Goal: Task Accomplishment & Management: Use online tool/utility

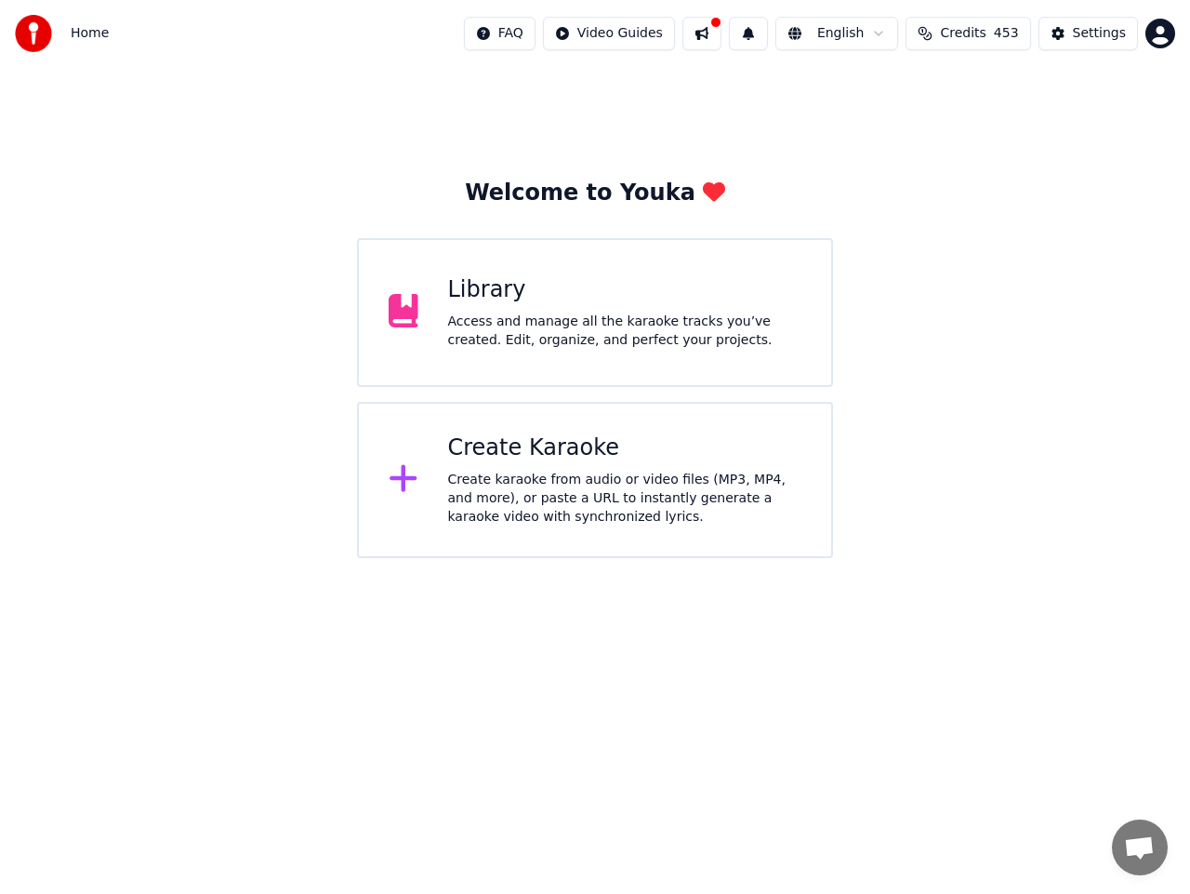
click at [528, 318] on div "Access and manage all the karaoke tracks you’ve created. Edit, organize, and pe…" at bounding box center [625, 330] width 354 height 37
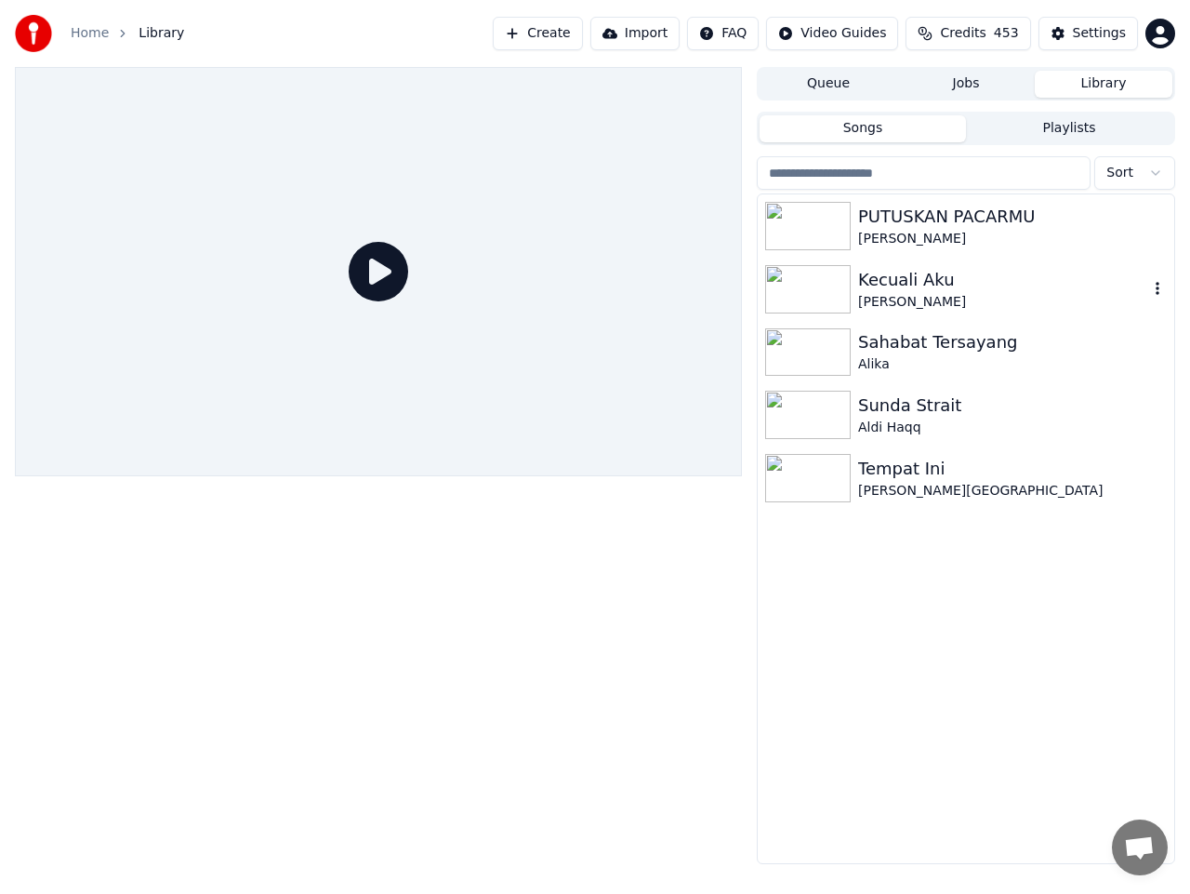
click at [1158, 288] on icon "button" at bounding box center [1158, 288] width 4 height 13
click at [920, 283] on div "Kecuali Aku" at bounding box center [1003, 280] width 290 height 26
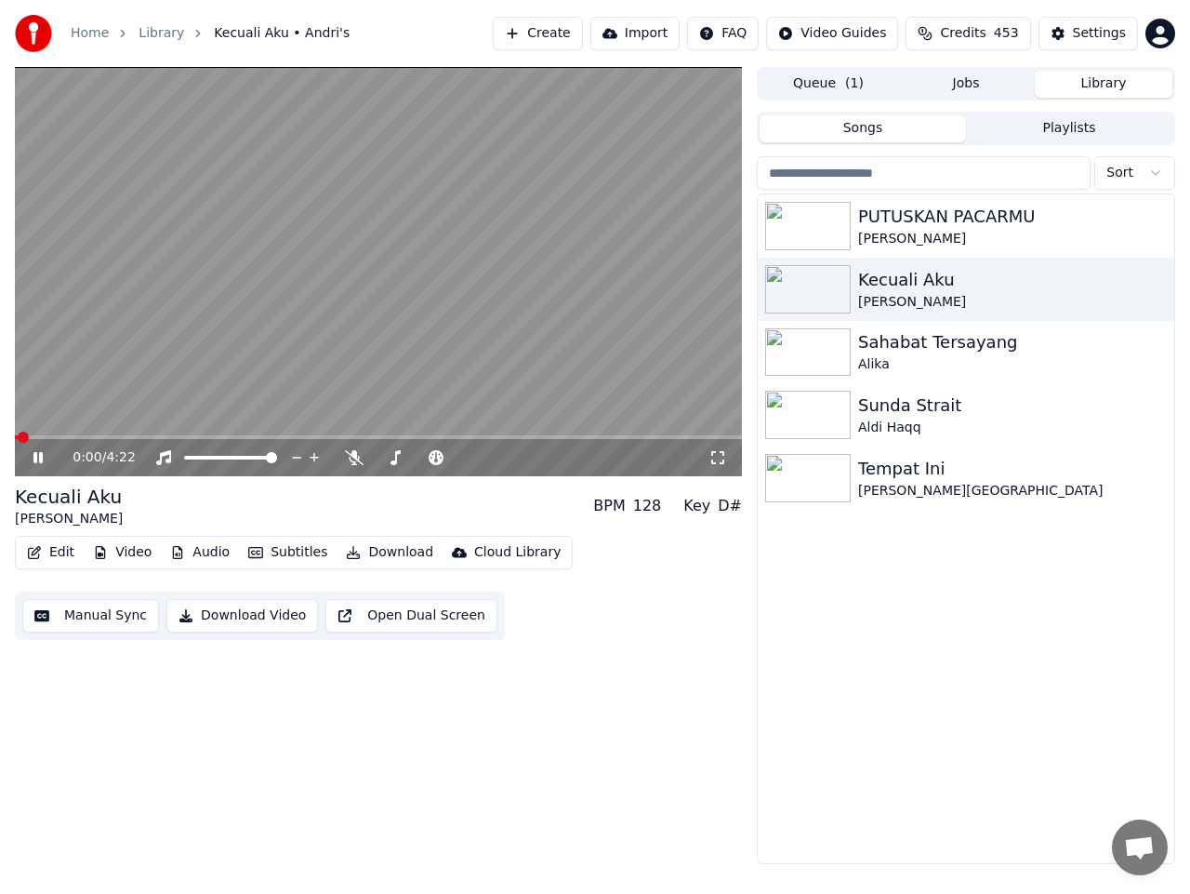
click at [38, 457] on icon at bounding box center [51, 457] width 43 height 15
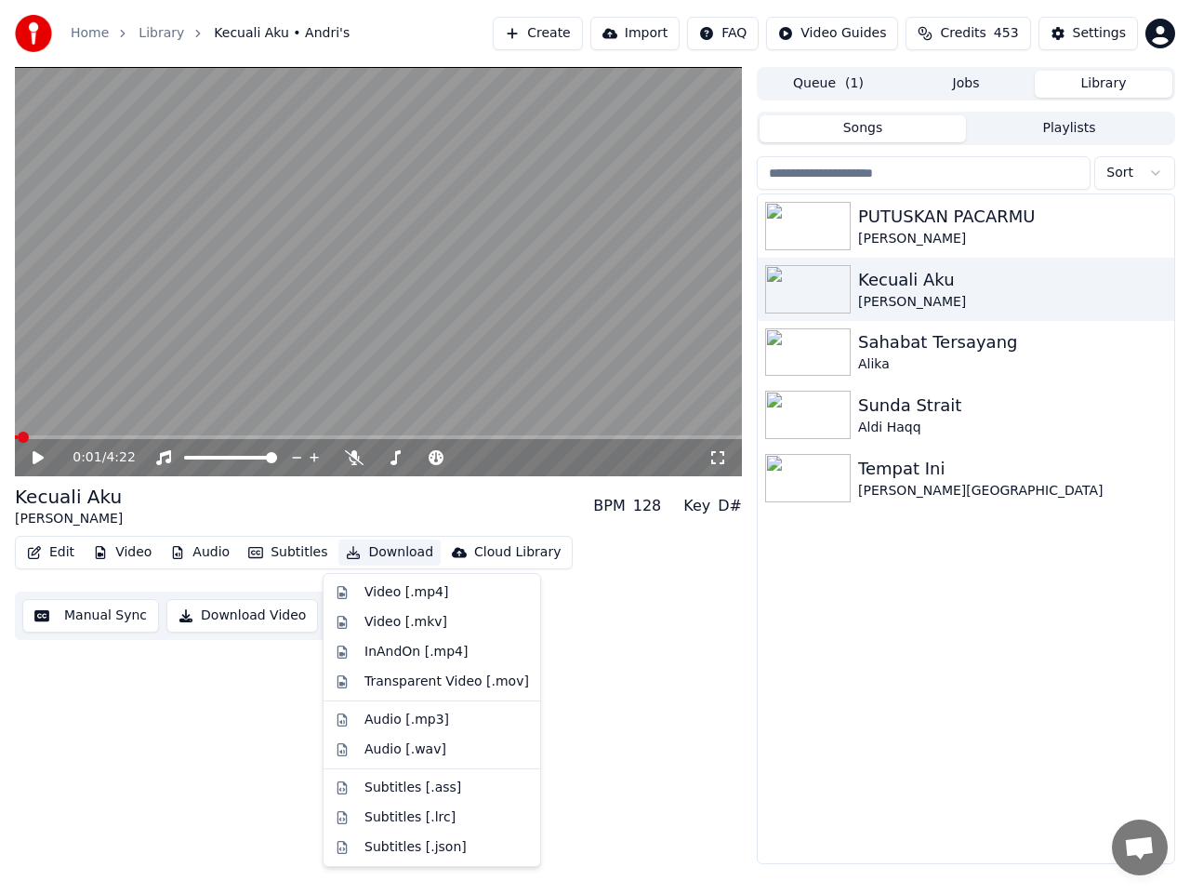
click at [376, 553] on button "Download" at bounding box center [390, 552] width 102 height 26
click at [654, 681] on div "0:01 / 4:22 Kecuali Aku Andri's BPM 128 Key D# Edit Video Audio Subtitles Downl…" at bounding box center [378, 465] width 727 height 797
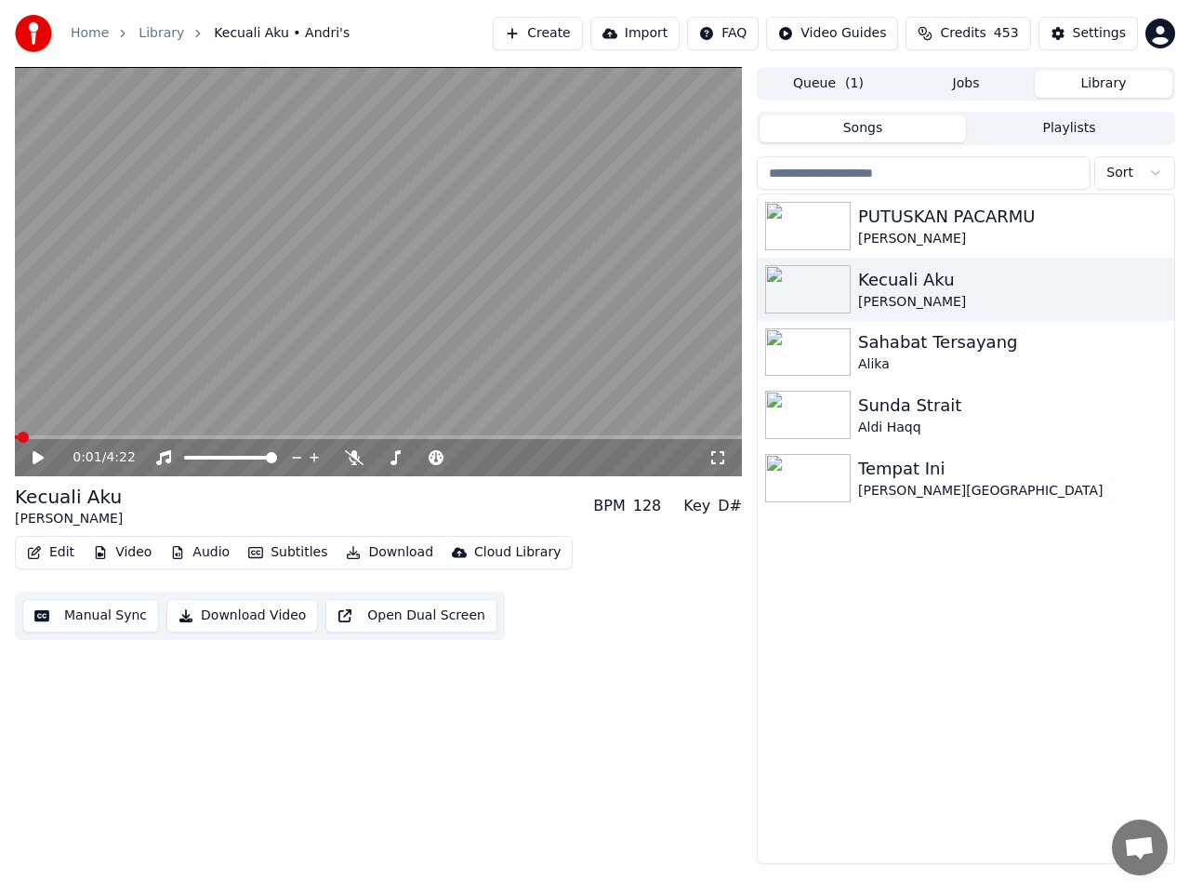
click at [569, 32] on button "Create" at bounding box center [538, 33] width 90 height 33
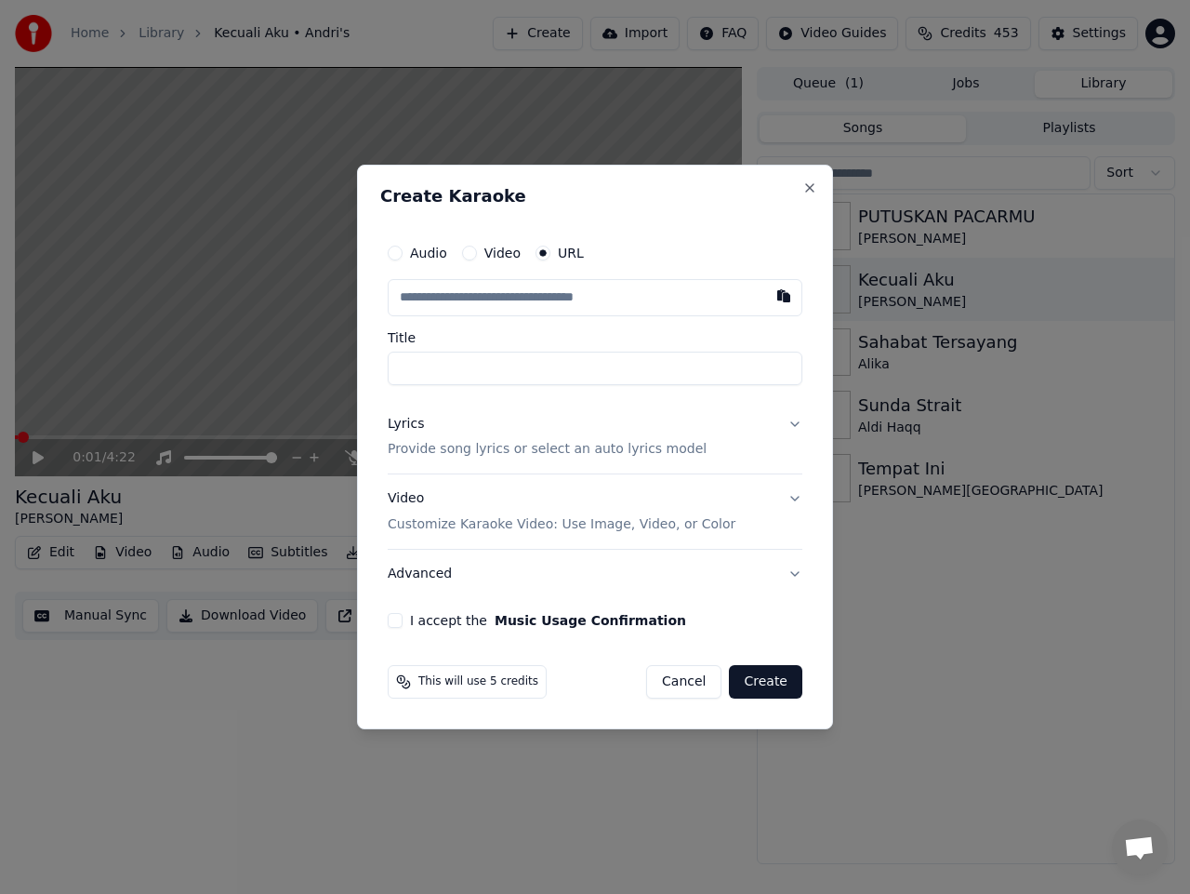
click at [486, 297] on input "text" at bounding box center [595, 297] width 415 height 37
paste input "**********"
type input "**********"
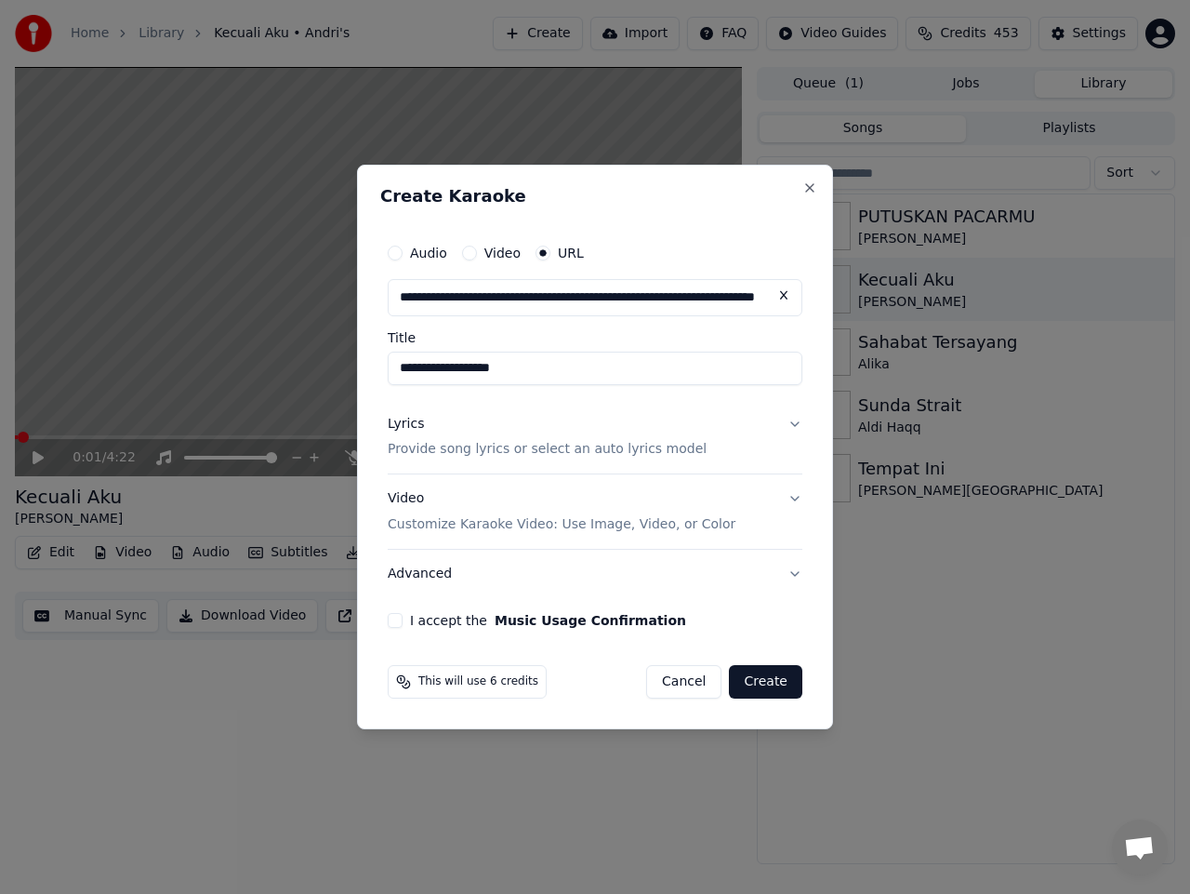
type input "**********"
click at [798, 421] on button "Lyrics Provide song lyrics or select an auto lyrics model" at bounding box center [595, 437] width 415 height 74
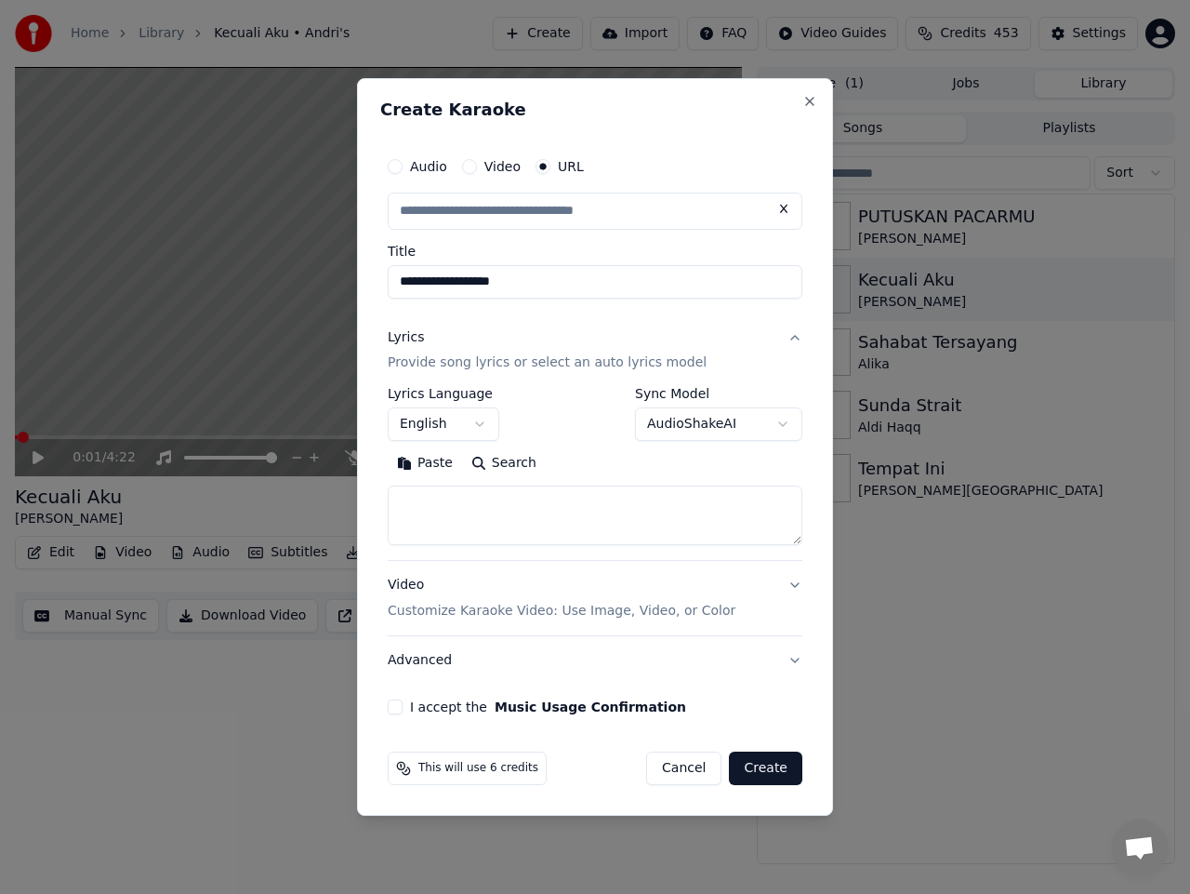
scroll to position [0, 0]
type input "**********"
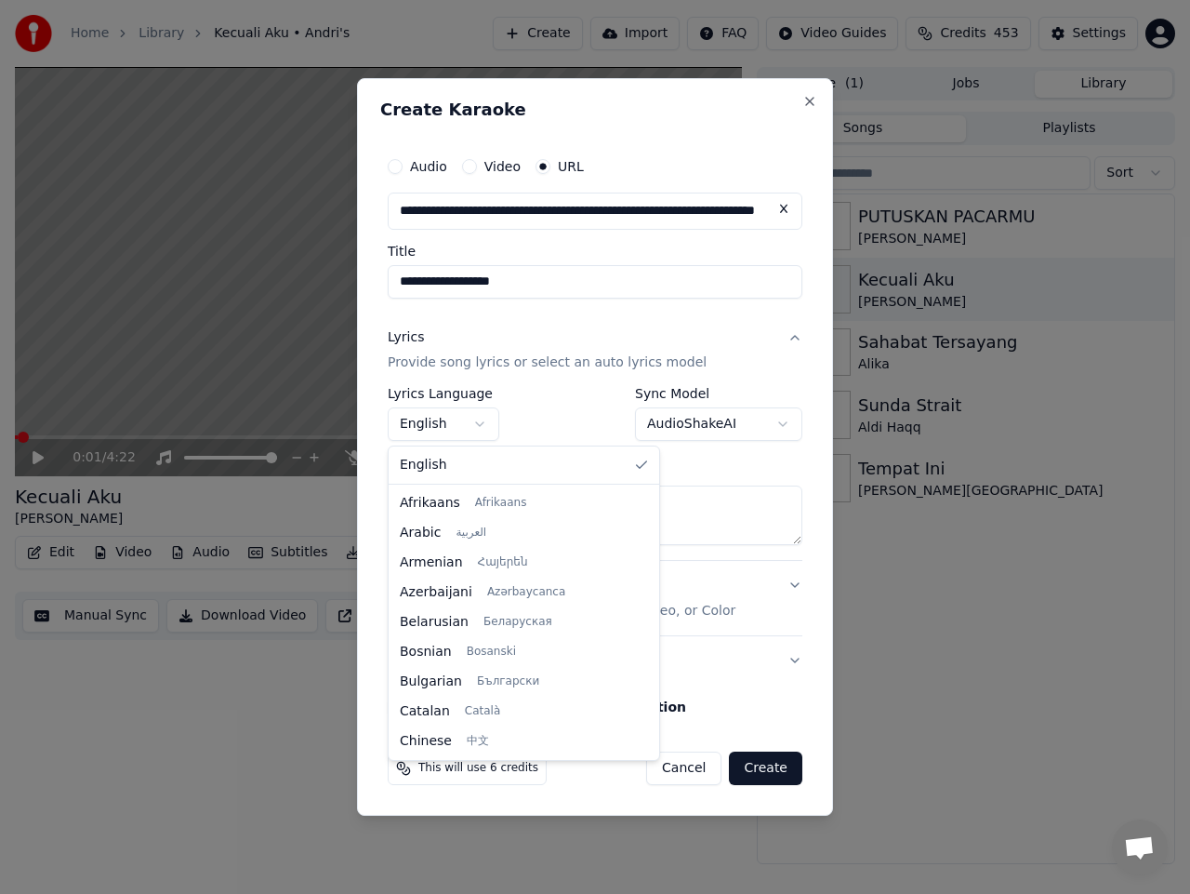
click at [477, 423] on body "**********" at bounding box center [595, 447] width 1190 height 894
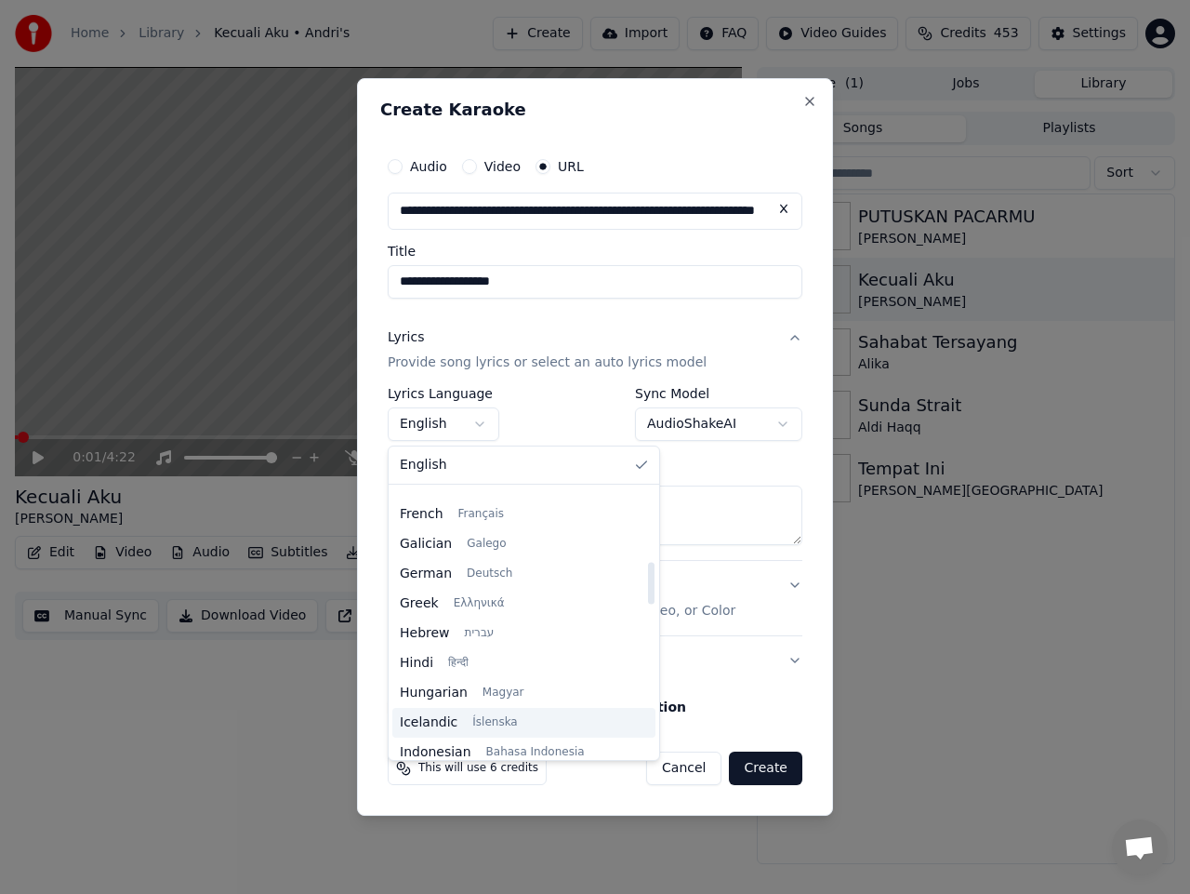
scroll to position [558, 0]
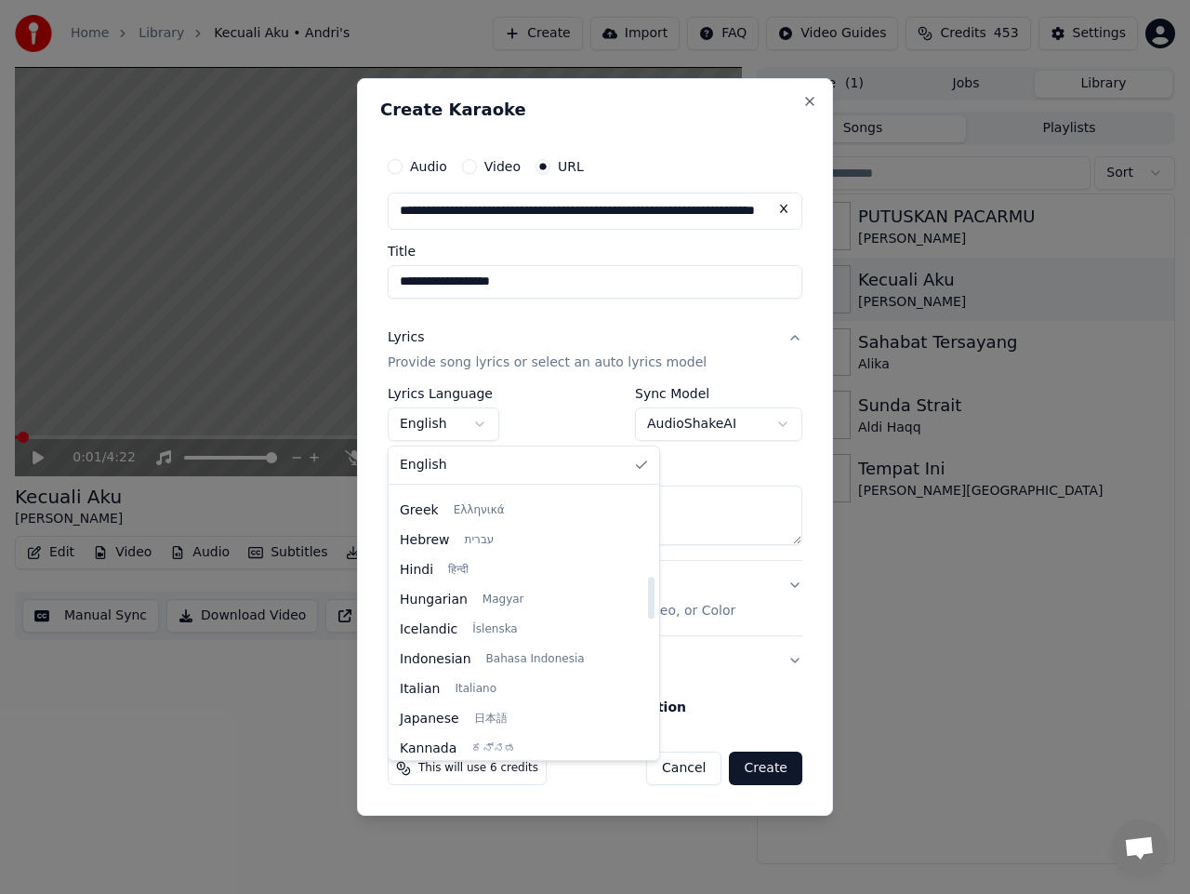
select select "**"
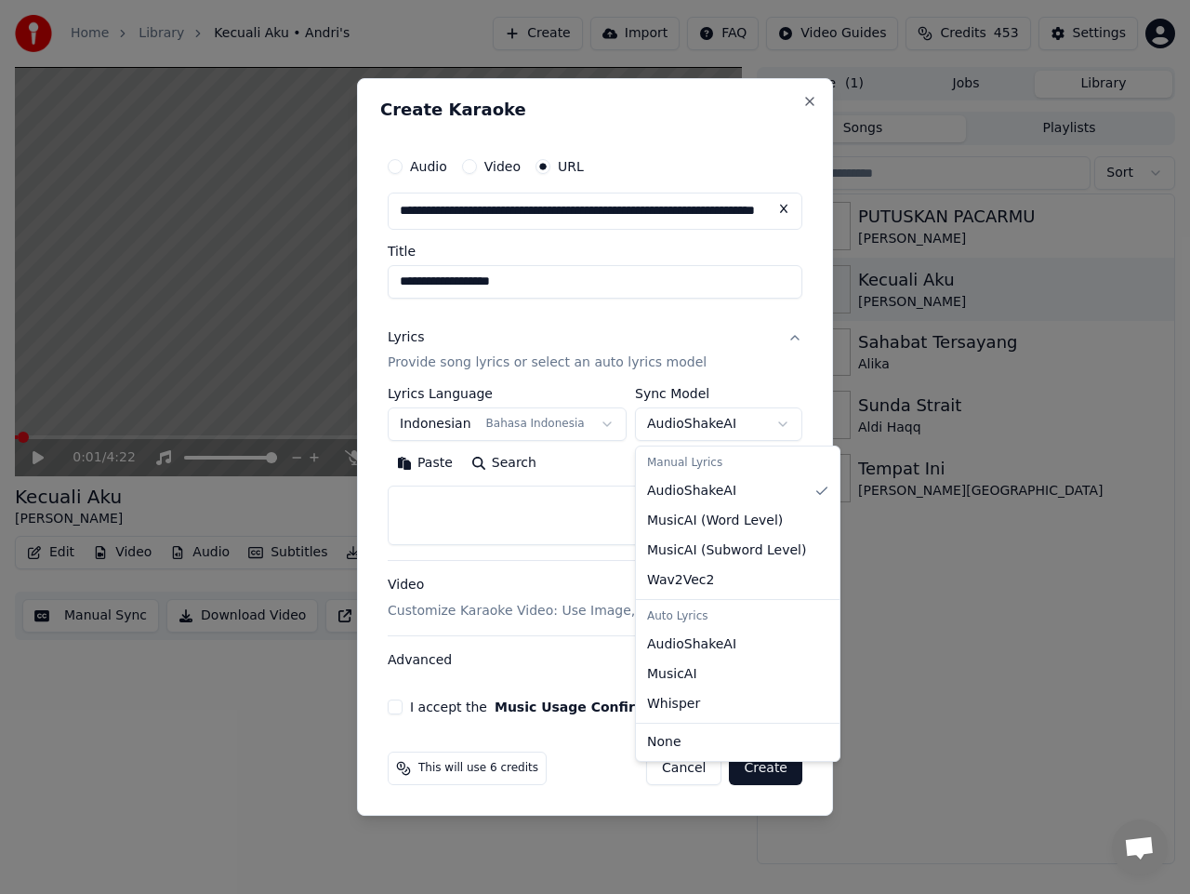
click at [761, 421] on body "**********" at bounding box center [595, 447] width 1190 height 894
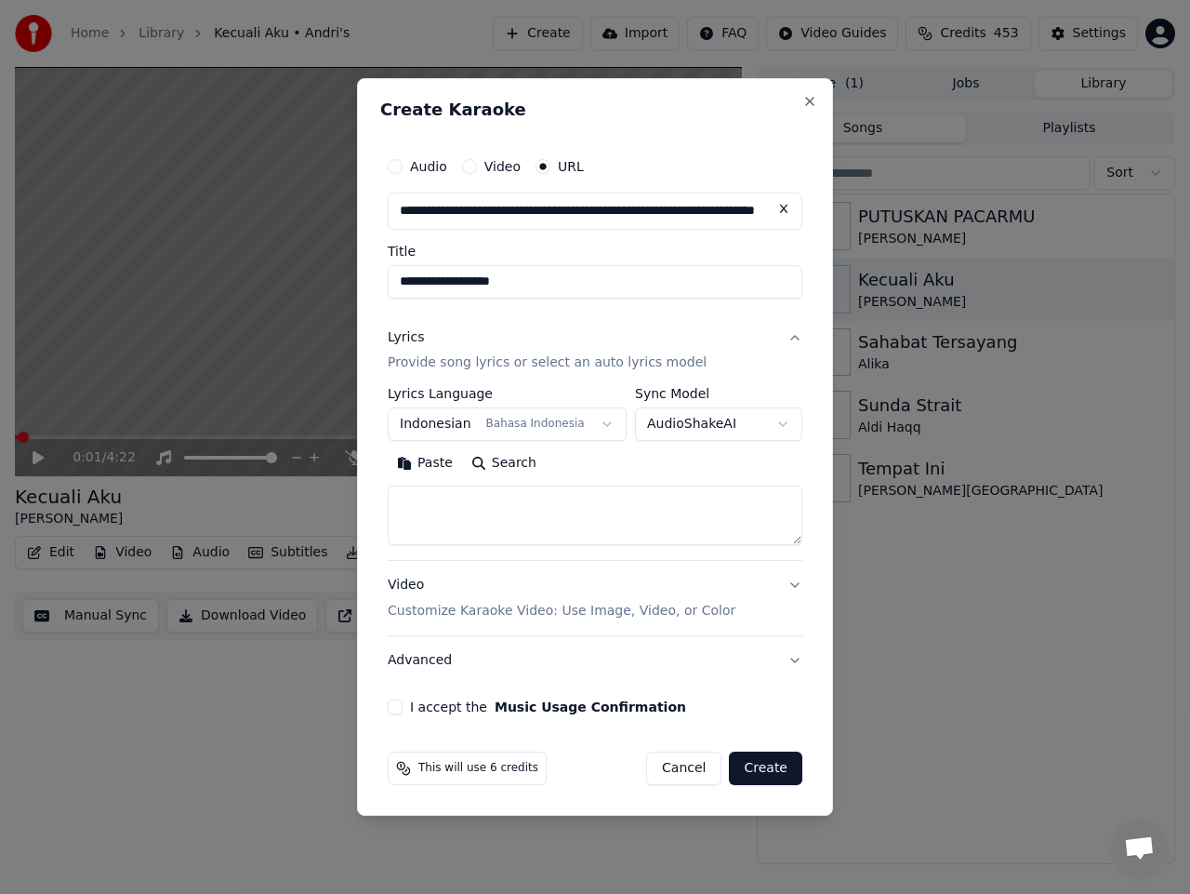
click at [495, 507] on textarea at bounding box center [595, 516] width 415 height 60
paste textarea "**********"
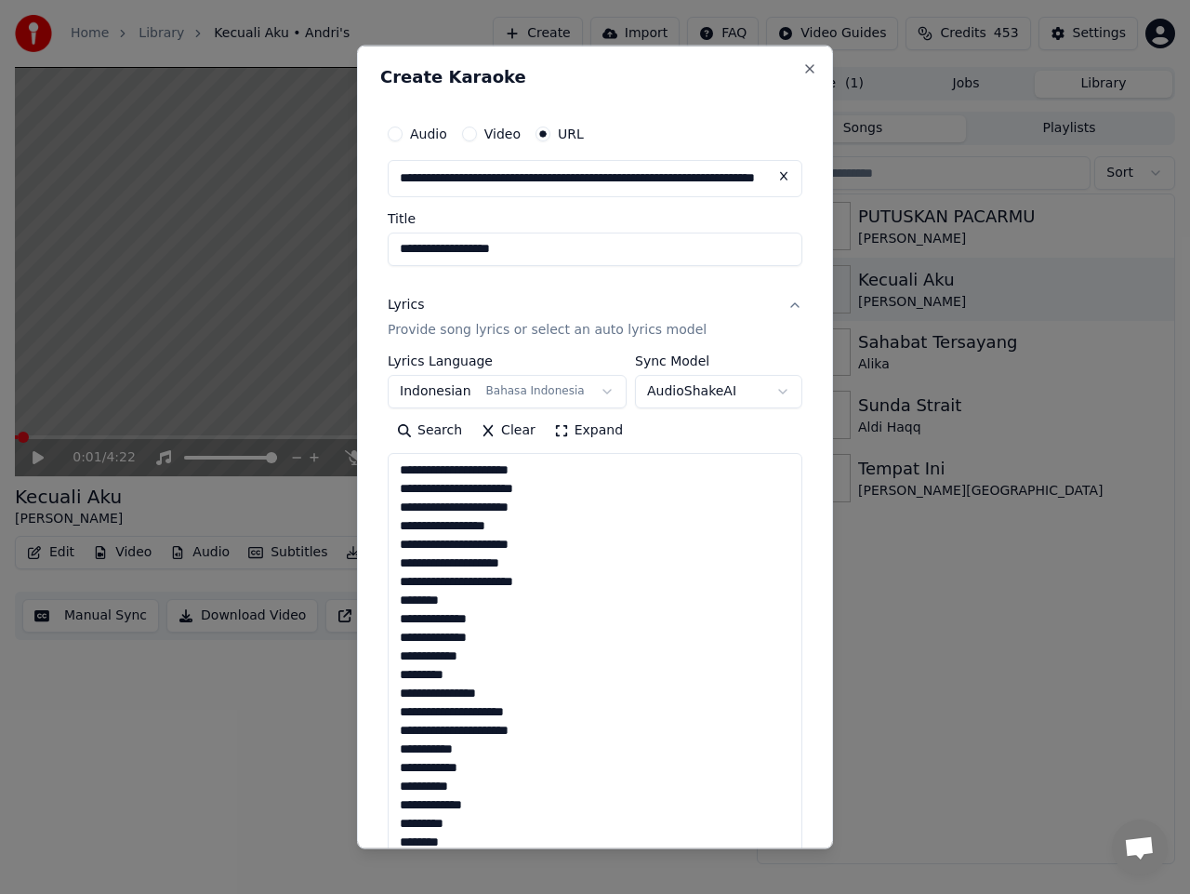
scroll to position [916, 0]
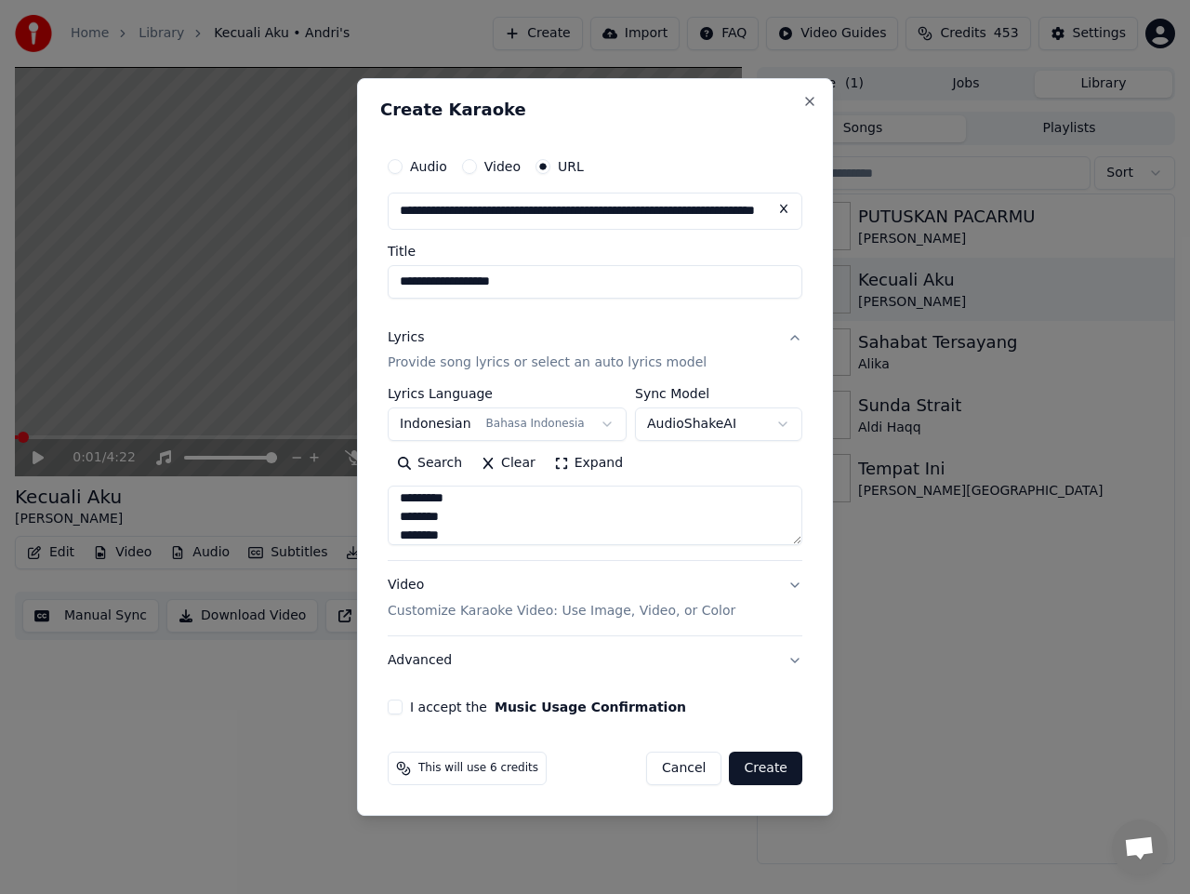
type textarea "**********"
click at [399, 717] on div "**********" at bounding box center [595, 431] width 430 height 582
click at [402, 709] on button "I accept the Music Usage Confirmation" at bounding box center [395, 706] width 15 height 15
click at [769, 764] on button "Create" at bounding box center [765, 767] width 73 height 33
select select
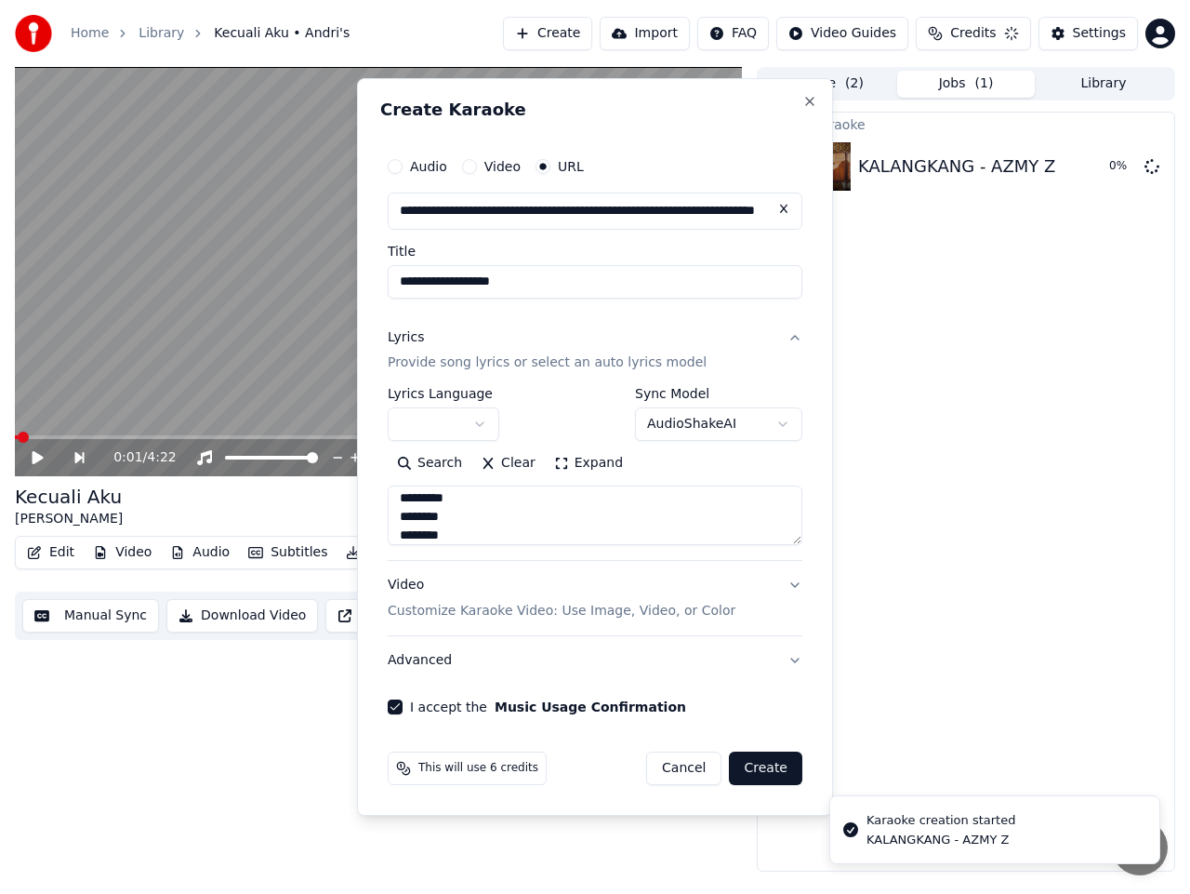
select select
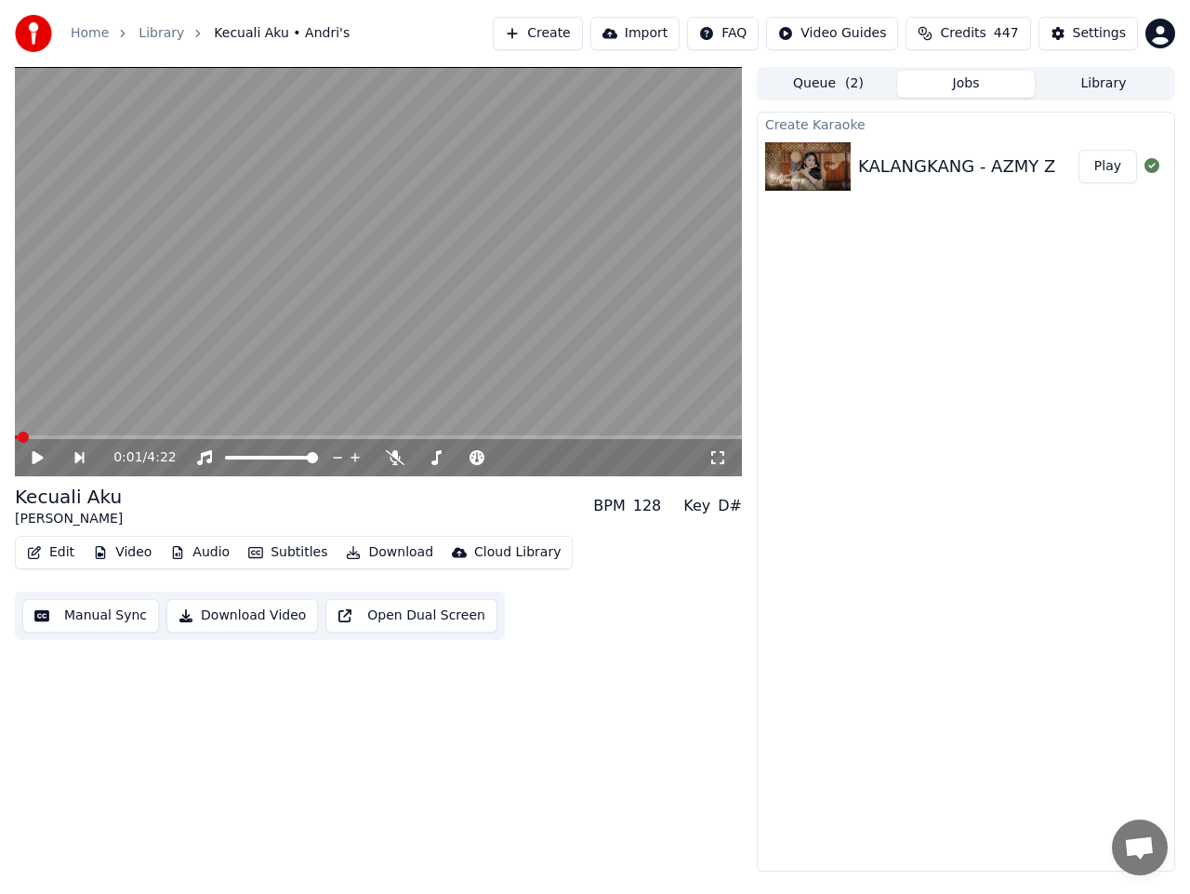
click at [1102, 166] on button "Play" at bounding box center [1108, 166] width 59 height 33
click at [422, 452] on span at bounding box center [422, 457] width 11 height 11
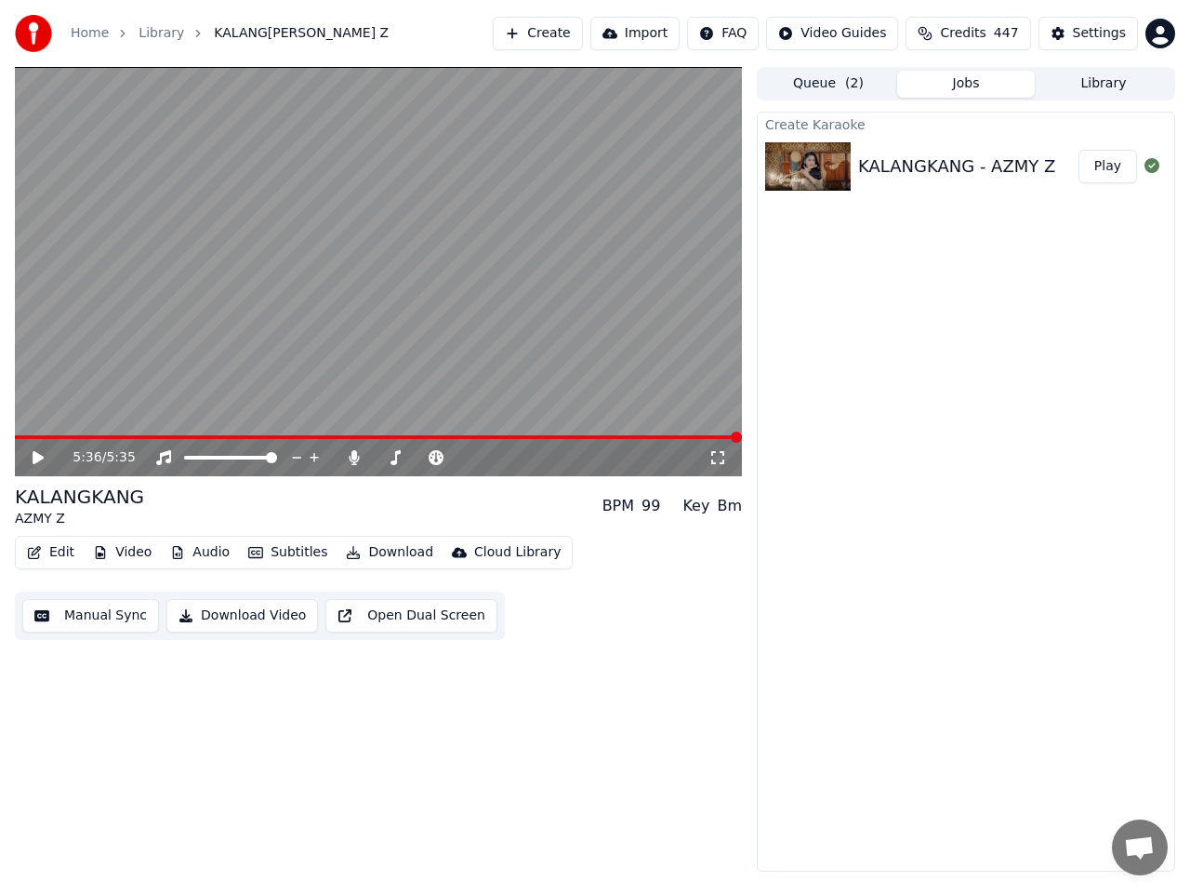
click at [1092, 87] on button "Library" at bounding box center [1104, 84] width 138 height 27
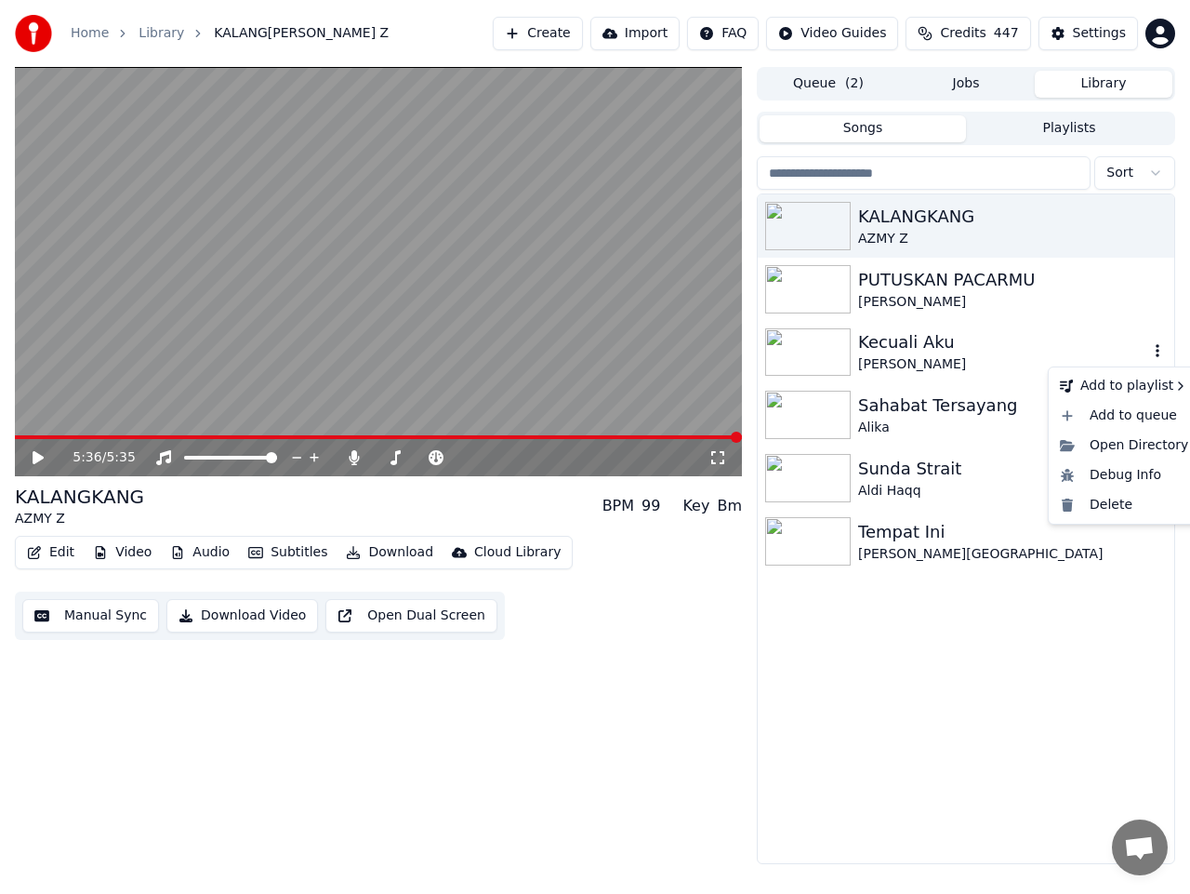
click at [1160, 353] on icon "button" at bounding box center [1158, 350] width 19 height 15
click at [260, 619] on button "Download Video" at bounding box center [242, 615] width 152 height 33
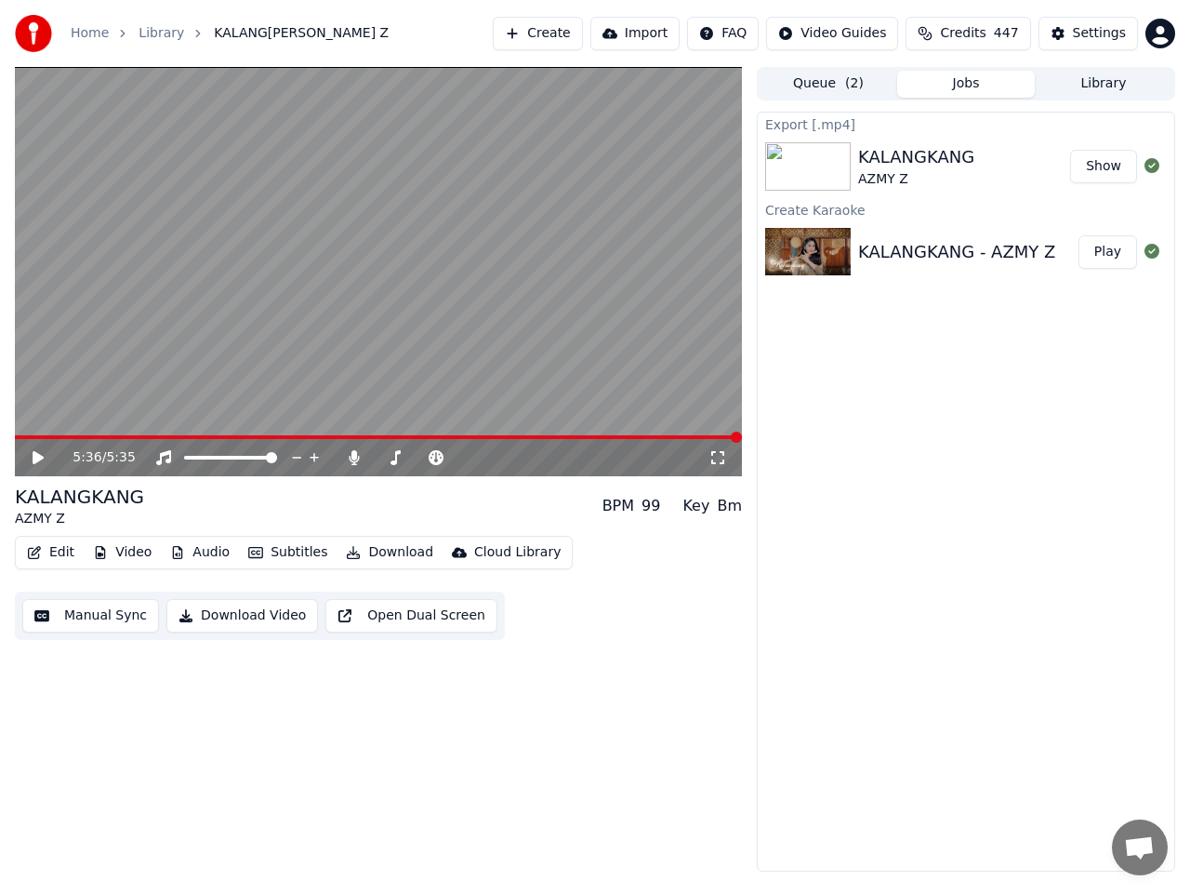
click at [1098, 174] on button "Show" at bounding box center [1103, 166] width 67 height 33
click at [579, 35] on button "Create" at bounding box center [538, 33] width 90 height 33
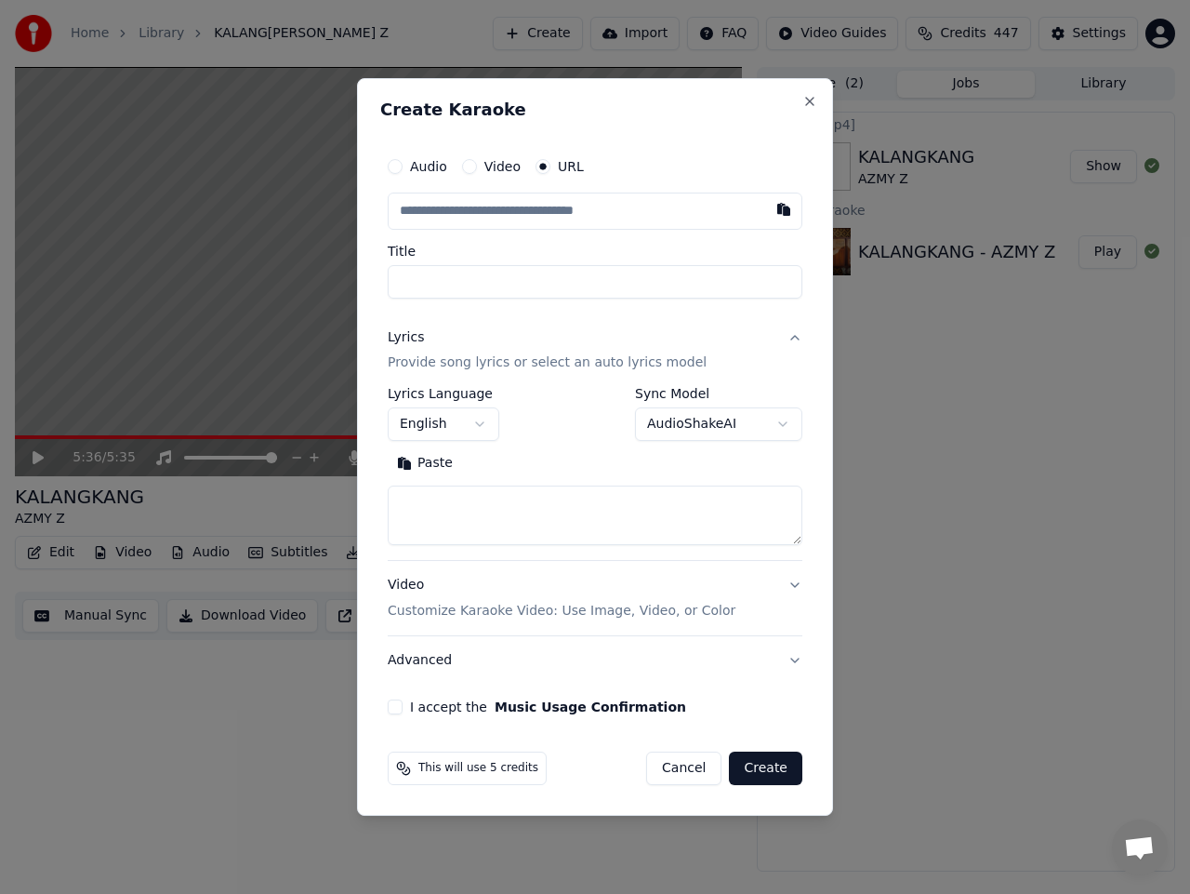
select select
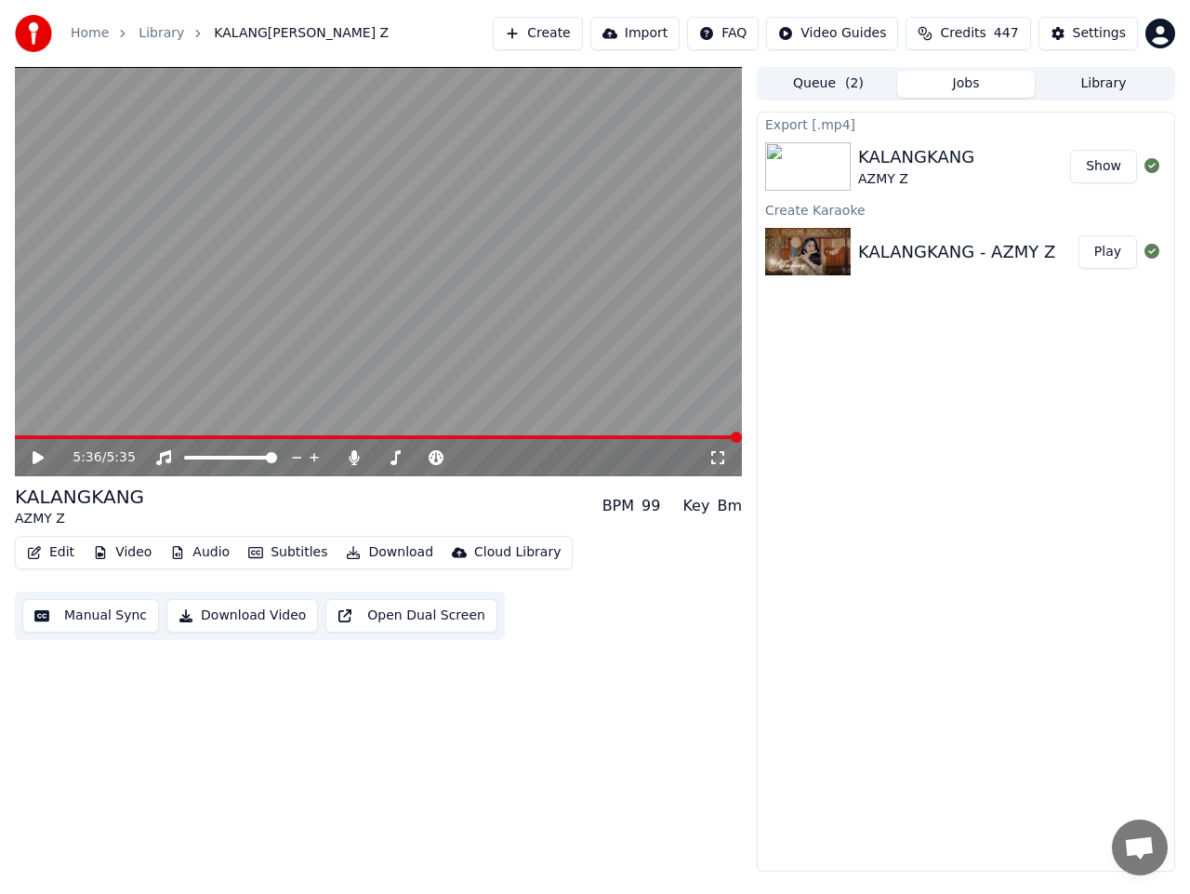
click at [911, 434] on div "Export [.mp4] KALANGKANG AZMY Z Show Create Karaoke KALANGKANG - AZMY Z Play" at bounding box center [966, 492] width 418 height 760
click at [567, 34] on button "Create" at bounding box center [538, 33] width 90 height 33
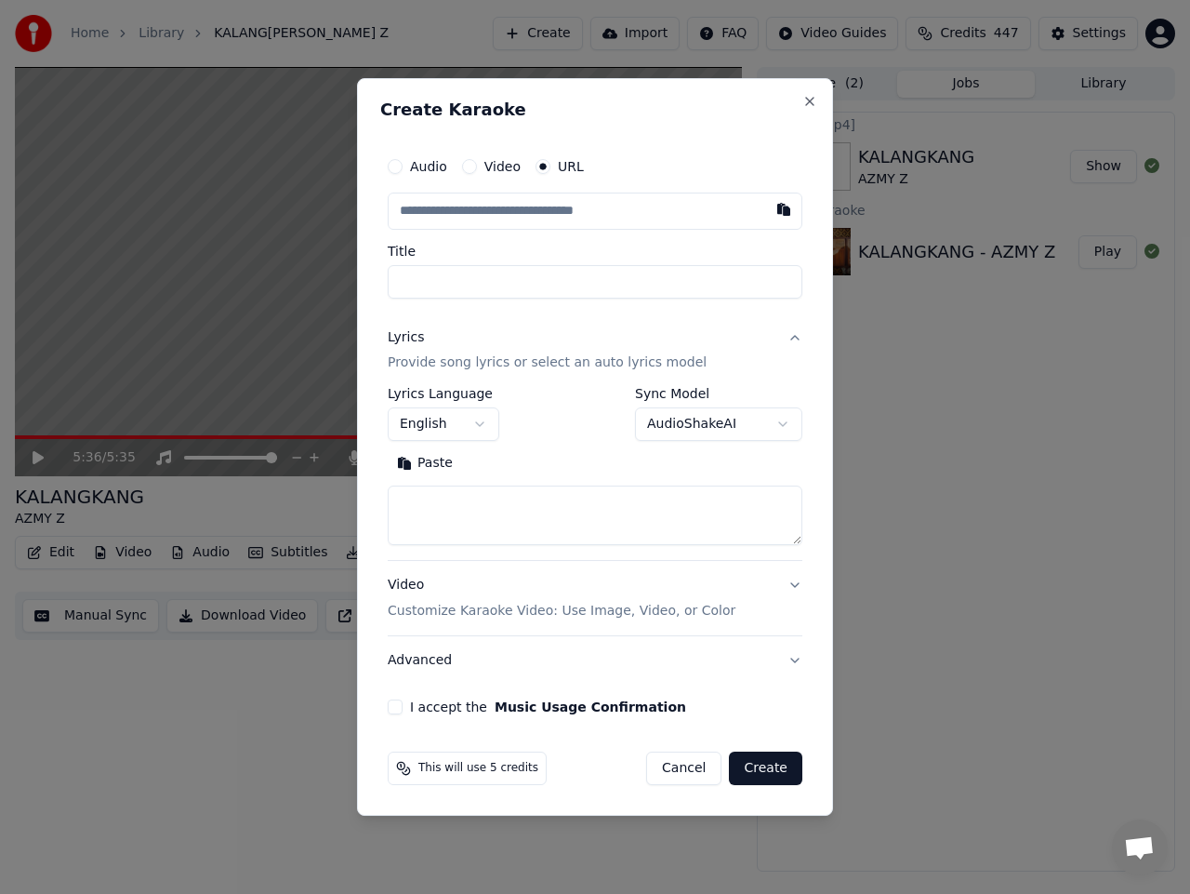
click at [494, 217] on input "text" at bounding box center [595, 211] width 415 height 37
type input "**********"
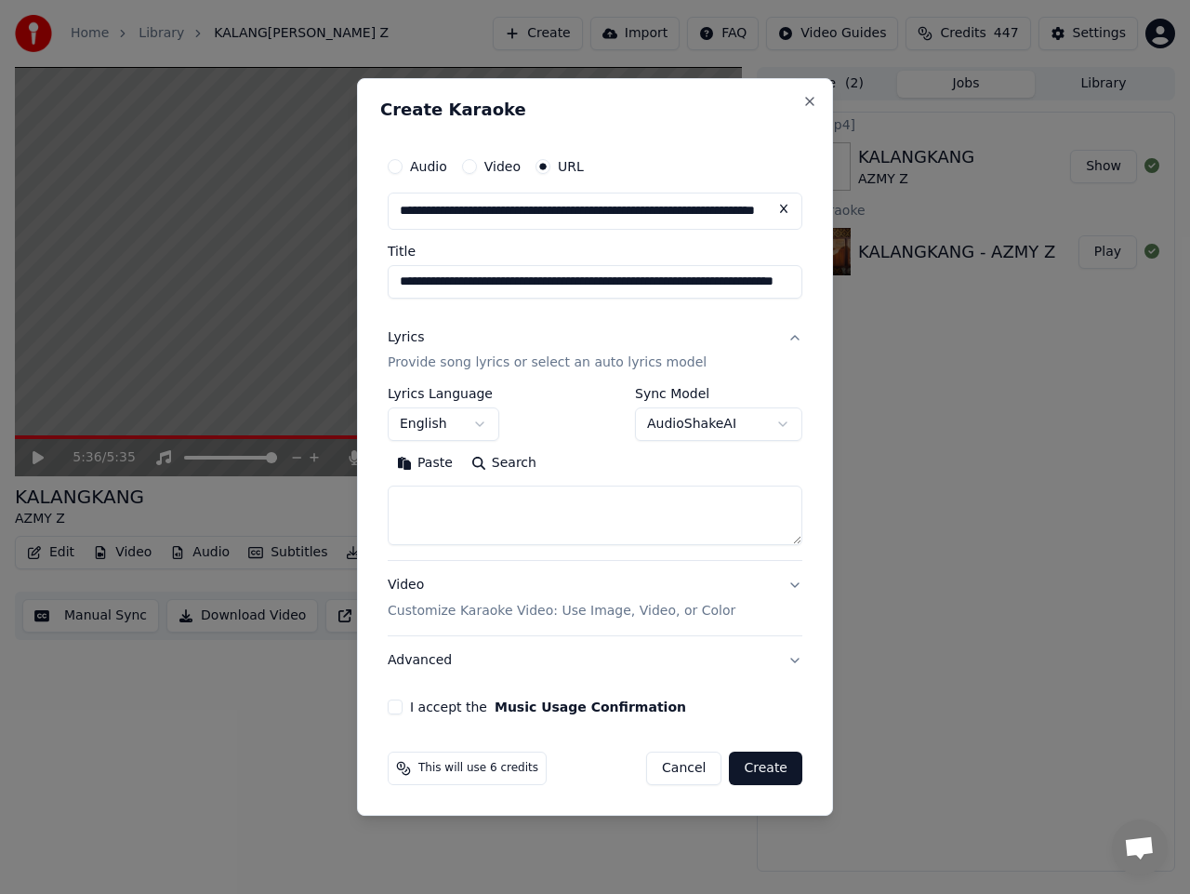
type input "**********"
select select
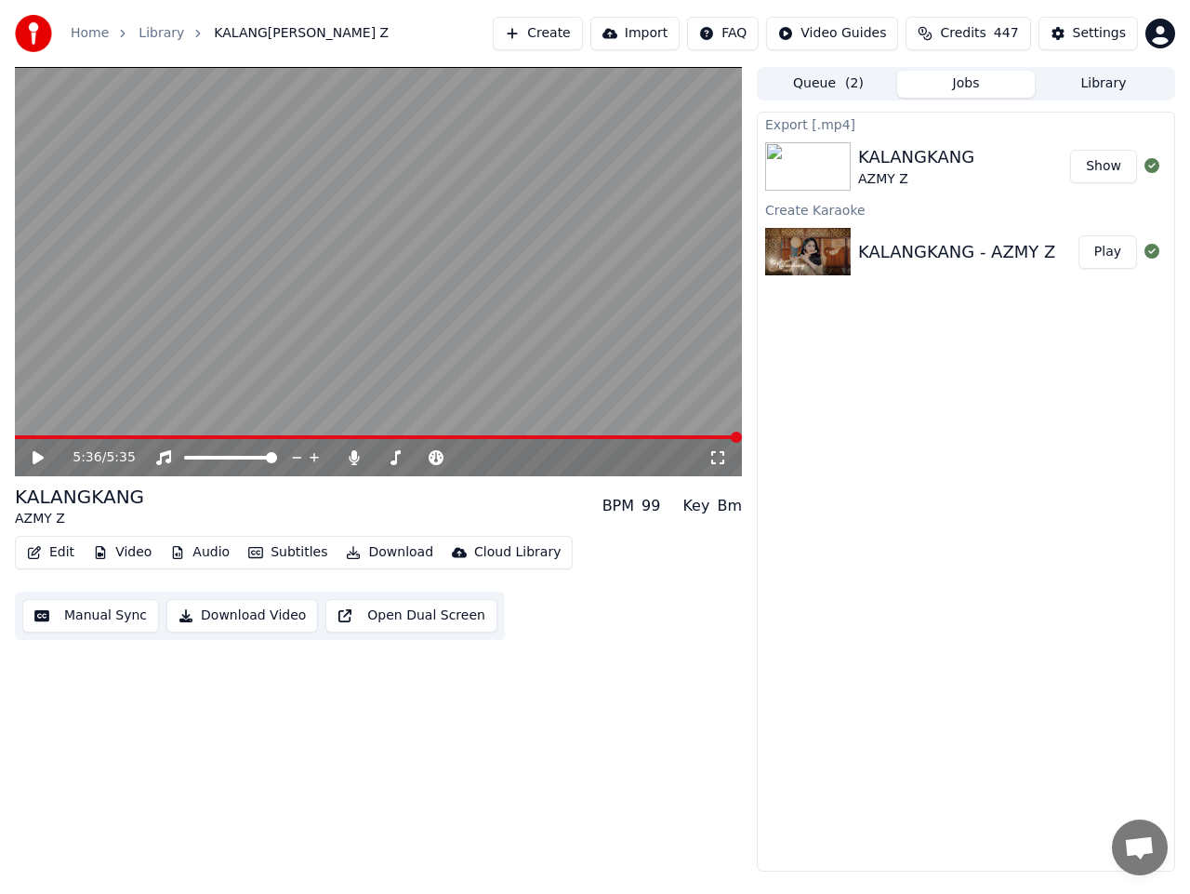
click at [576, 38] on button "Create" at bounding box center [538, 33] width 90 height 33
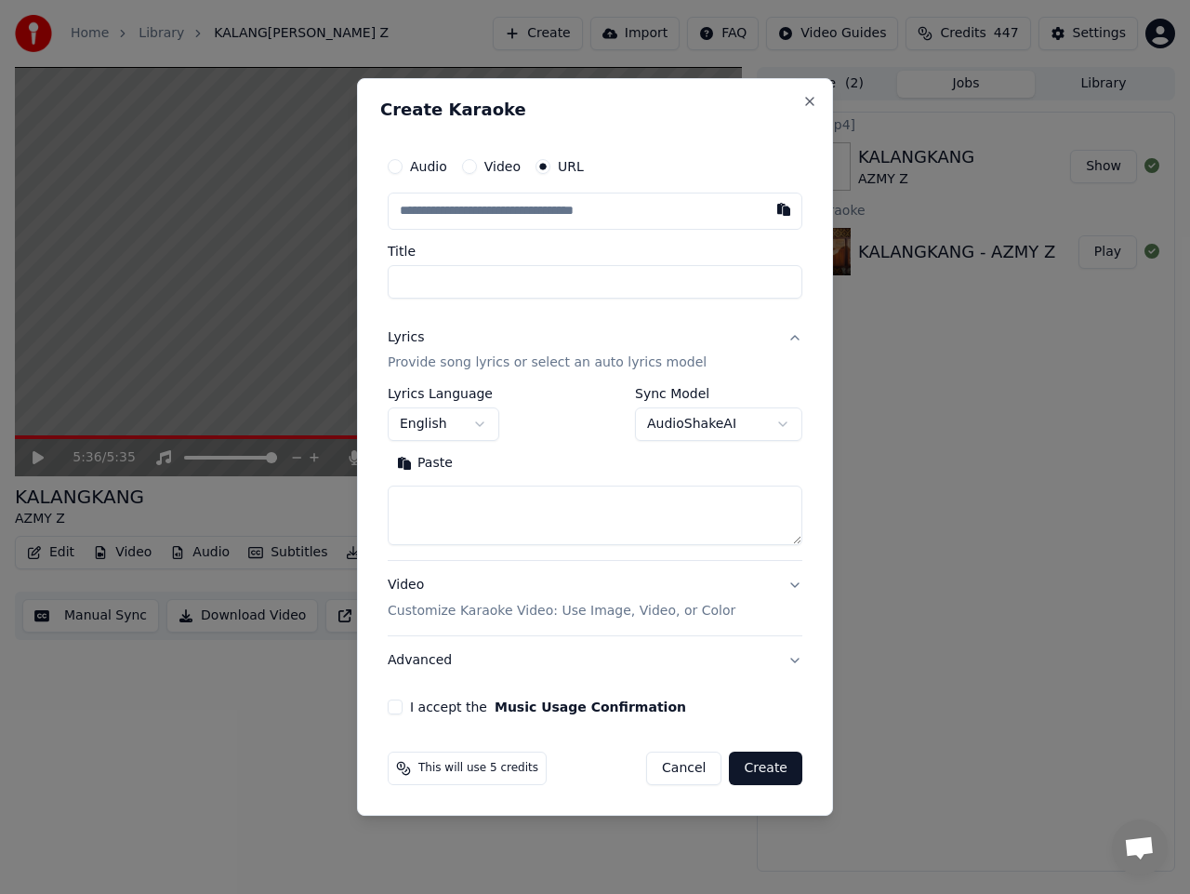
click at [737, 283] on input "Title" at bounding box center [595, 281] width 415 height 33
click at [662, 219] on input "text" at bounding box center [595, 211] width 415 height 37
click at [639, 219] on input "text" at bounding box center [595, 211] width 415 height 37
select select
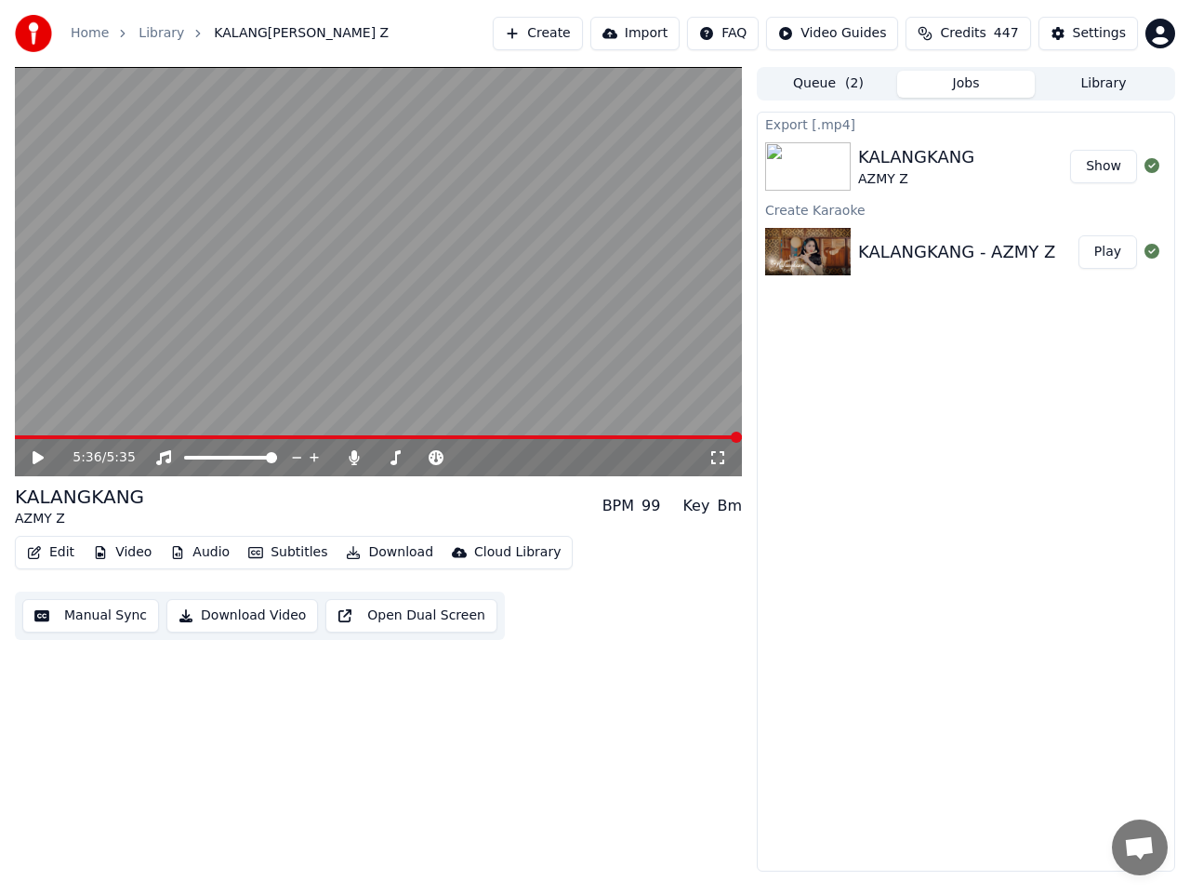
click at [583, 37] on button "Create" at bounding box center [538, 33] width 90 height 33
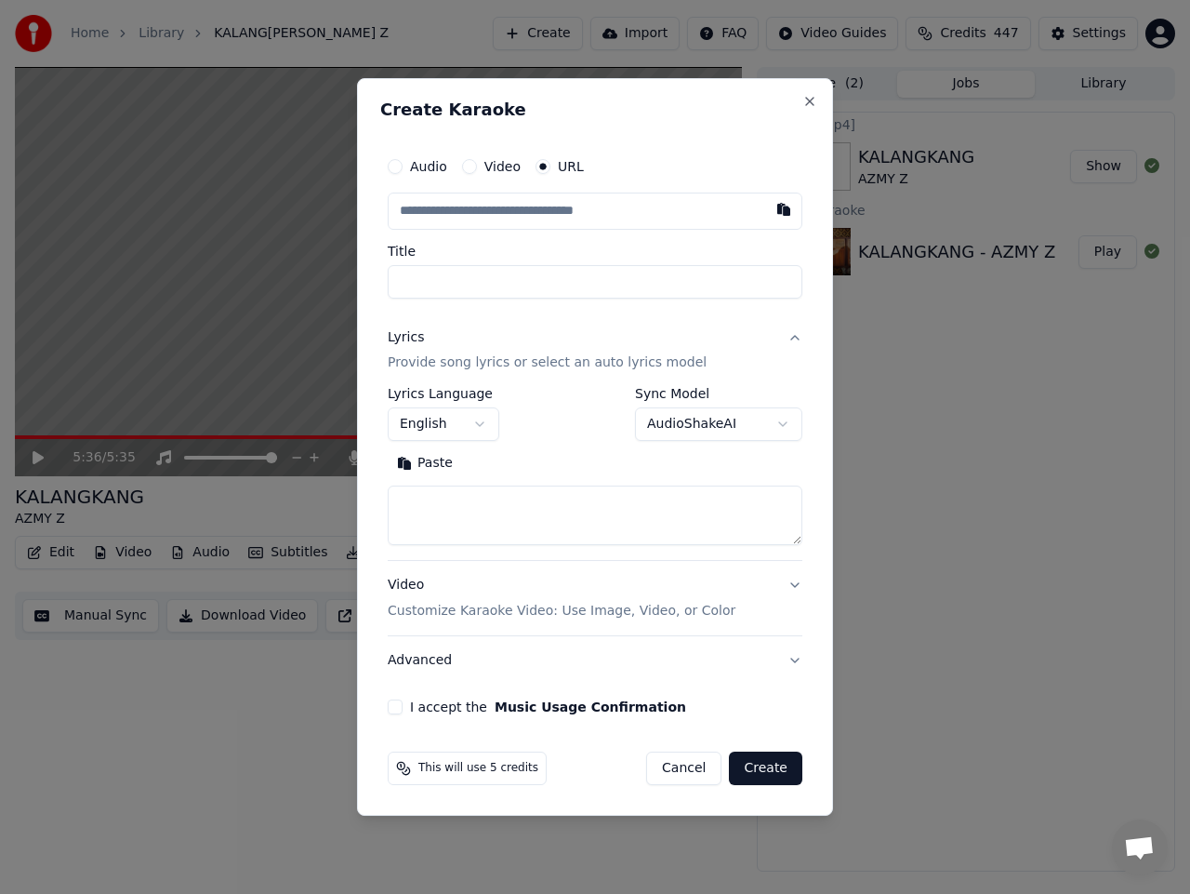
click at [520, 214] on input "text" at bounding box center [595, 211] width 415 height 37
type input "**********"
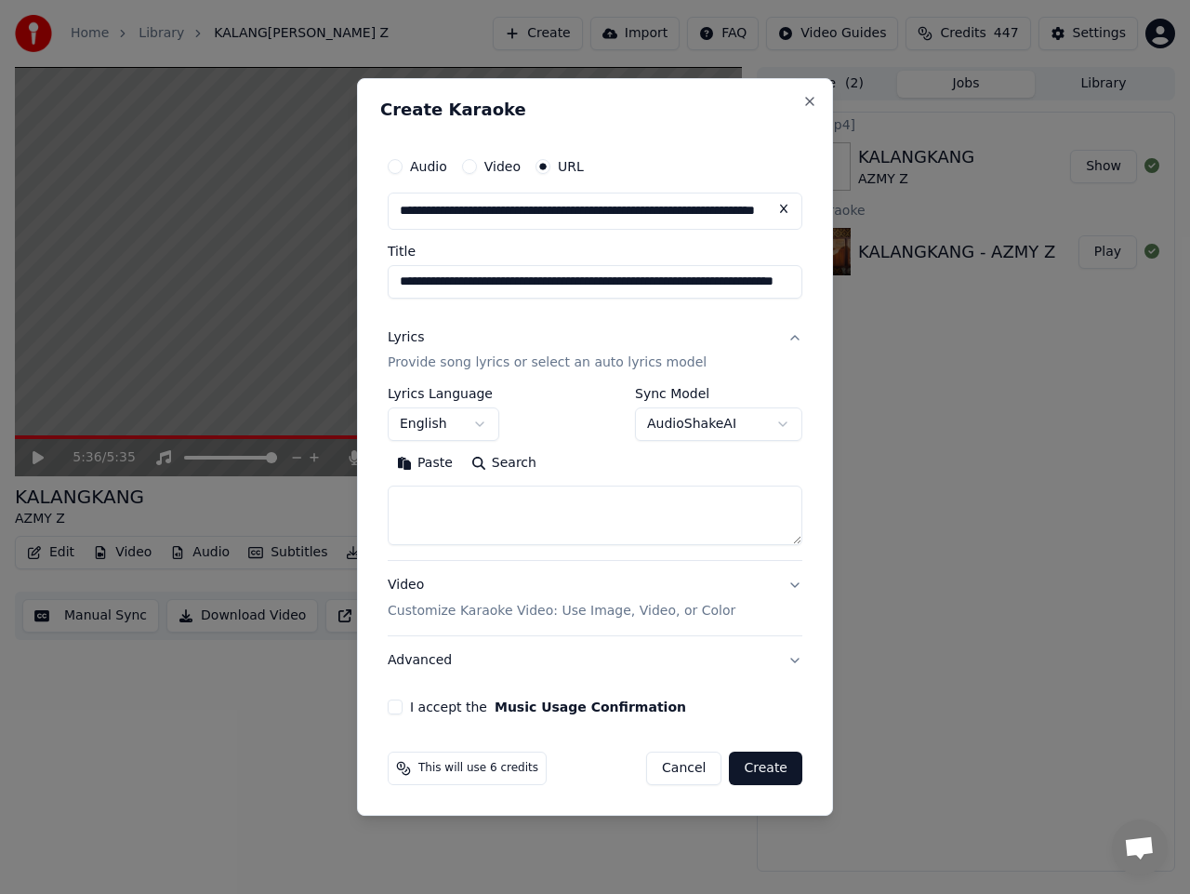
type input "**********"
click at [475, 425] on body "**********" at bounding box center [595, 447] width 1190 height 894
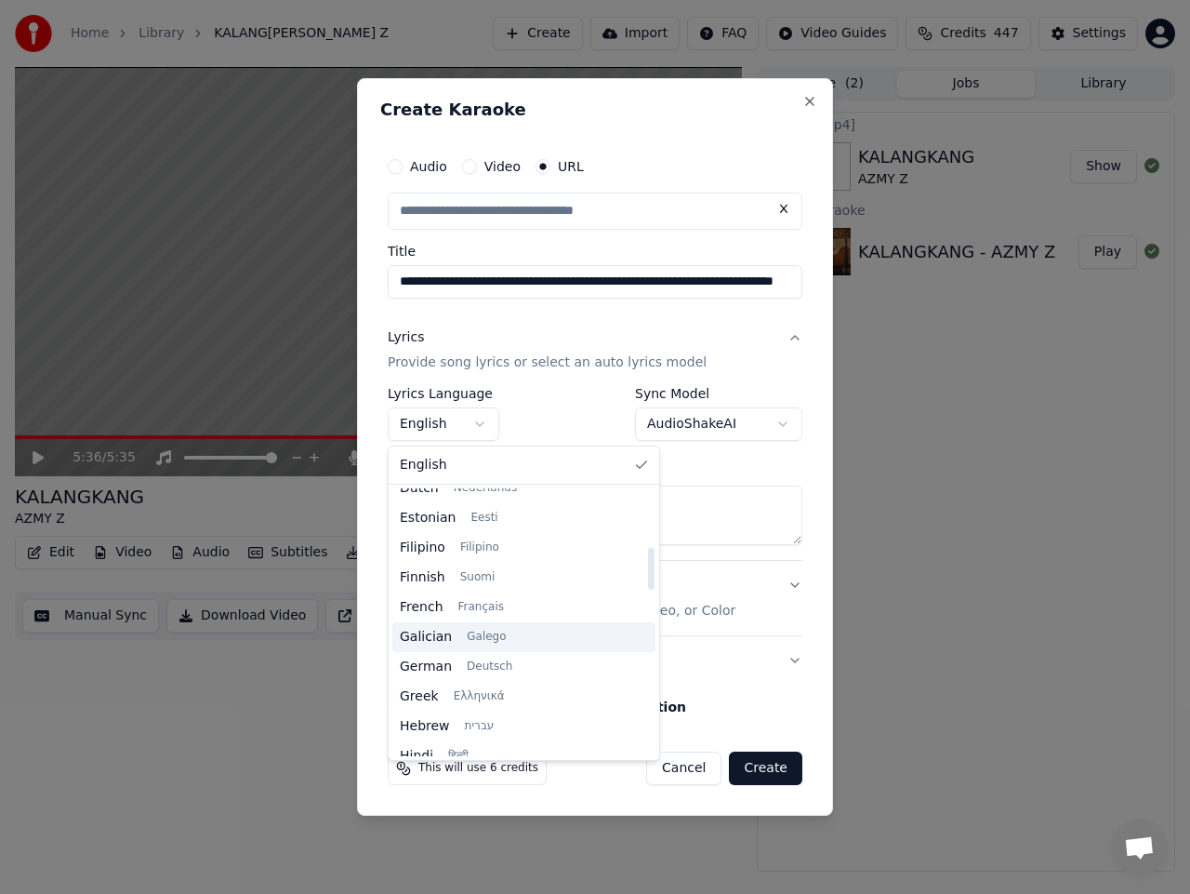
scroll to position [558, 0]
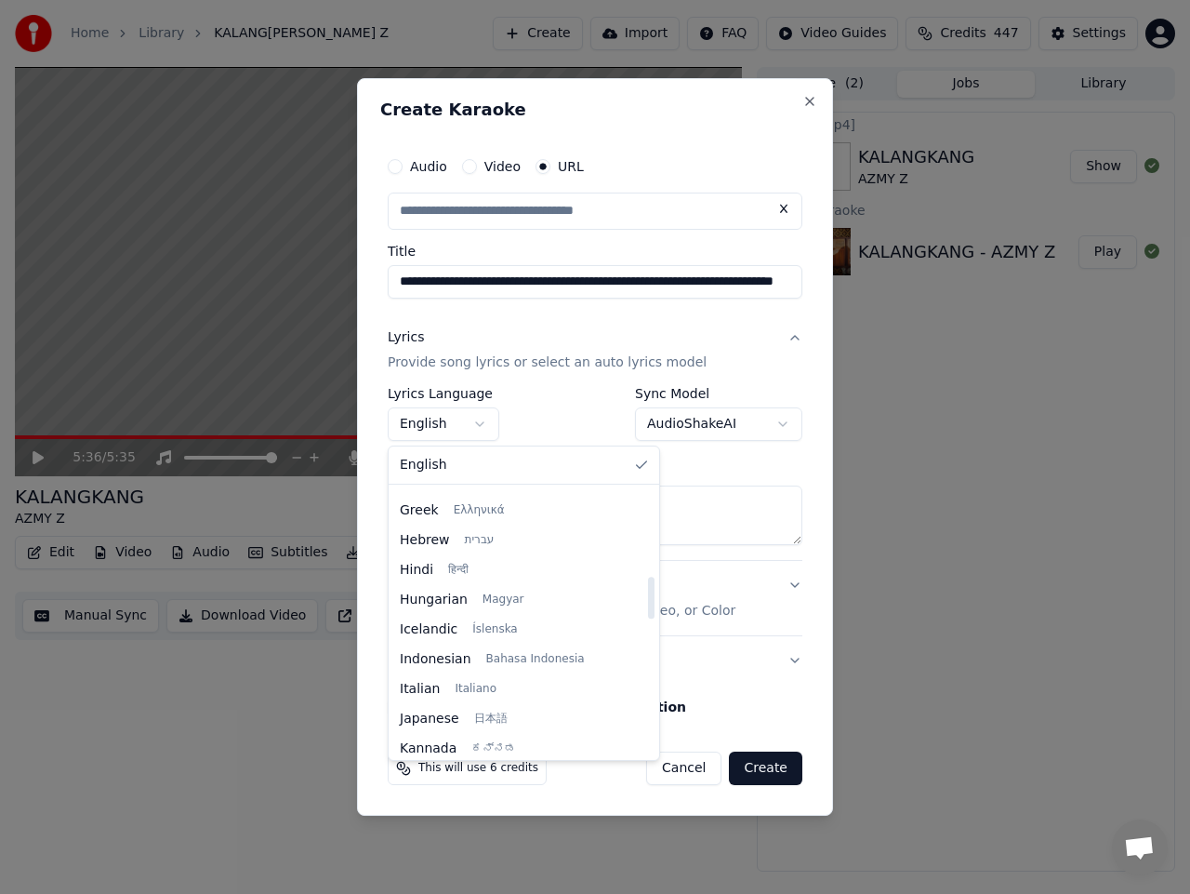
select select "**"
type input "**********"
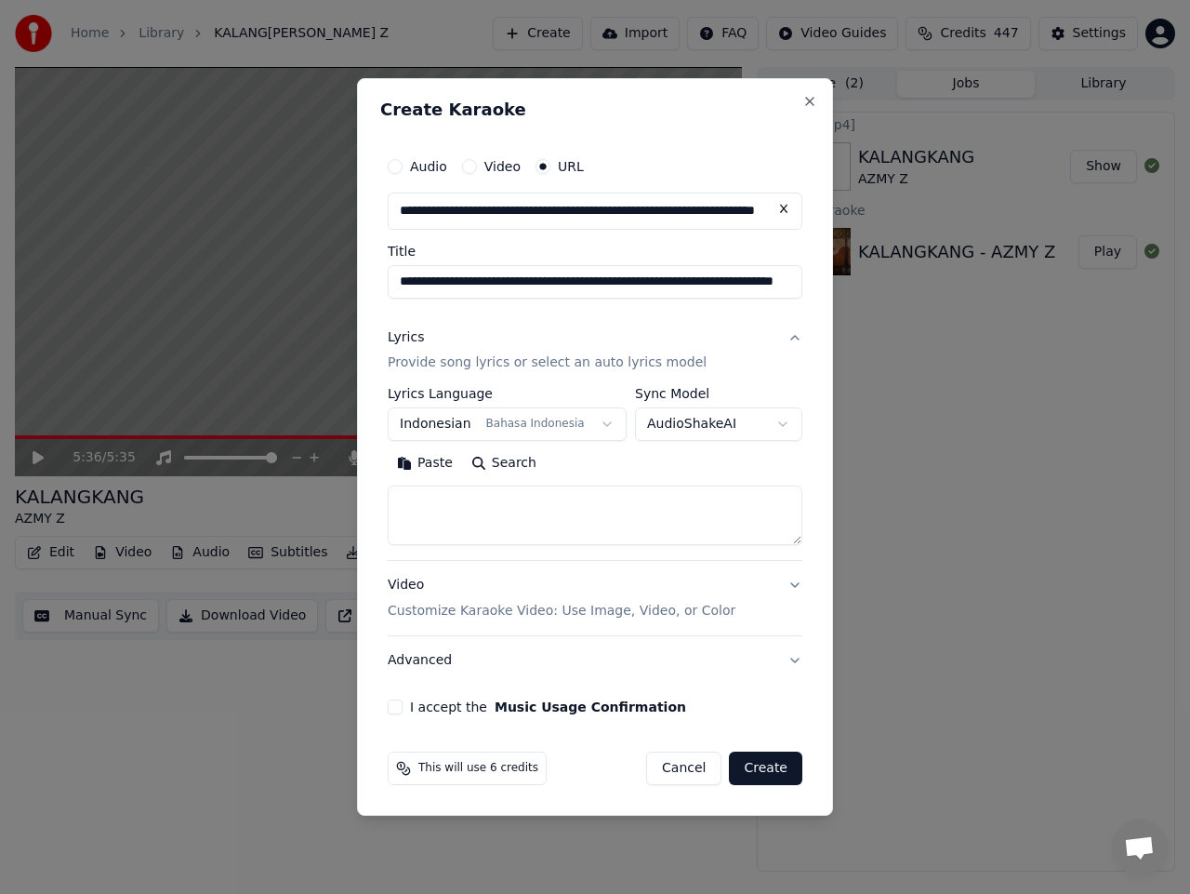
click at [740, 427] on body "**********" at bounding box center [595, 447] width 1190 height 894
click at [445, 503] on textarea at bounding box center [595, 516] width 415 height 60
paste textarea "**********"
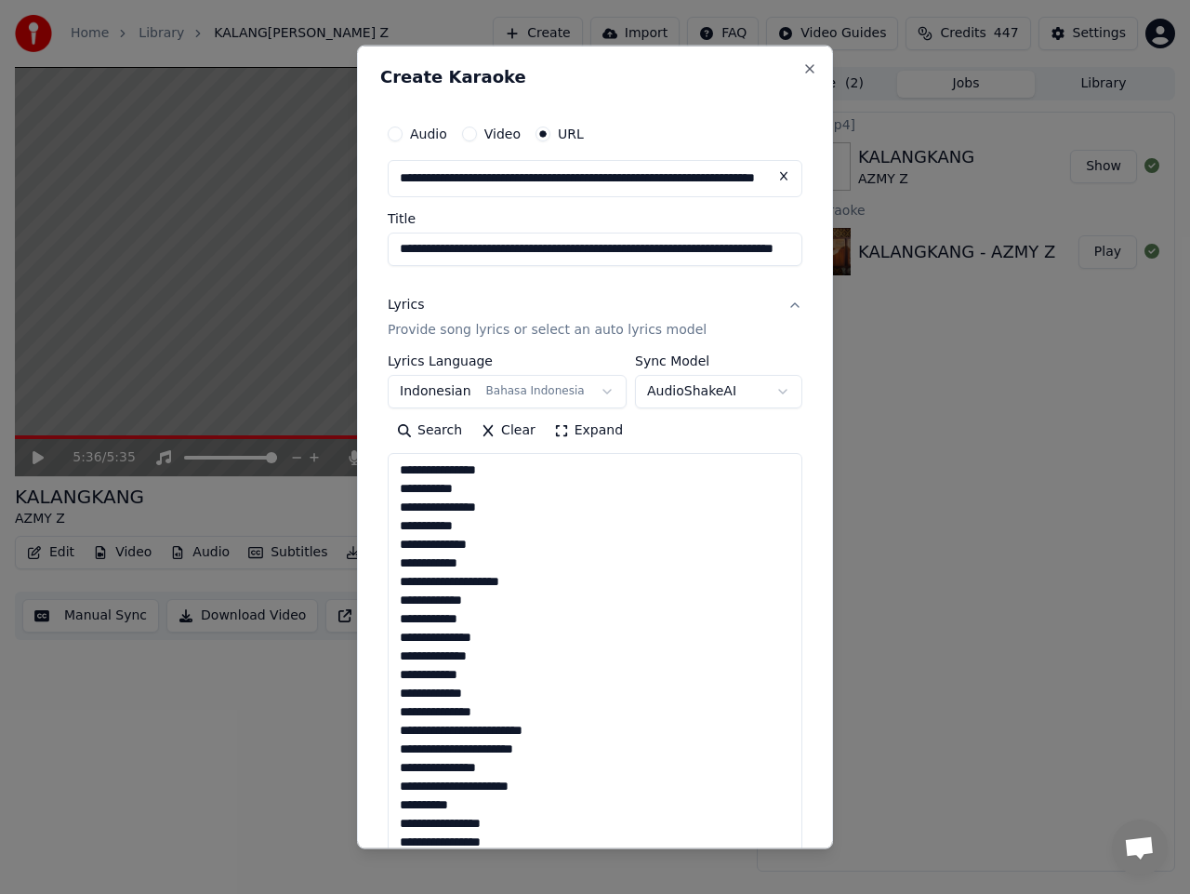
scroll to position [1288, 0]
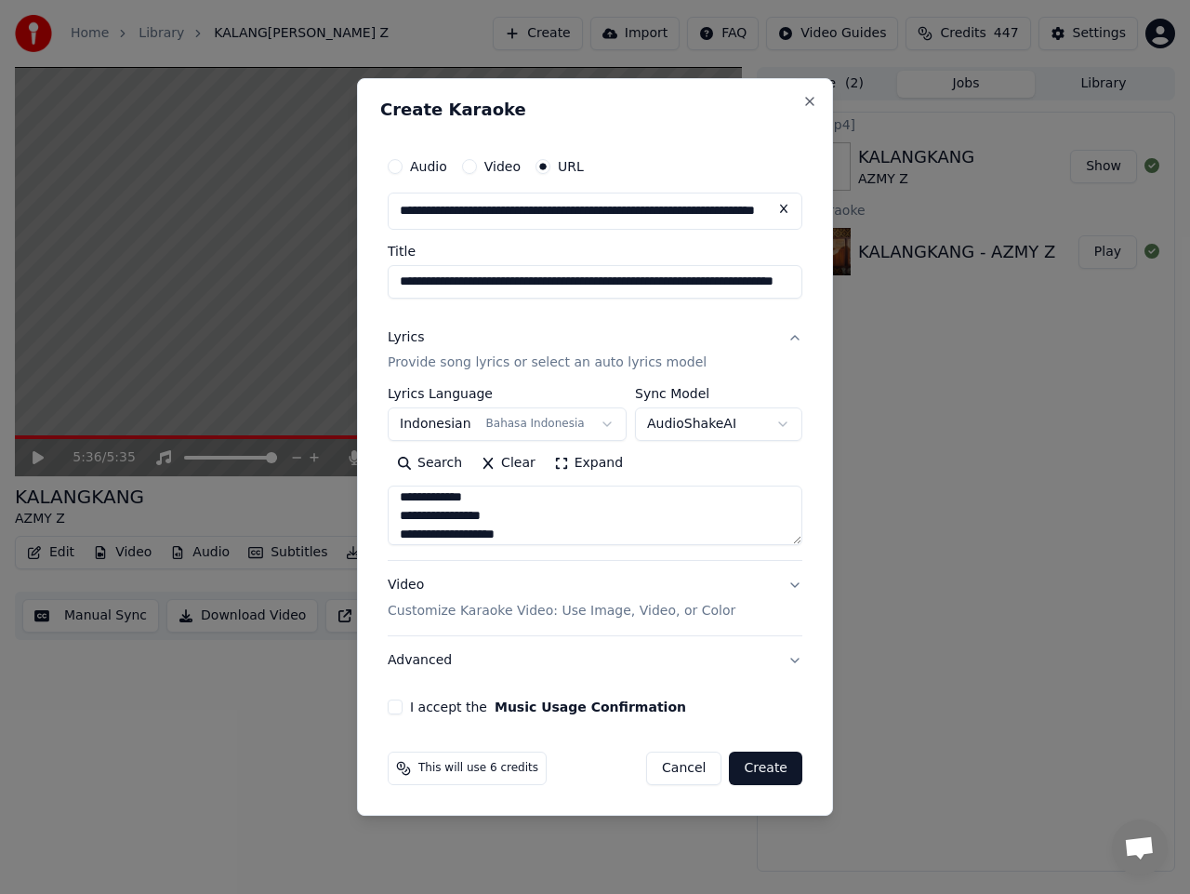
type textarea "**********"
click at [392, 710] on button "I accept the Music Usage Confirmation" at bounding box center [395, 706] width 15 height 15
click at [758, 771] on button "Create" at bounding box center [765, 767] width 73 height 33
select select
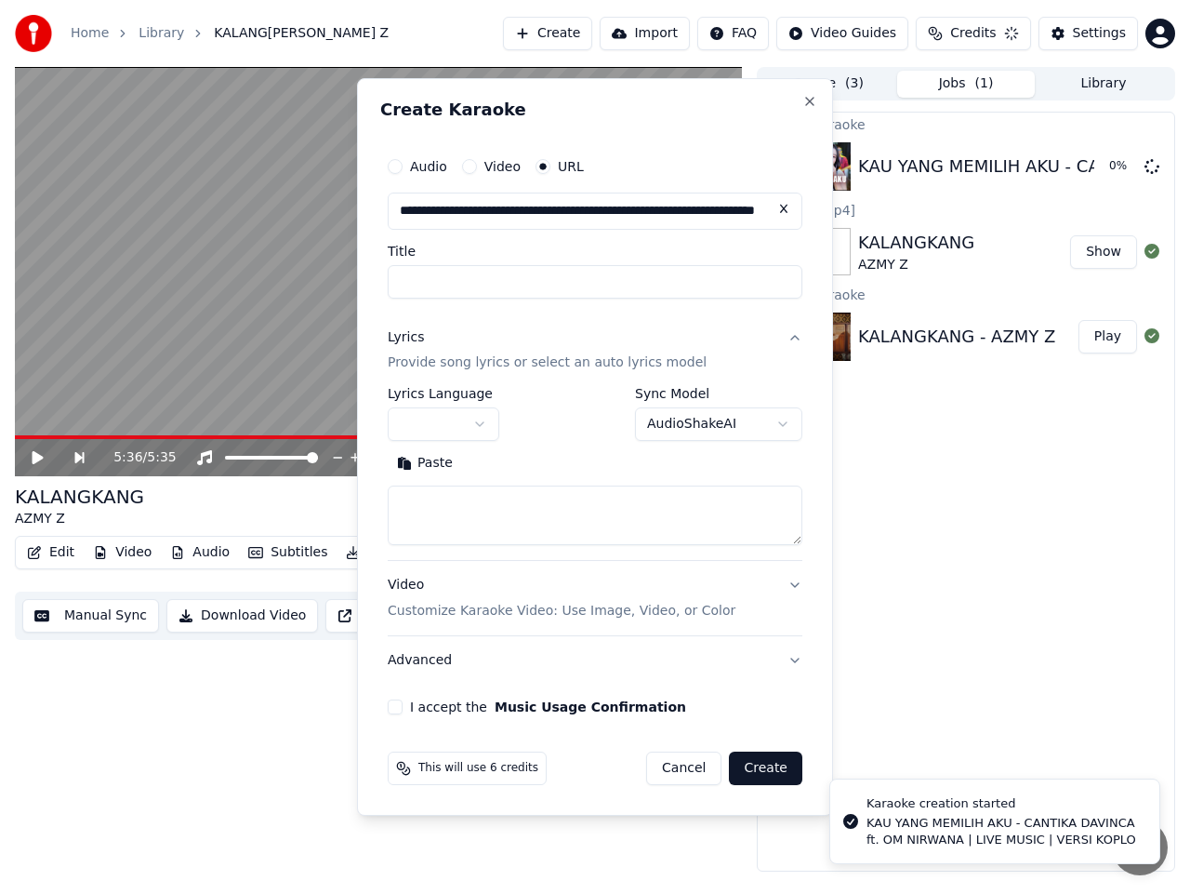
scroll to position [0, 0]
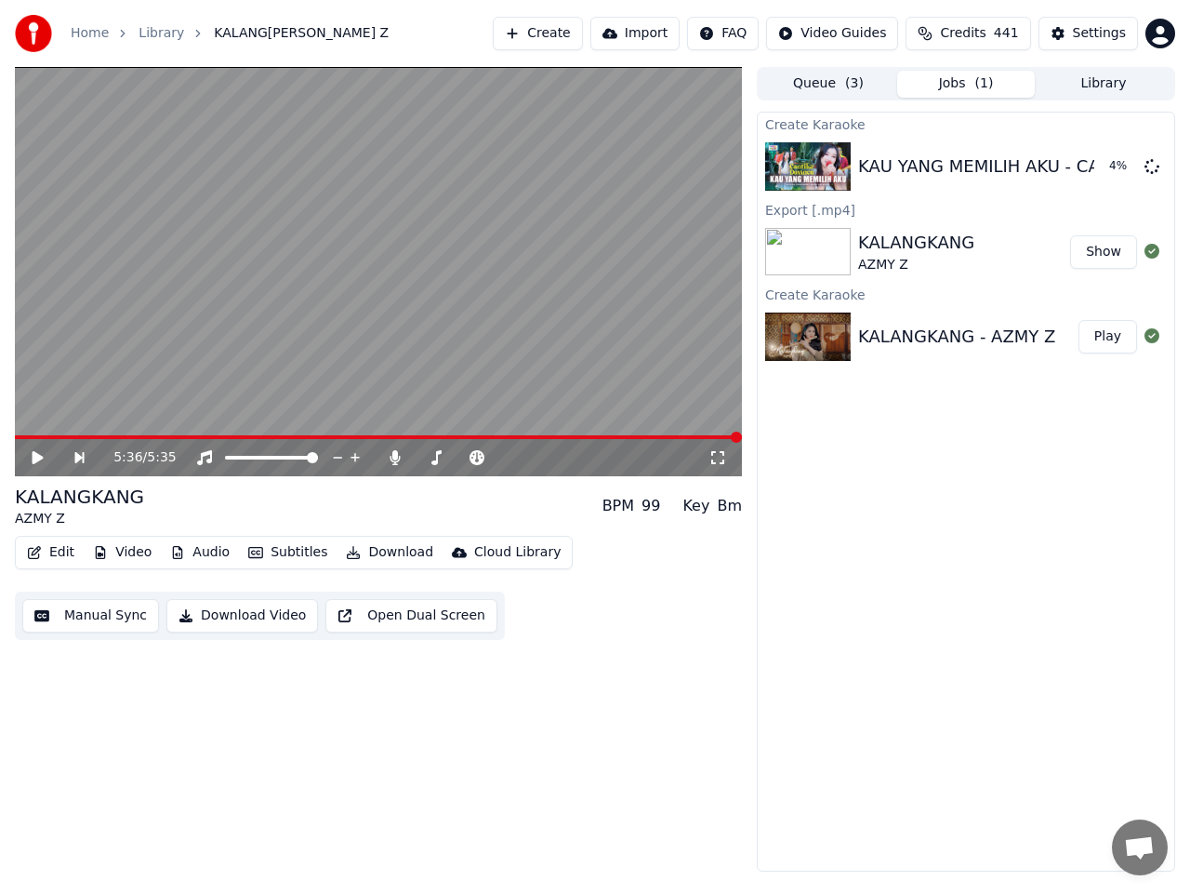
click at [1093, 82] on button "Library" at bounding box center [1104, 84] width 138 height 27
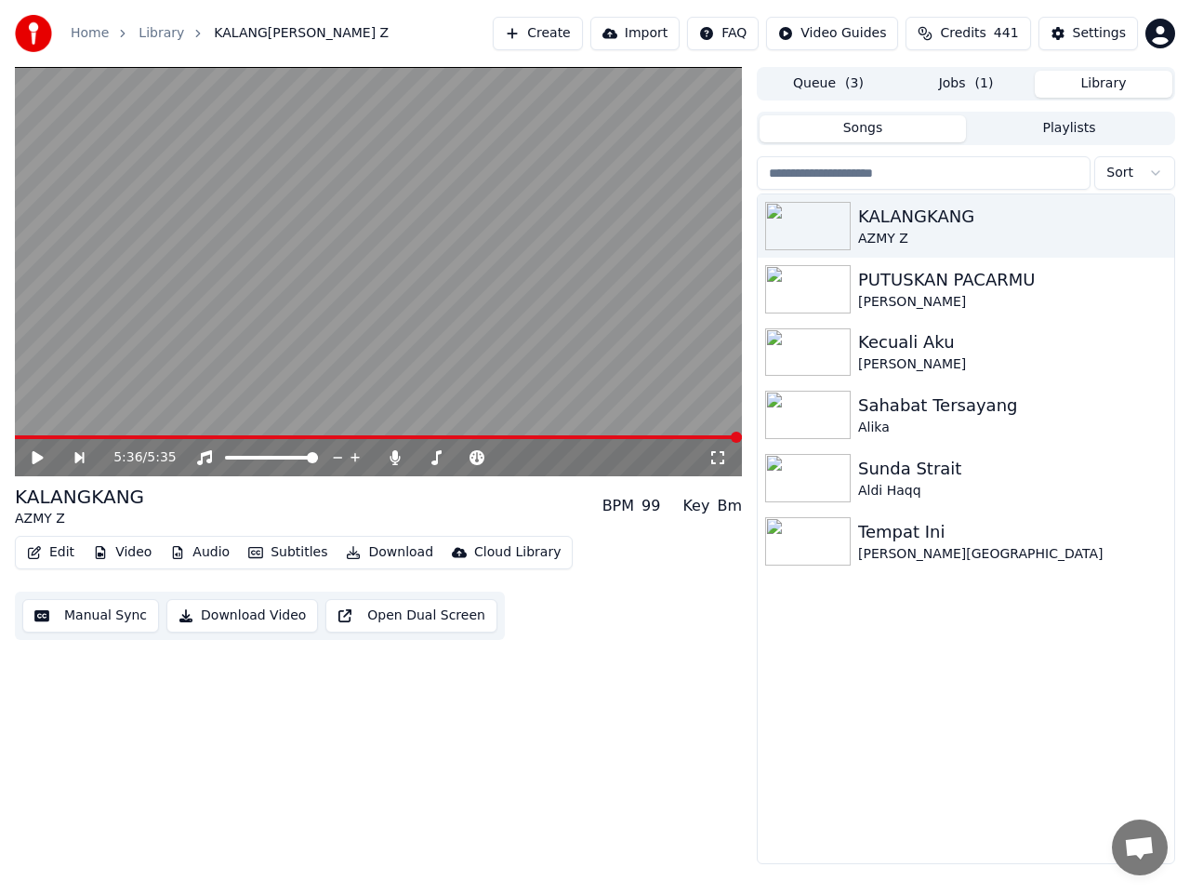
click at [976, 86] on span "( 1 )" at bounding box center [985, 83] width 19 height 19
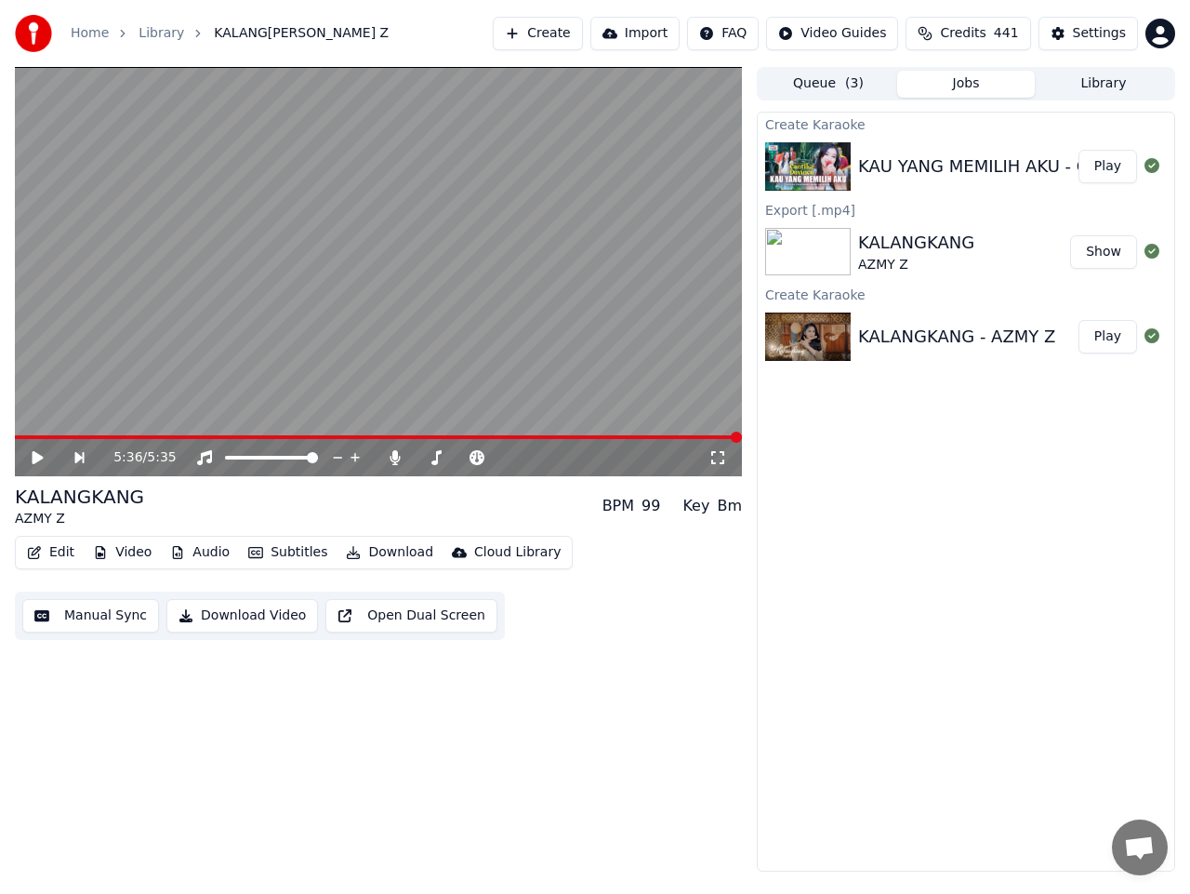
click at [1109, 173] on button "Play" at bounding box center [1108, 166] width 59 height 33
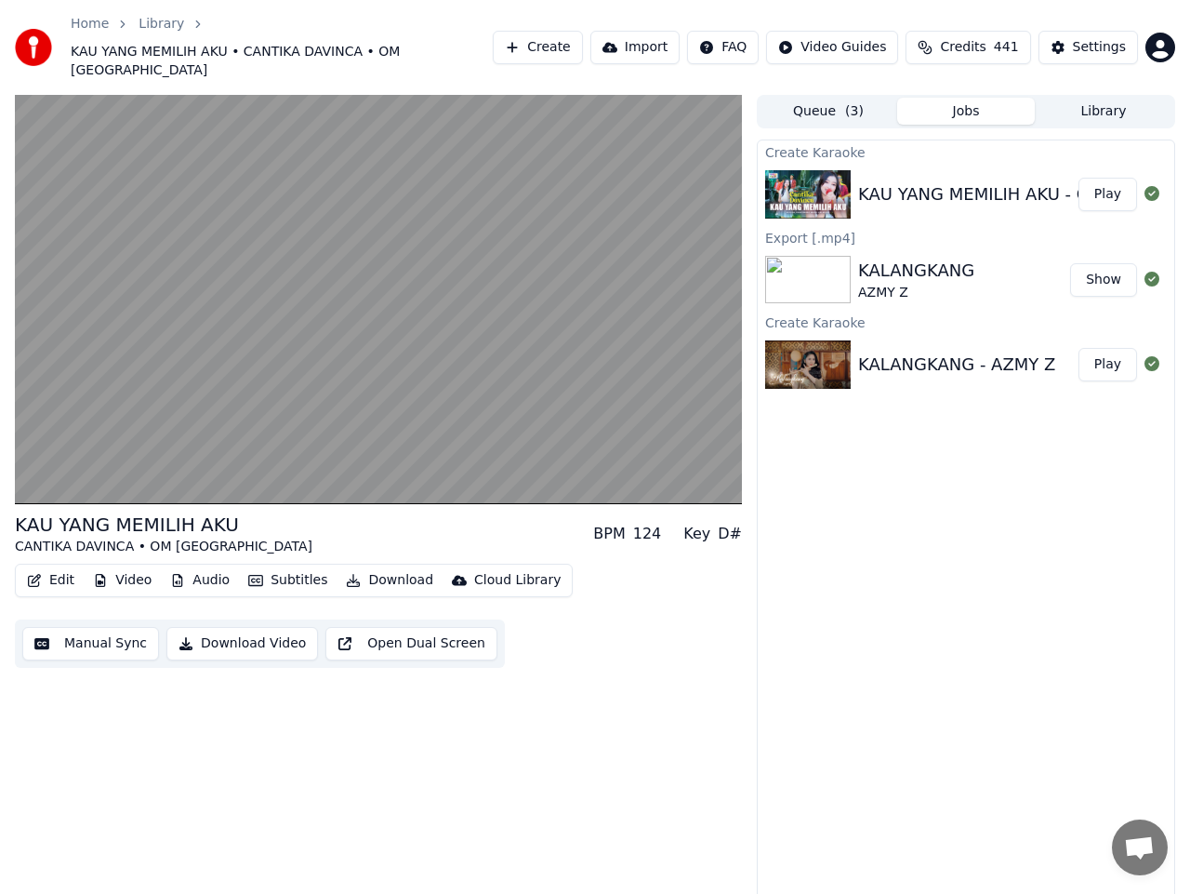
click at [123, 627] on button "Manual Sync" at bounding box center [90, 643] width 137 height 33
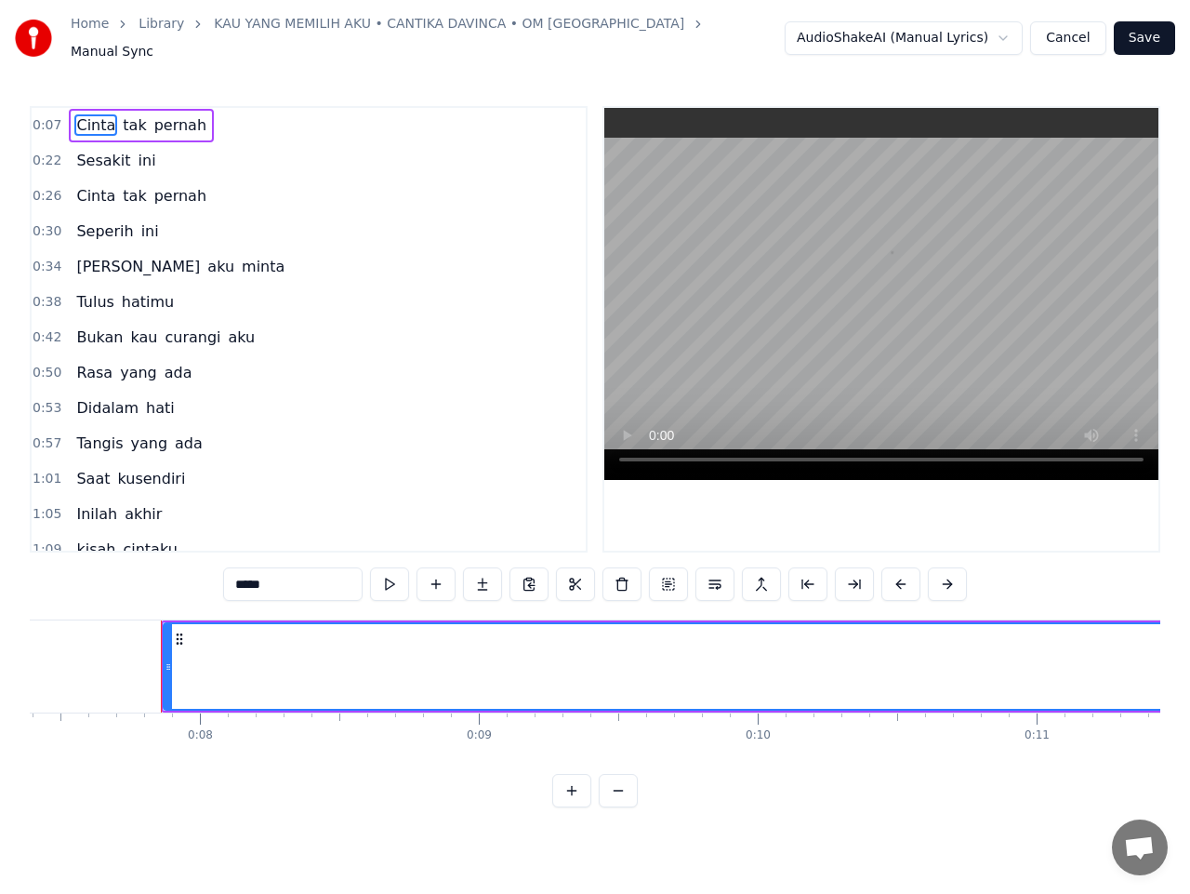
scroll to position [0, 2099]
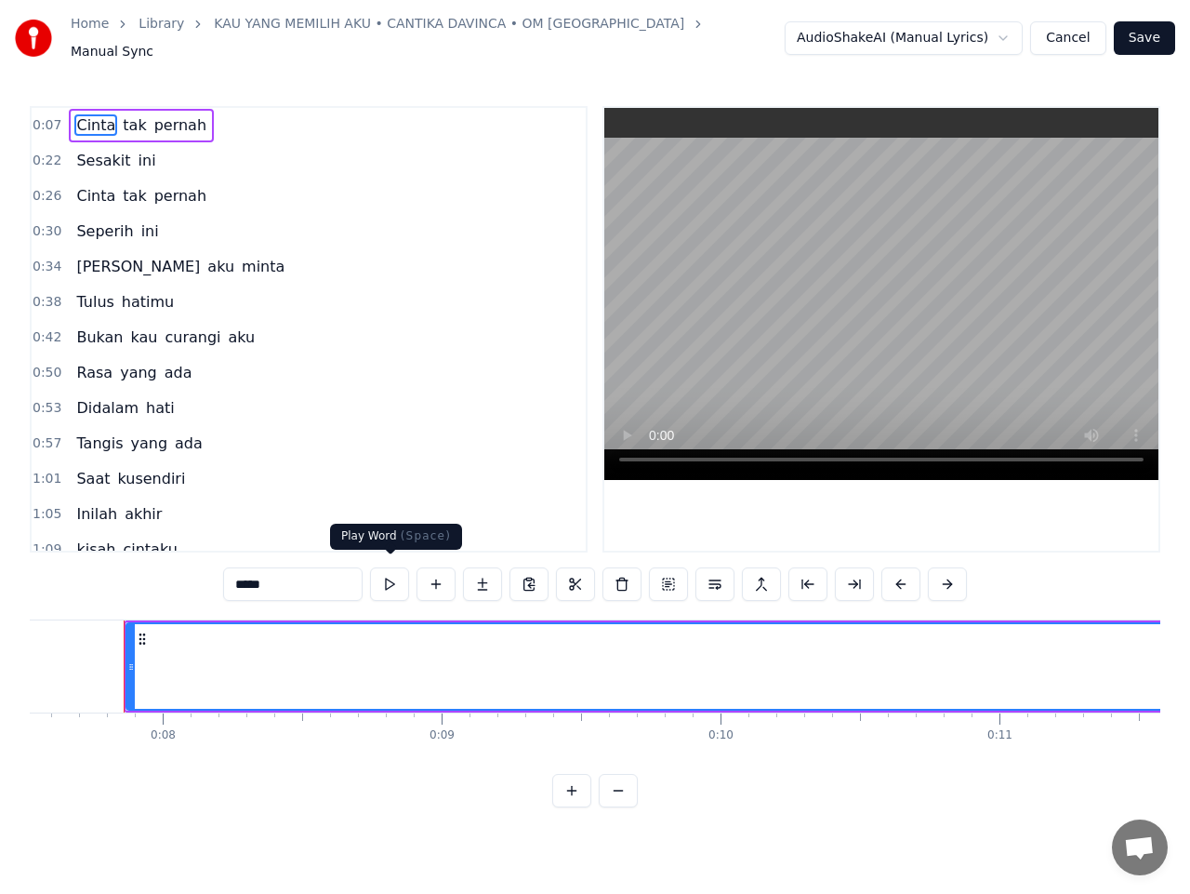
click at [392, 571] on button at bounding box center [389, 583] width 39 height 33
click at [390, 572] on button at bounding box center [389, 583] width 39 height 33
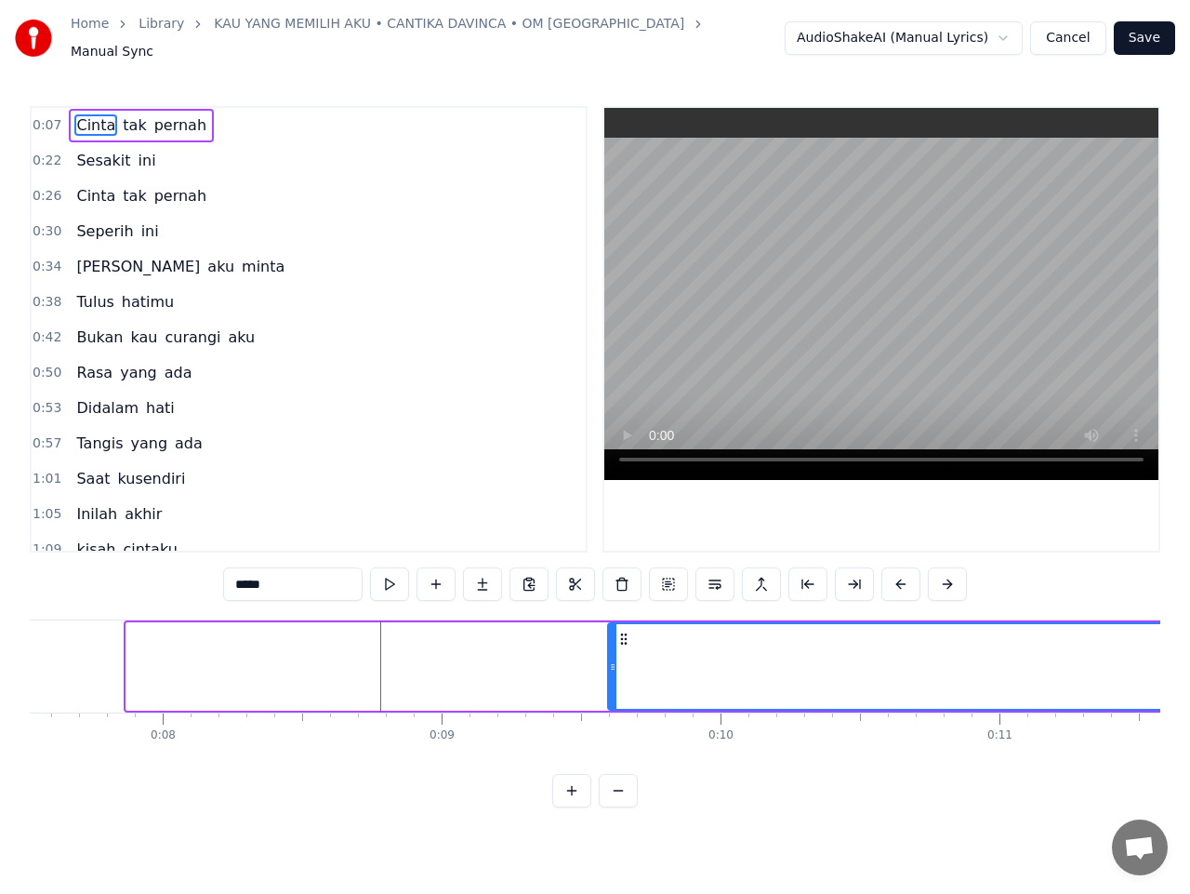
drag, startPoint x: 133, startPoint y: 645, endPoint x: 615, endPoint y: 627, distance: 482.1
click at [615, 627] on div at bounding box center [612, 666] width 7 height 85
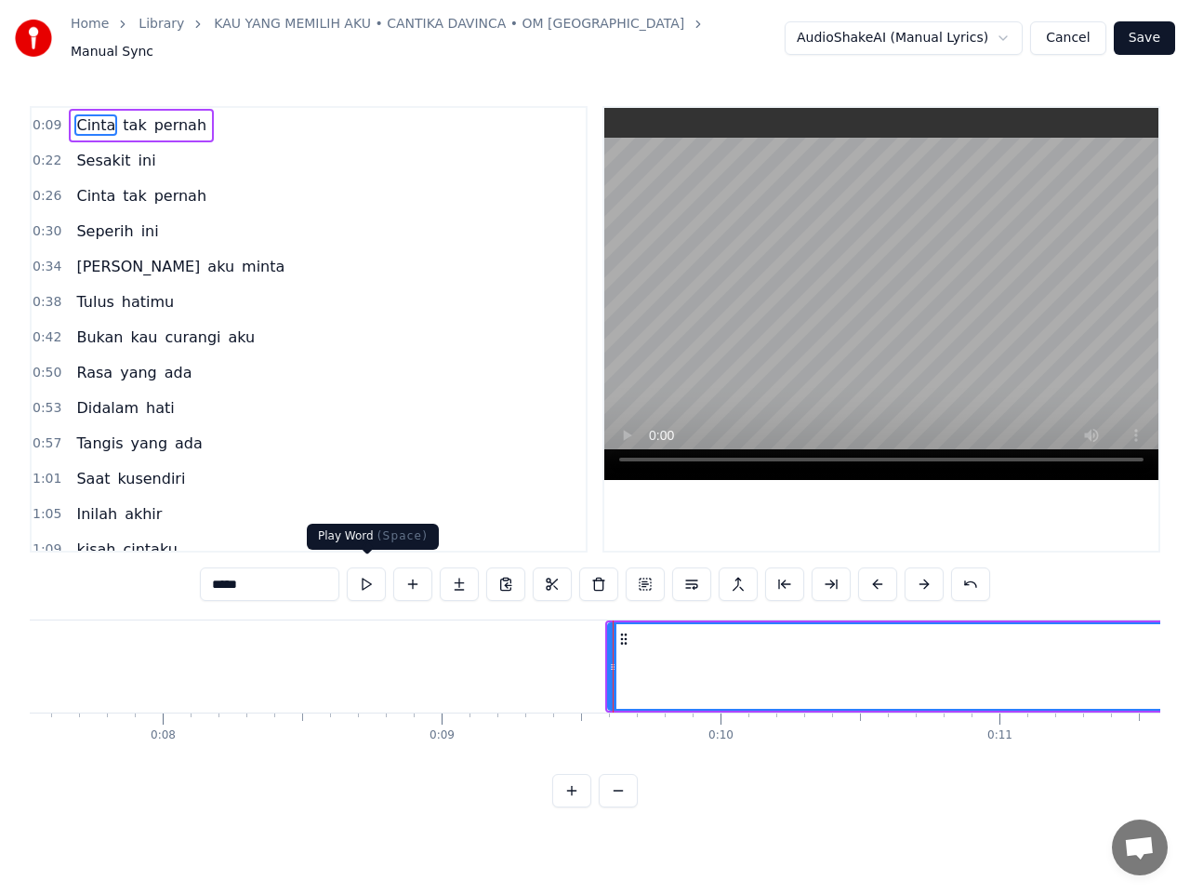
click at [370, 576] on button at bounding box center [366, 583] width 39 height 33
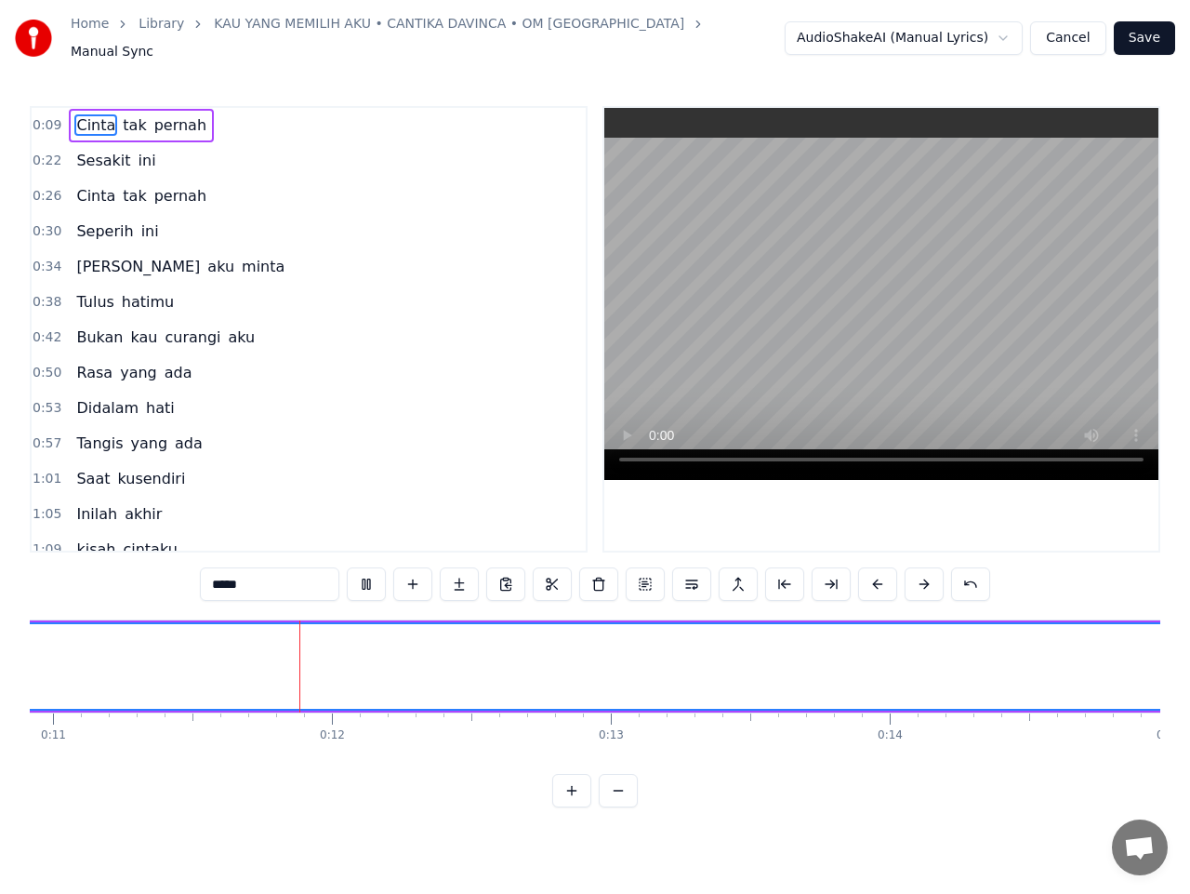
scroll to position [0, 3085]
click at [368, 576] on button at bounding box center [366, 583] width 39 height 33
click at [86, 119] on span "Cinta" at bounding box center [95, 124] width 43 height 21
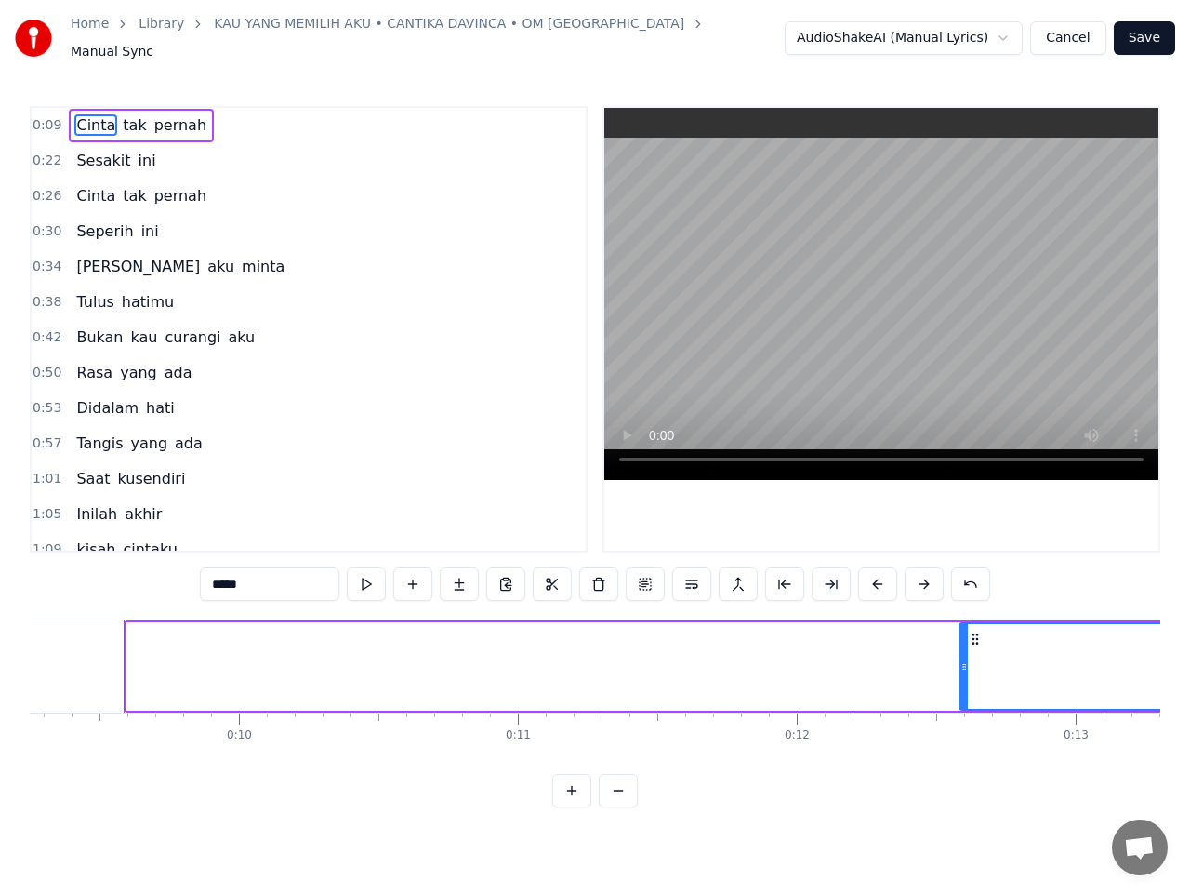
drag, startPoint x: 130, startPoint y: 646, endPoint x: 963, endPoint y: 608, distance: 833.2
click at [963, 608] on div "0:09 Cinta tak pernah 0:22 Sesakit ini 0:26 Cinta tak pernah 0:30 Seperih ini 0…" at bounding box center [595, 457] width 1131 height 702
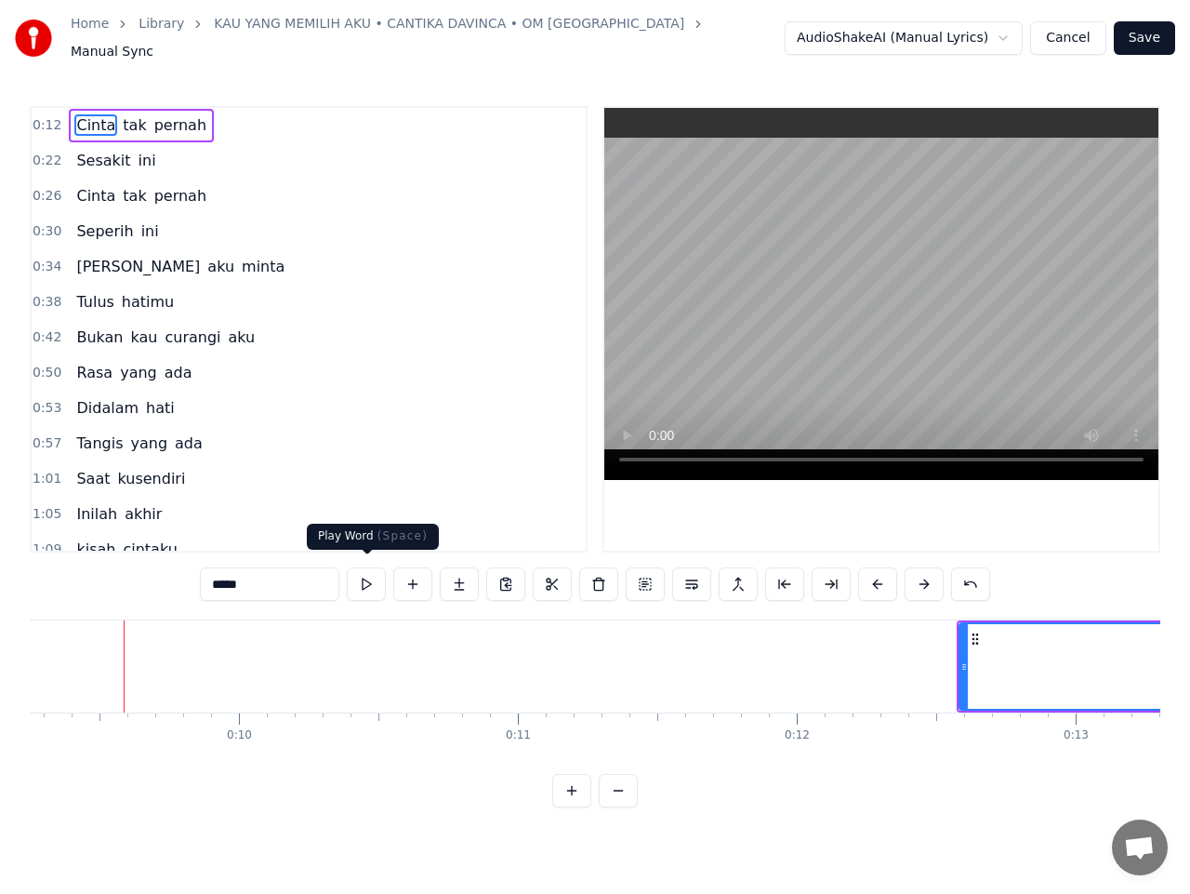
click at [359, 578] on button at bounding box center [366, 583] width 39 height 33
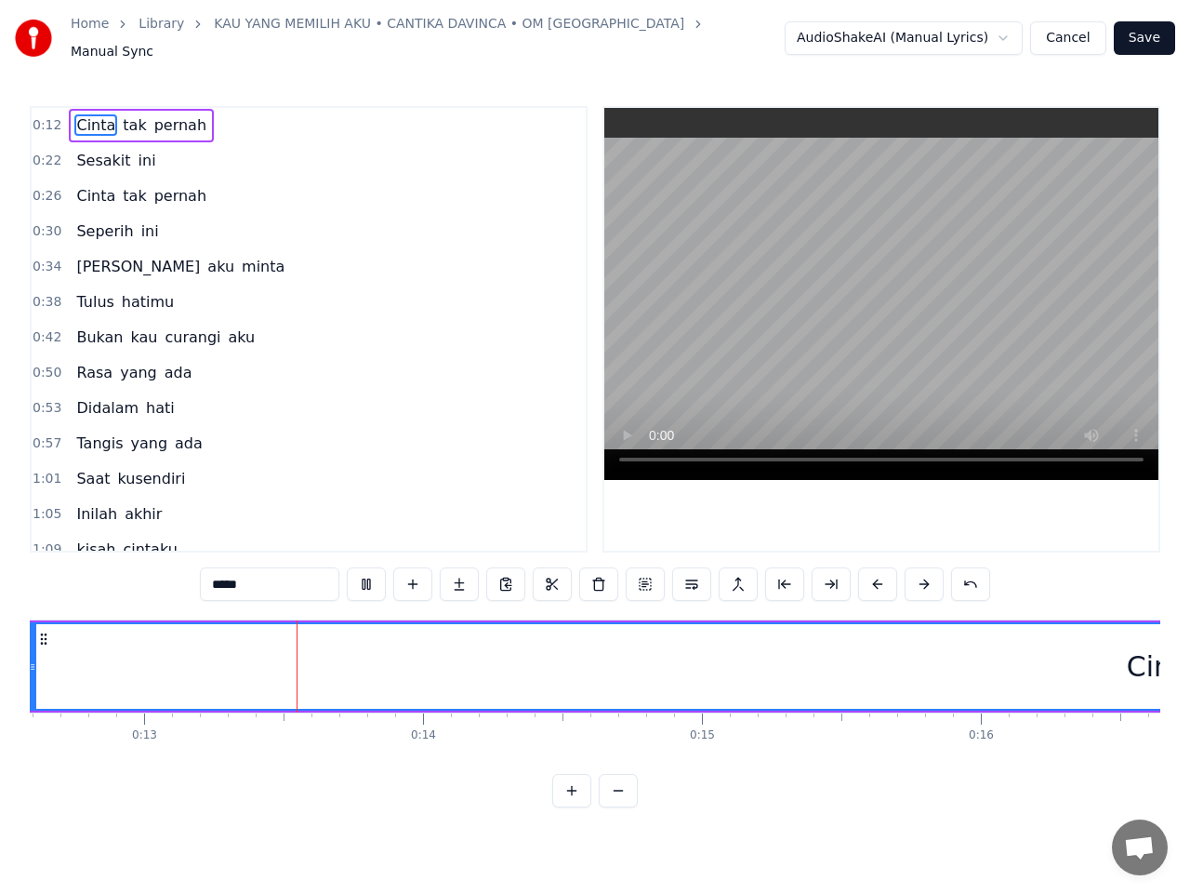
scroll to position [0, 3546]
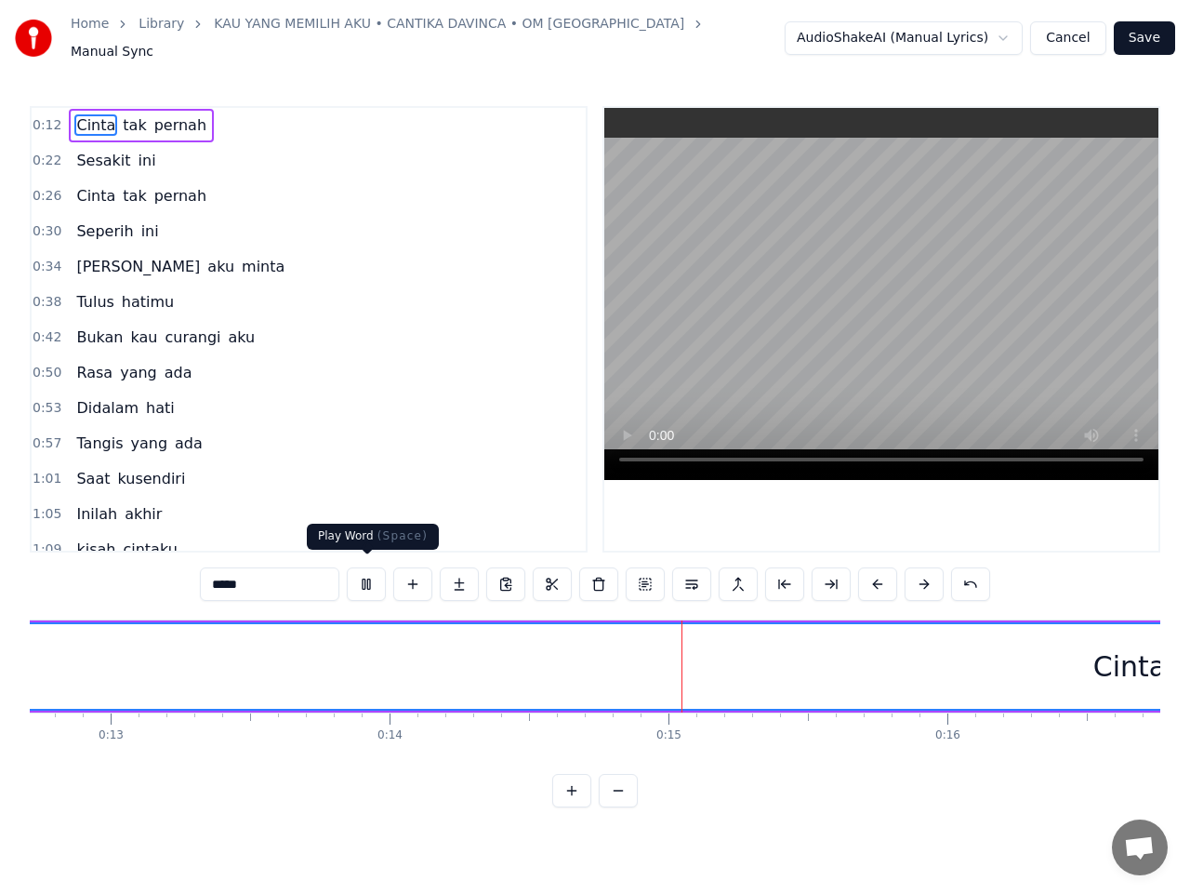
click at [373, 576] on button at bounding box center [366, 583] width 39 height 33
click at [69, 673] on div "Cinta" at bounding box center [1129, 666] width 2269 height 85
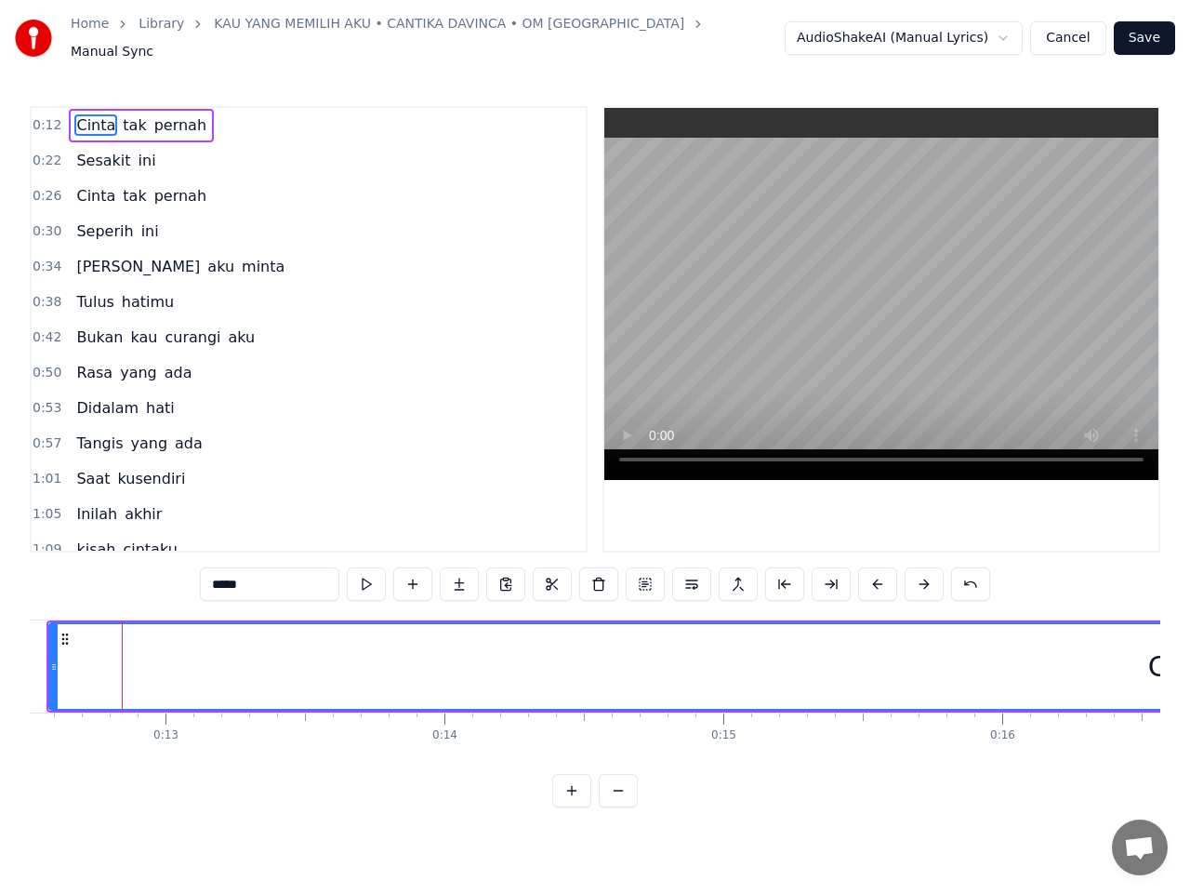
scroll to position [0, 3490]
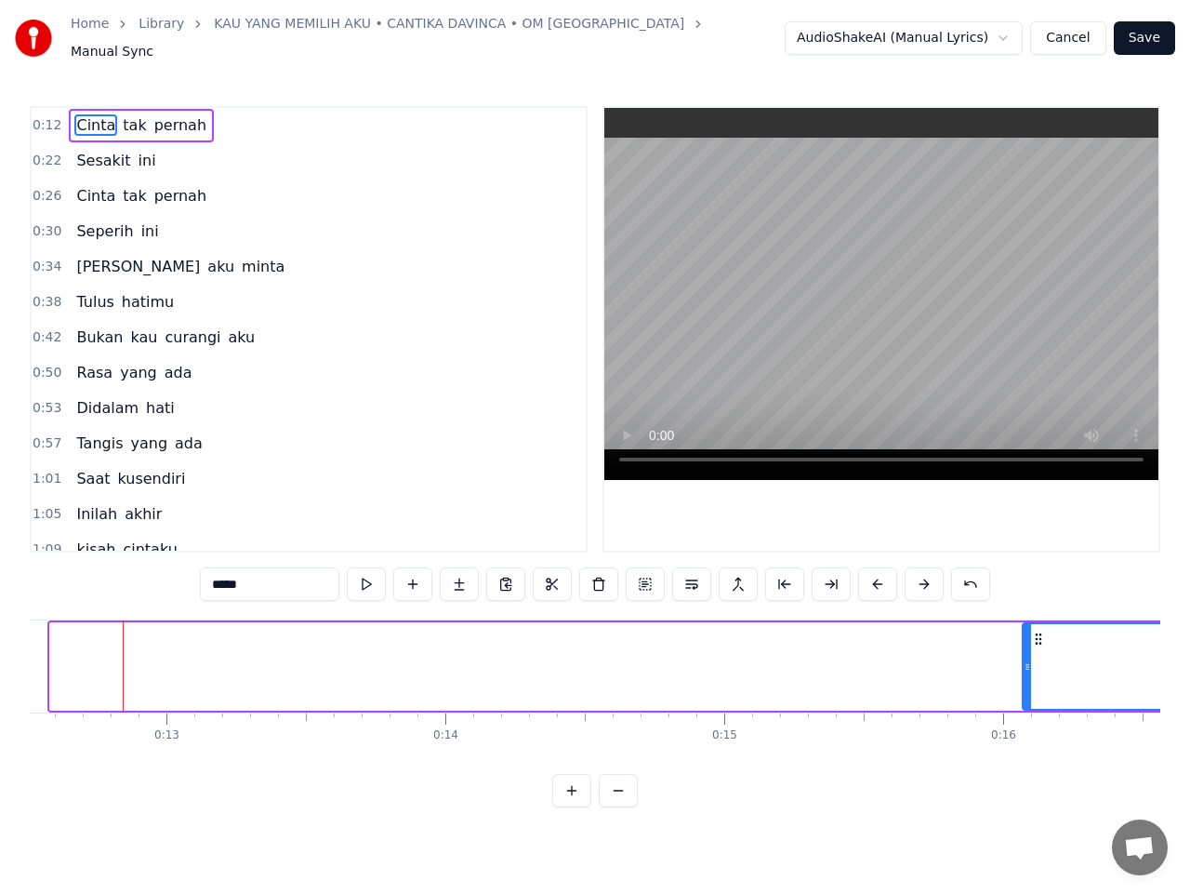
drag, startPoint x: 53, startPoint y: 675, endPoint x: 1038, endPoint y: 632, distance: 985.8
click at [1031, 632] on div at bounding box center [1027, 666] width 7 height 85
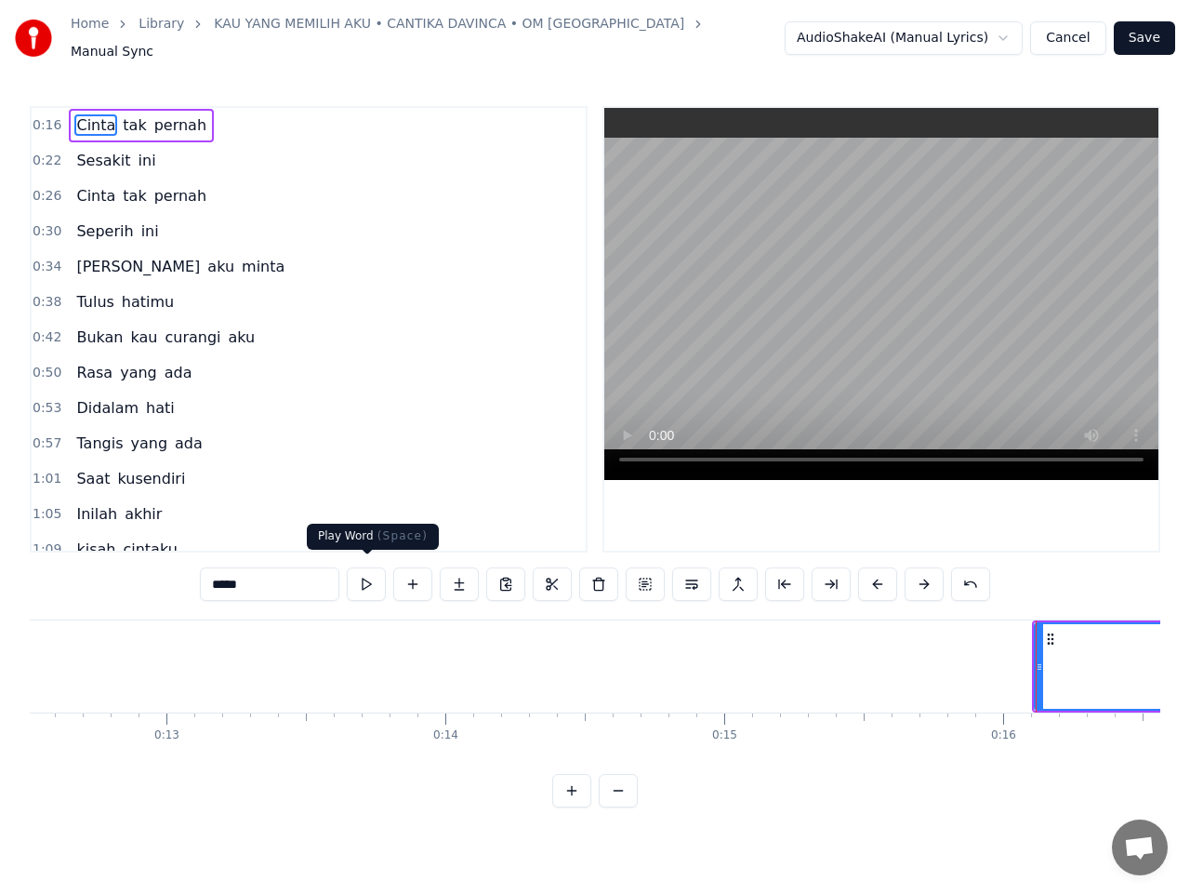
click at [366, 580] on button at bounding box center [366, 583] width 39 height 33
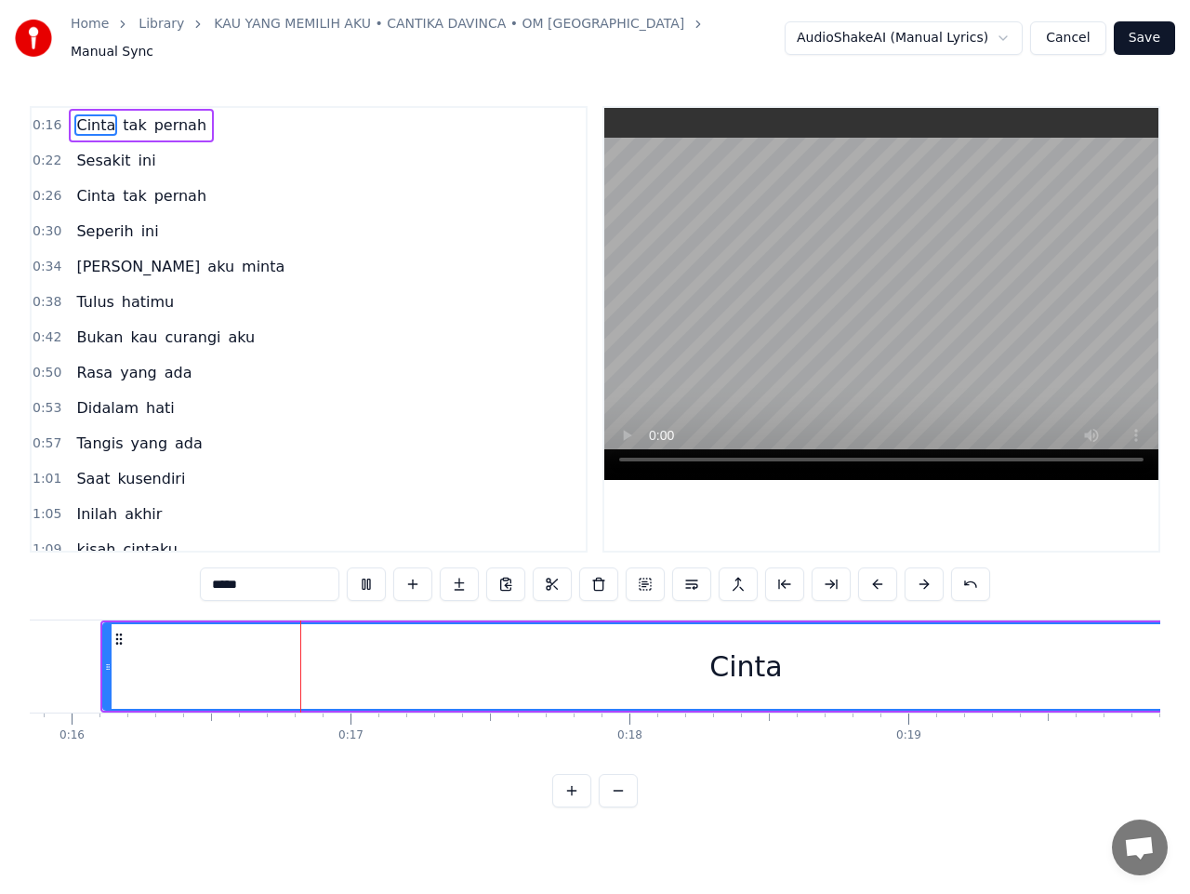
scroll to position [0, 4456]
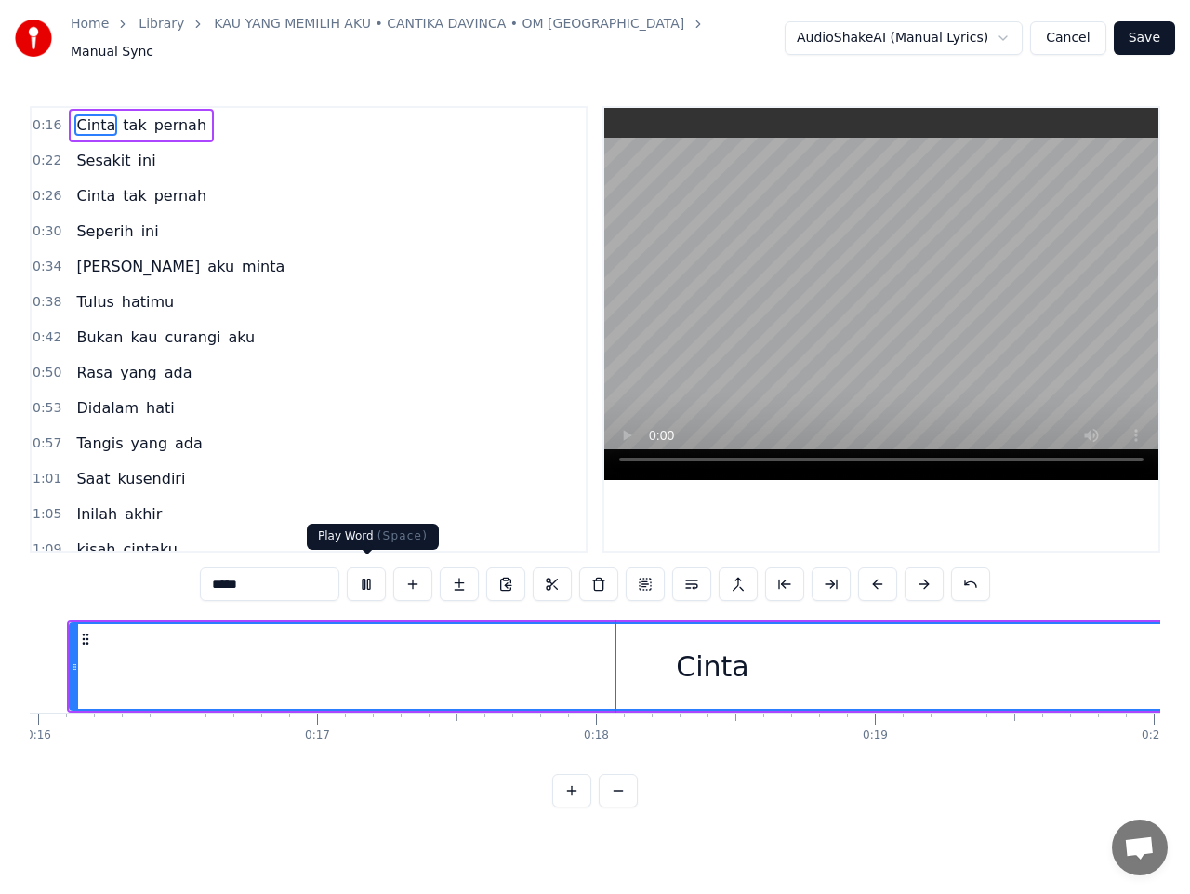
click at [367, 580] on button at bounding box center [366, 583] width 39 height 33
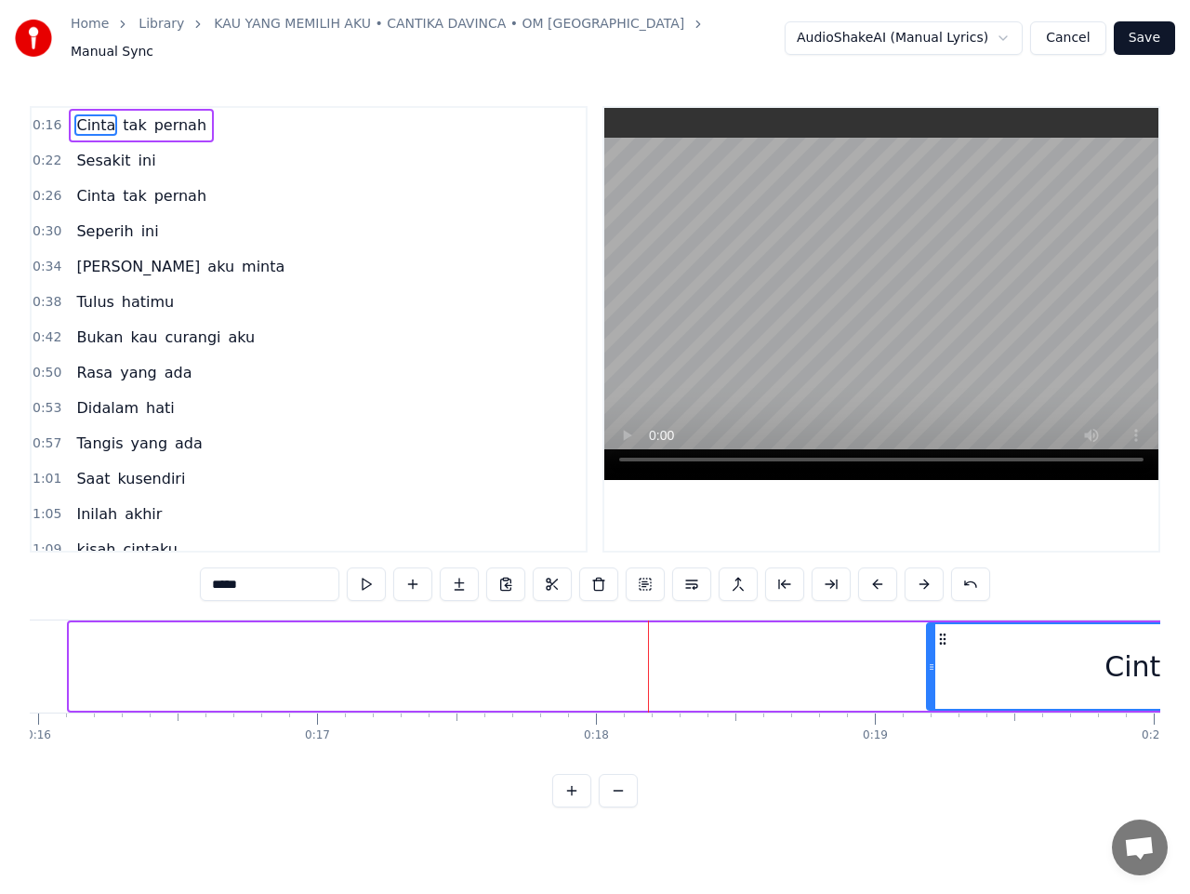
drag, startPoint x: 72, startPoint y: 655, endPoint x: 929, endPoint y: 655, distance: 857.4
click at [929, 659] on icon at bounding box center [931, 666] width 7 height 15
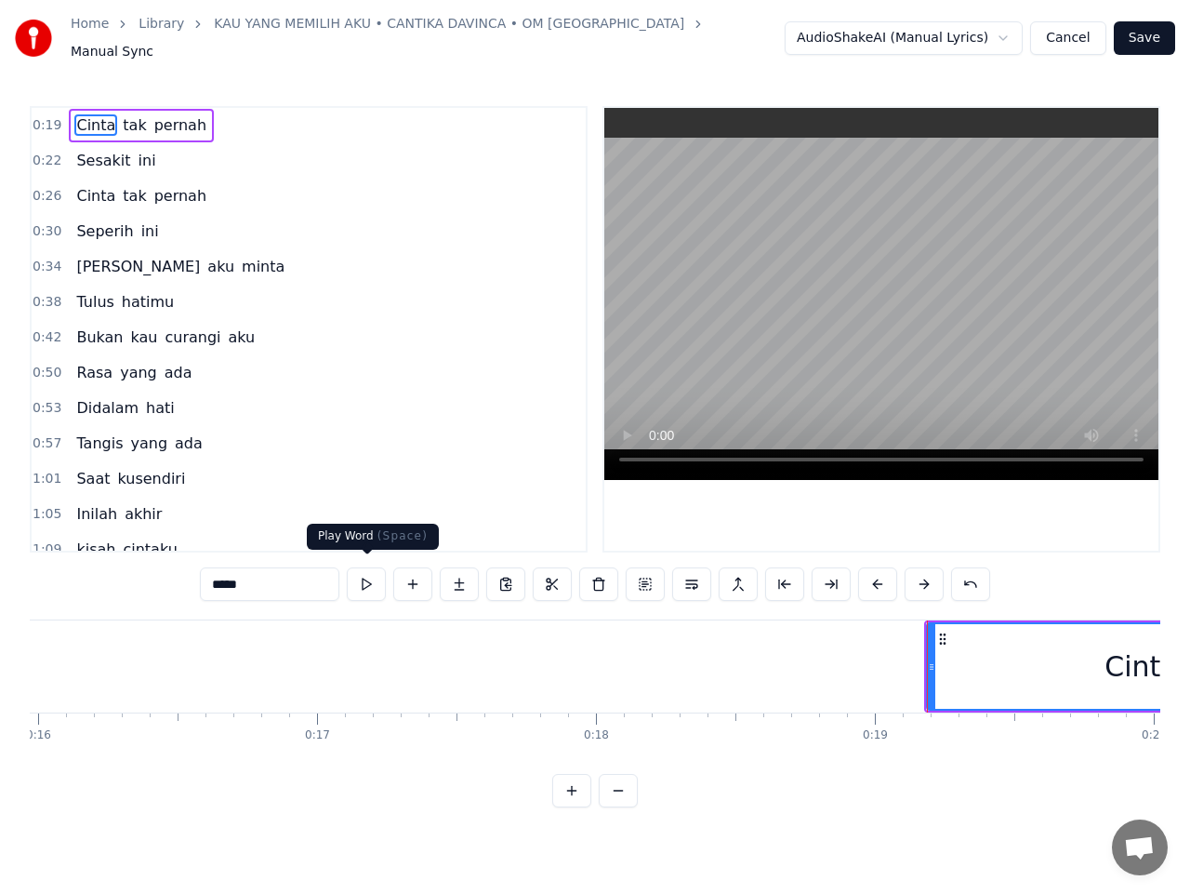
click at [364, 576] on button at bounding box center [366, 583] width 39 height 33
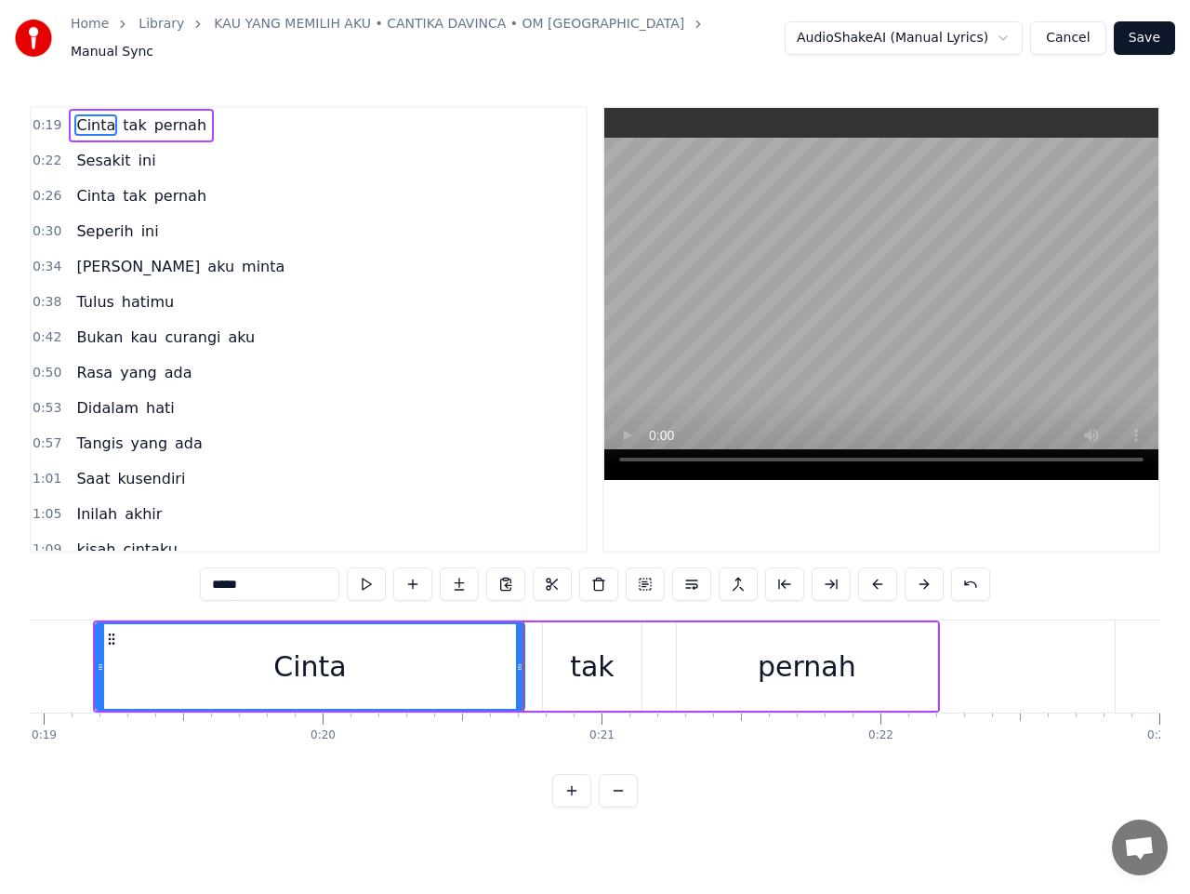
scroll to position [0, 5274]
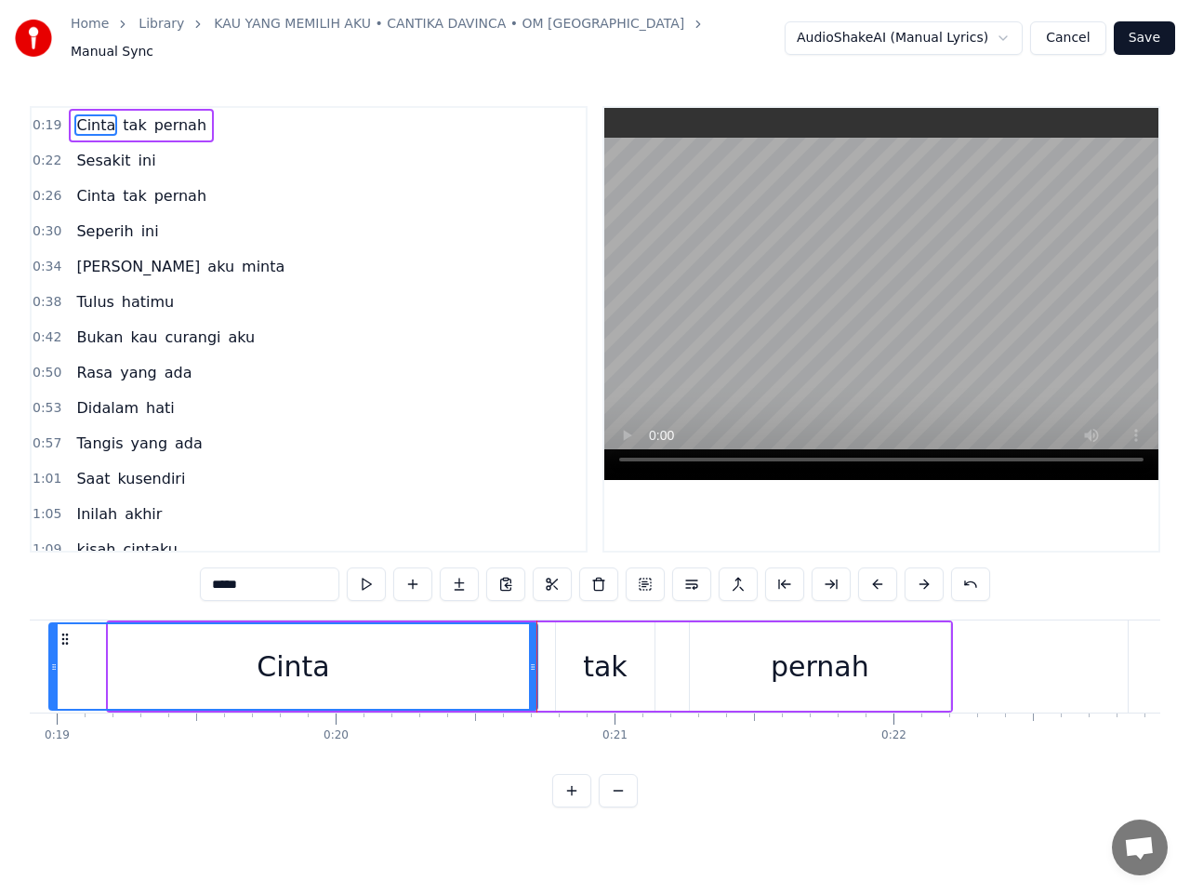
drag, startPoint x: 112, startPoint y: 658, endPoint x: 52, endPoint y: 664, distance: 59.9
click at [52, 664] on icon at bounding box center [53, 666] width 7 height 15
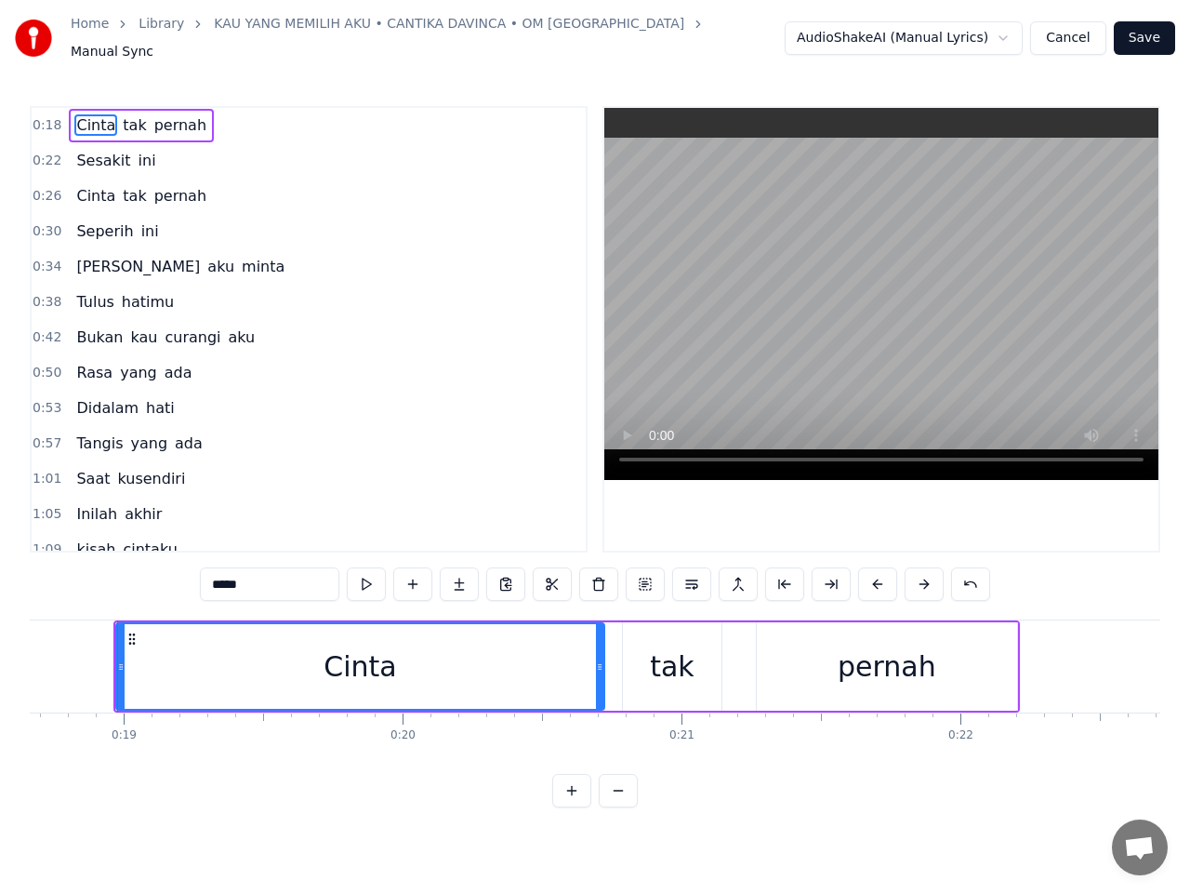
scroll to position [0, 5201]
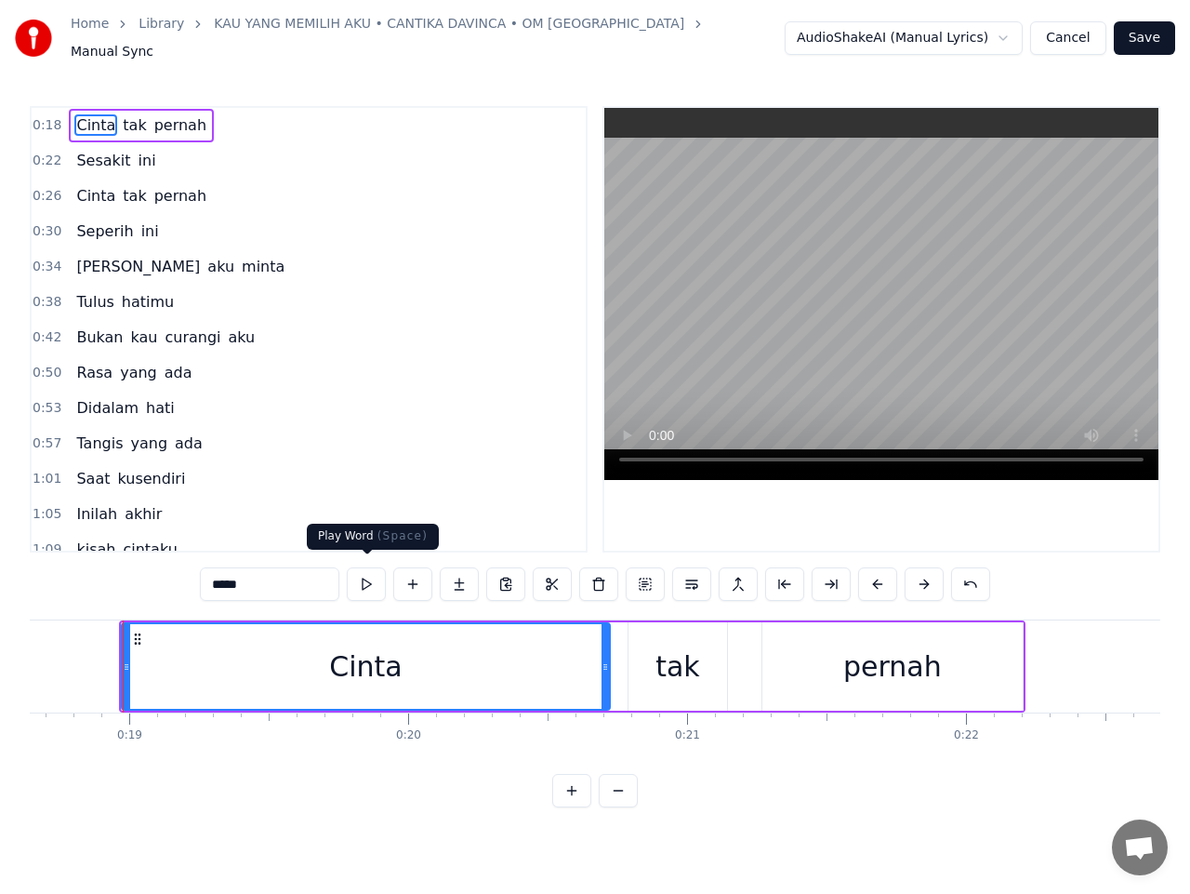
click at [369, 580] on button at bounding box center [366, 583] width 39 height 33
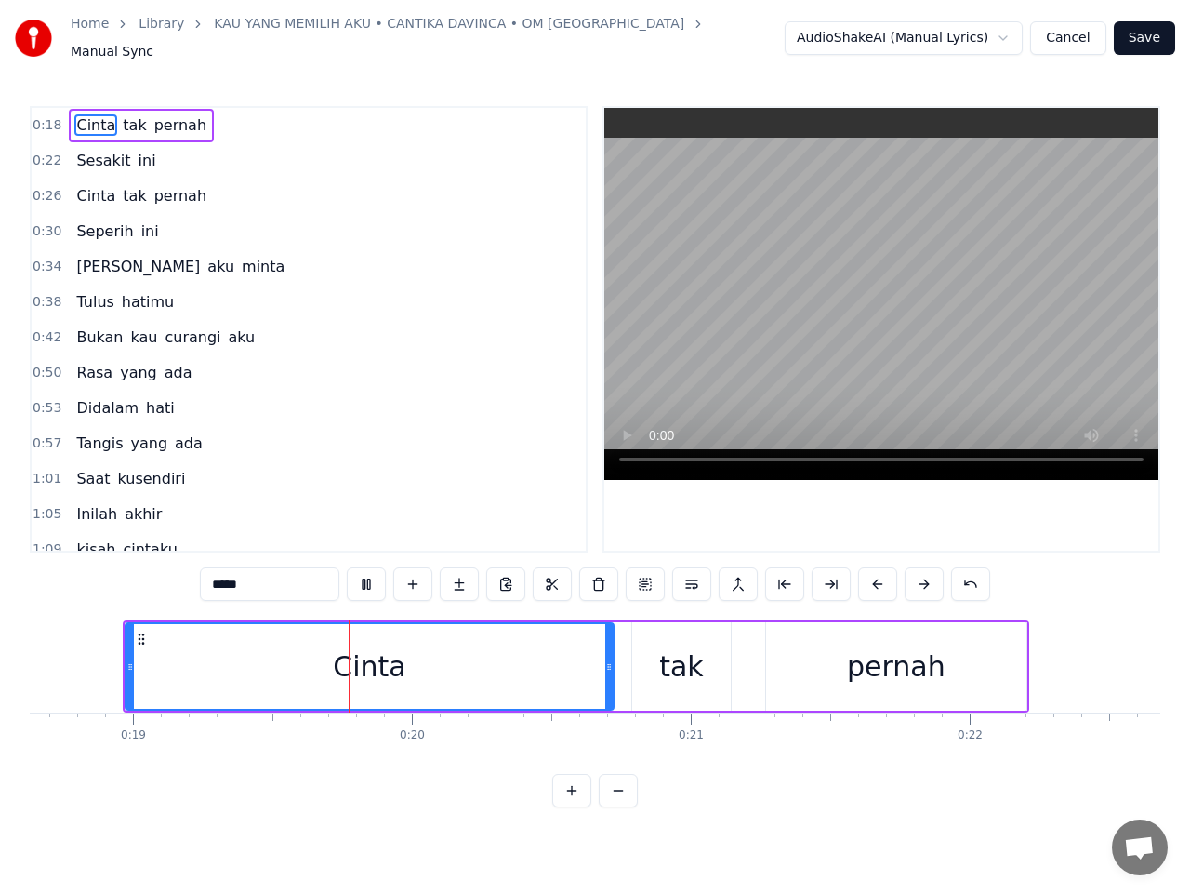
click at [369, 580] on button at bounding box center [366, 583] width 39 height 33
drag, startPoint x: 127, startPoint y: 673, endPoint x: 176, endPoint y: 674, distance: 48.4
click at [176, 674] on div at bounding box center [178, 666] width 7 height 85
click at [1137, 24] on button "Save" at bounding box center [1144, 37] width 61 height 33
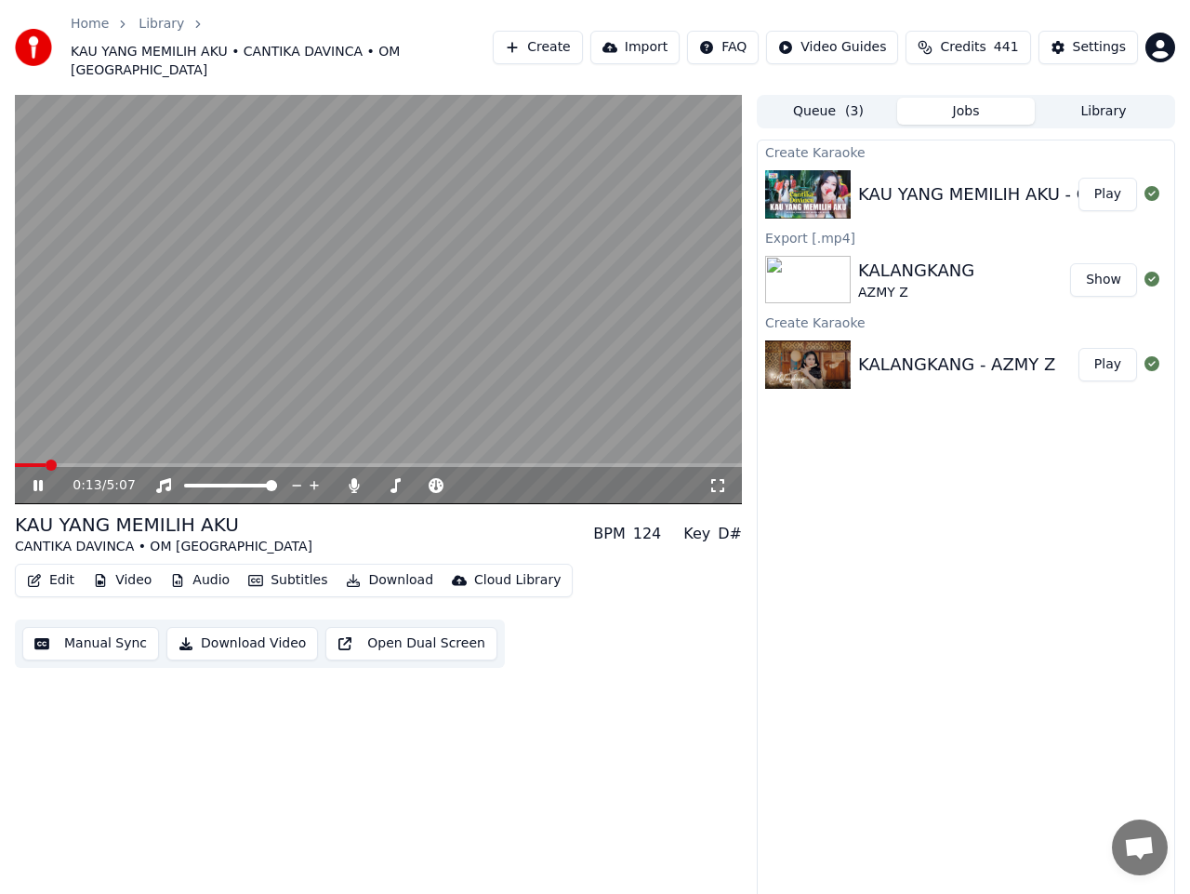
click at [46, 463] on span at bounding box center [30, 465] width 31 height 4
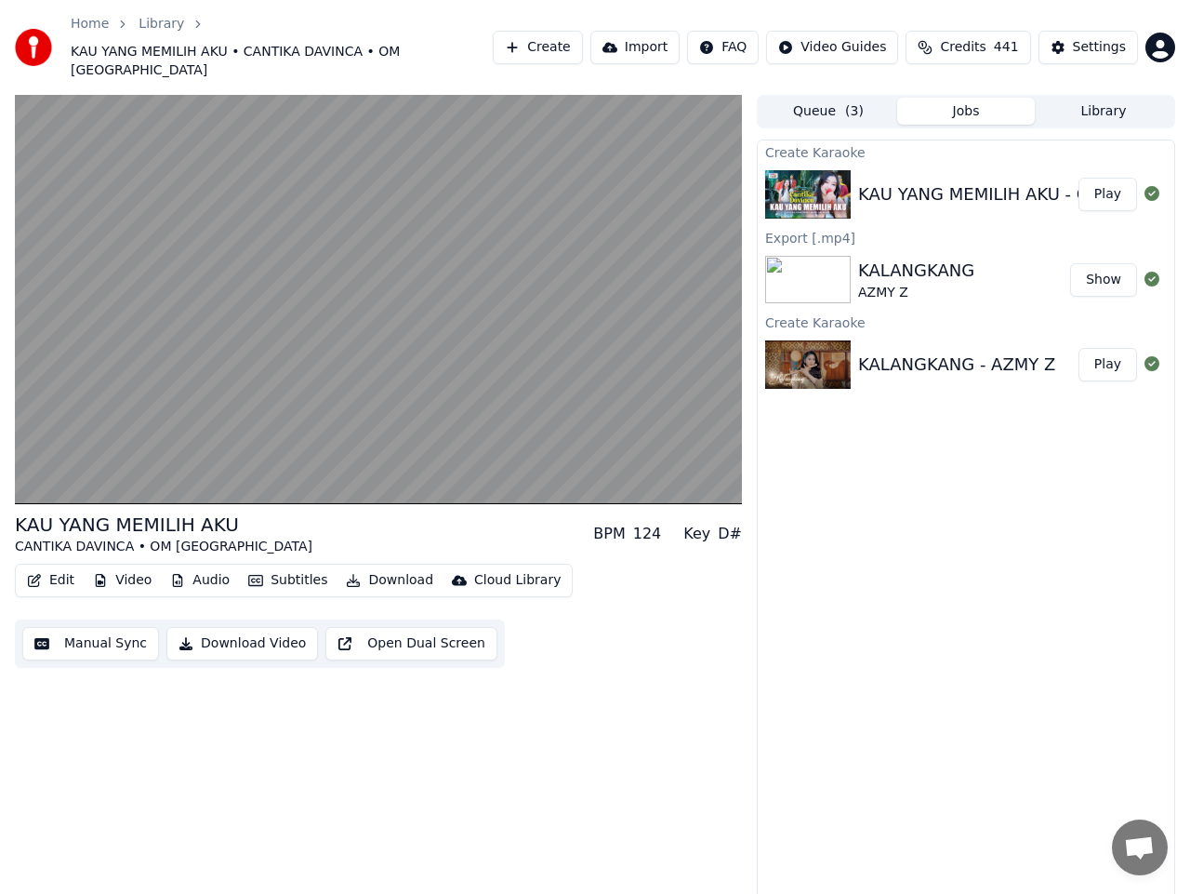
click at [109, 627] on button "Manual Sync" at bounding box center [90, 643] width 137 height 33
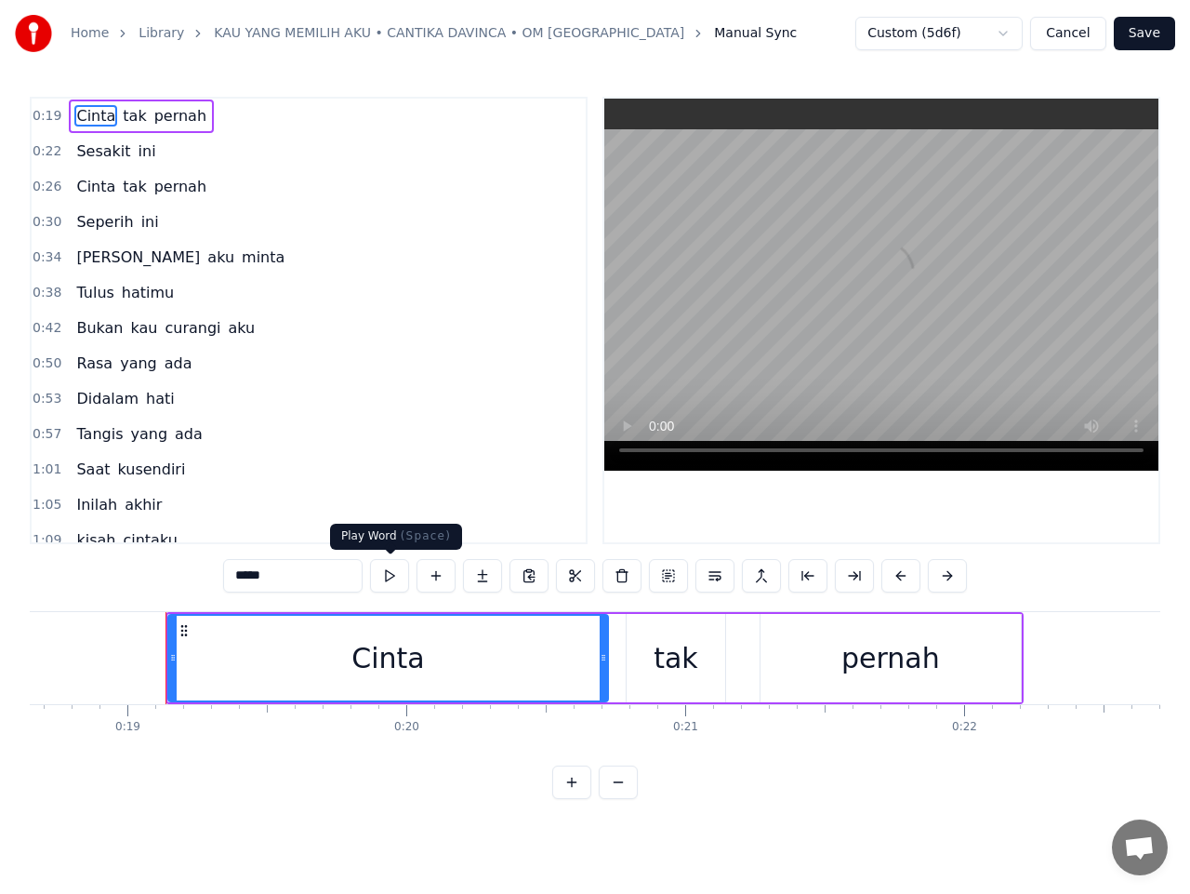
scroll to position [0, 5245]
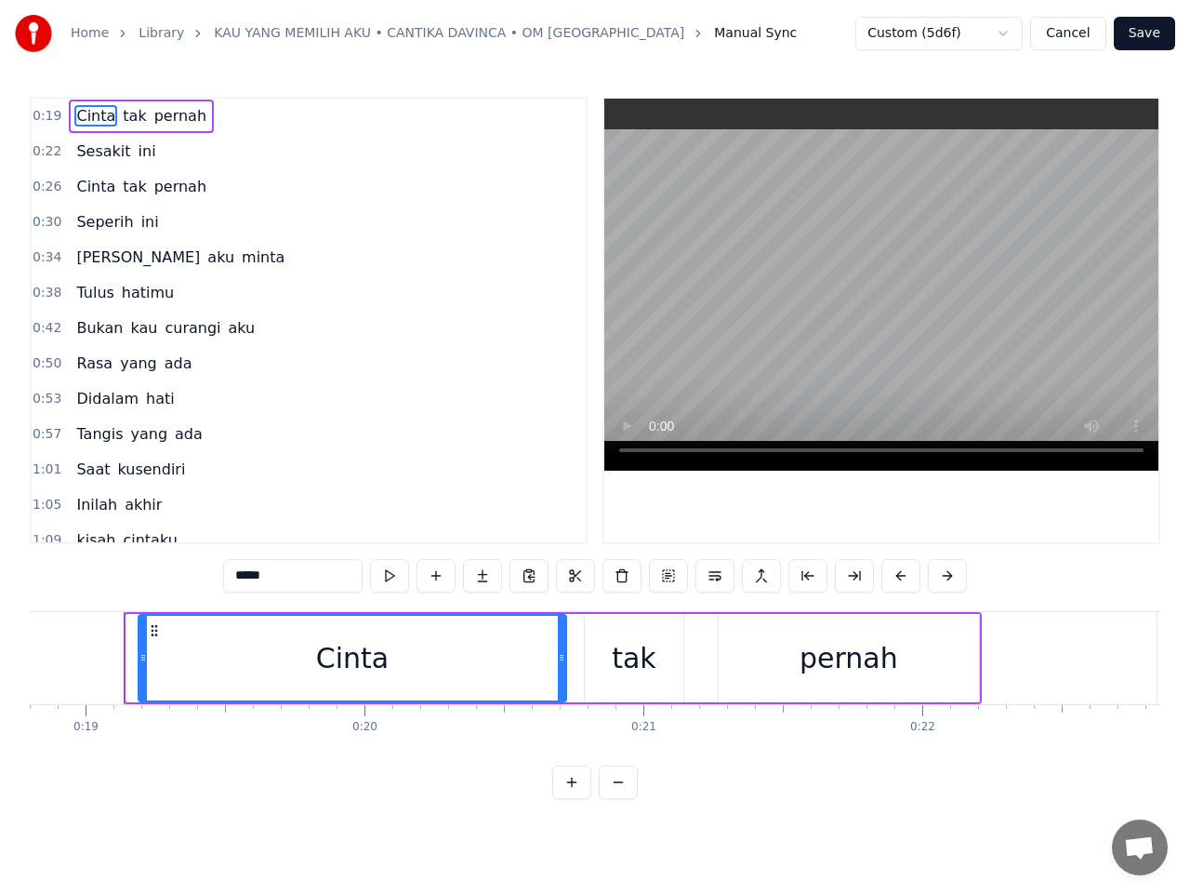
drag, startPoint x: 128, startPoint y: 670, endPoint x: 140, endPoint y: 668, distance: 12.2
click at [140, 668] on div at bounding box center [142, 658] width 7 height 85
click at [1133, 27] on button "Save" at bounding box center [1144, 33] width 61 height 33
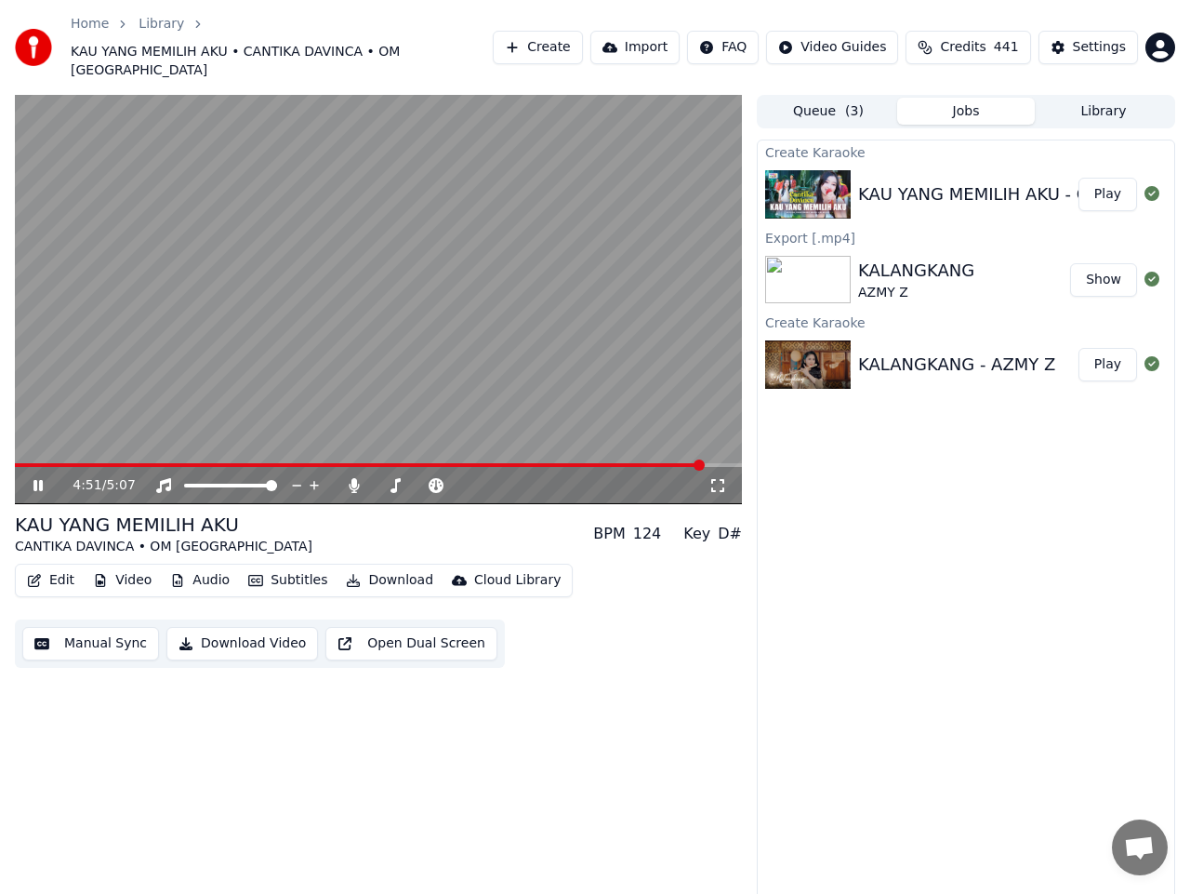
click at [645, 463] on span at bounding box center [359, 465] width 689 height 4
click at [193, 352] on video at bounding box center [378, 299] width 727 height 409
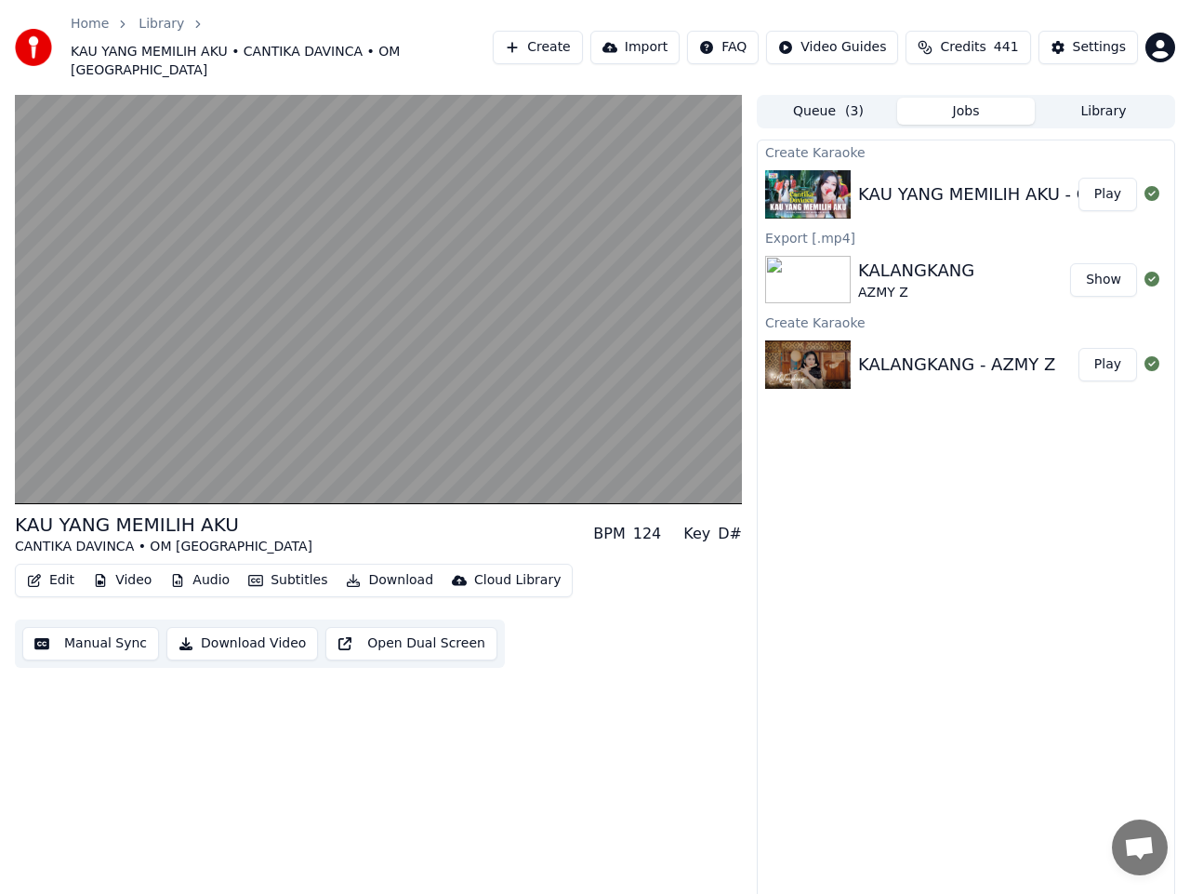
click at [99, 630] on button "Manual Sync" at bounding box center [90, 643] width 137 height 33
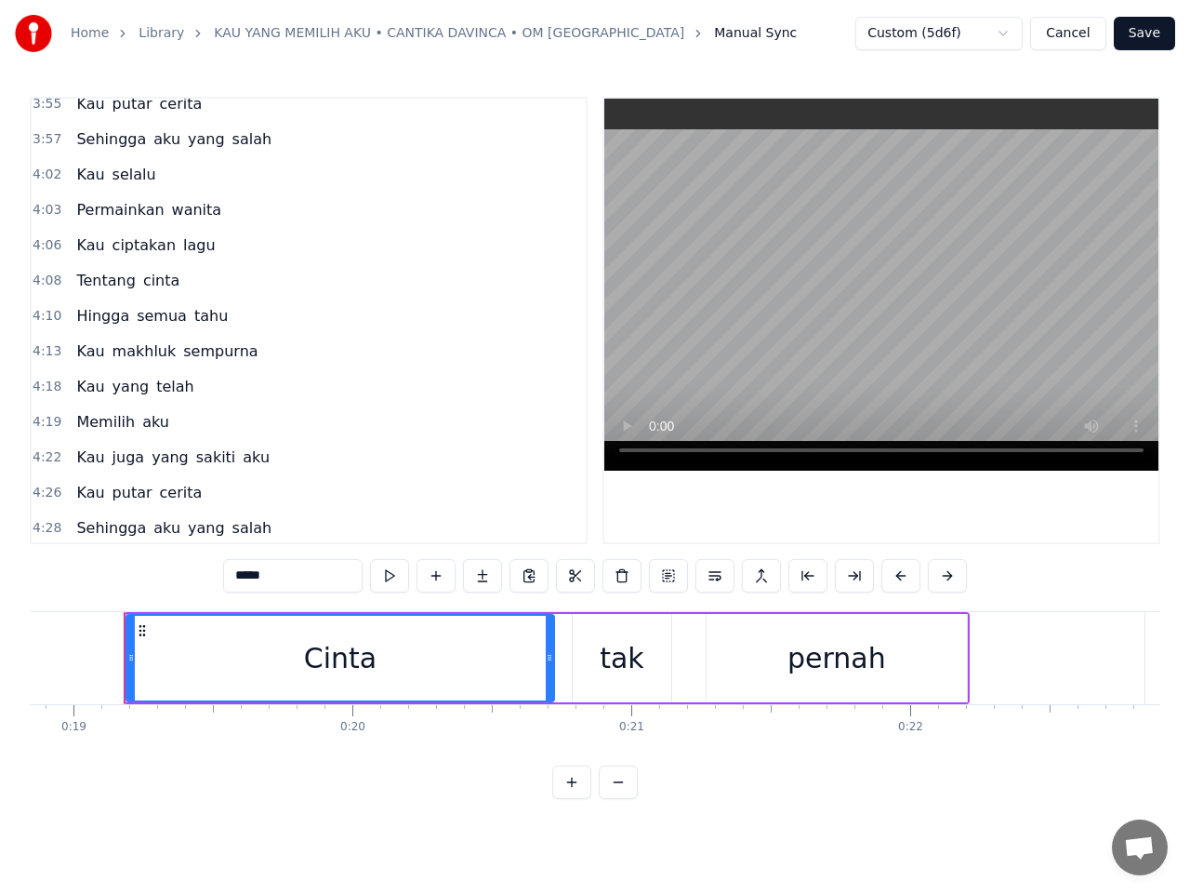
scroll to position [2101, 0]
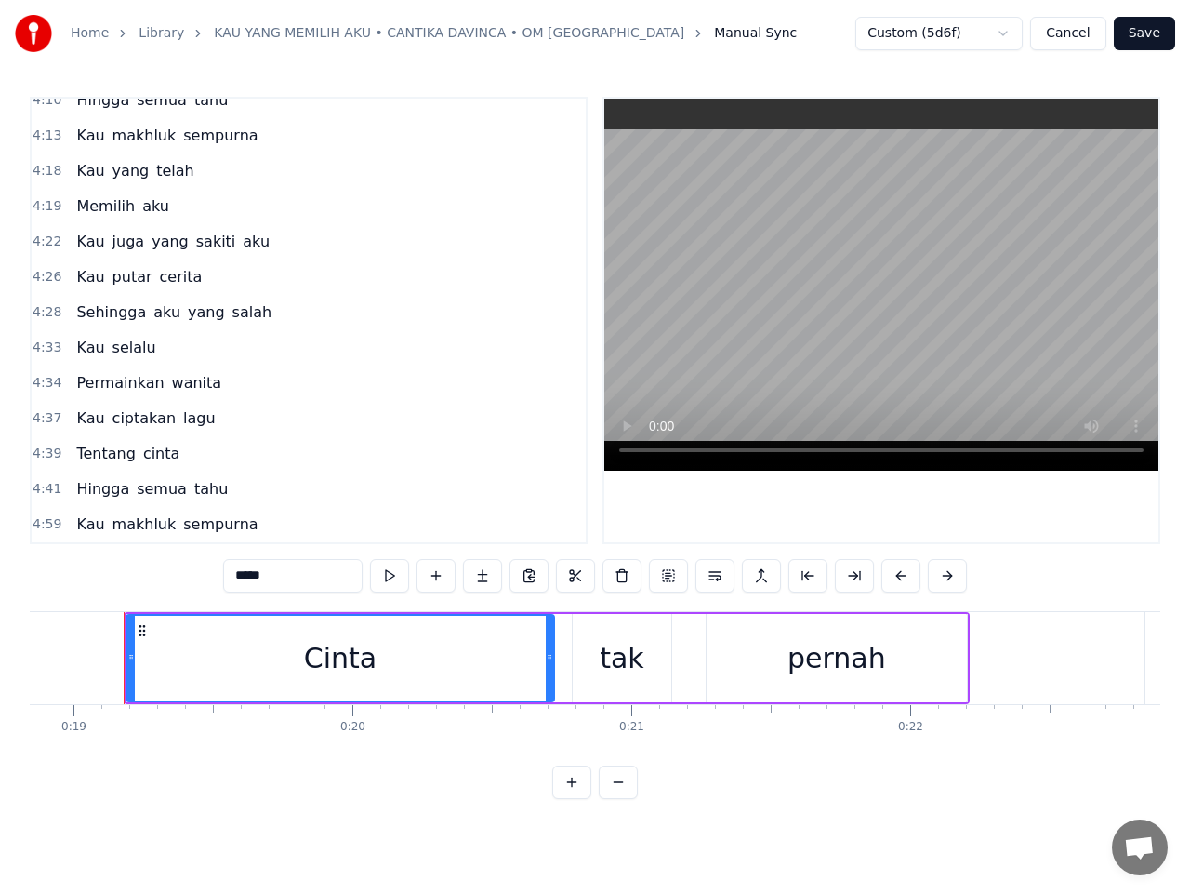
click at [99, 497] on span "Hingga" at bounding box center [102, 488] width 57 height 21
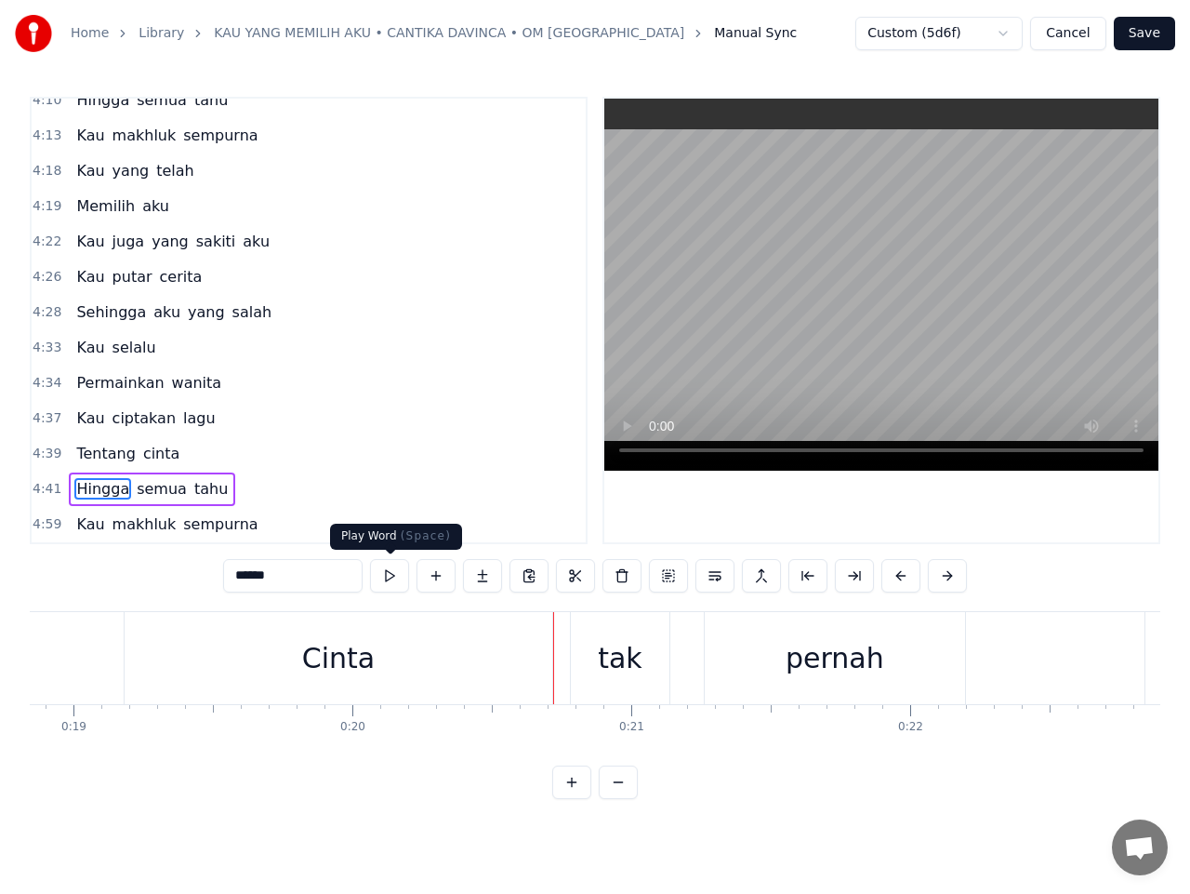
click at [393, 579] on button at bounding box center [389, 575] width 39 height 33
click at [393, 578] on button at bounding box center [389, 575] width 39 height 33
click at [391, 577] on button at bounding box center [389, 575] width 39 height 33
click at [384, 578] on button at bounding box center [389, 575] width 39 height 33
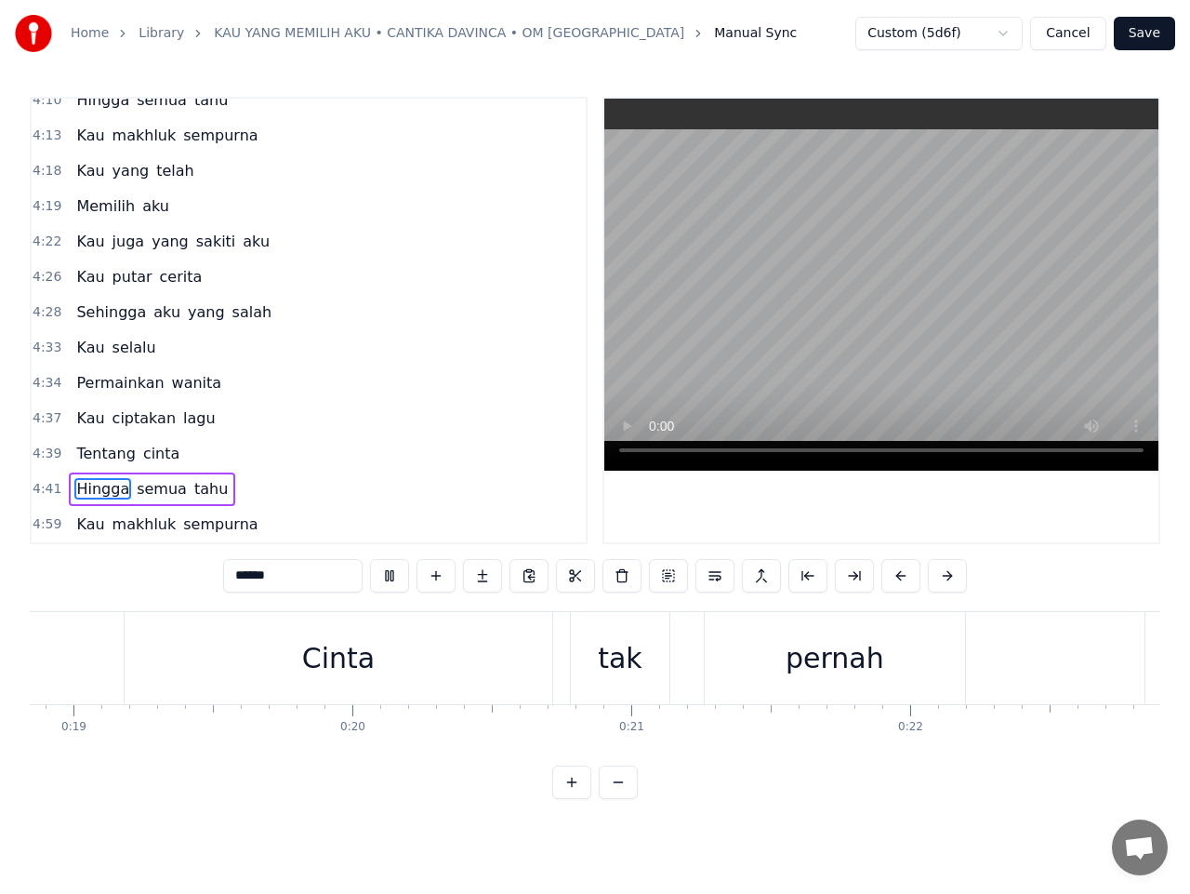
click at [384, 578] on button at bounding box center [389, 575] width 39 height 33
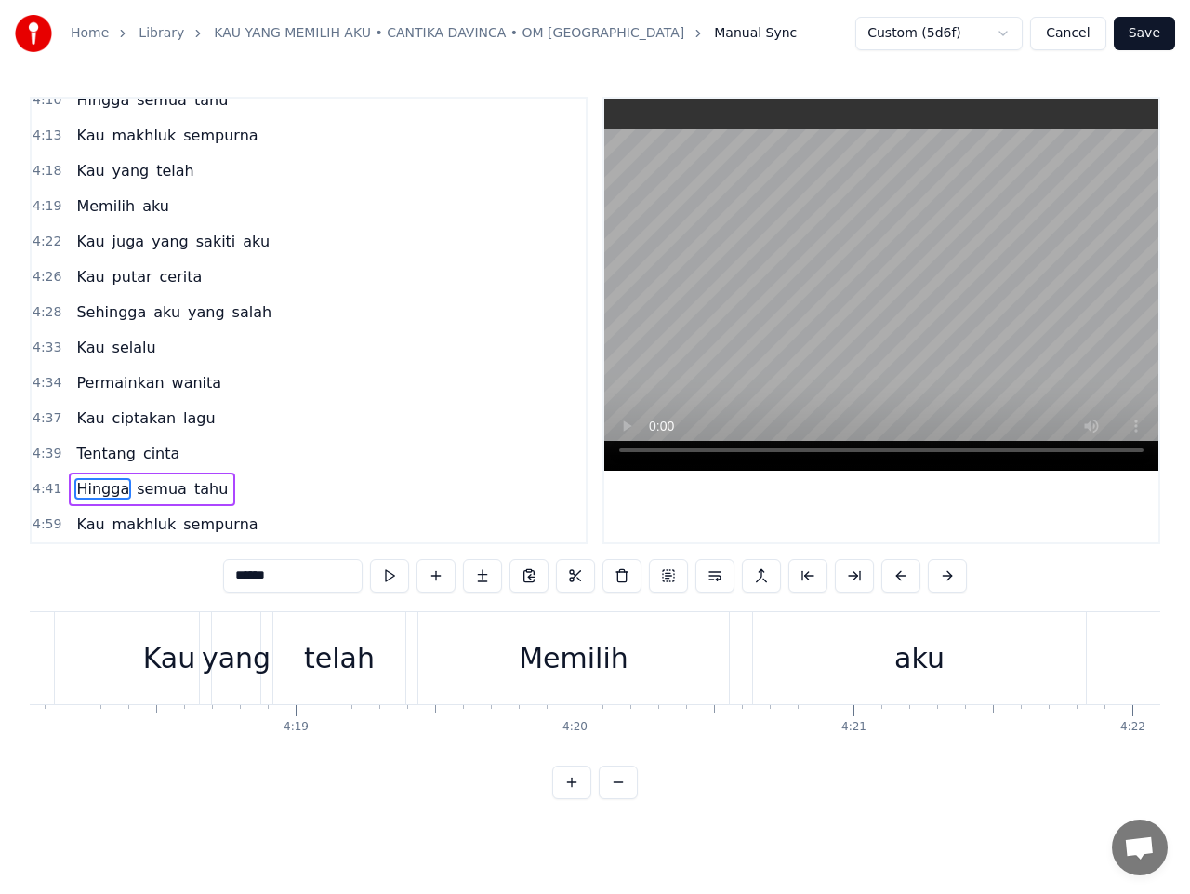
scroll to position [0, 78523]
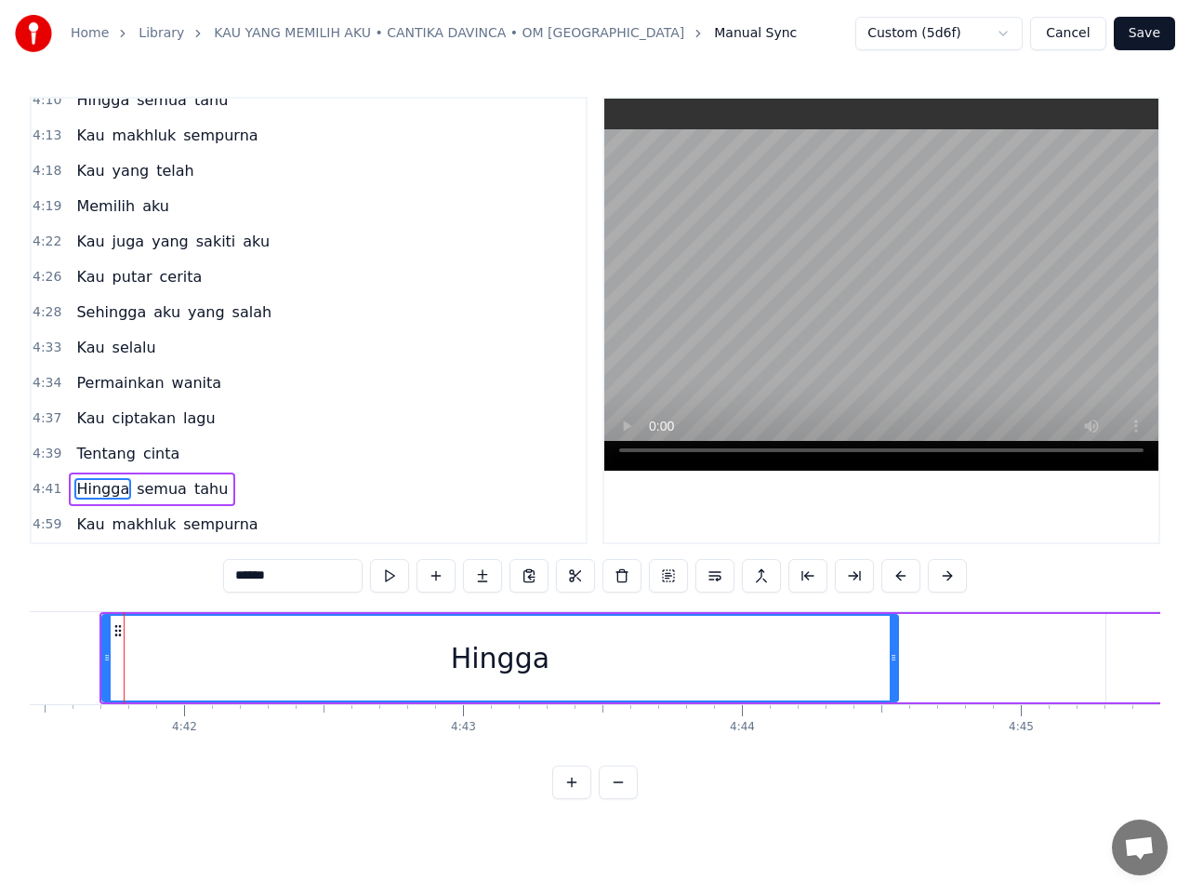
click at [384, 578] on button at bounding box center [389, 575] width 39 height 33
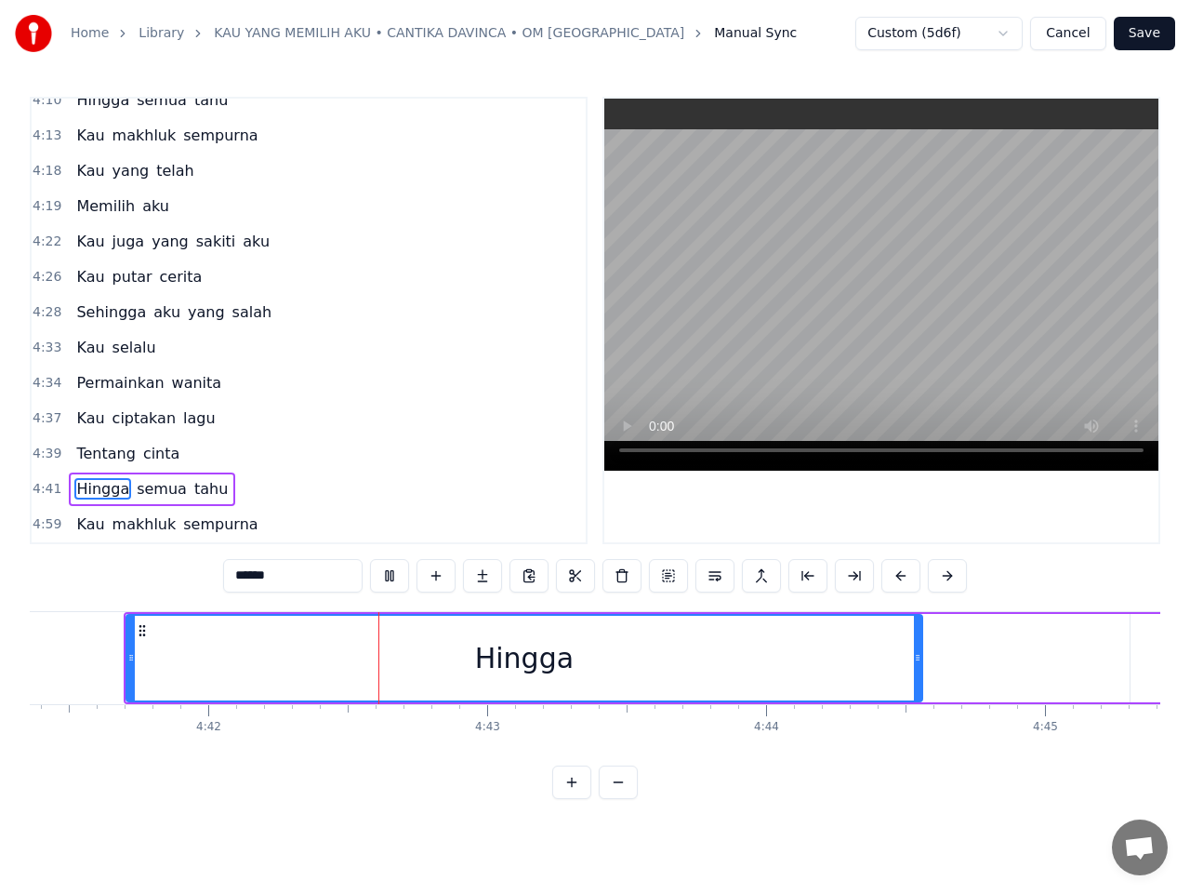
click at [387, 578] on button at bounding box center [389, 575] width 39 height 33
click at [388, 577] on button at bounding box center [389, 575] width 39 height 33
click at [390, 576] on button at bounding box center [389, 575] width 39 height 33
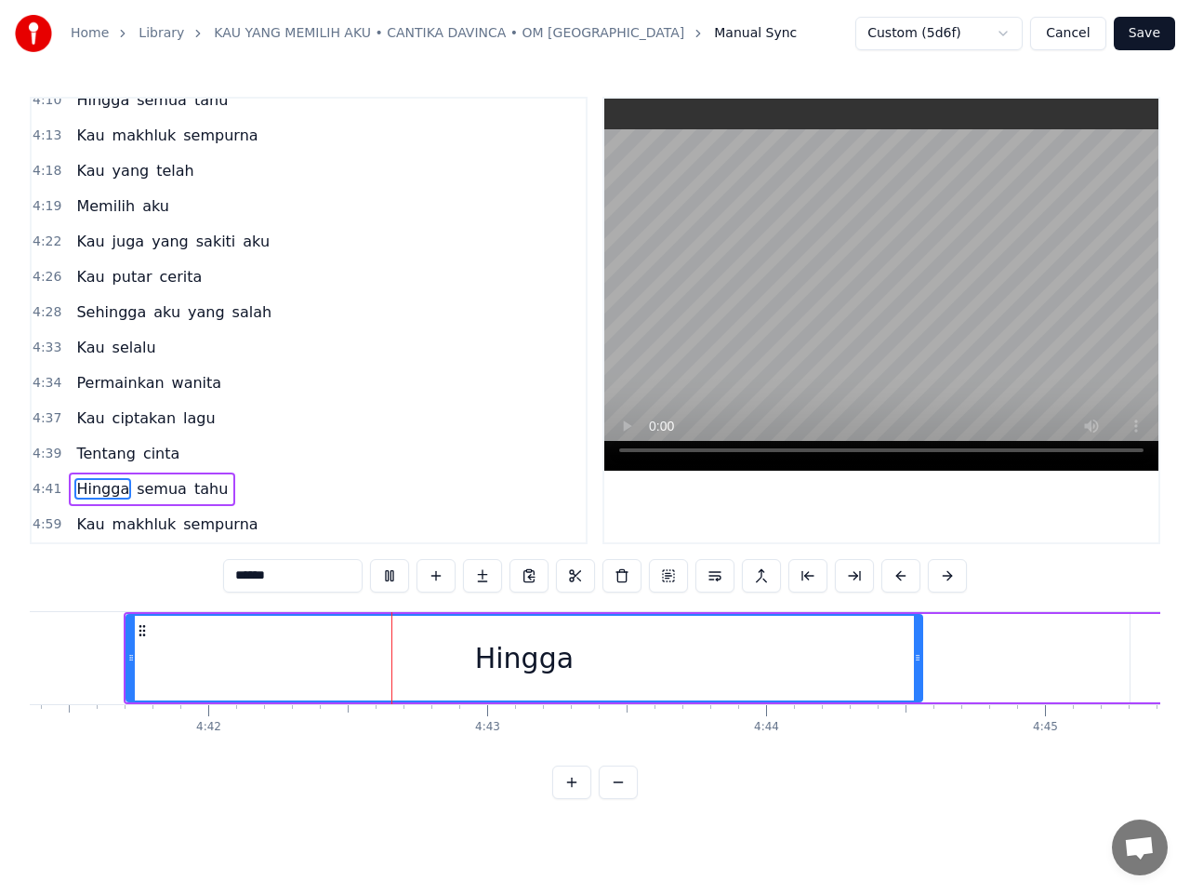
click at [390, 576] on button at bounding box center [389, 575] width 39 height 33
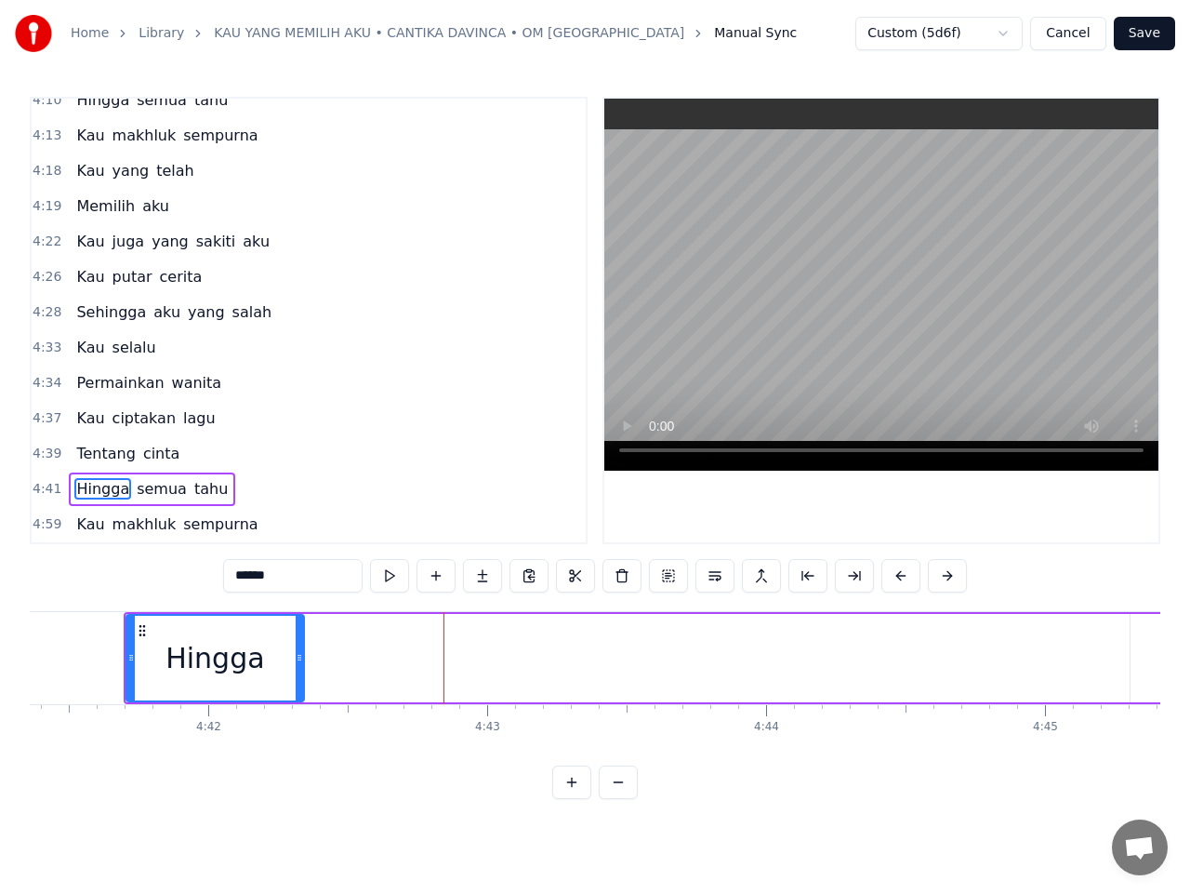
drag, startPoint x: 916, startPoint y: 651, endPoint x: 298, endPoint y: 716, distance: 621.9
click at [298, 716] on div "Cinta tak pernah Sesakit ini Cinta tak pernah Seperih ini Yang aku minta Tulus …" at bounding box center [595, 680] width 1131 height 139
click at [145, 491] on span "semua" at bounding box center [162, 488] width 54 height 21
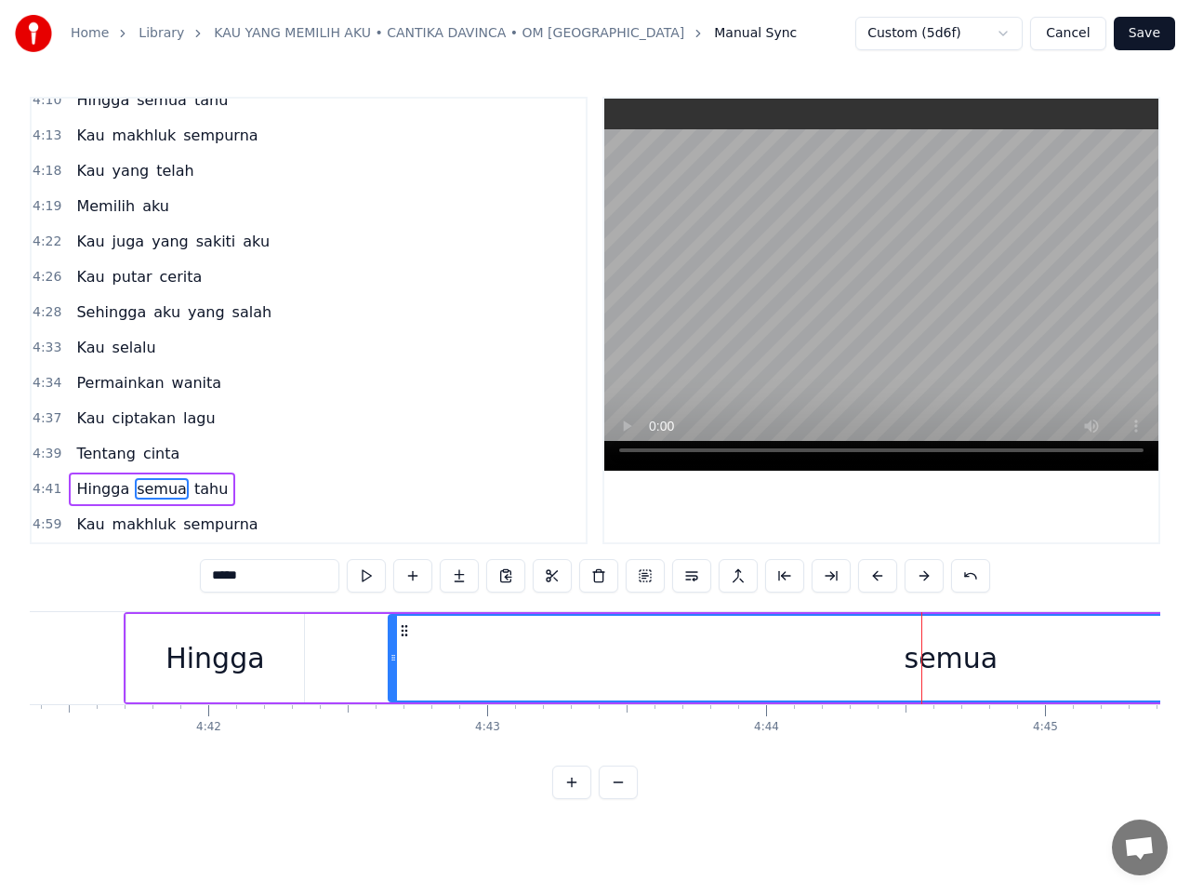
drag, startPoint x: 1148, startPoint y: 629, endPoint x: 405, endPoint y: 683, distance: 744.1
click at [405, 683] on div "semua" at bounding box center [951, 658] width 1123 height 85
click at [365, 578] on button at bounding box center [366, 575] width 39 height 33
click at [171, 641] on div "Hingga" at bounding box center [215, 658] width 99 height 42
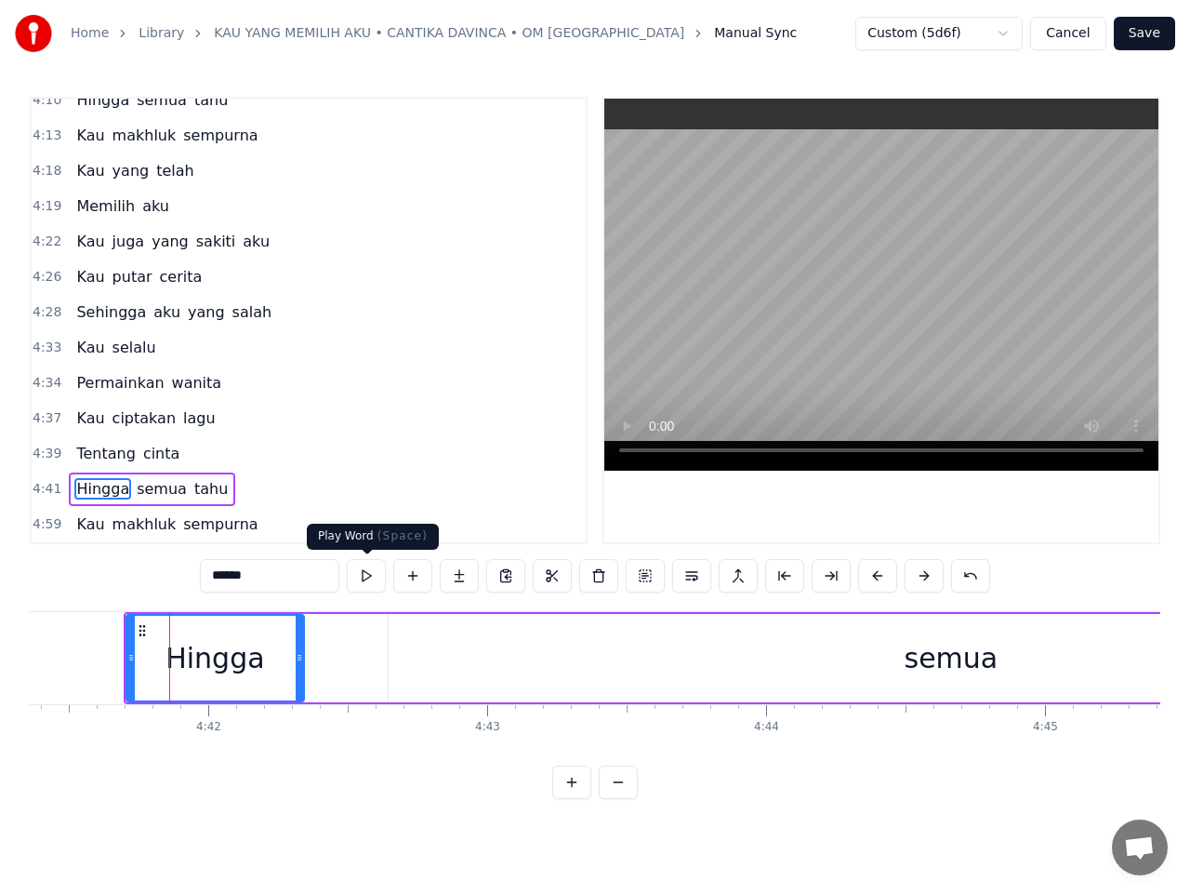
click at [364, 579] on button at bounding box center [366, 575] width 39 height 33
click at [365, 578] on button at bounding box center [366, 575] width 39 height 33
click at [525, 646] on div "semua" at bounding box center [951, 658] width 1125 height 88
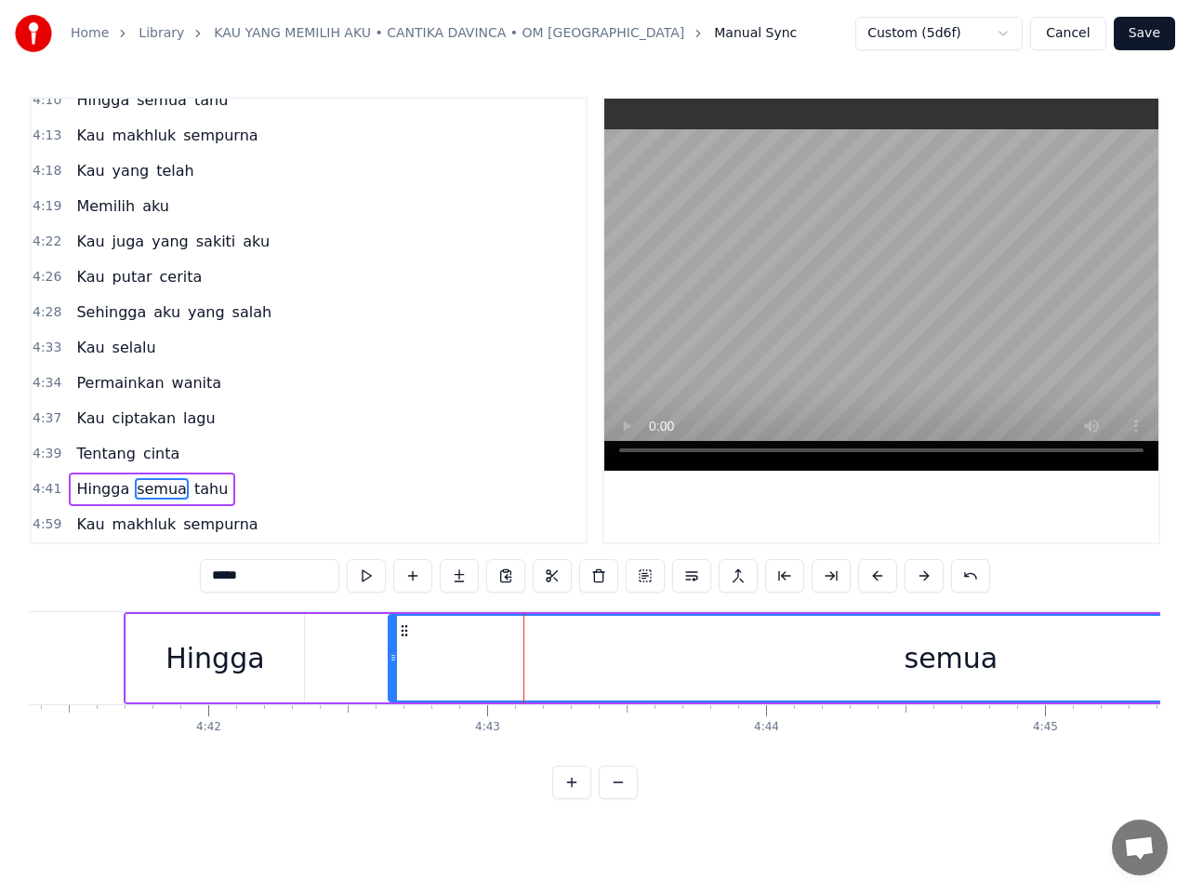
click at [296, 667] on div "Hingga" at bounding box center [215, 658] width 178 height 88
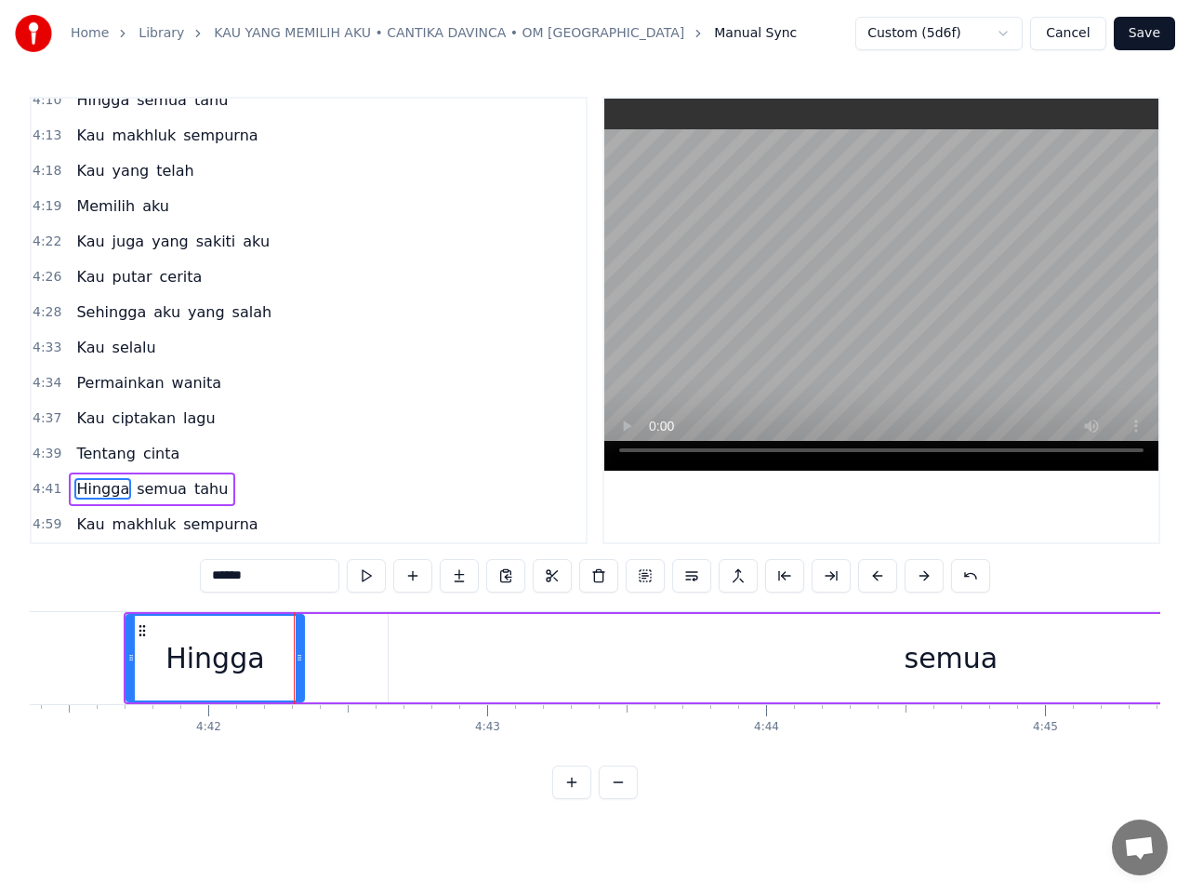
click at [445, 647] on div "semua" at bounding box center [951, 658] width 1125 height 88
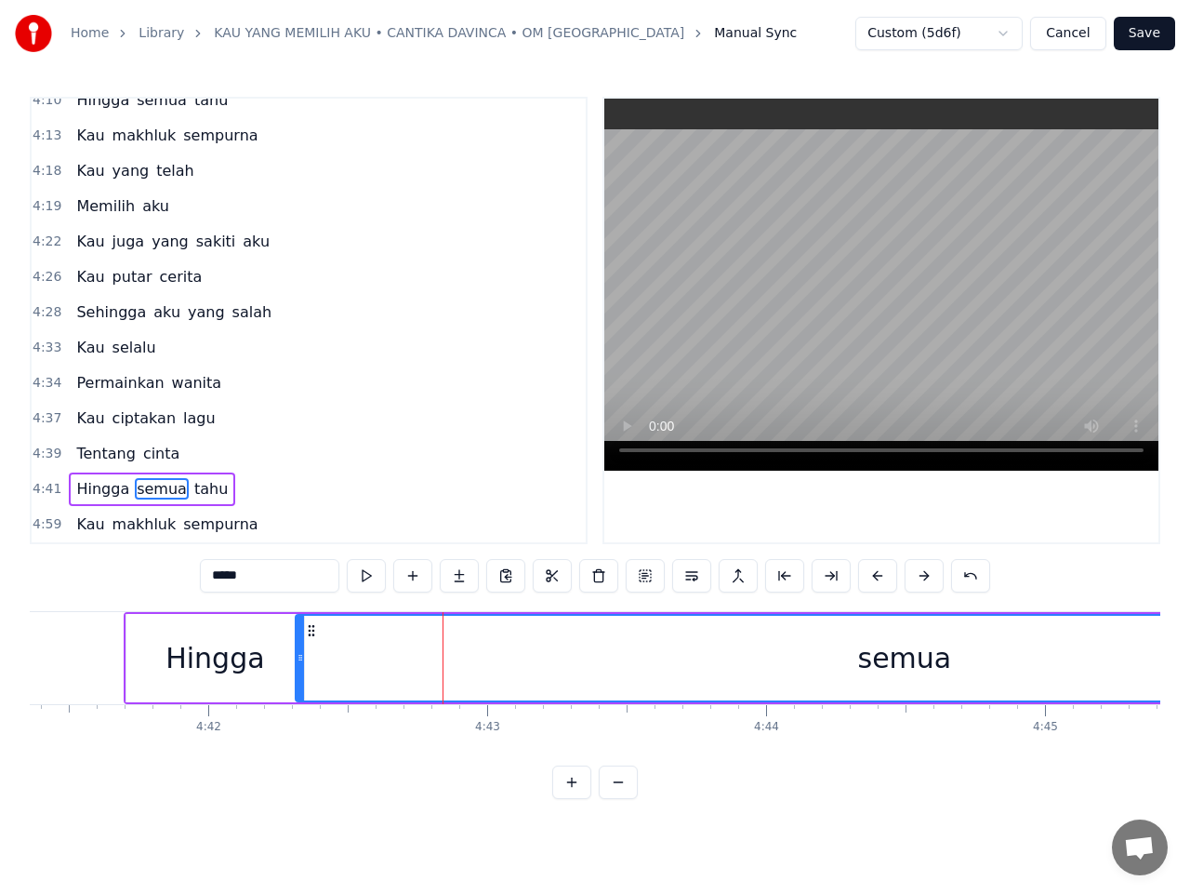
drag, startPoint x: 389, startPoint y: 653, endPoint x: 296, endPoint y: 661, distance: 93.4
click at [297, 661] on icon at bounding box center [300, 657] width 7 height 15
click at [372, 574] on button at bounding box center [366, 575] width 39 height 33
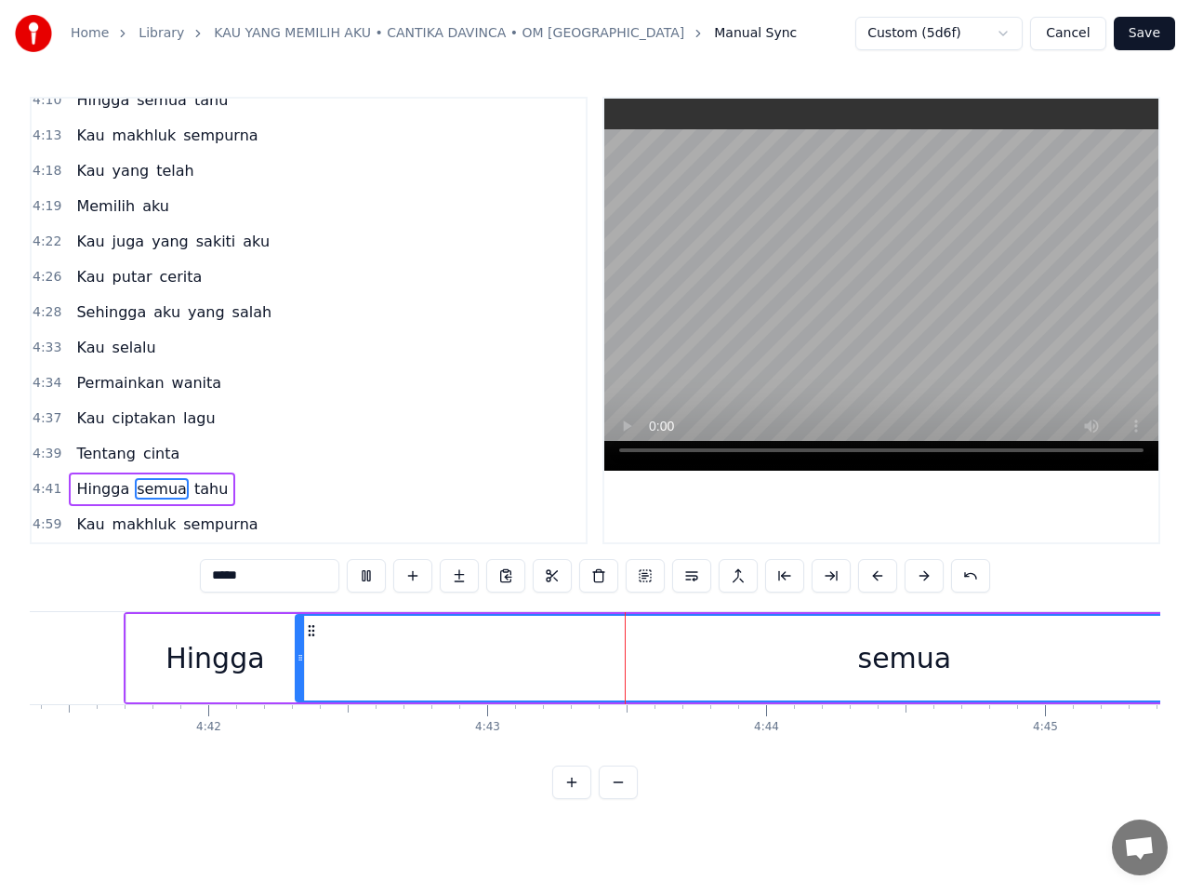
click at [372, 574] on button at bounding box center [366, 575] width 39 height 33
click at [193, 494] on span "tahu" at bounding box center [211, 488] width 37 height 21
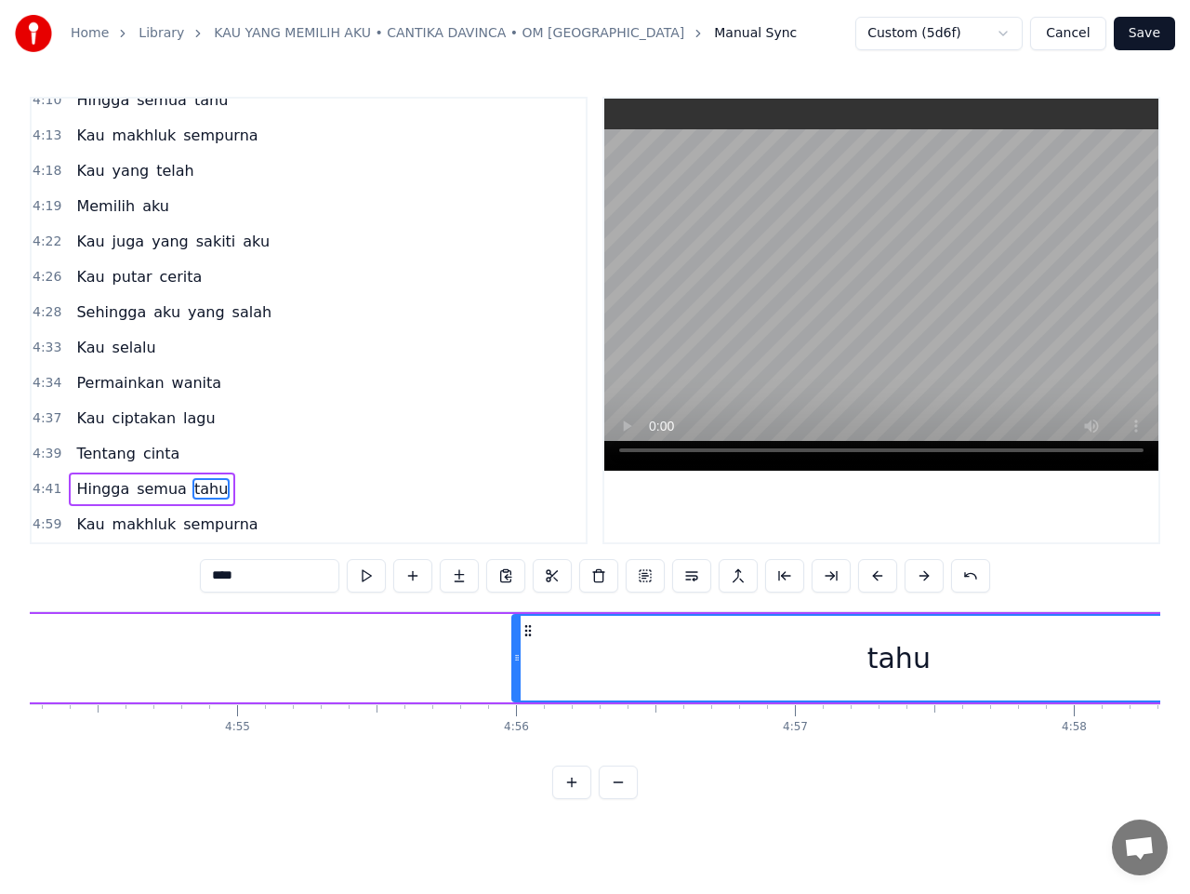
scroll to position [0, 82107]
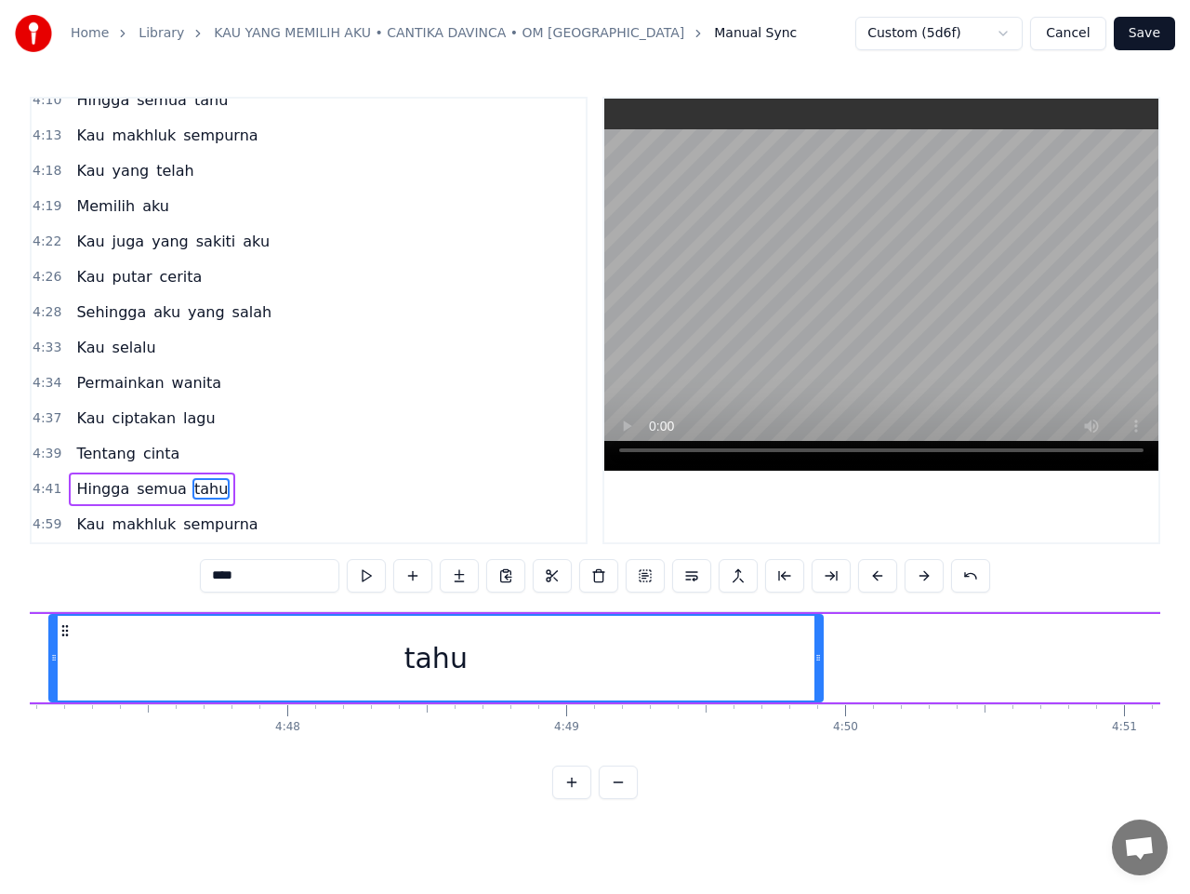
drag, startPoint x: 518, startPoint y: 628, endPoint x: 73, endPoint y: 675, distance: 447.1
click at [73, 675] on div "tahu" at bounding box center [436, 658] width 776 height 88
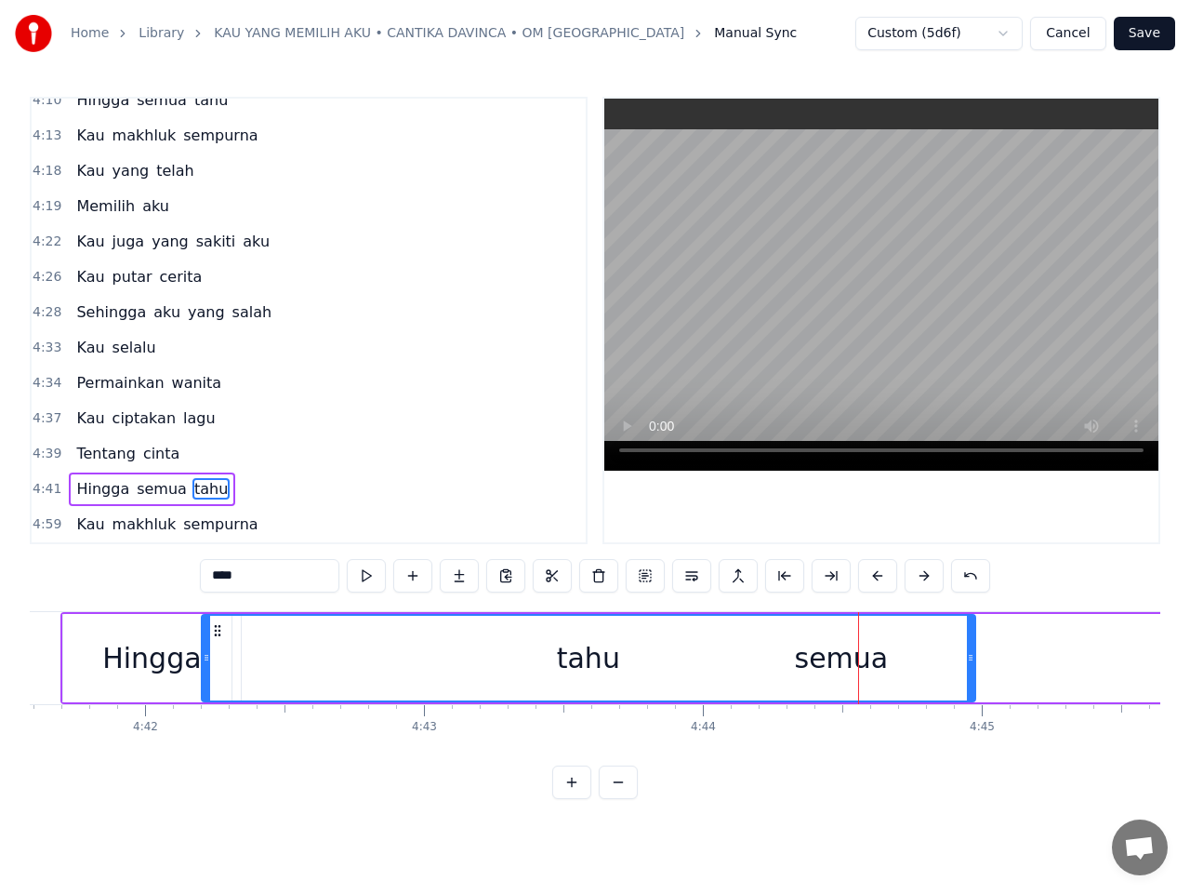
scroll to position [0, 78556]
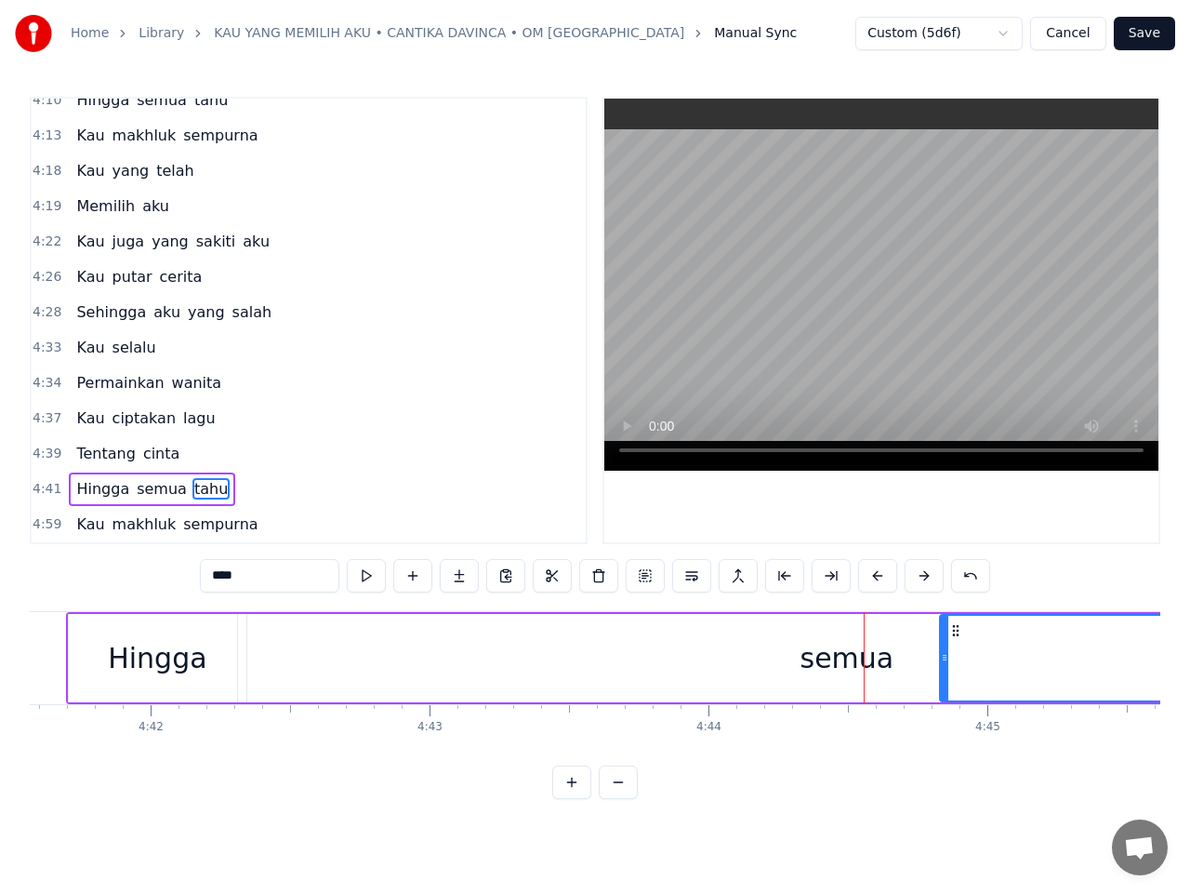
drag, startPoint x: 88, startPoint y: 631, endPoint x: 954, endPoint y: 658, distance: 866.2
click at [166, 683] on div "Hingga" at bounding box center [158, 658] width 178 height 88
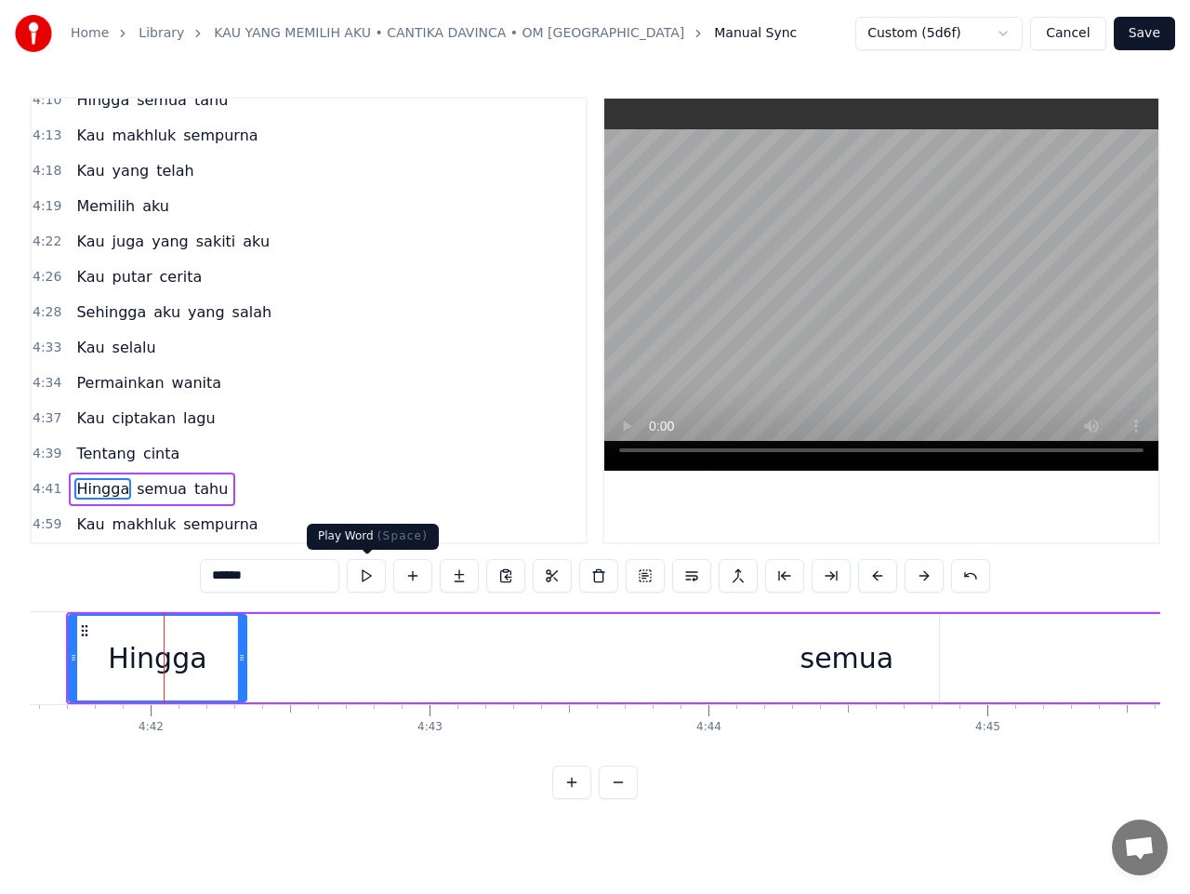
click at [375, 575] on button at bounding box center [366, 575] width 39 height 33
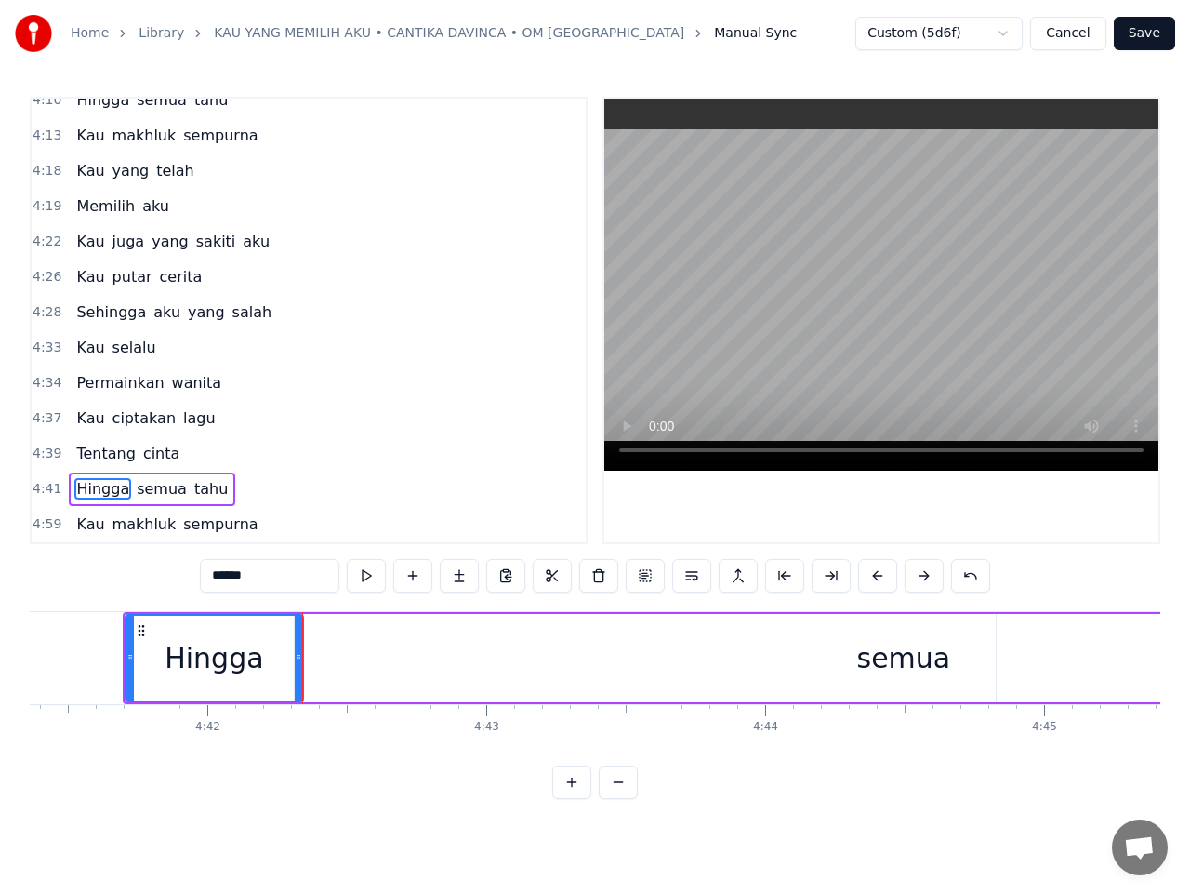
click at [144, 497] on span "semua" at bounding box center [162, 488] width 54 height 21
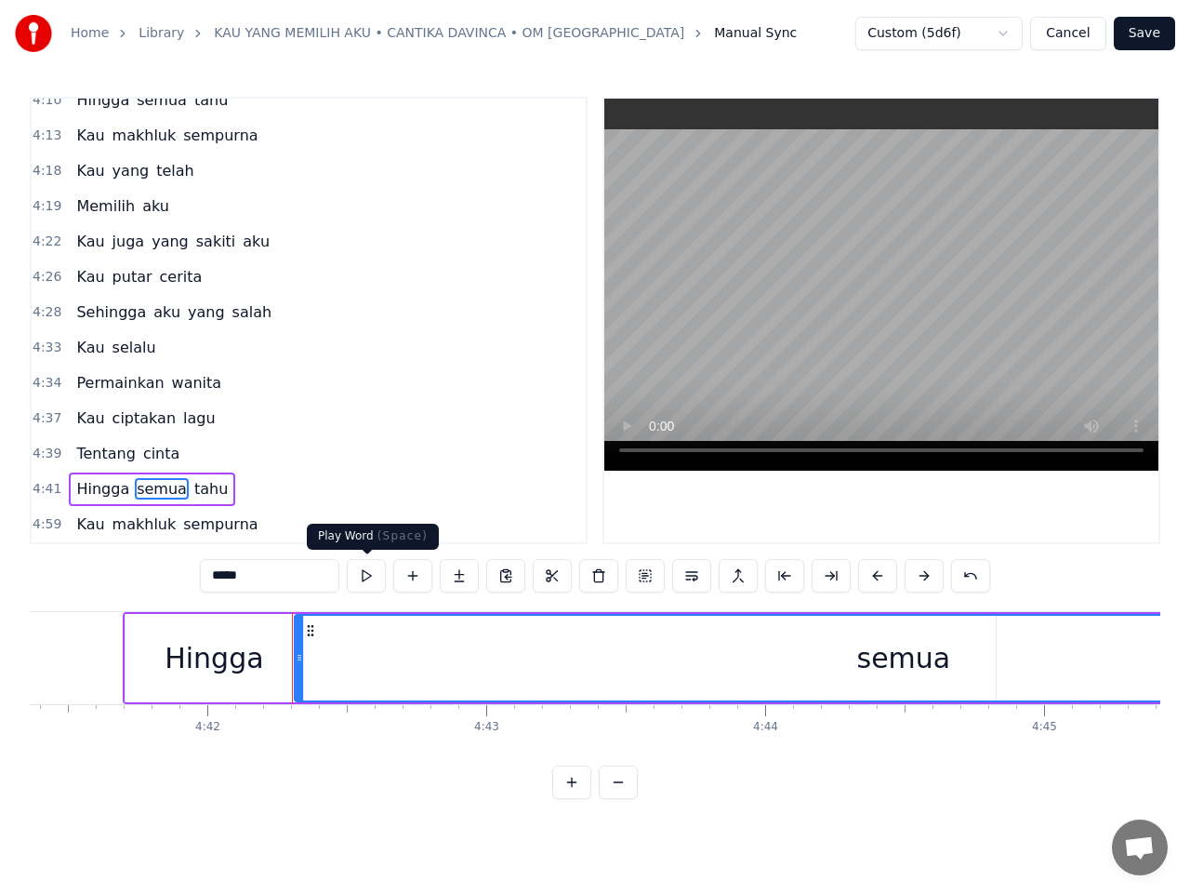
click at [371, 566] on button at bounding box center [366, 575] width 39 height 33
click at [368, 575] on button at bounding box center [366, 575] width 39 height 33
click at [1071, 666] on div "semua" at bounding box center [904, 658] width 1216 height 85
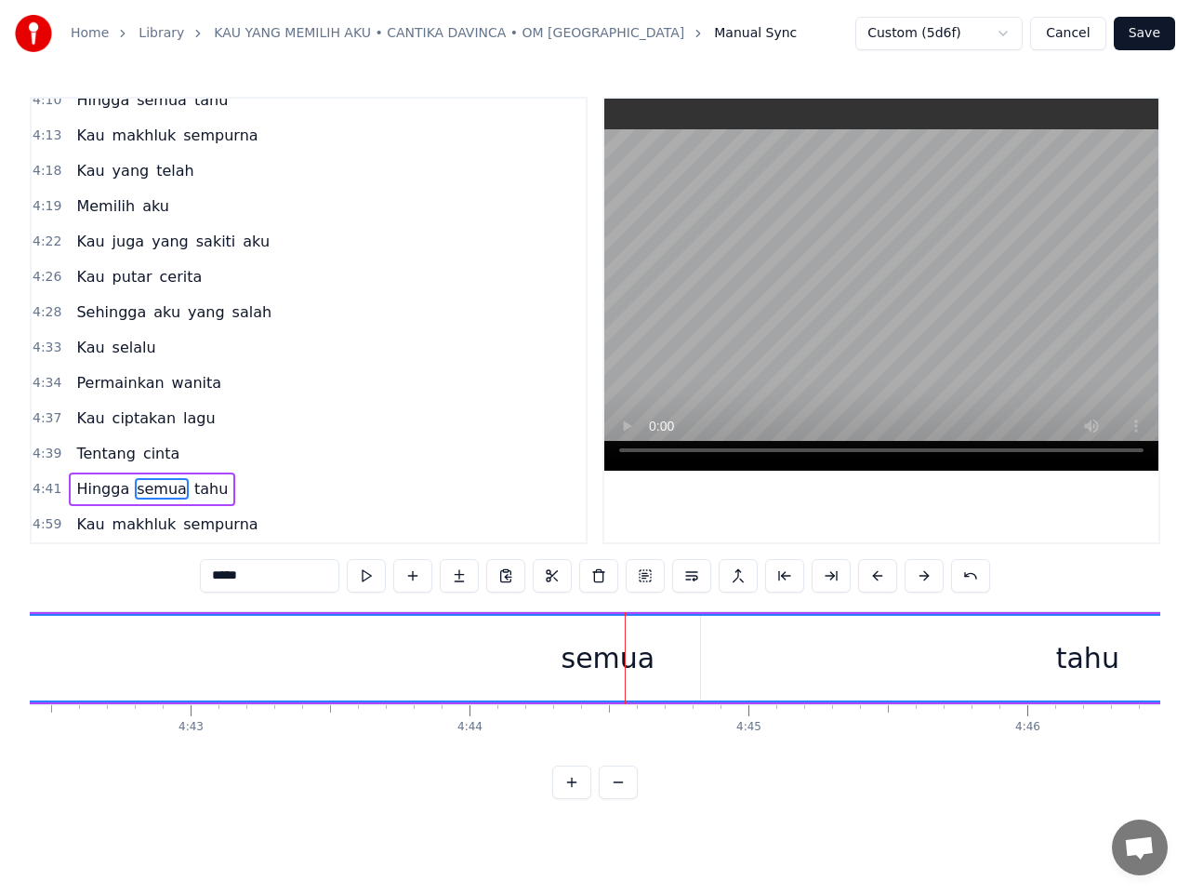
scroll to position [0, 78797]
click at [1000, 675] on div "semua" at bounding box center [606, 658] width 1216 height 85
click at [1045, 658] on div "semua" at bounding box center [606, 658] width 1216 height 85
click at [1090, 657] on div "semua" at bounding box center [606, 658] width 1216 height 85
click at [193, 489] on span "tahu" at bounding box center [211, 488] width 37 height 21
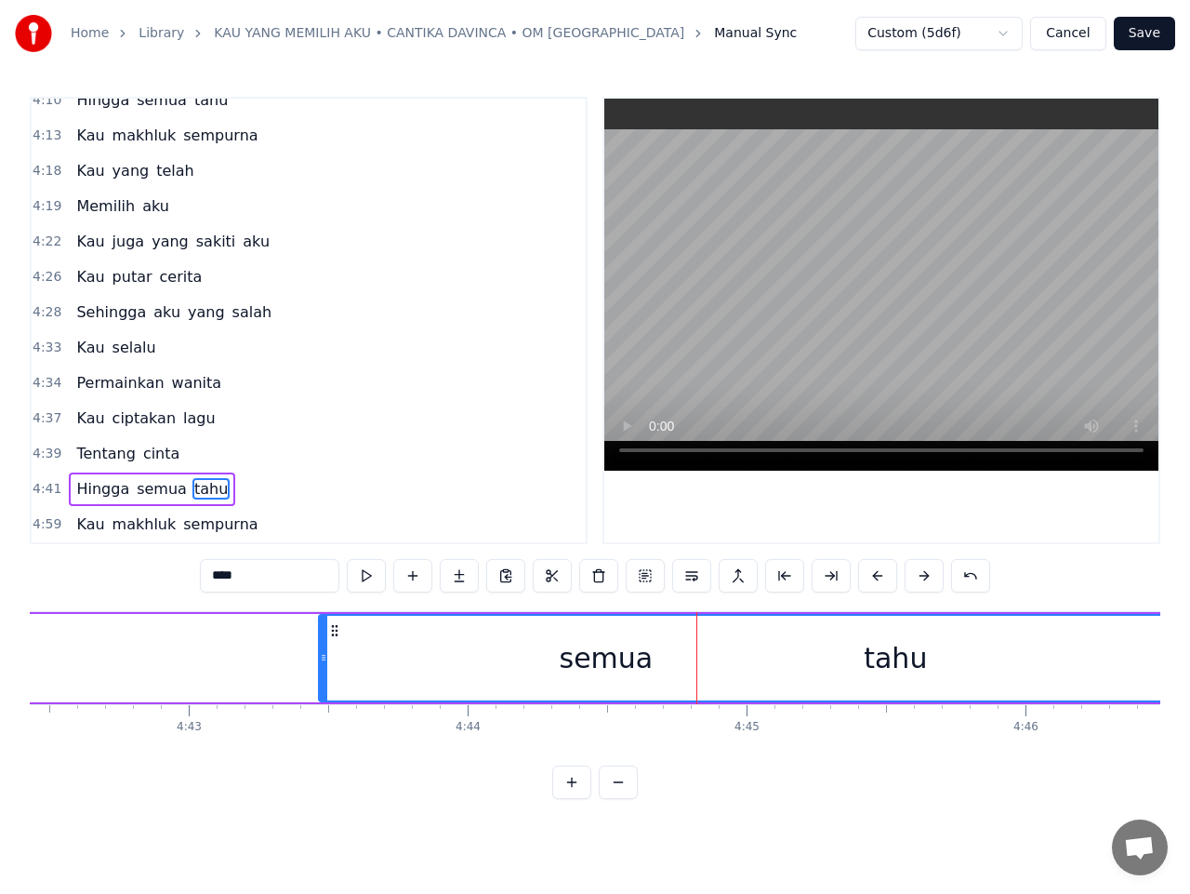
drag, startPoint x: 701, startPoint y: 653, endPoint x: 293, endPoint y: 653, distance: 408.3
click at [320, 653] on icon at bounding box center [323, 657] width 7 height 15
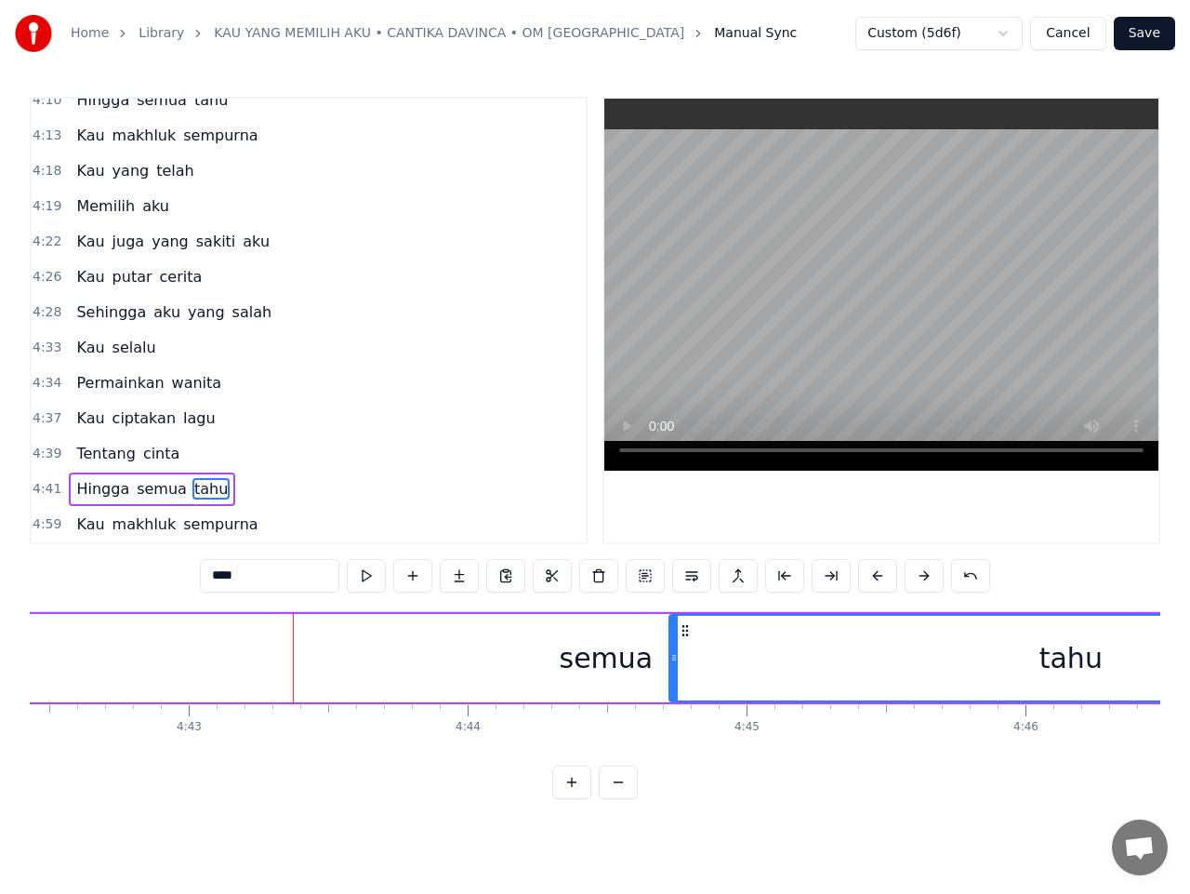
drag, startPoint x: 299, startPoint y: 654, endPoint x: 688, endPoint y: 633, distance: 389.3
click at [678, 633] on div at bounding box center [674, 658] width 7 height 85
drag, startPoint x: 693, startPoint y: 631, endPoint x: 723, endPoint y: 635, distance: 30.1
click at [714, 635] on icon at bounding box center [706, 630] width 15 height 15
click at [646, 651] on div "semua" at bounding box center [607, 658] width 94 height 42
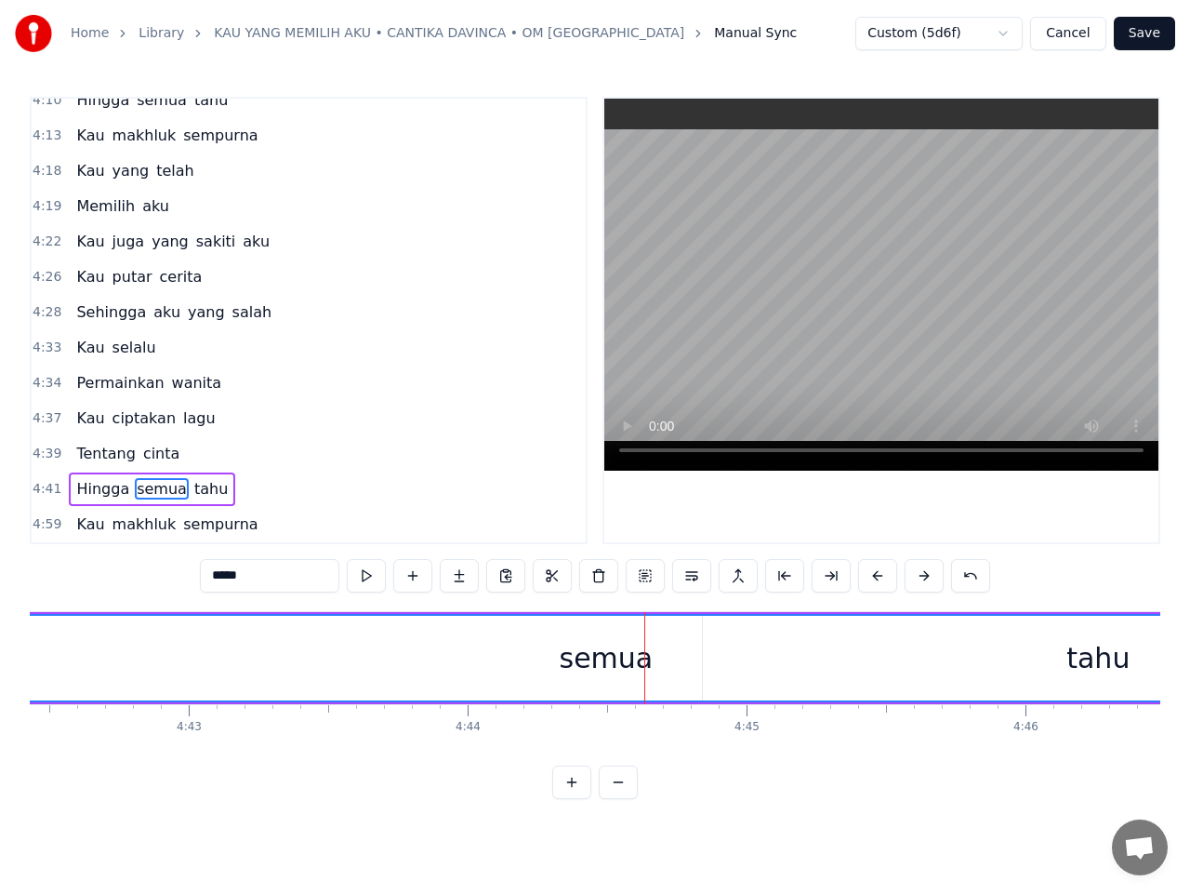
click at [544, 664] on div "semua" at bounding box center [606, 658] width 1216 height 85
click at [496, 665] on div "semua" at bounding box center [606, 658] width 1216 height 85
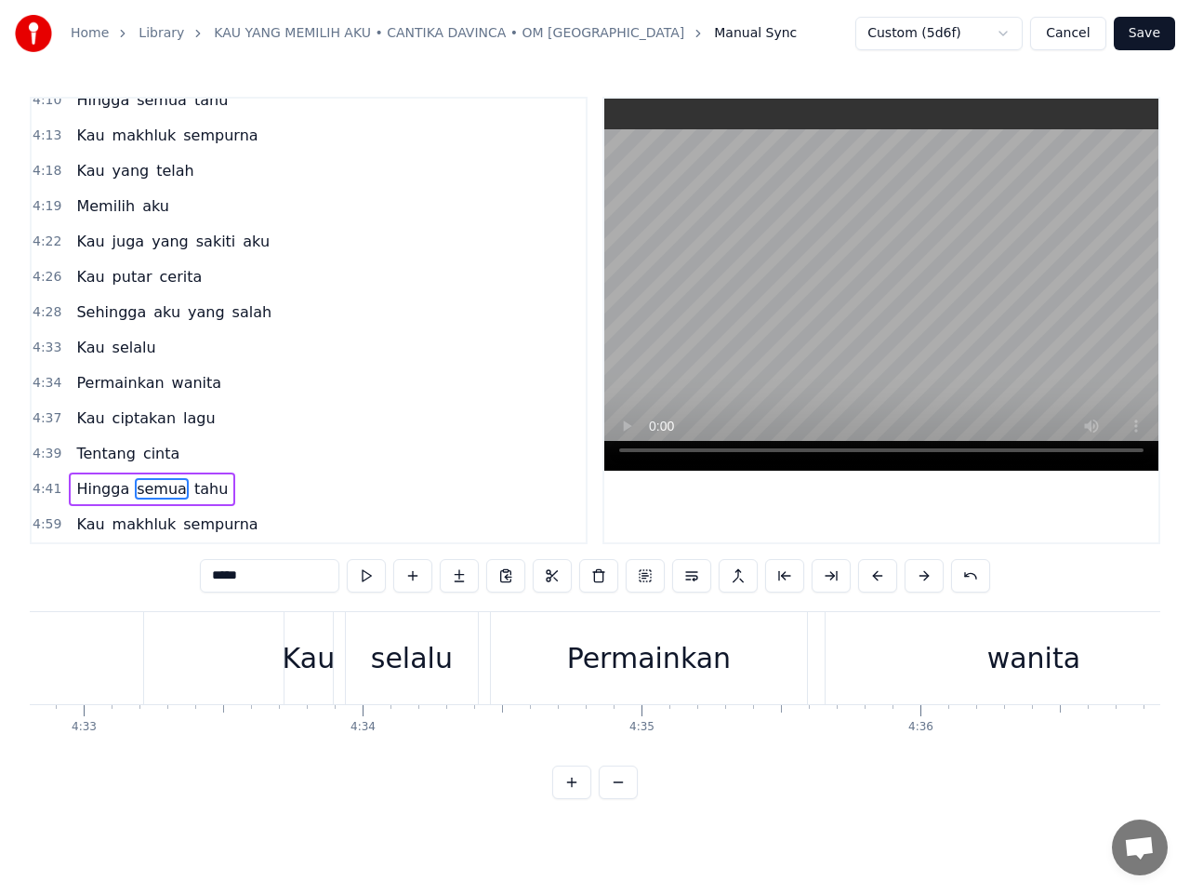
scroll to position [0, 76548]
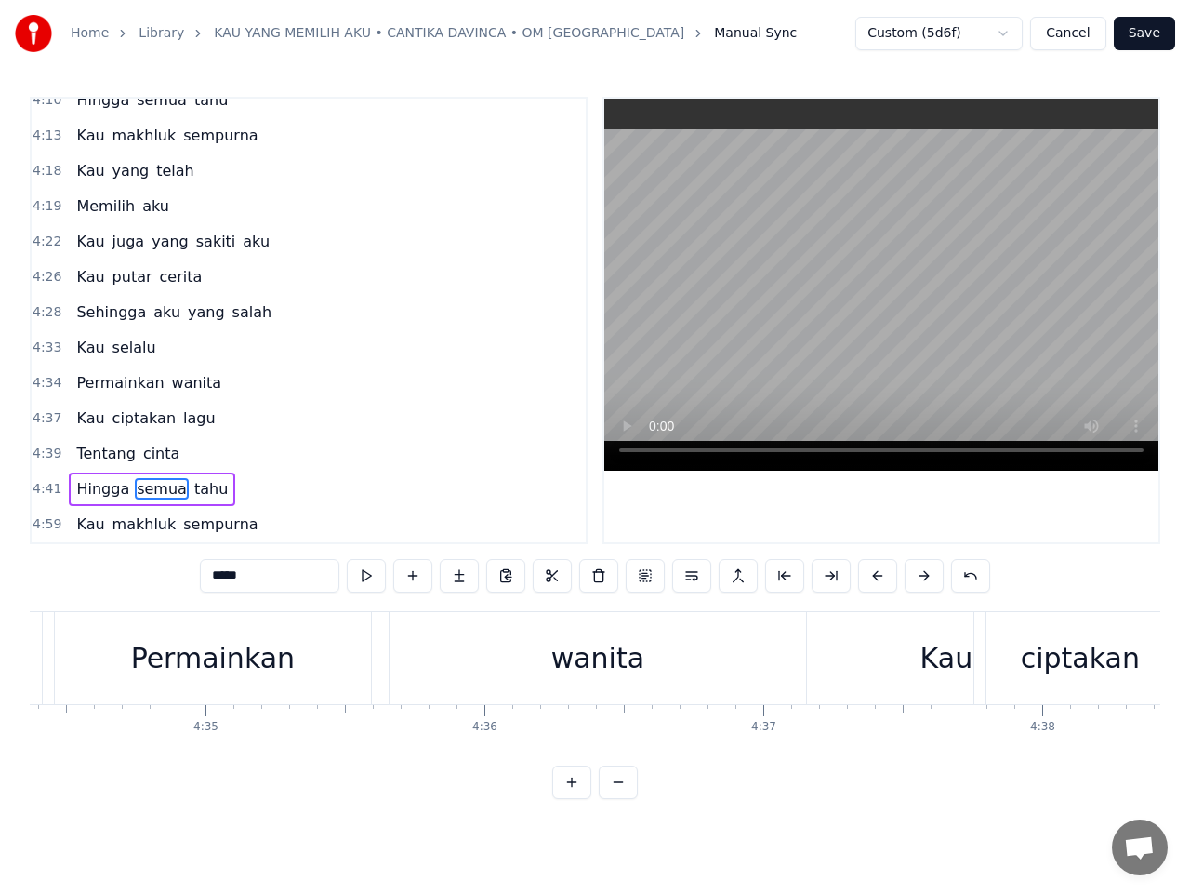
click at [146, 490] on span "semua" at bounding box center [162, 488] width 54 height 21
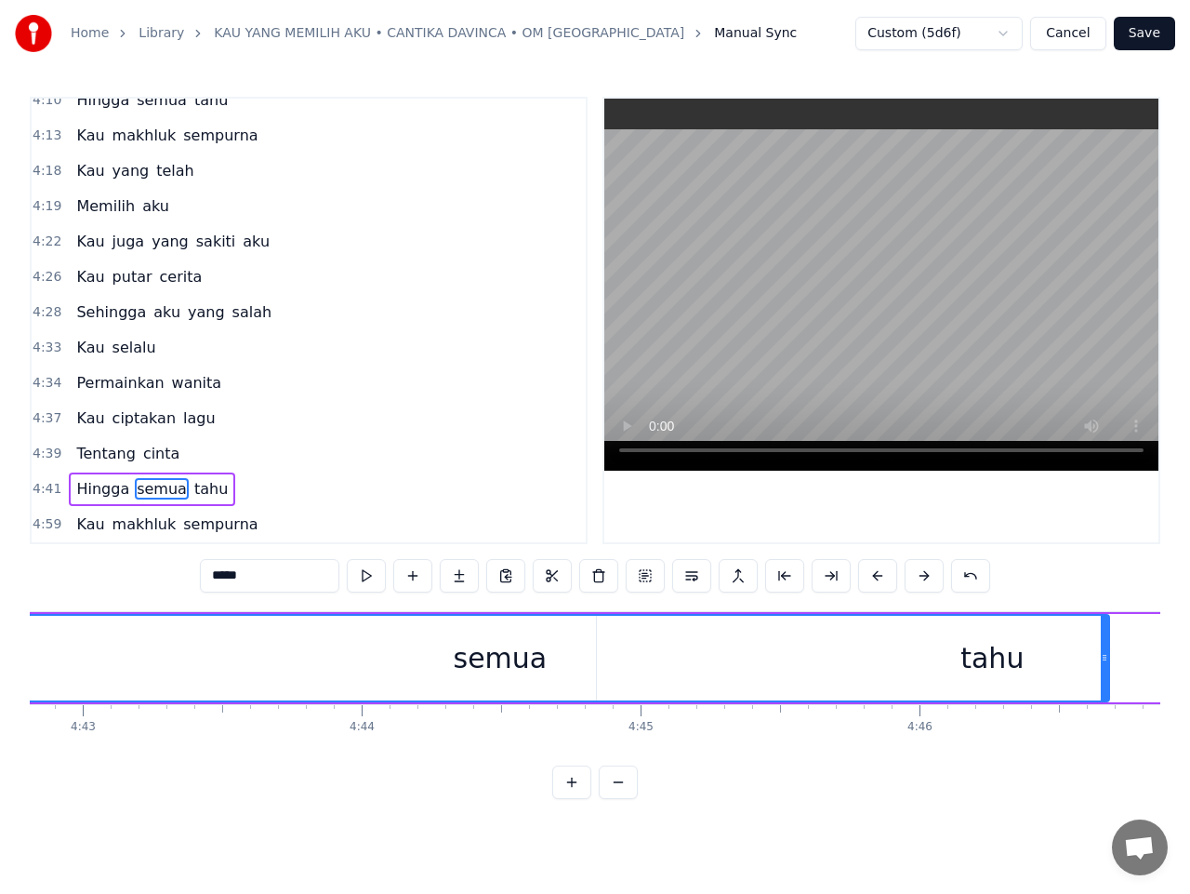
scroll to position [0, 78928]
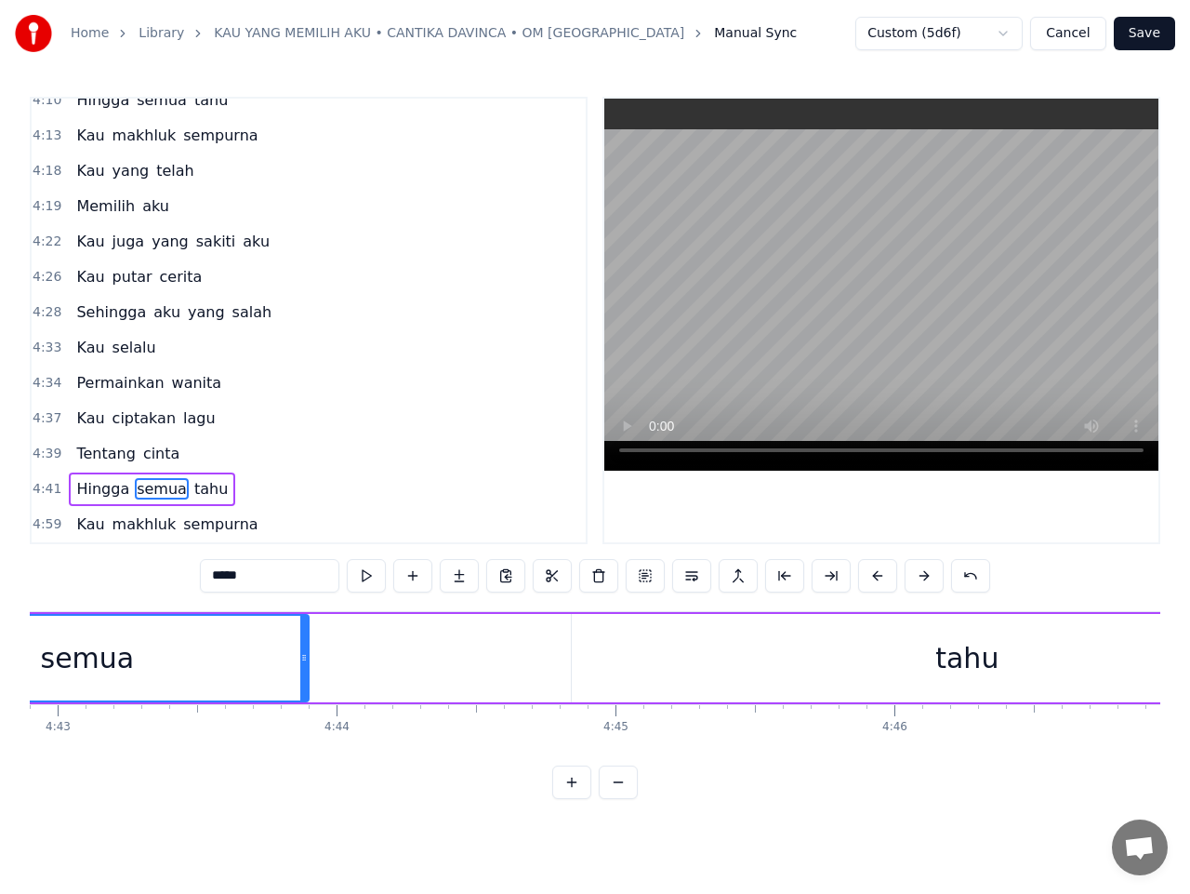
drag, startPoint x: 1069, startPoint y: 665, endPoint x: 301, endPoint y: 734, distance: 771.2
click at [301, 734] on div "Cinta tak pernah Sesakit ini Cinta tak pernah Seperih ini Yang aku minta Tulus …" at bounding box center [595, 680] width 1131 height 139
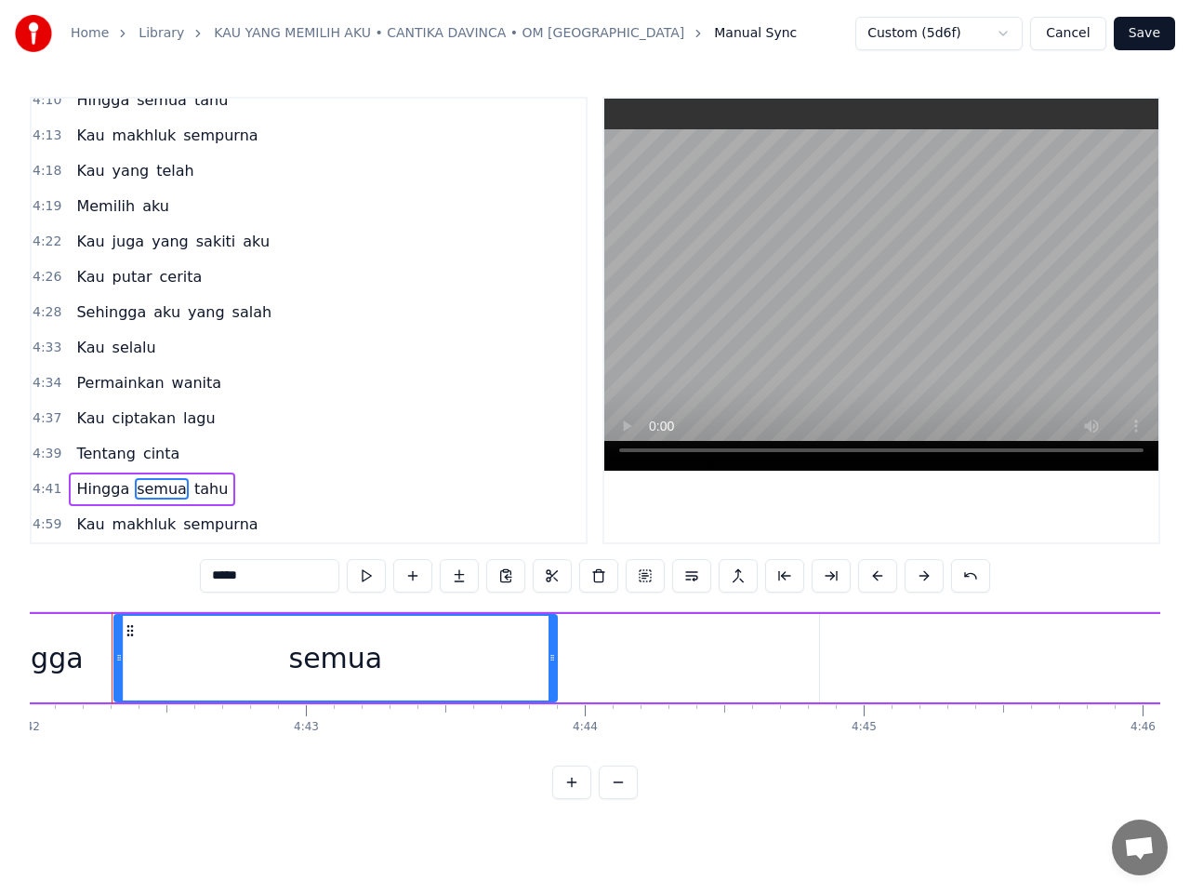
scroll to position [0, 78630]
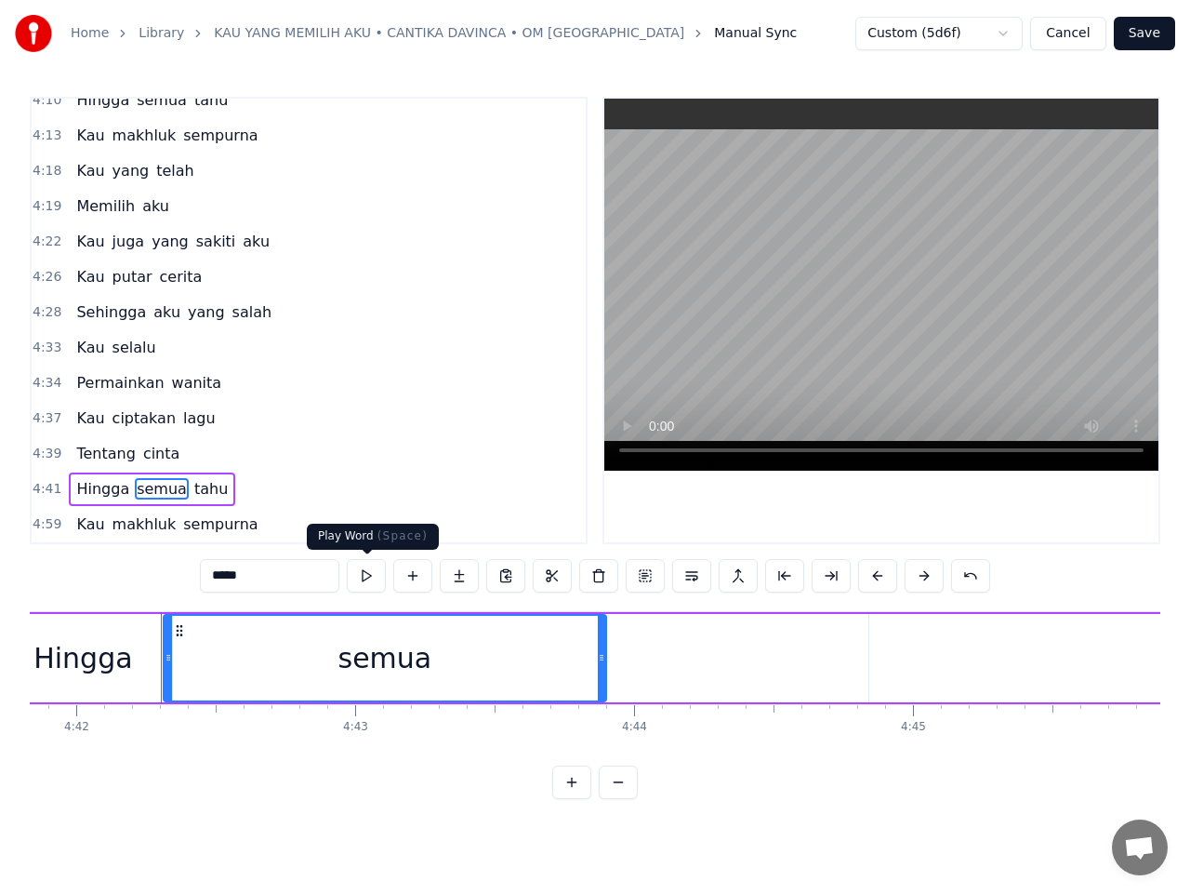
click at [368, 575] on button at bounding box center [366, 575] width 39 height 33
click at [365, 576] on button at bounding box center [366, 575] width 39 height 33
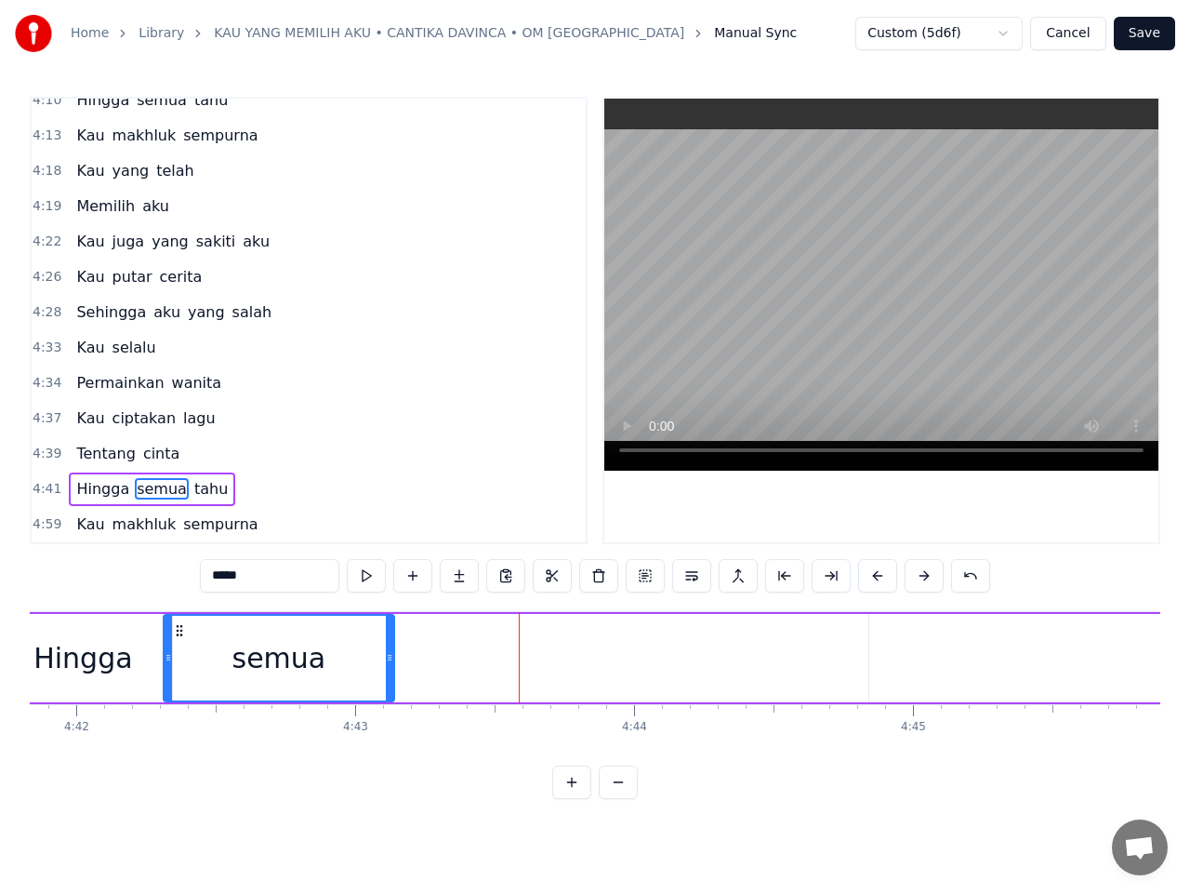
drag, startPoint x: 600, startPoint y: 657, endPoint x: 388, endPoint y: 675, distance: 212.9
click at [388, 675] on div at bounding box center [389, 658] width 7 height 85
click at [193, 489] on span "tahu" at bounding box center [211, 488] width 37 height 21
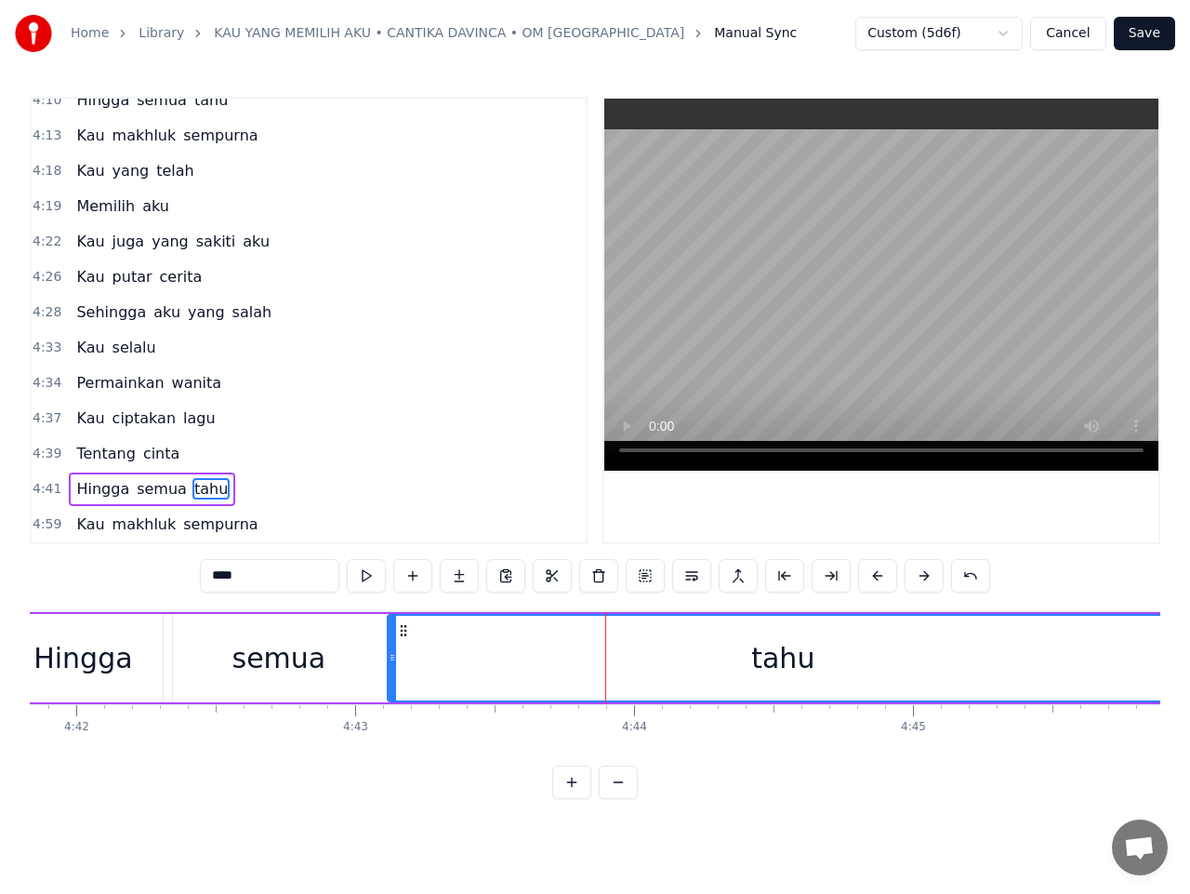
drag, startPoint x: 885, startPoint y: 630, endPoint x: 404, endPoint y: 674, distance: 483.8
click at [404, 674] on div "tahu" at bounding box center [784, 658] width 790 height 85
click at [89, 492] on span "Hingga" at bounding box center [102, 488] width 57 height 21
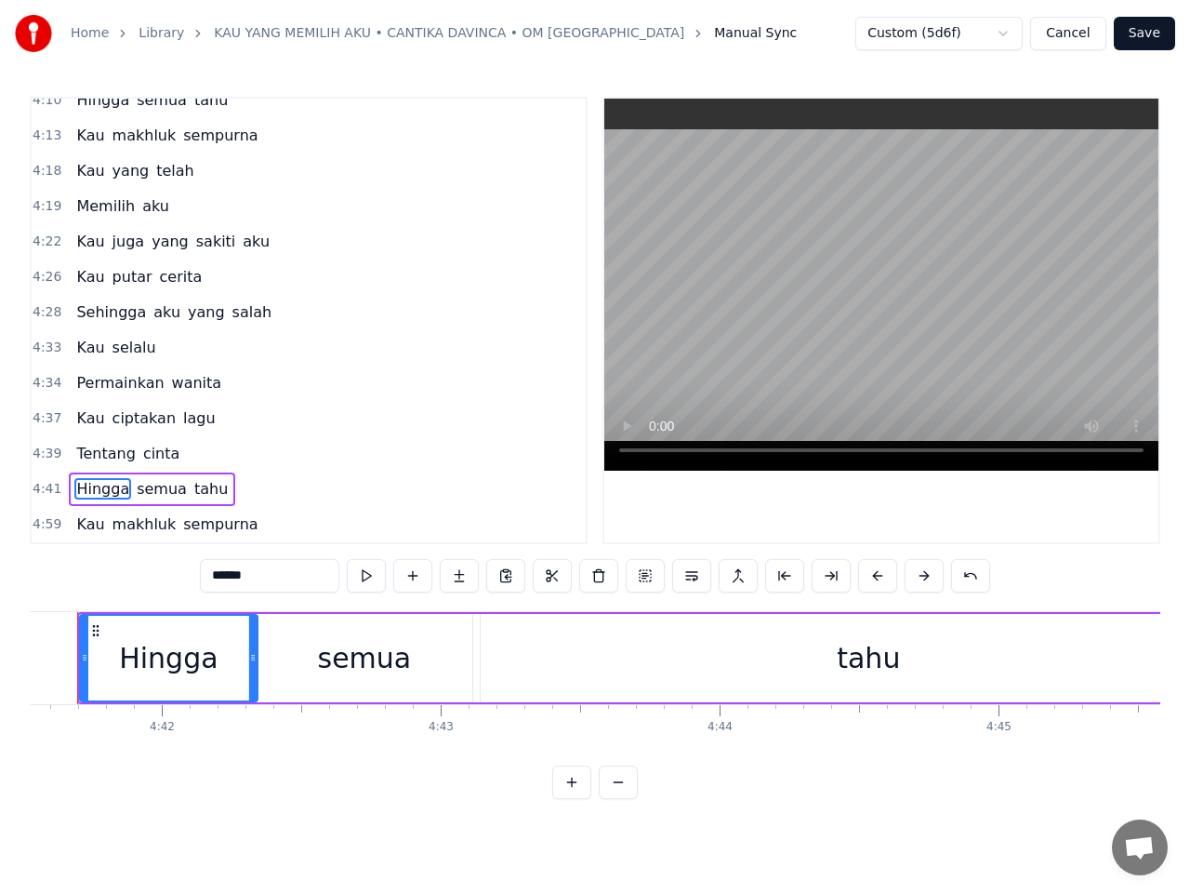
scroll to position [0, 78498]
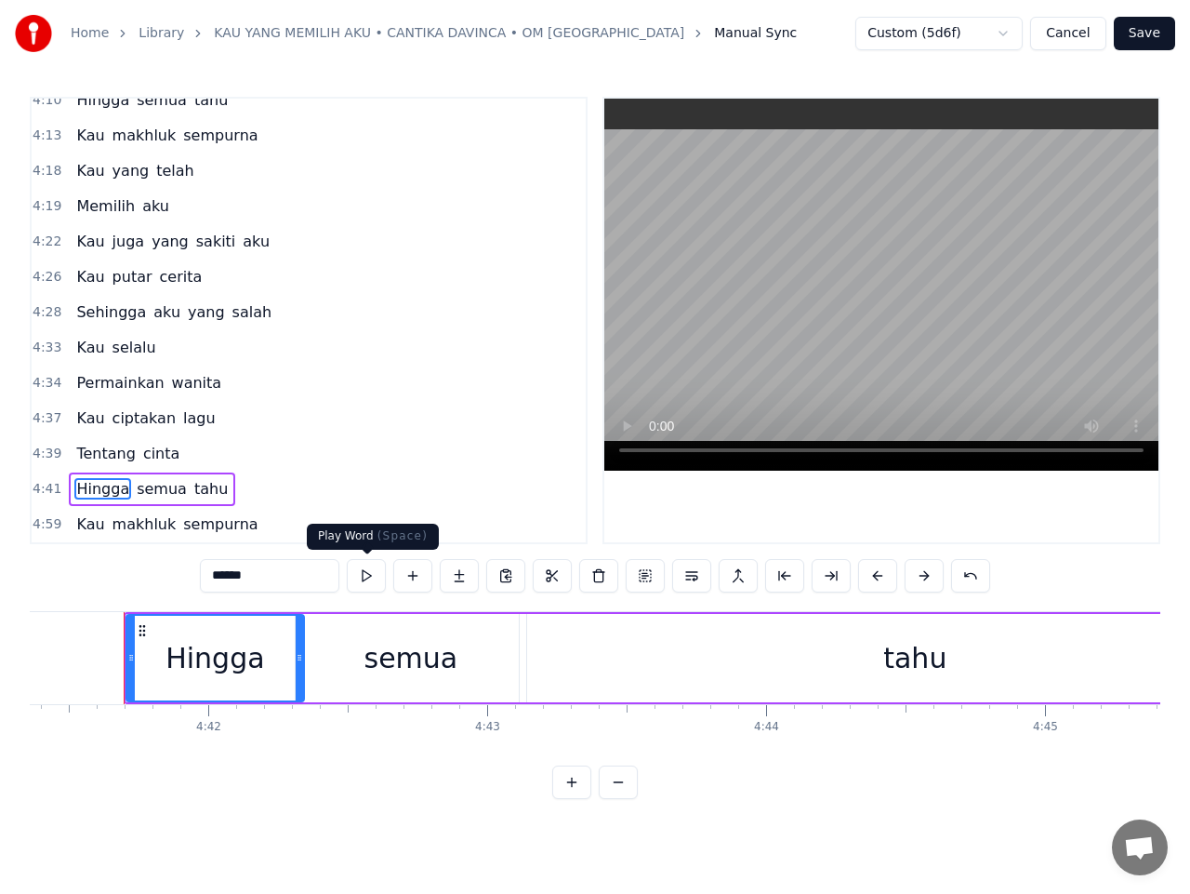
click at [370, 573] on button at bounding box center [366, 575] width 39 height 33
click at [336, 647] on div "semua" at bounding box center [411, 658] width 231 height 88
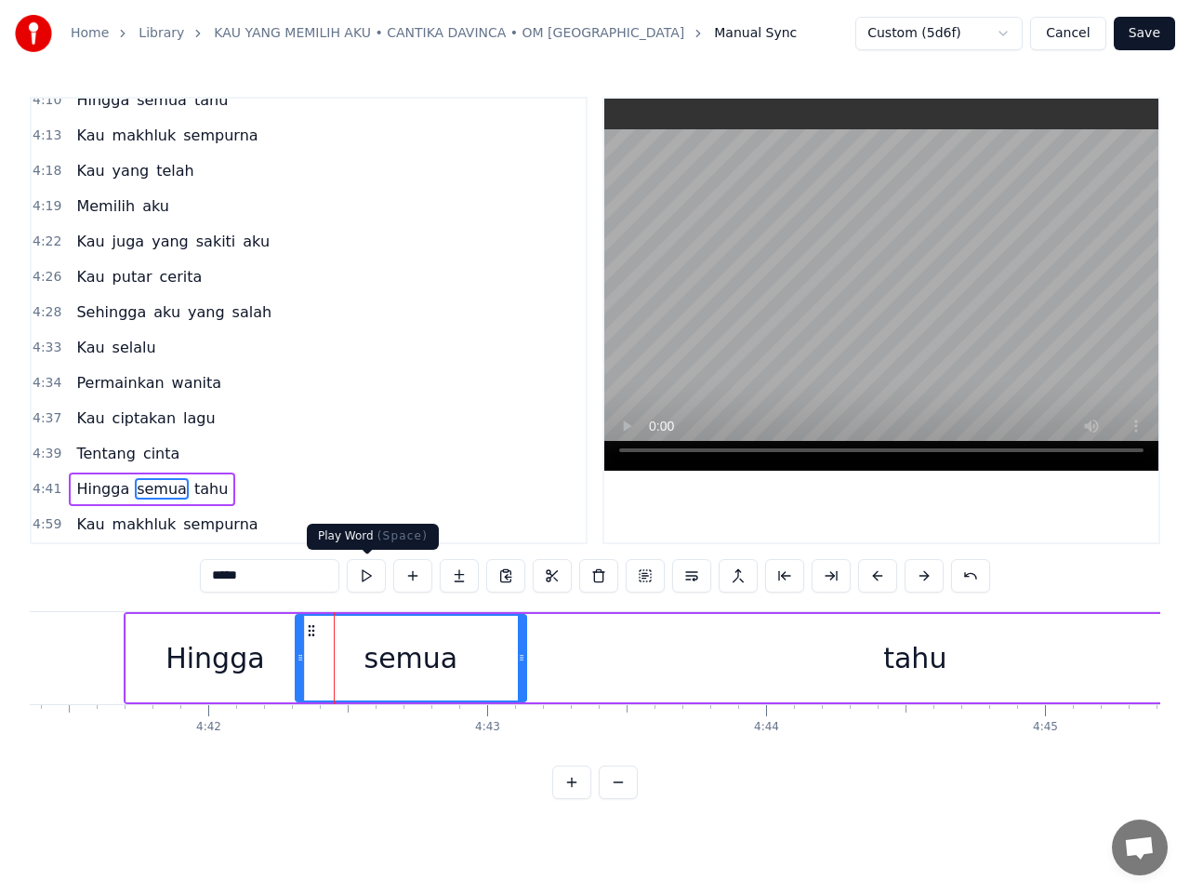
click at [364, 576] on button at bounding box center [366, 575] width 39 height 33
click at [372, 578] on button at bounding box center [366, 575] width 39 height 33
click at [597, 667] on div "tahu" at bounding box center [915, 658] width 791 height 88
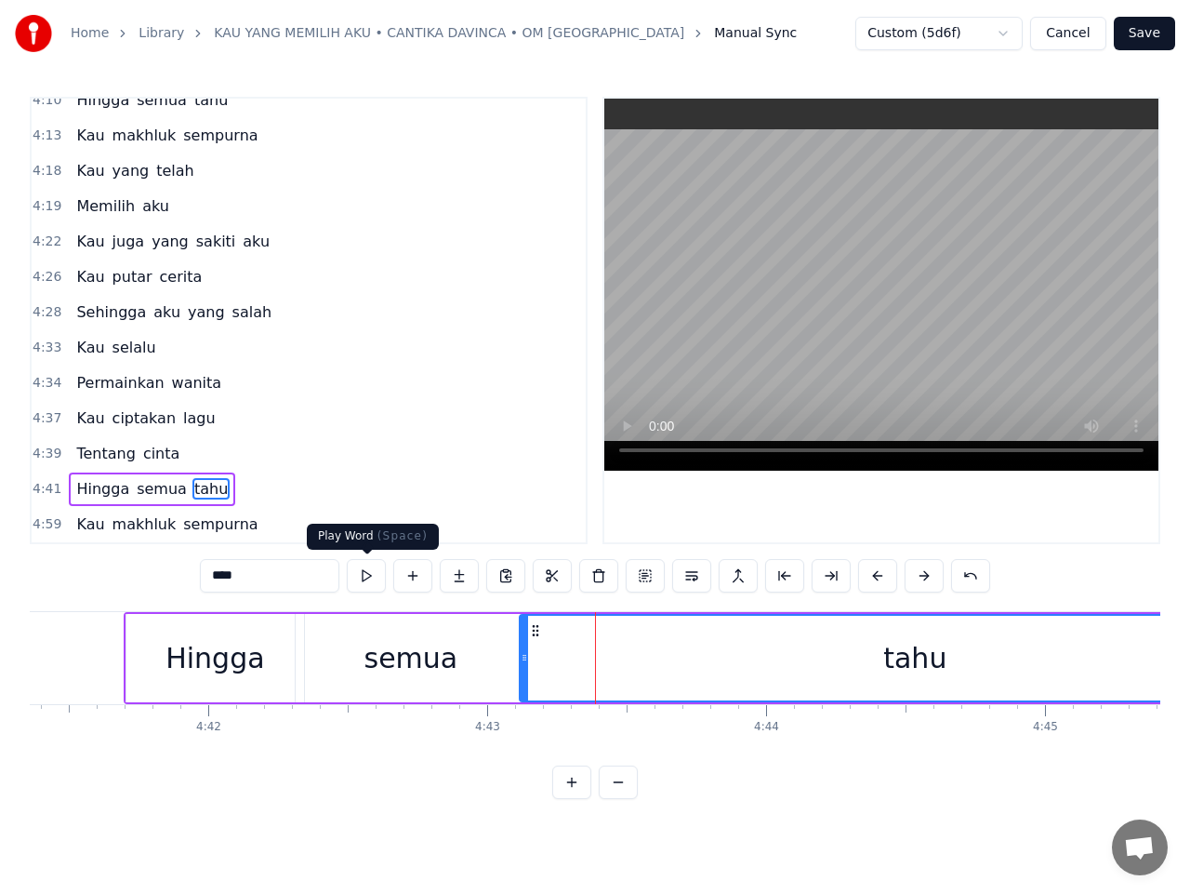
click at [372, 578] on button at bounding box center [366, 575] width 39 height 33
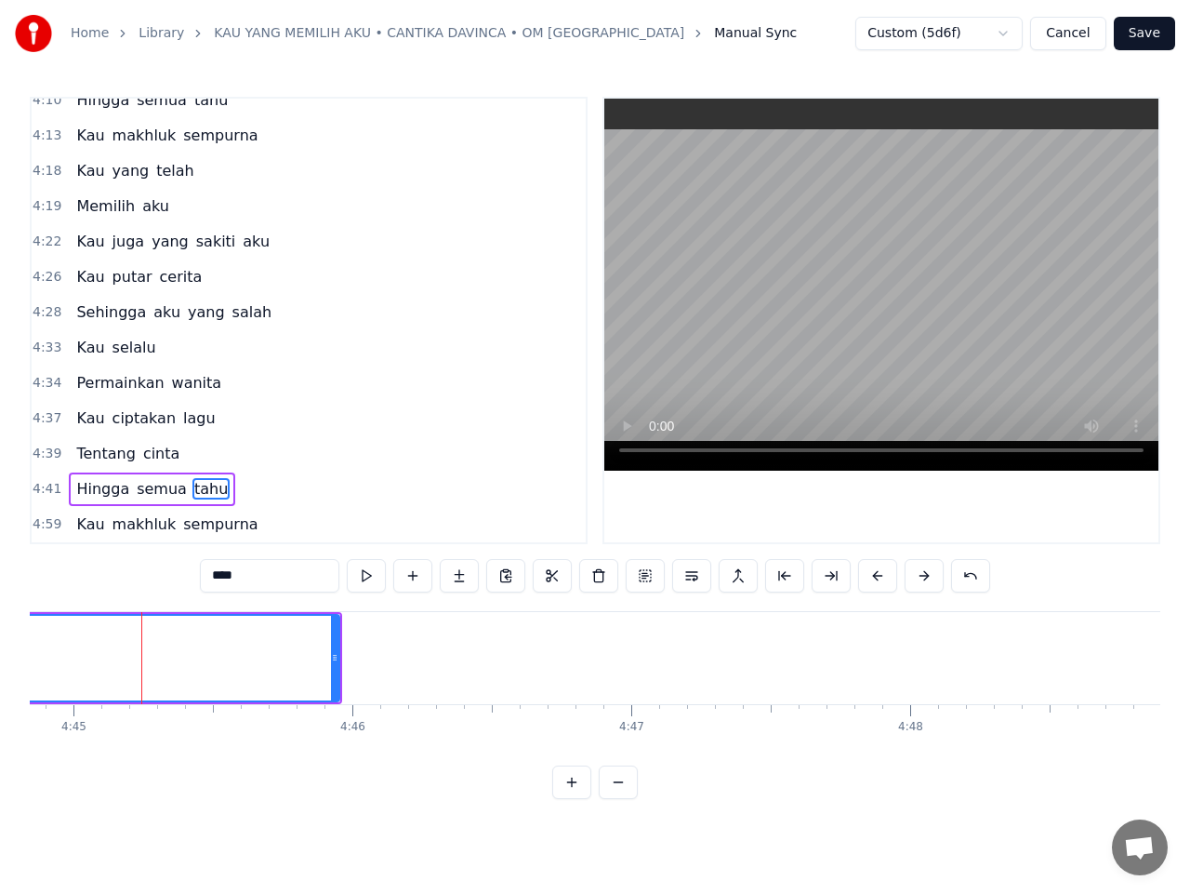
scroll to position [0, 79488]
click at [371, 577] on button at bounding box center [366, 575] width 39 height 33
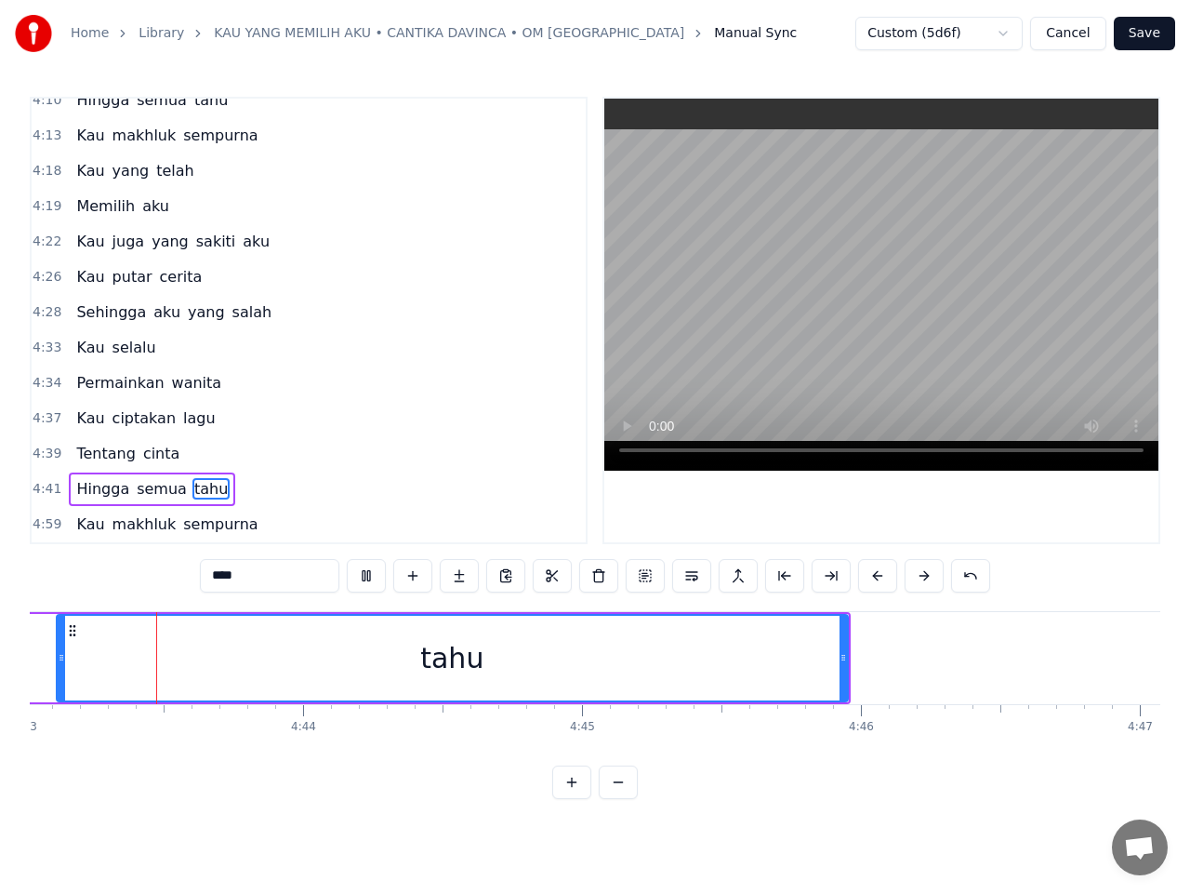
scroll to position [0, 78948]
click at [371, 576] on button at bounding box center [366, 575] width 39 height 33
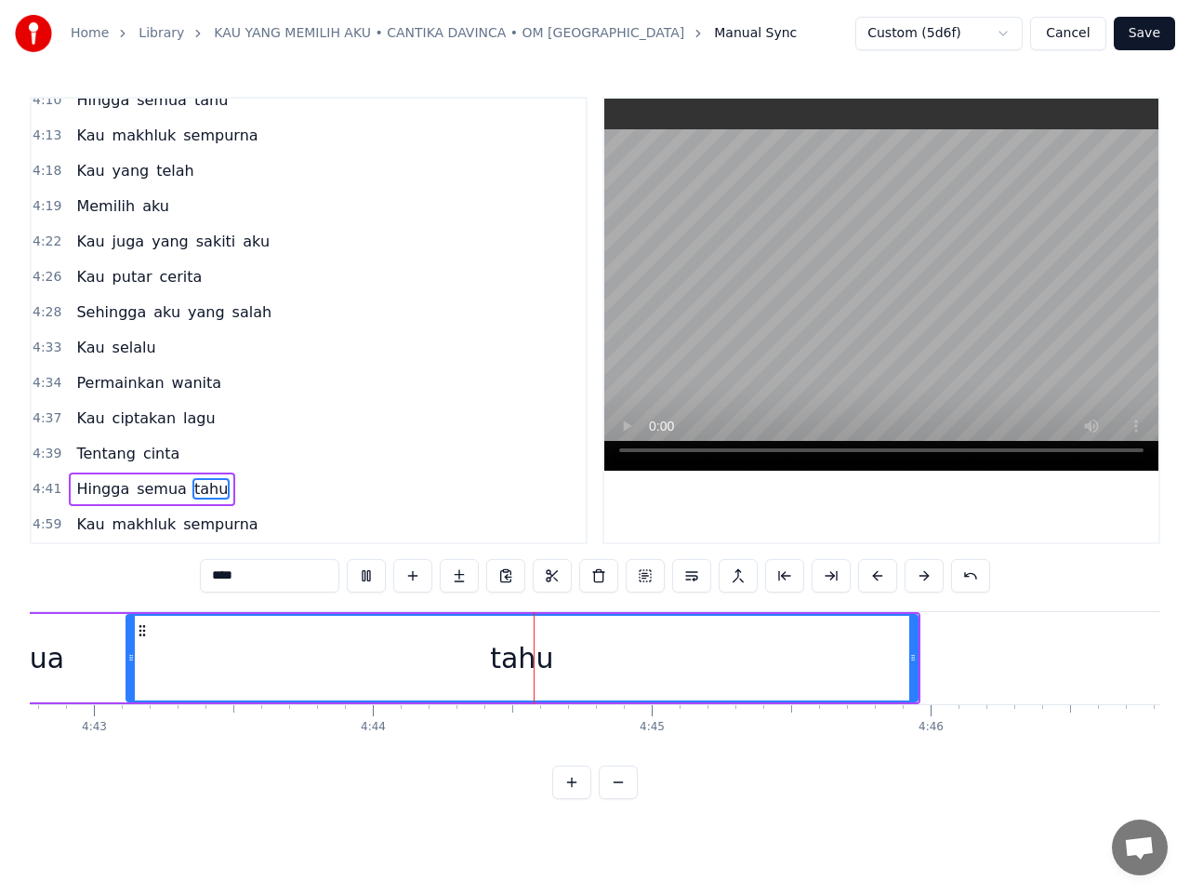
click at [371, 576] on button at bounding box center [366, 575] width 39 height 33
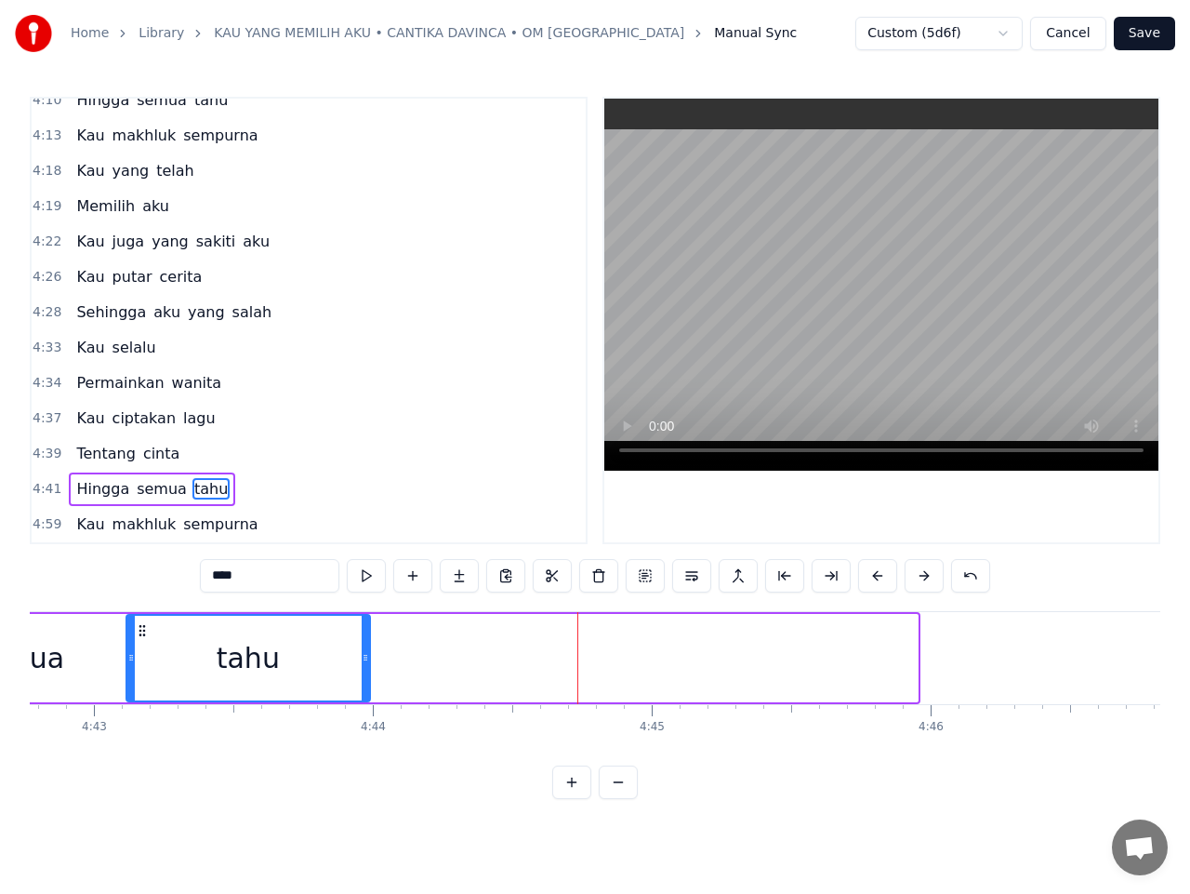
drag, startPoint x: 913, startPoint y: 656, endPoint x: 365, endPoint y: 680, distance: 548.3
click at [365, 680] on div at bounding box center [365, 658] width 7 height 85
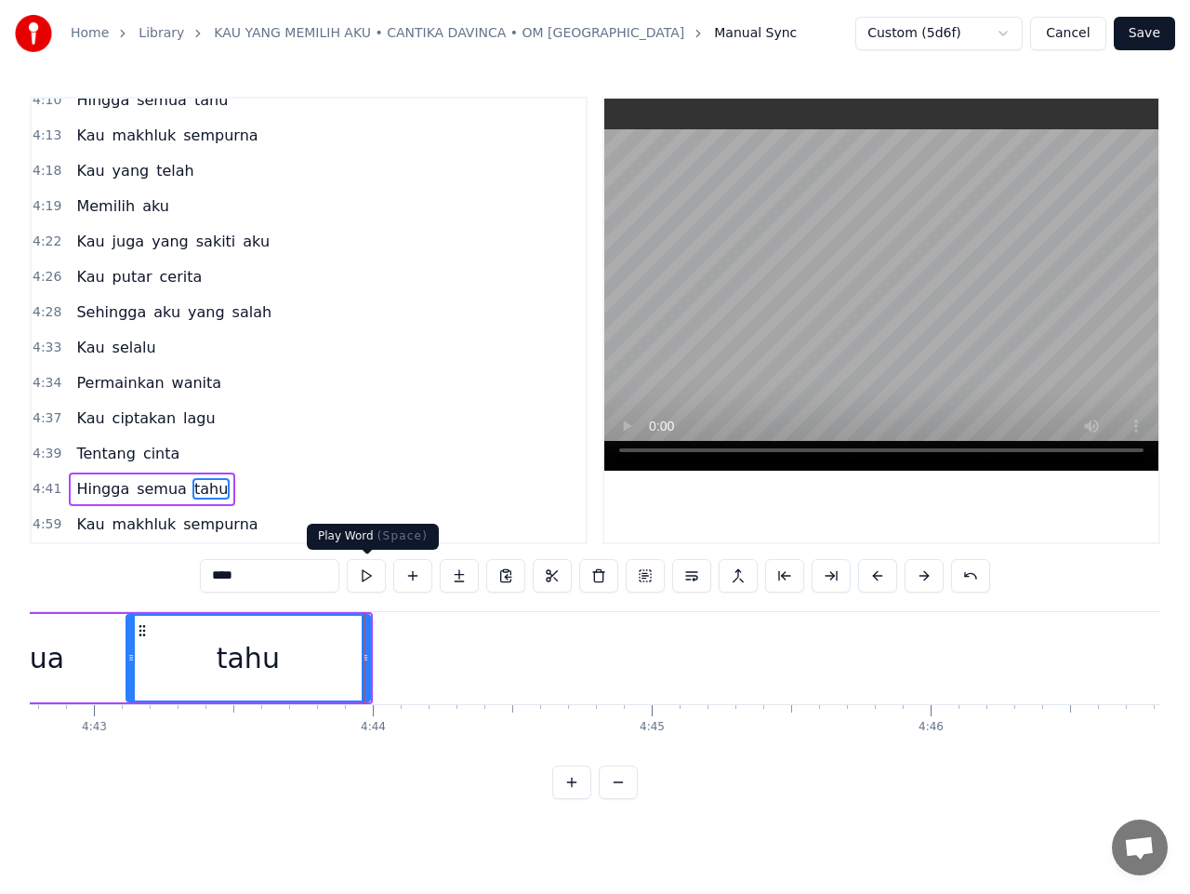
click at [368, 584] on button at bounding box center [366, 575] width 39 height 33
drag, startPoint x: 367, startPoint y: 648, endPoint x: 379, endPoint y: 645, distance: 12.4
click at [379, 645] on div at bounding box center [377, 658] width 7 height 85
click at [370, 579] on button at bounding box center [366, 575] width 39 height 33
click at [90, 531] on span "Kau" at bounding box center [90, 523] width 32 height 21
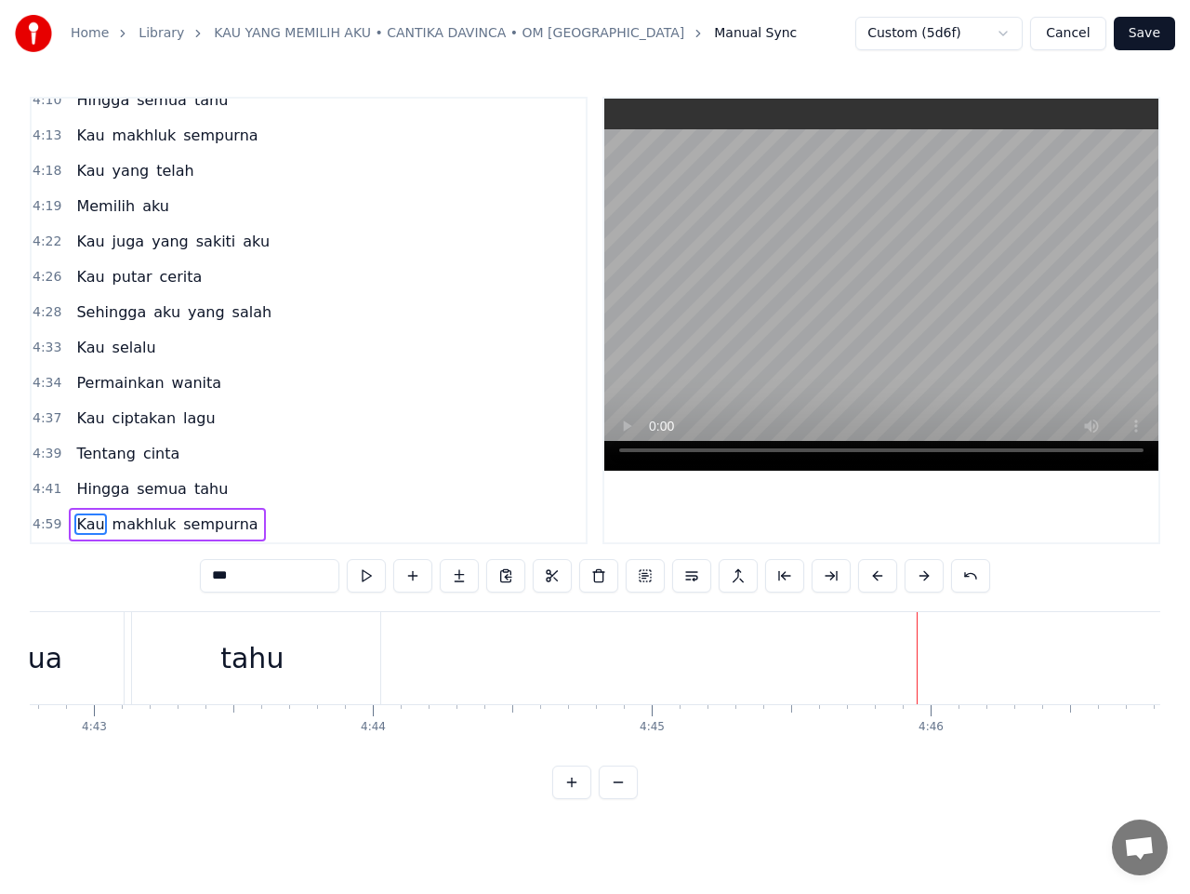
click at [126, 528] on span "makhluk" at bounding box center [145, 523] width 68 height 21
click at [79, 527] on span "Kau" at bounding box center [90, 523] width 32 height 21
click at [124, 525] on span "makhluk" at bounding box center [145, 523] width 68 height 21
click at [85, 528] on span "Kau" at bounding box center [90, 523] width 32 height 21
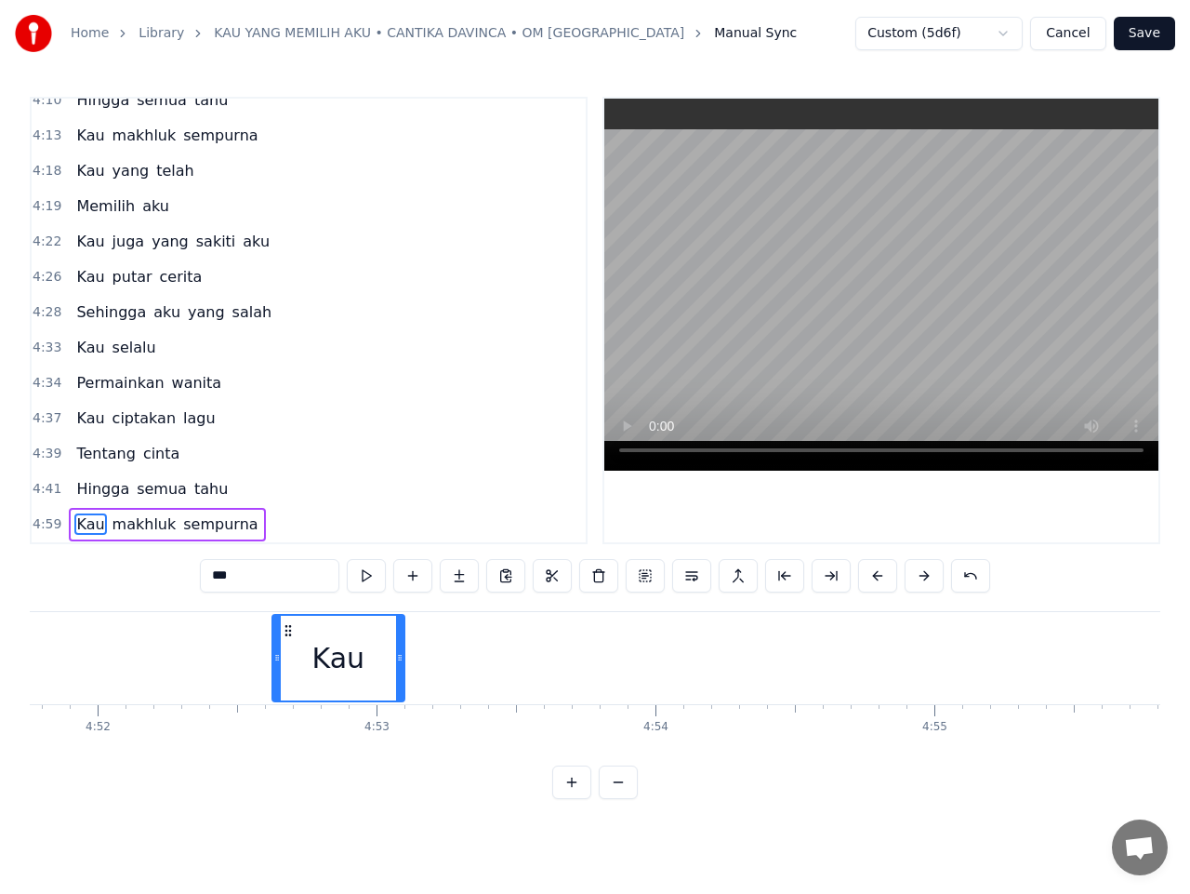
drag, startPoint x: 143, startPoint y: 631, endPoint x: 100, endPoint y: 636, distance: 44.0
click at [273, 636] on div "Kau" at bounding box center [338, 658] width 130 height 85
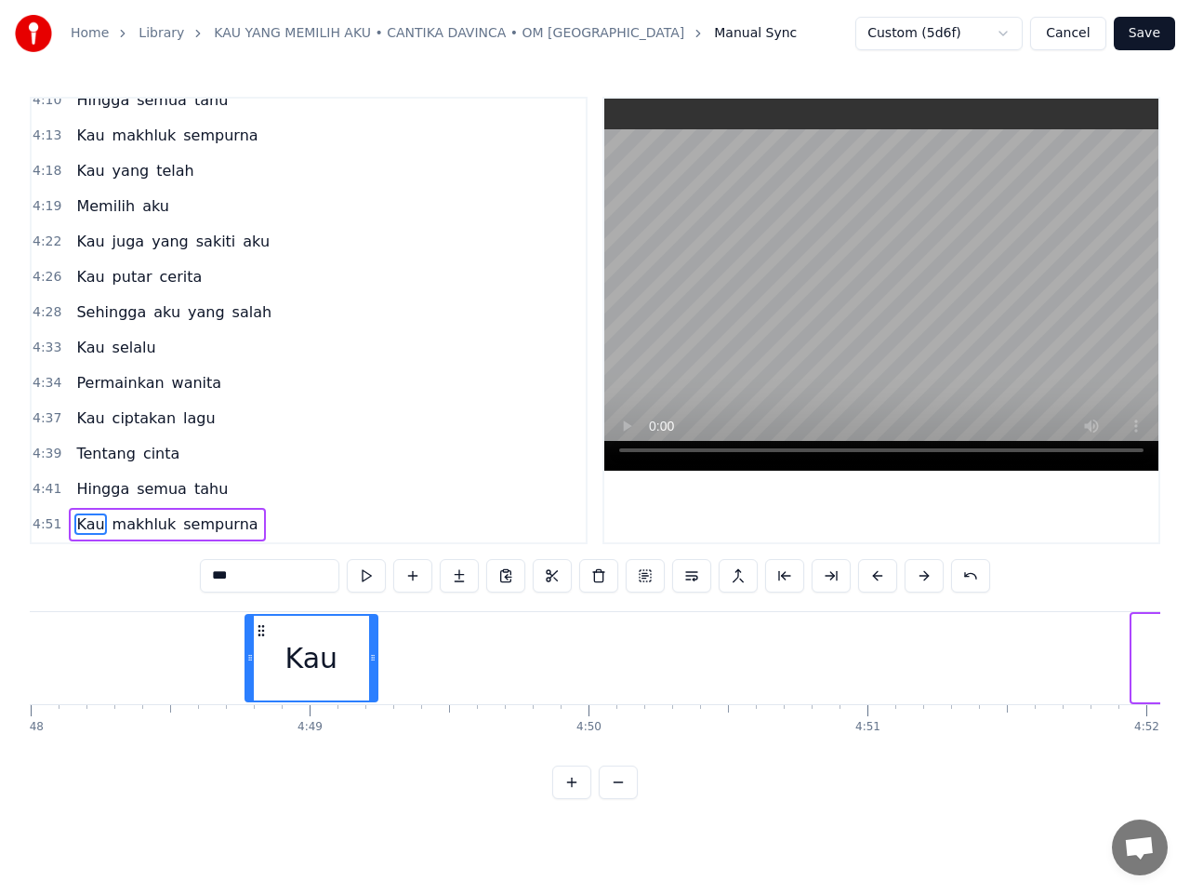
drag, startPoint x: 110, startPoint y: 631, endPoint x: 97, endPoint y: 631, distance: 13.0
click at [259, 631] on circle at bounding box center [259, 630] width 1 height 1
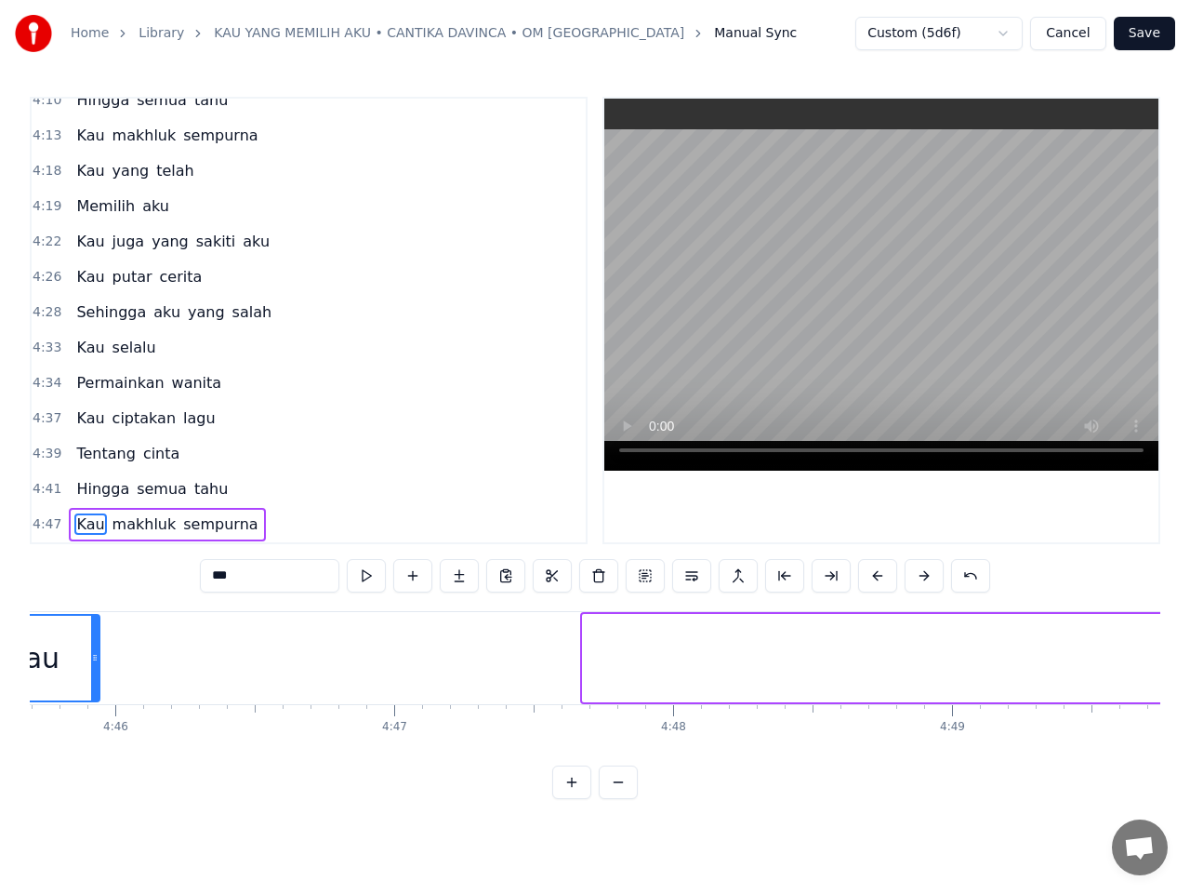
scroll to position [0, 79512]
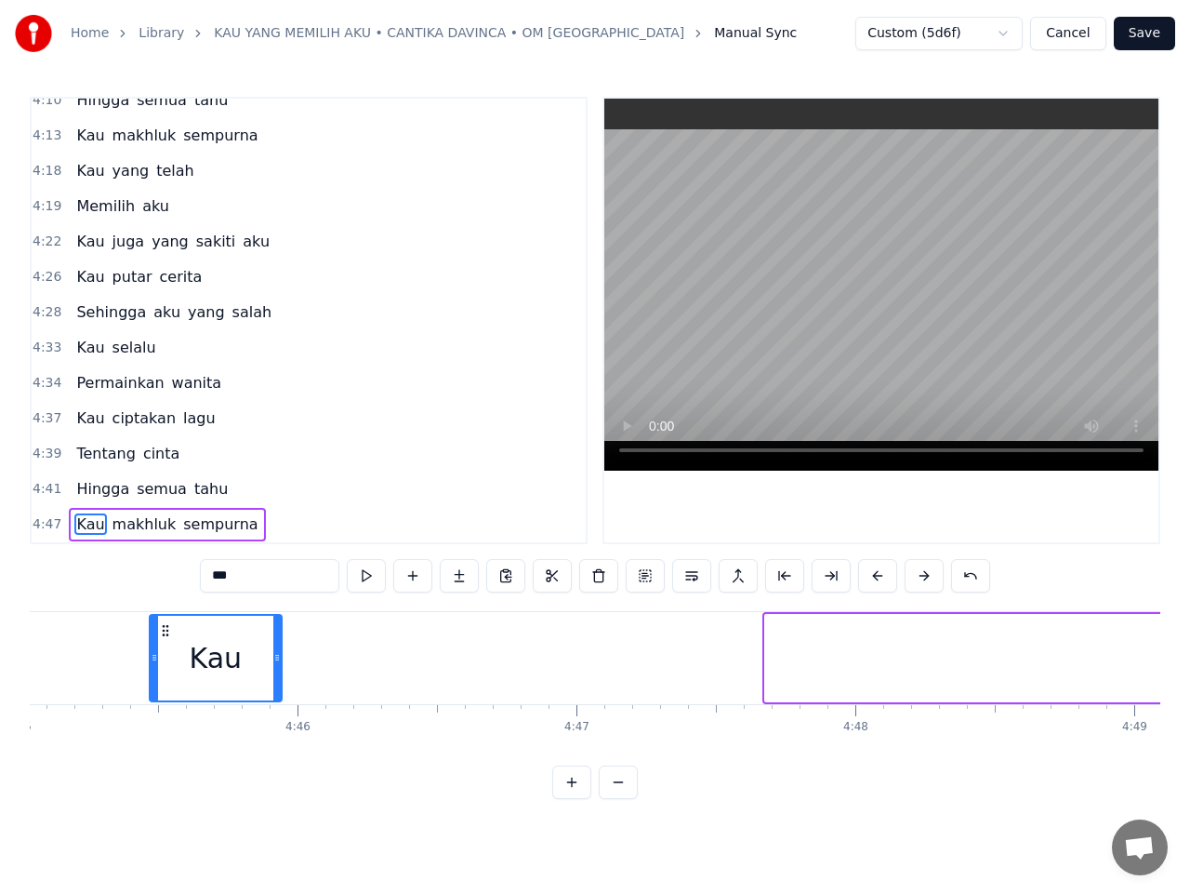
click at [158, 631] on icon at bounding box center [165, 630] width 15 height 15
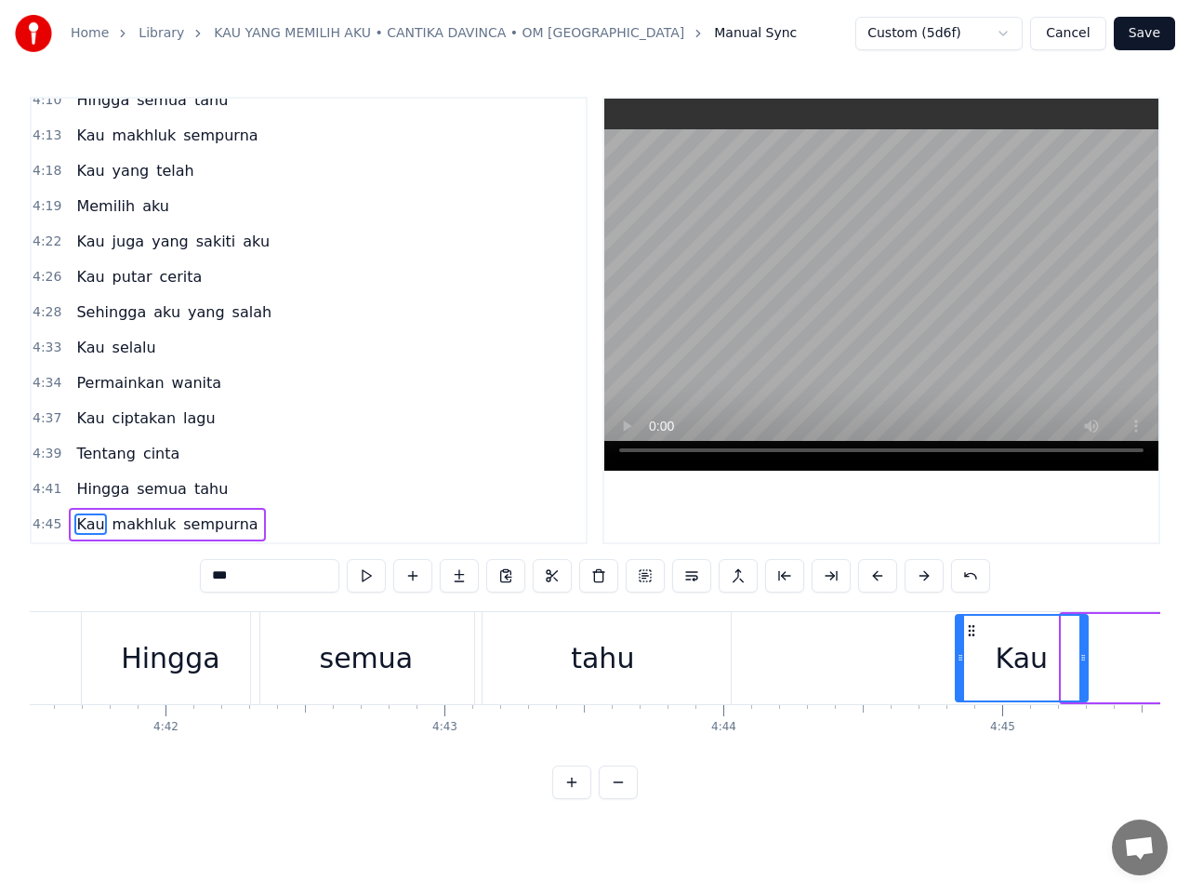
scroll to position [0, 78551]
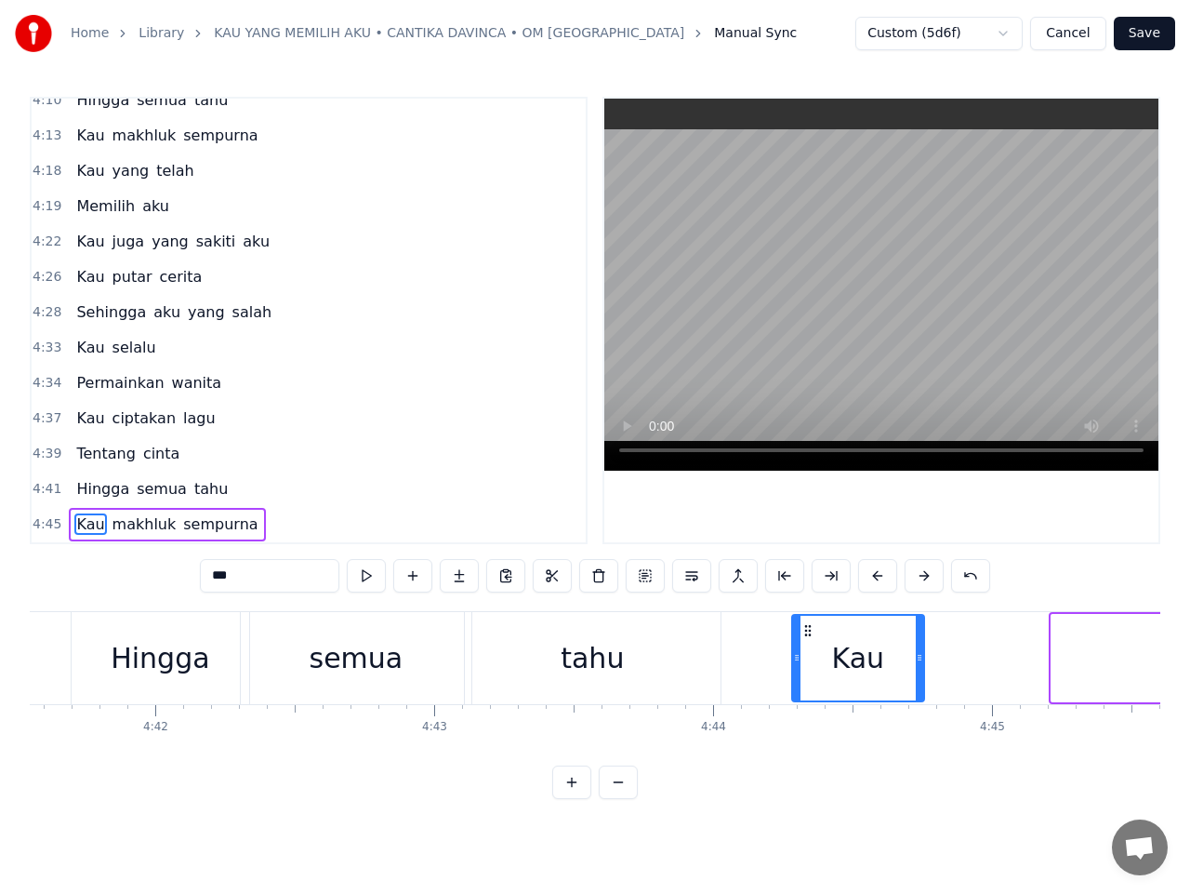
drag, startPoint x: 107, startPoint y: 629, endPoint x: 807, endPoint y: 647, distance: 700.5
click at [807, 649] on div "Kau" at bounding box center [858, 658] width 130 height 85
click at [800, 631] on icon at bounding box center [802, 630] width 15 height 15
click at [185, 645] on div "Hingga" at bounding box center [160, 658] width 99 height 42
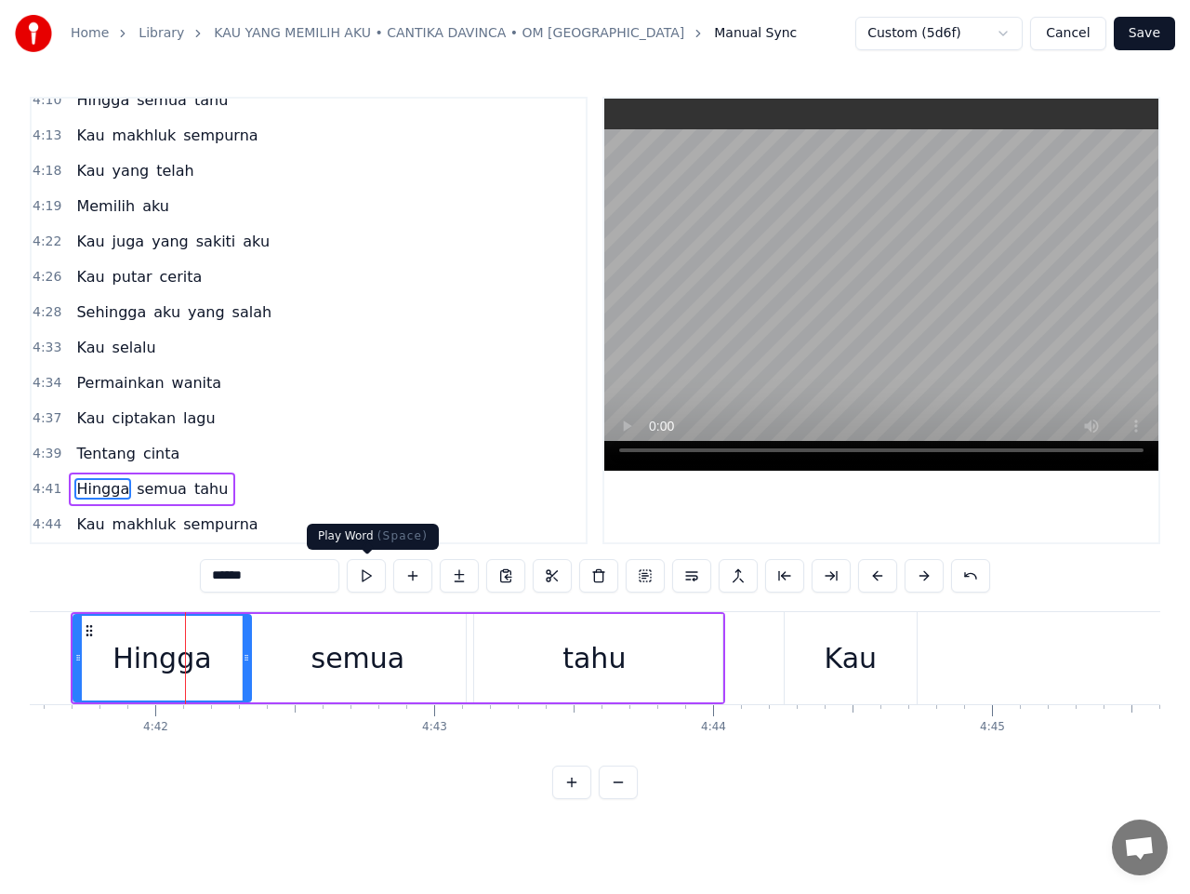
click at [371, 578] on button at bounding box center [366, 575] width 39 height 33
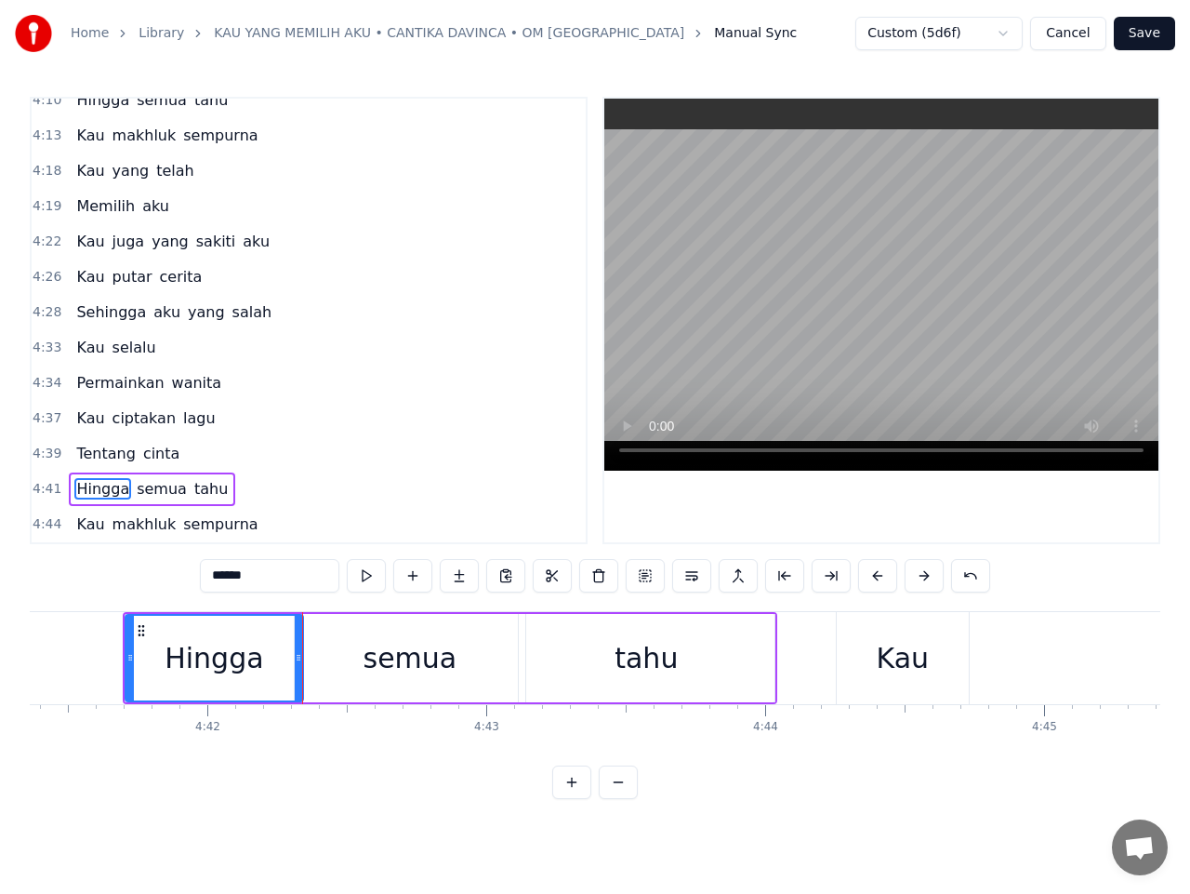
click at [372, 576] on button at bounding box center [366, 575] width 39 height 33
click at [361, 644] on div "semua" at bounding box center [411, 658] width 231 height 88
type input "*****"
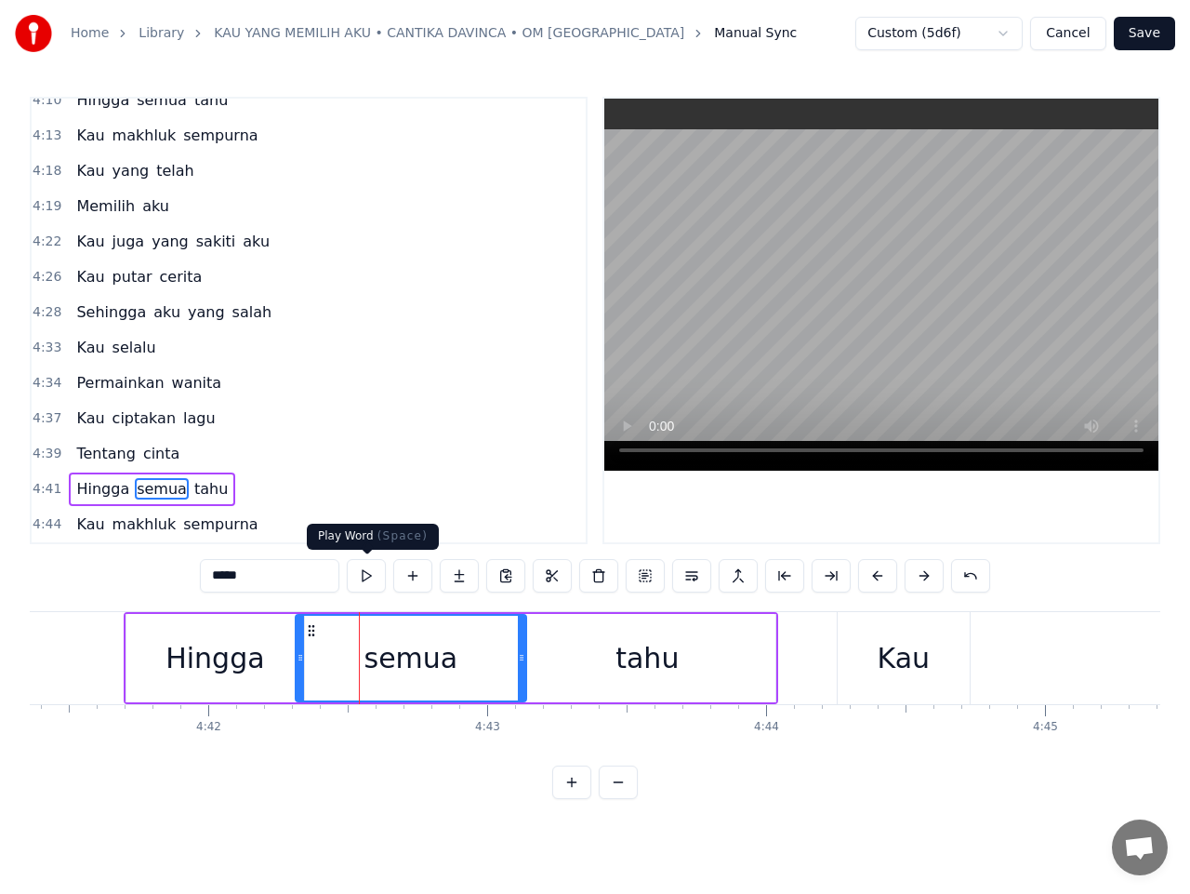
click at [368, 576] on button at bounding box center [366, 575] width 39 height 33
click at [372, 566] on button at bounding box center [366, 575] width 39 height 33
click at [366, 574] on button at bounding box center [366, 575] width 39 height 33
click at [99, 501] on div "Hingga semua tahu" at bounding box center [152, 488] width 166 height 33
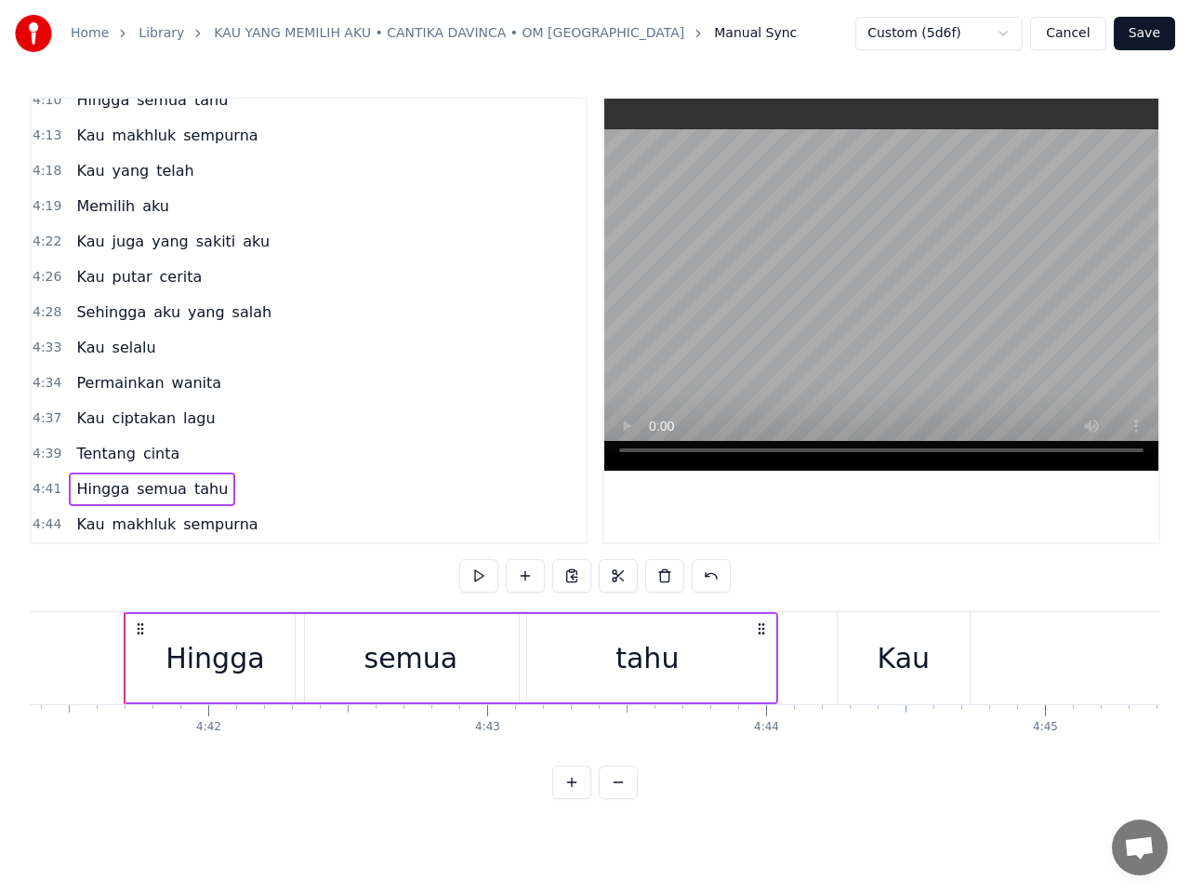
click at [104, 488] on span "Hingga" at bounding box center [102, 488] width 57 height 21
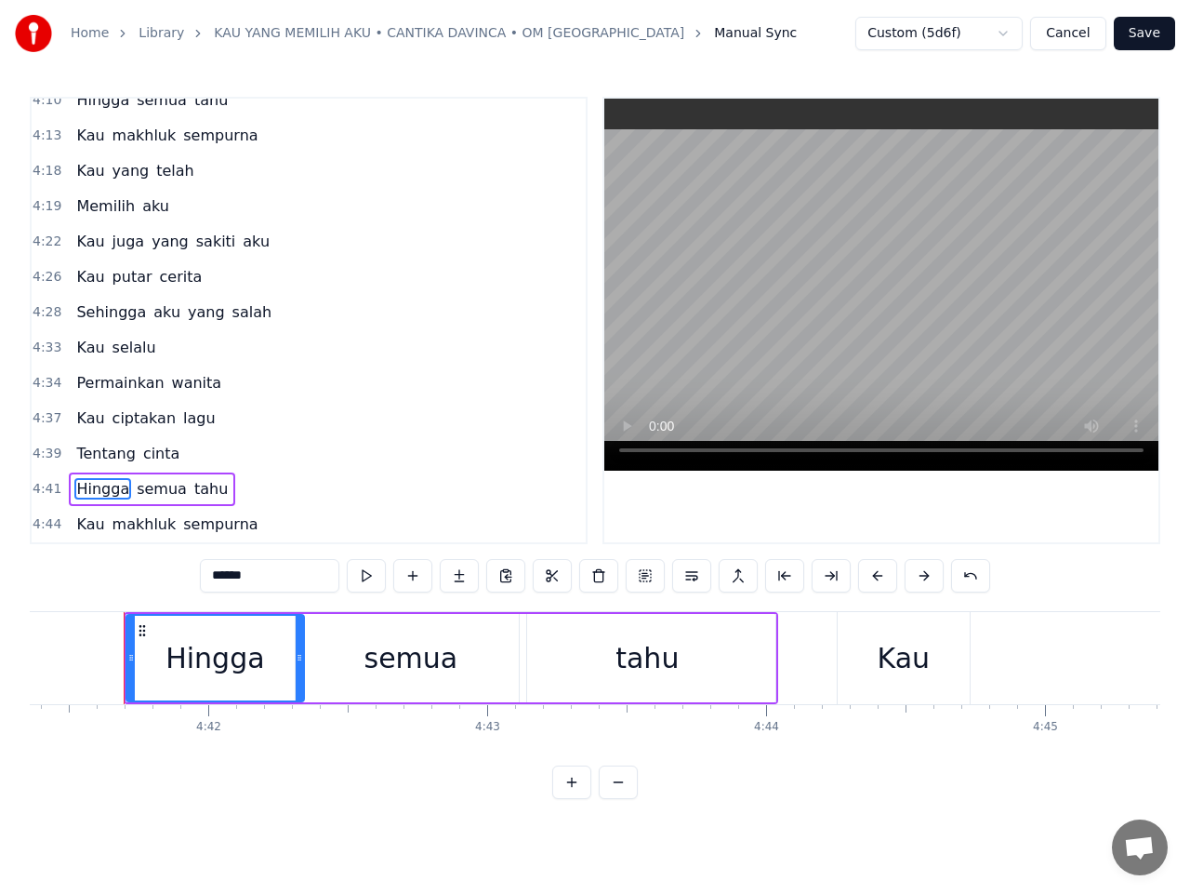
click at [104, 488] on span "Hingga" at bounding box center [102, 488] width 57 height 21
click at [149, 490] on span "semua" at bounding box center [162, 488] width 54 height 21
type input "*****"
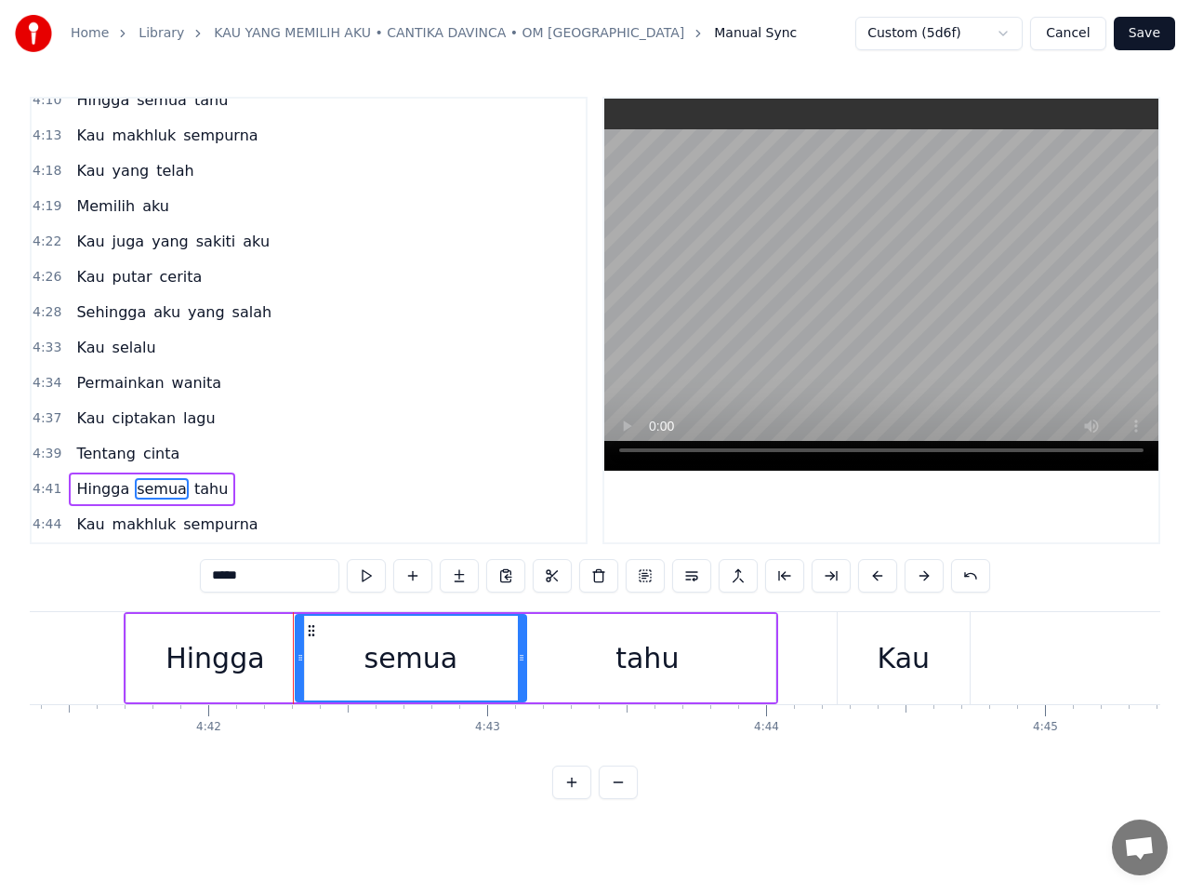
click at [149, 490] on span "semua" at bounding box center [162, 488] width 54 height 21
drag, startPoint x: 96, startPoint y: 491, endPoint x: 193, endPoint y: 496, distance: 97.8
click at [193, 496] on div "Hingga semua tahu" at bounding box center [152, 488] width 166 height 33
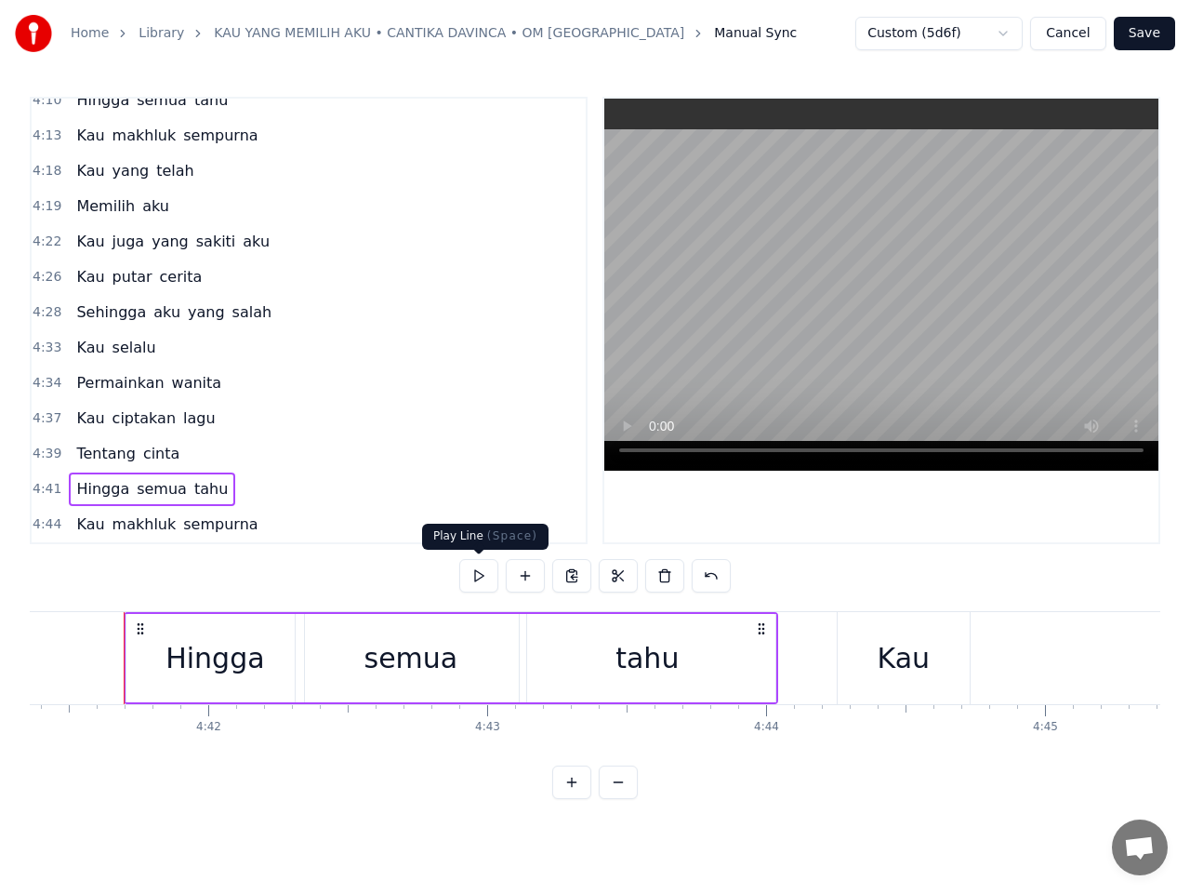
click at [485, 578] on button at bounding box center [478, 575] width 39 height 33
click at [919, 668] on div "Kau" at bounding box center [904, 658] width 53 height 42
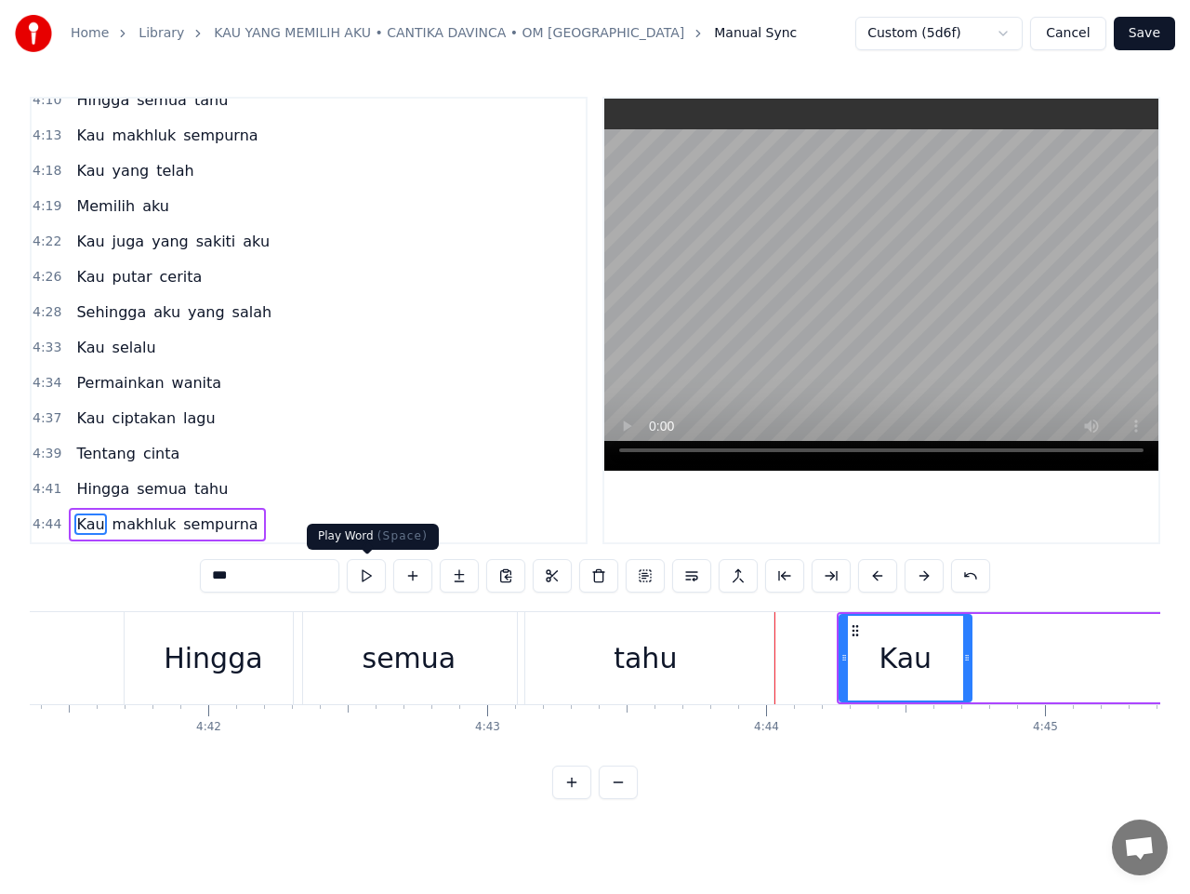
click at [373, 581] on button at bounding box center [366, 575] width 39 height 33
click at [370, 578] on button at bounding box center [366, 575] width 39 height 33
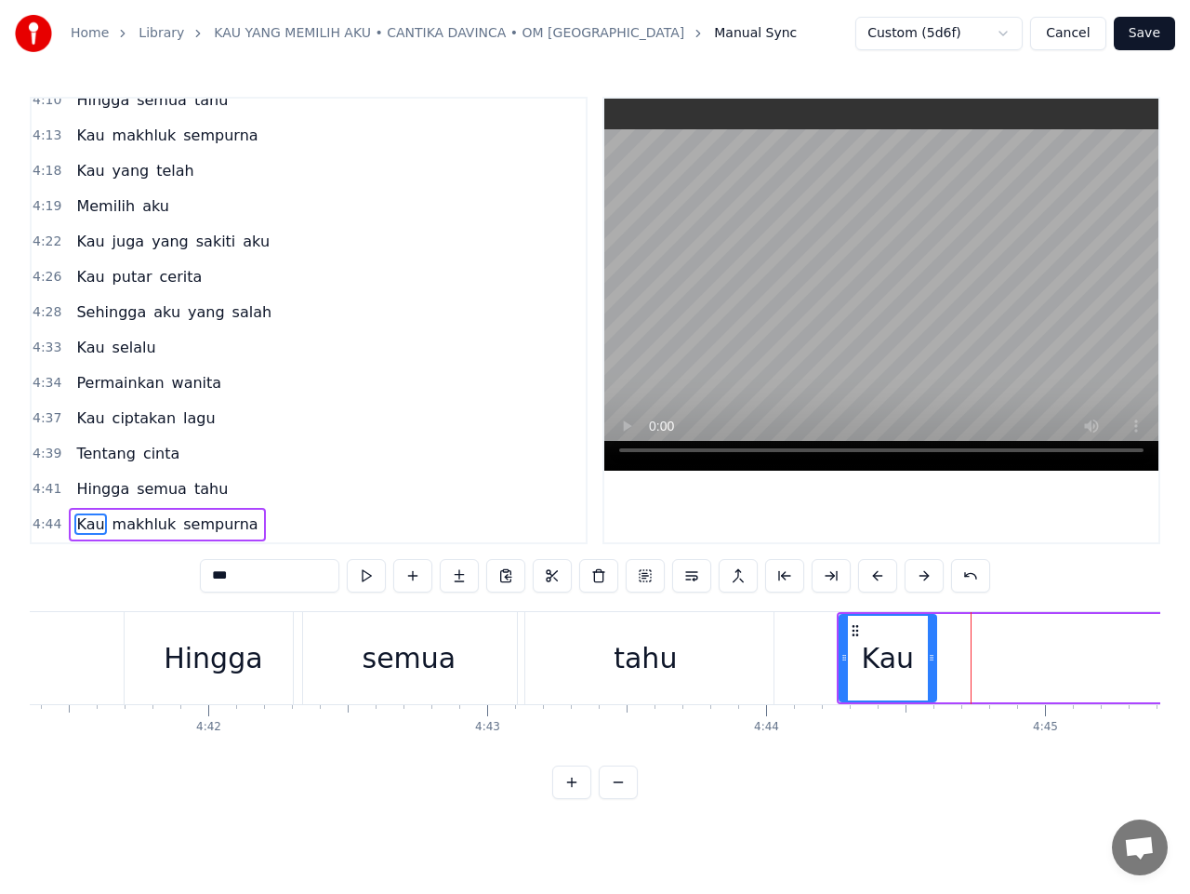
drag, startPoint x: 966, startPoint y: 648, endPoint x: 931, endPoint y: 653, distance: 35.6
click at [931, 653] on div at bounding box center [931, 658] width 7 height 85
click at [151, 530] on span "makhluk" at bounding box center [145, 523] width 68 height 21
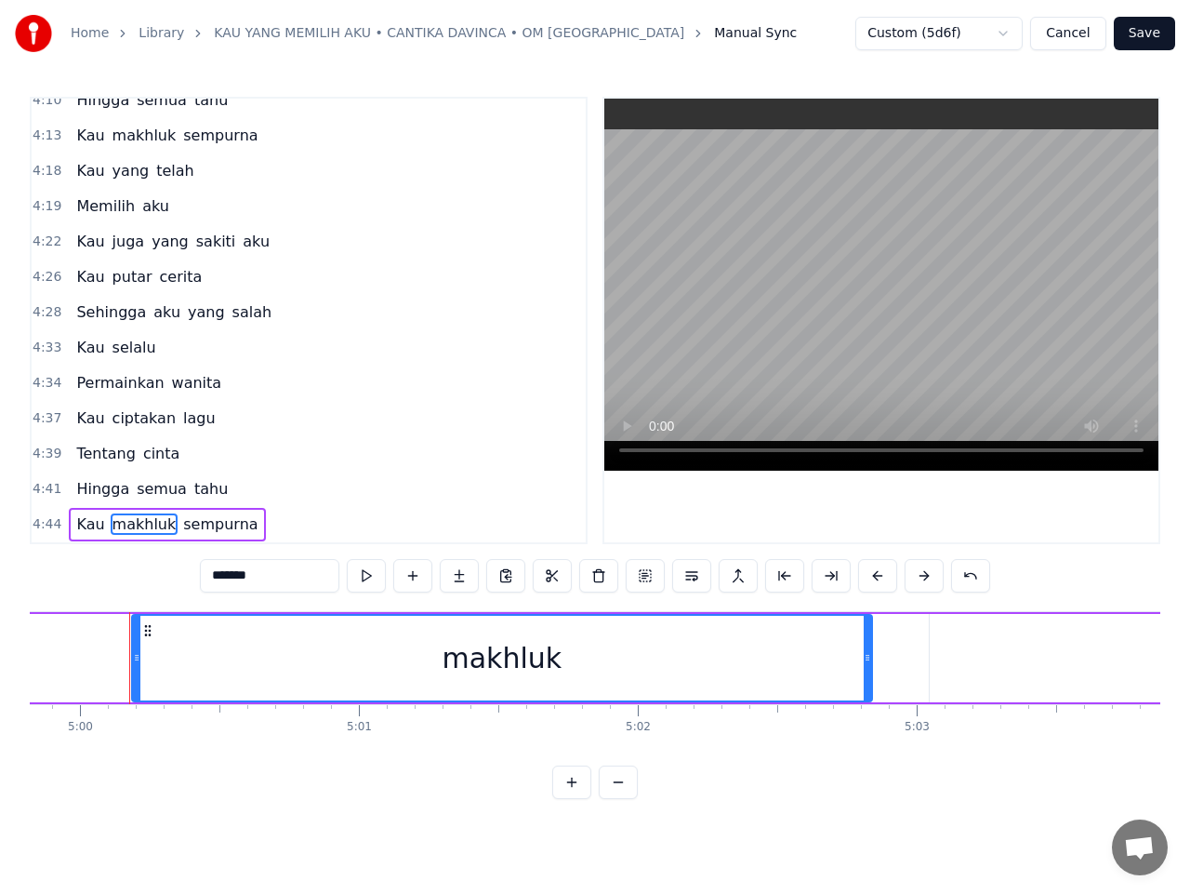
scroll to position [0, 83654]
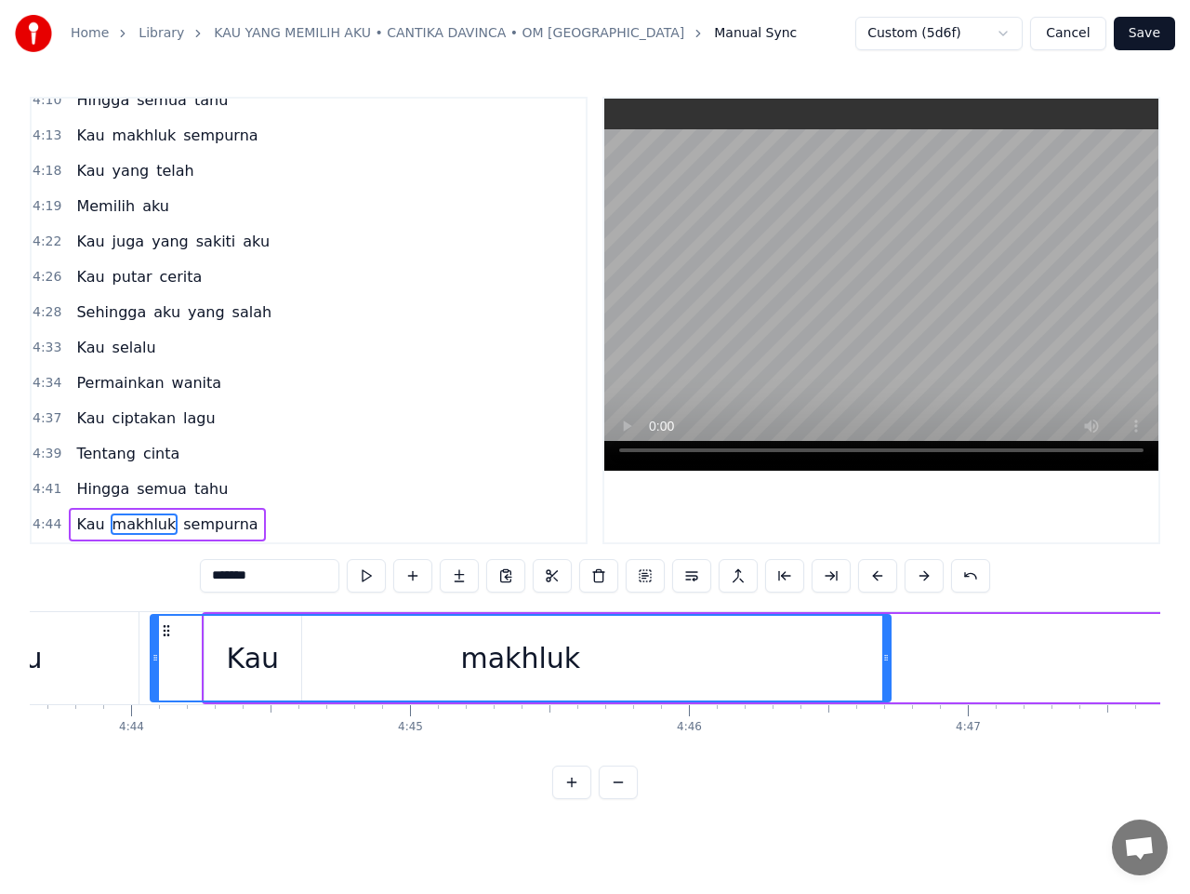
drag, startPoint x: 143, startPoint y: 630, endPoint x: 156, endPoint y: 622, distance: 15.0
click at [159, 623] on icon at bounding box center [166, 630] width 15 height 15
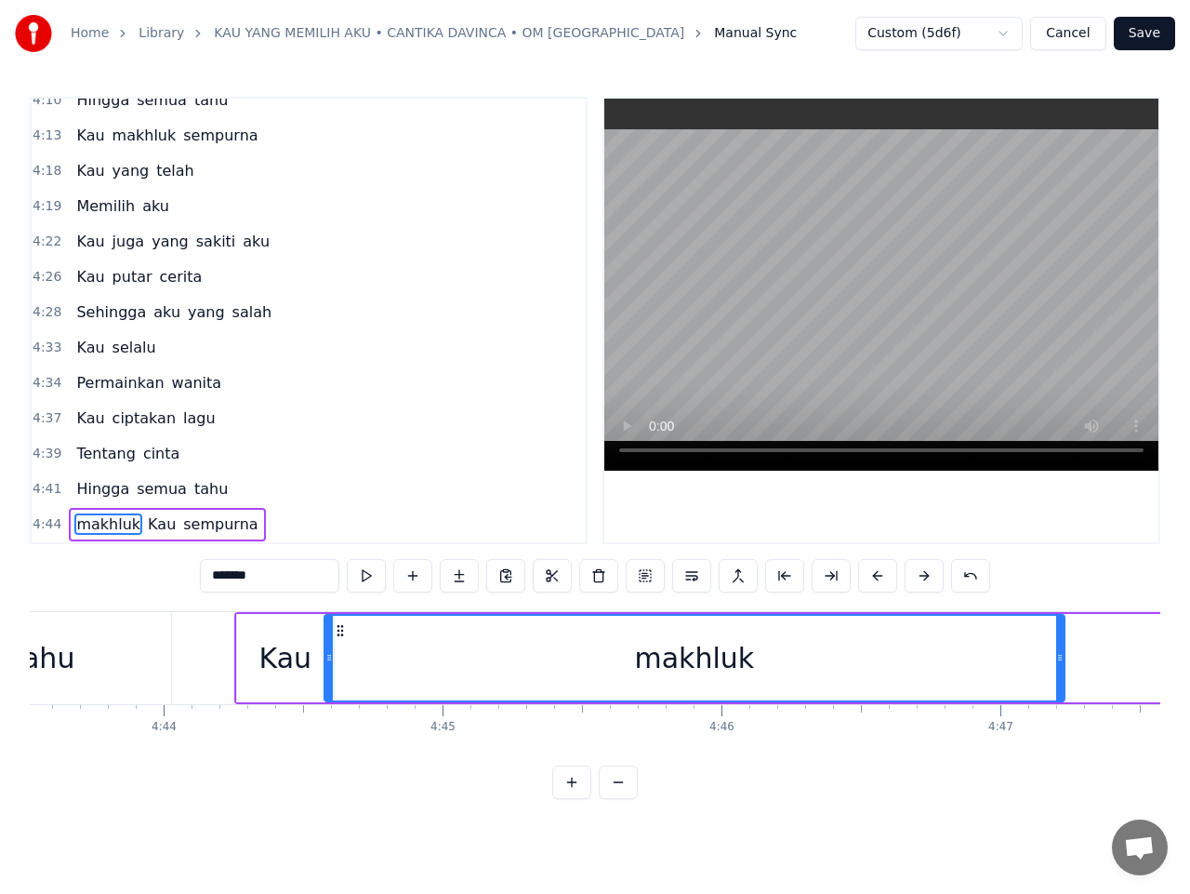
drag, startPoint x: 147, startPoint y: 627, endPoint x: 339, endPoint y: 644, distance: 192.4
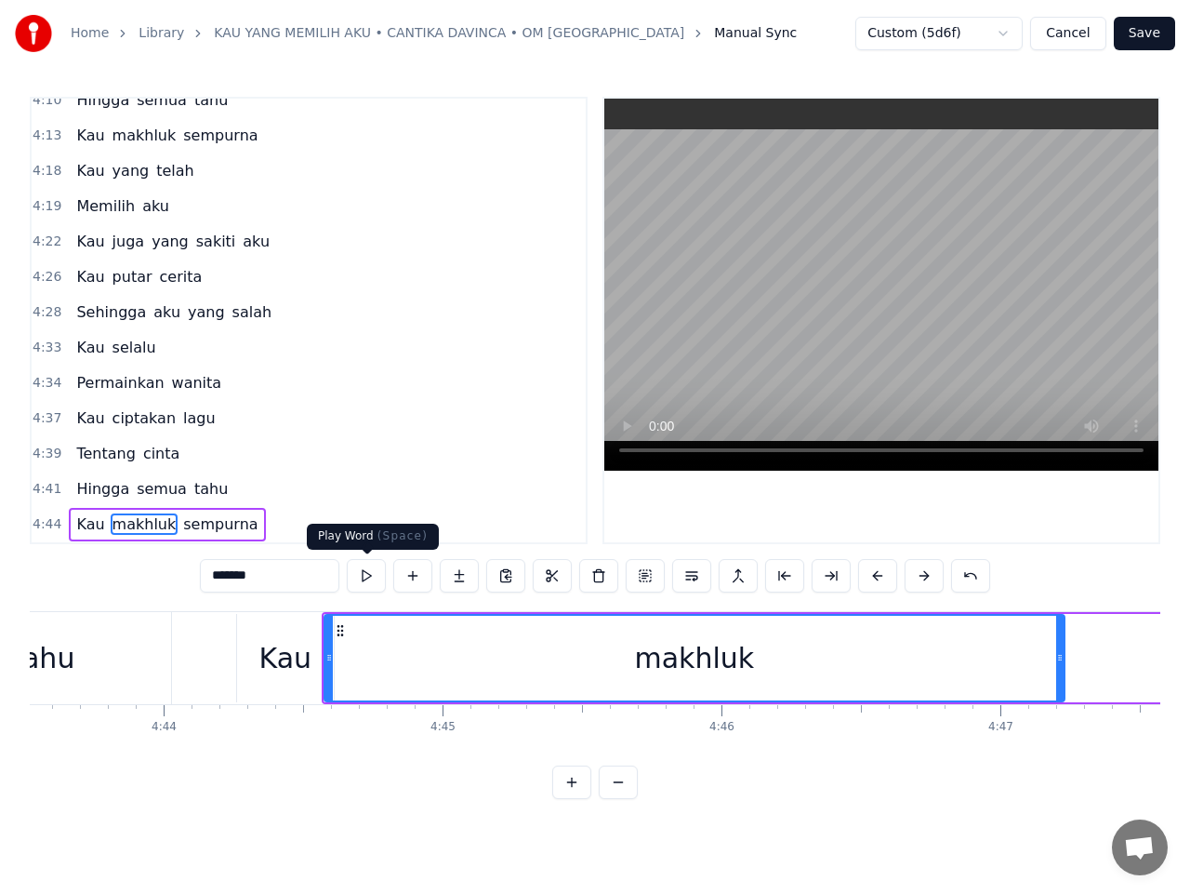
click at [370, 577] on button at bounding box center [366, 575] width 39 height 33
click at [369, 576] on button at bounding box center [366, 575] width 39 height 33
click at [369, 575] on button at bounding box center [366, 575] width 39 height 33
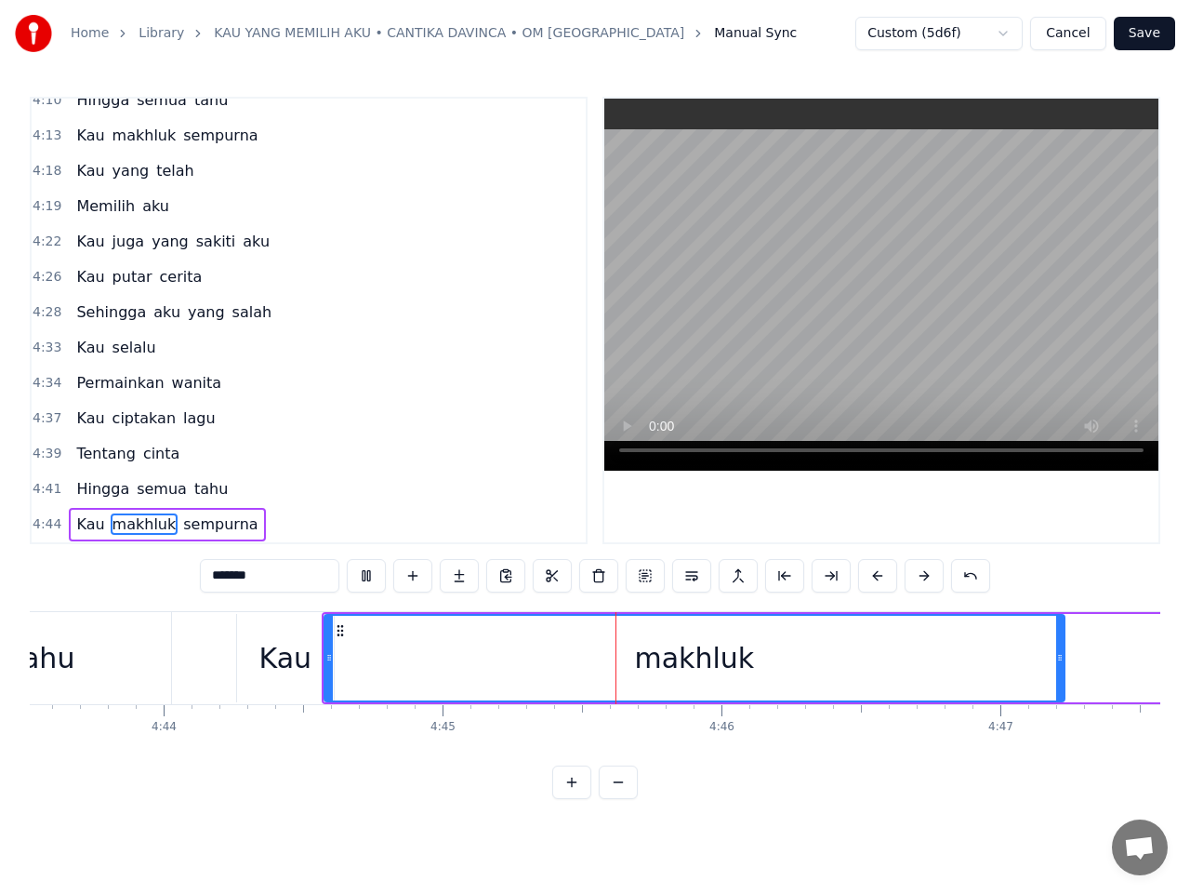
click at [369, 575] on button at bounding box center [366, 575] width 39 height 33
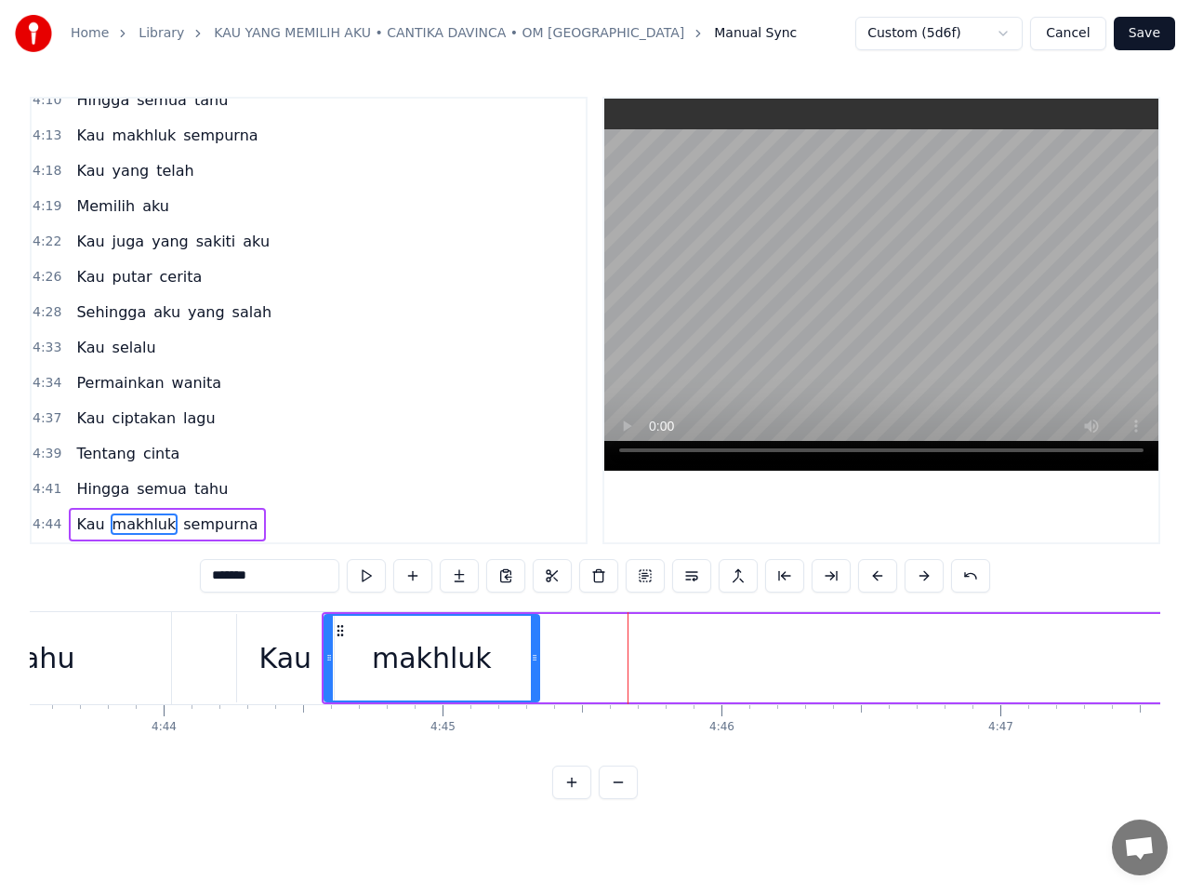
drag, startPoint x: 1061, startPoint y: 658, endPoint x: 536, endPoint y: 687, distance: 526.2
click at [536, 687] on div at bounding box center [534, 658] width 7 height 85
click at [220, 531] on span "sempurna" at bounding box center [220, 523] width 78 height 21
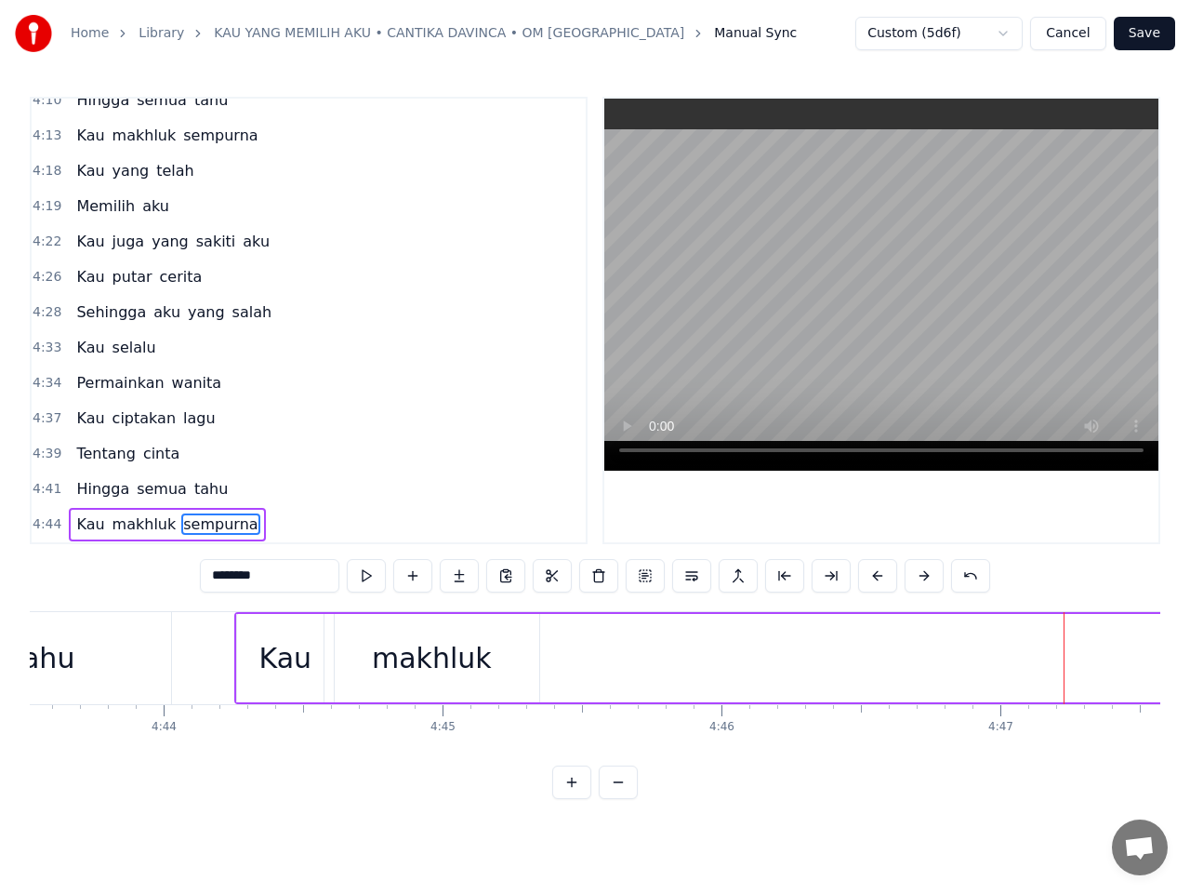
click at [221, 533] on span "sempurna" at bounding box center [220, 523] width 78 height 21
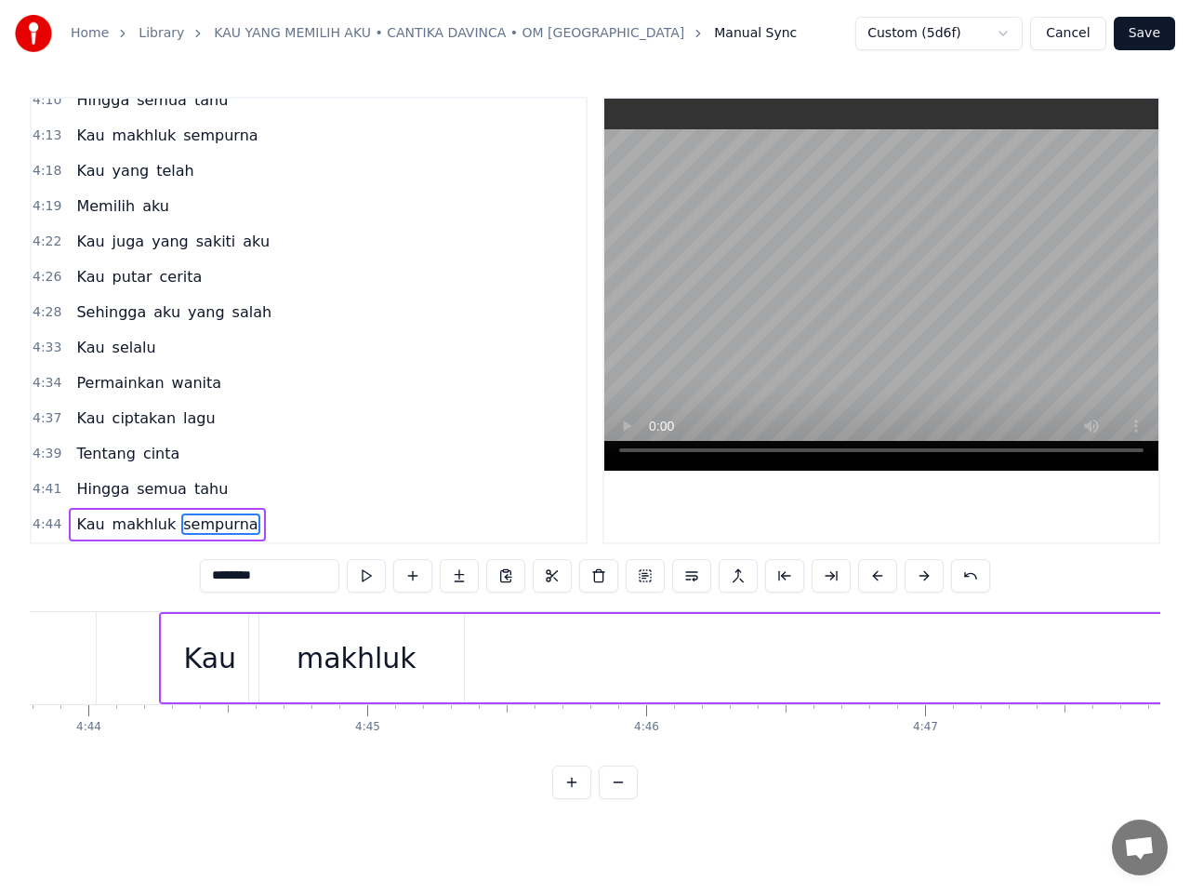
scroll to position [0, 79213]
click at [141, 529] on span "makhluk" at bounding box center [145, 523] width 68 height 21
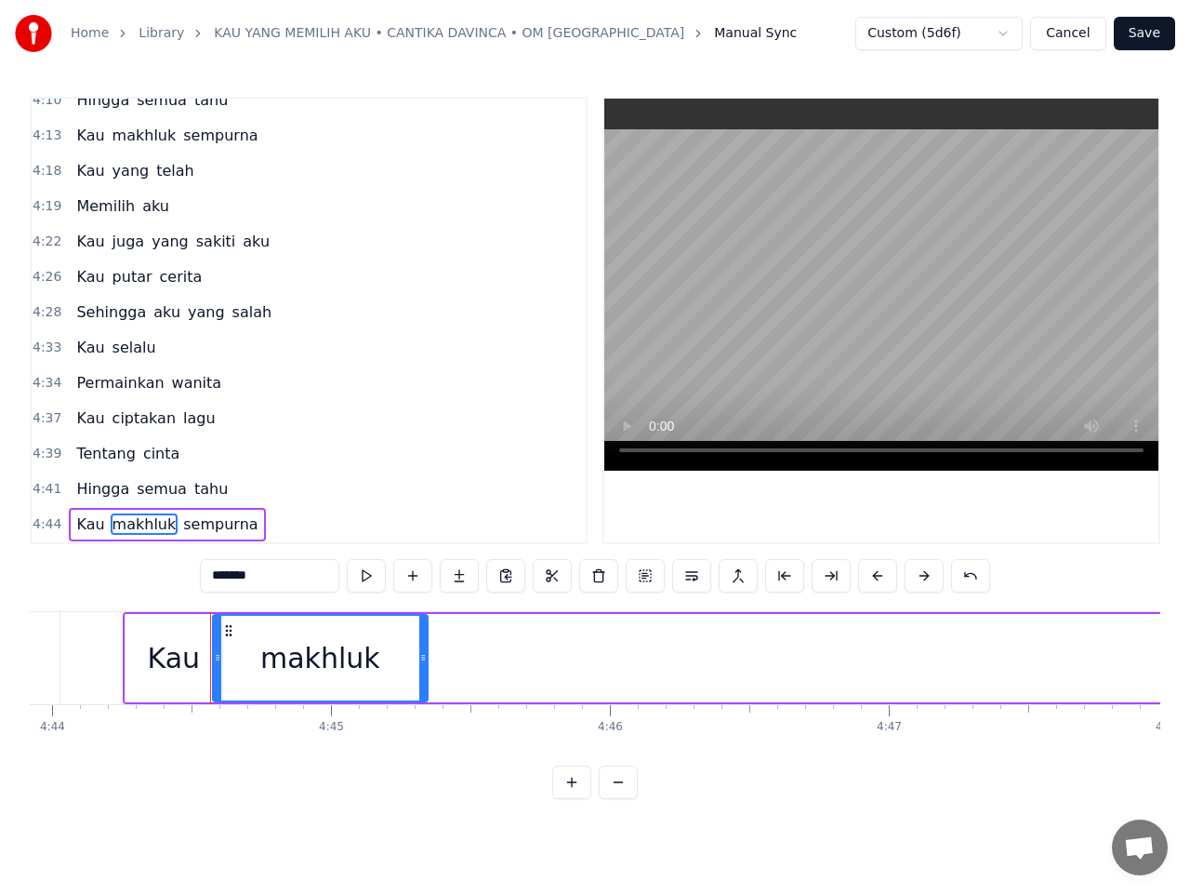
click at [184, 524] on span "sempurna" at bounding box center [220, 523] width 78 height 21
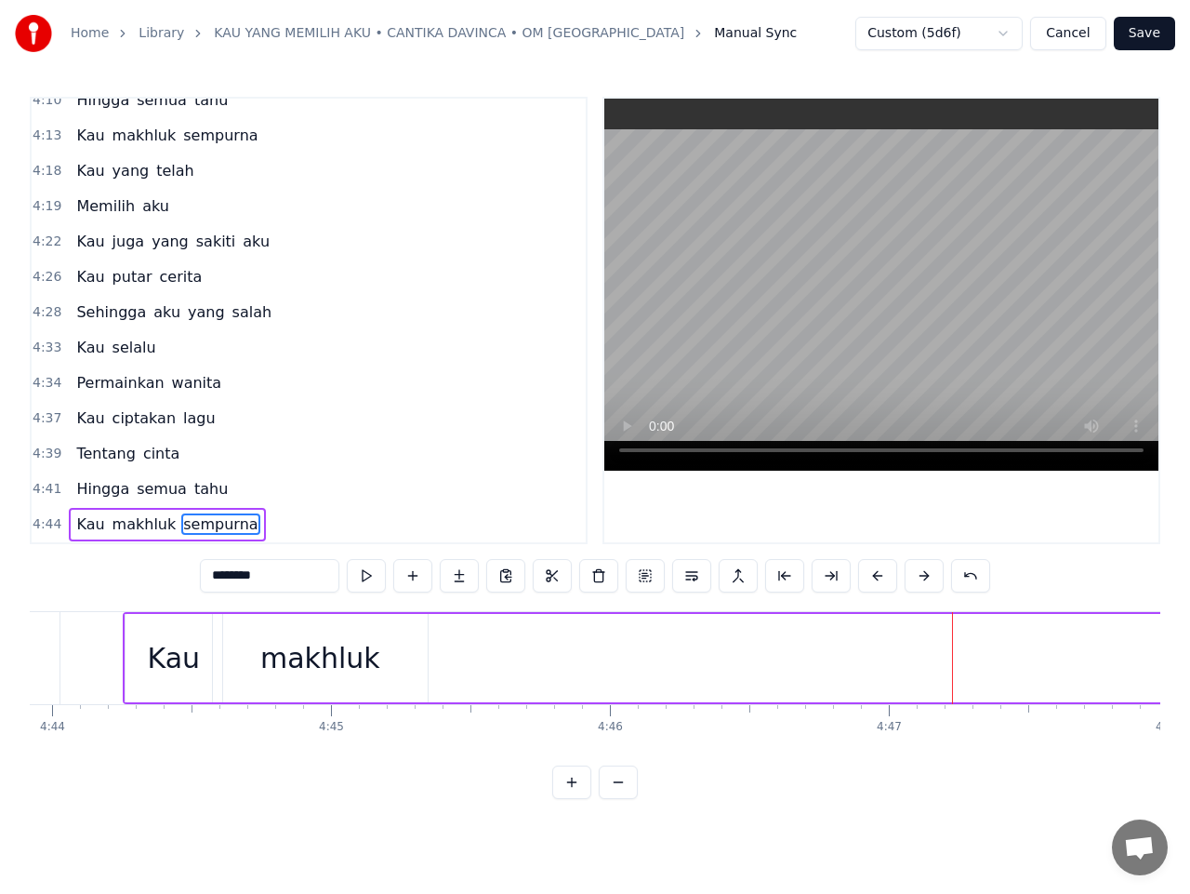
click at [195, 527] on span "sempurna" at bounding box center [220, 523] width 78 height 21
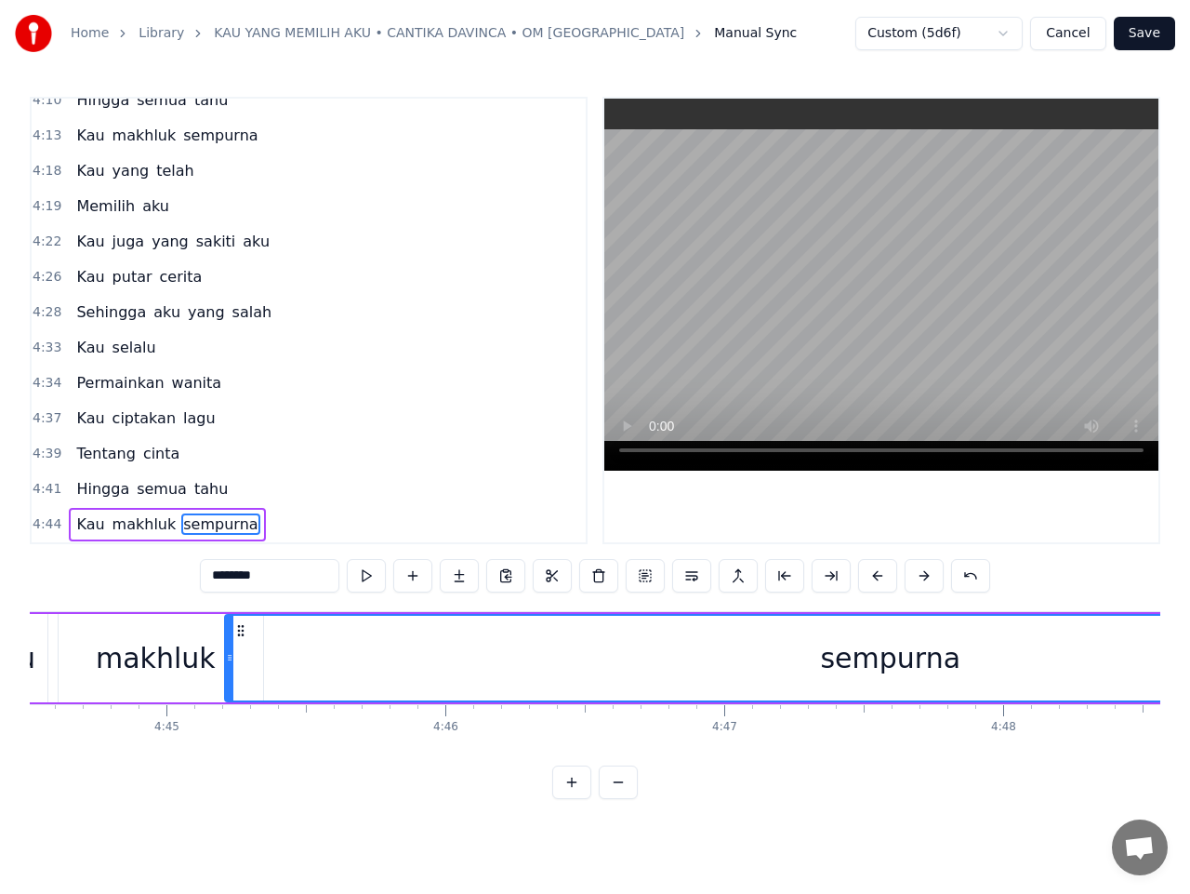
scroll to position [0, 79367]
drag, startPoint x: 143, startPoint y: 630, endPoint x: 309, endPoint y: 632, distance: 165.6
click at [309, 633] on icon at bounding box center [306, 630] width 15 height 15
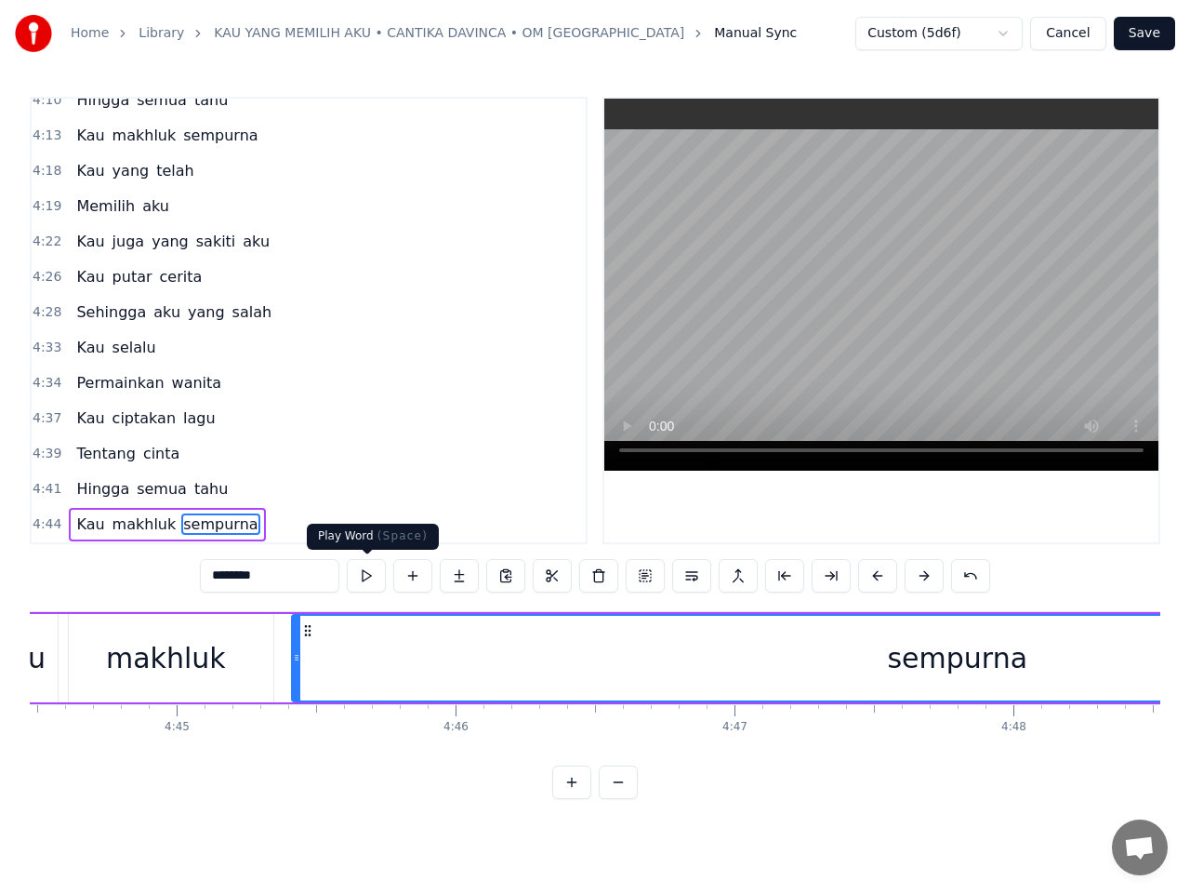
click at [372, 576] on button at bounding box center [366, 575] width 39 height 33
click at [372, 573] on button at bounding box center [366, 575] width 39 height 33
click at [373, 573] on button at bounding box center [366, 575] width 39 height 33
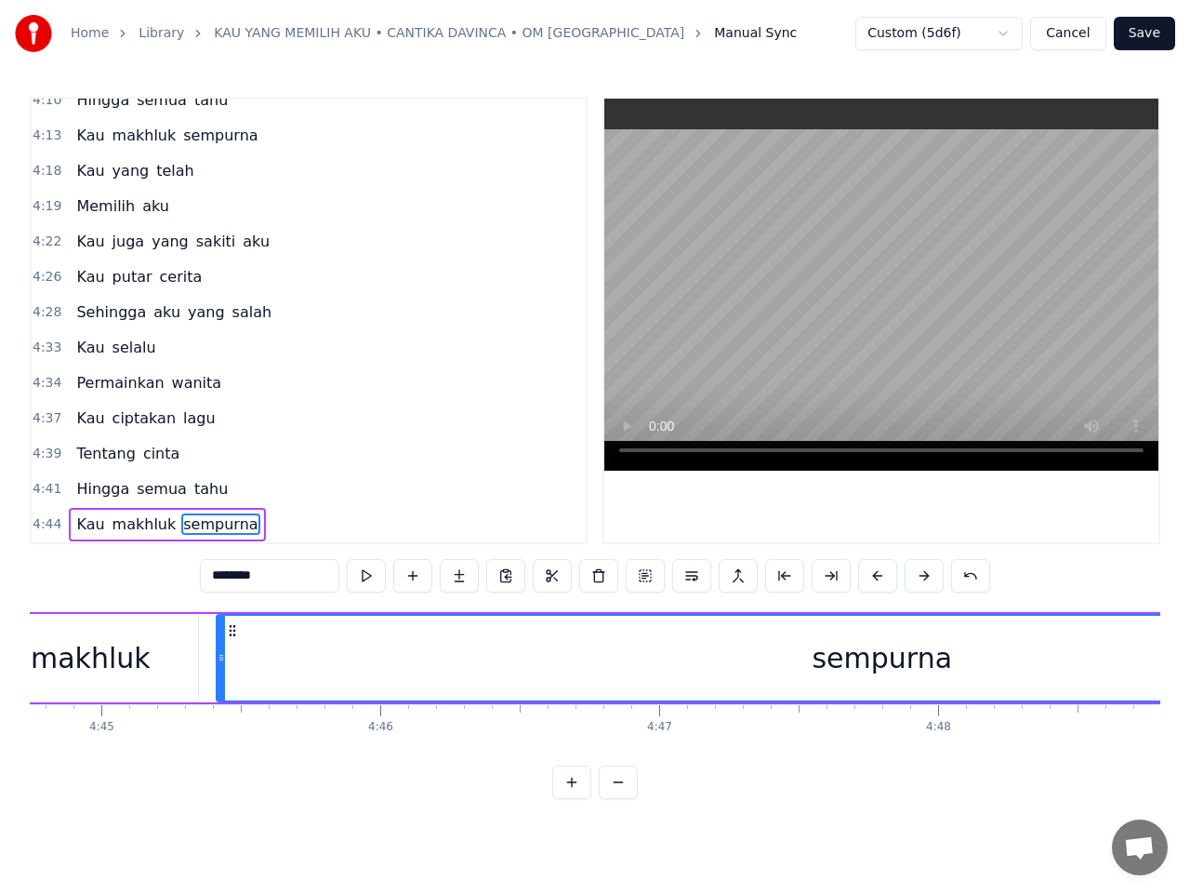
scroll to position [0, 79439]
drag, startPoint x: 363, startPoint y: 658, endPoint x: 353, endPoint y: 659, distance: 9.3
click at [353, 659] on div "sempurna" at bounding box center [886, 658] width 1330 height 85
drag, startPoint x: 225, startPoint y: 656, endPoint x: 194, endPoint y: 654, distance: 30.7
click at [194, 654] on icon at bounding box center [194, 657] width 7 height 15
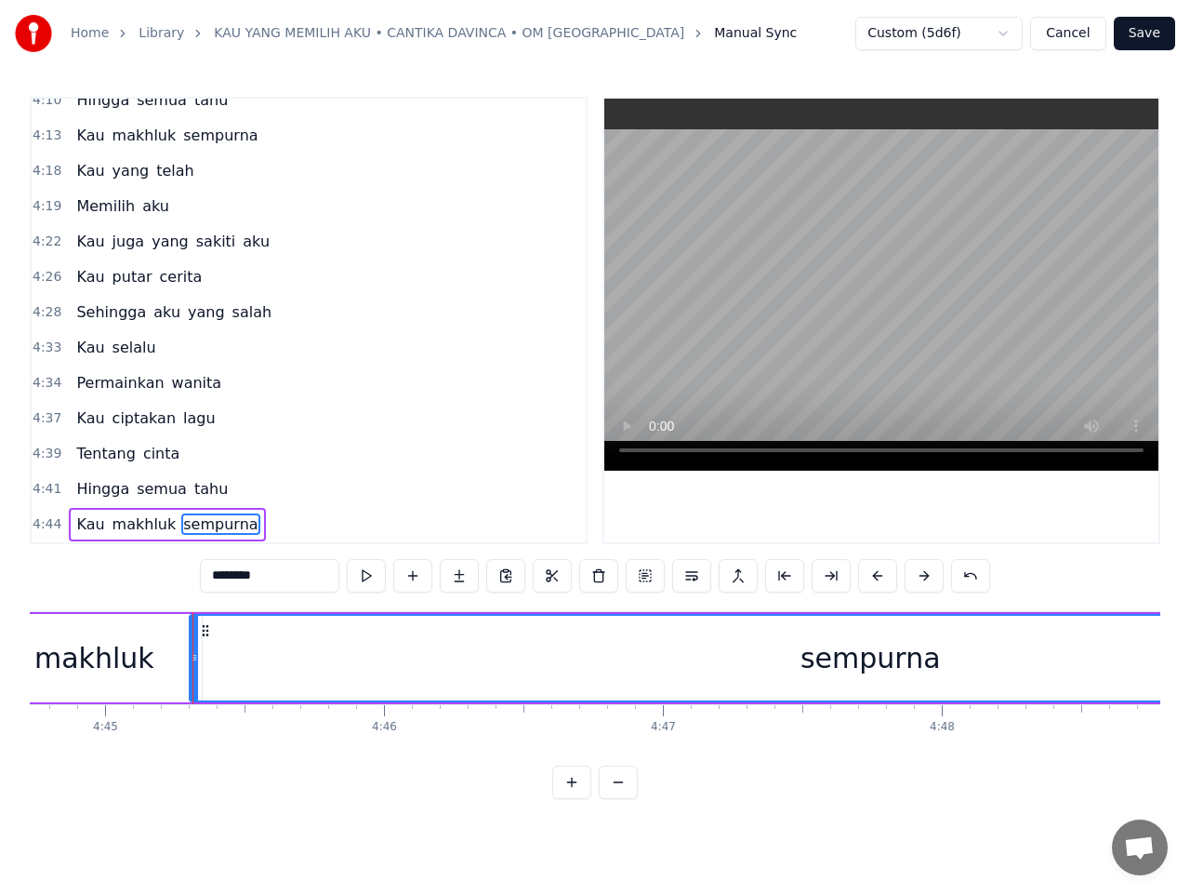
click at [135, 527] on span "makhluk" at bounding box center [145, 523] width 68 height 21
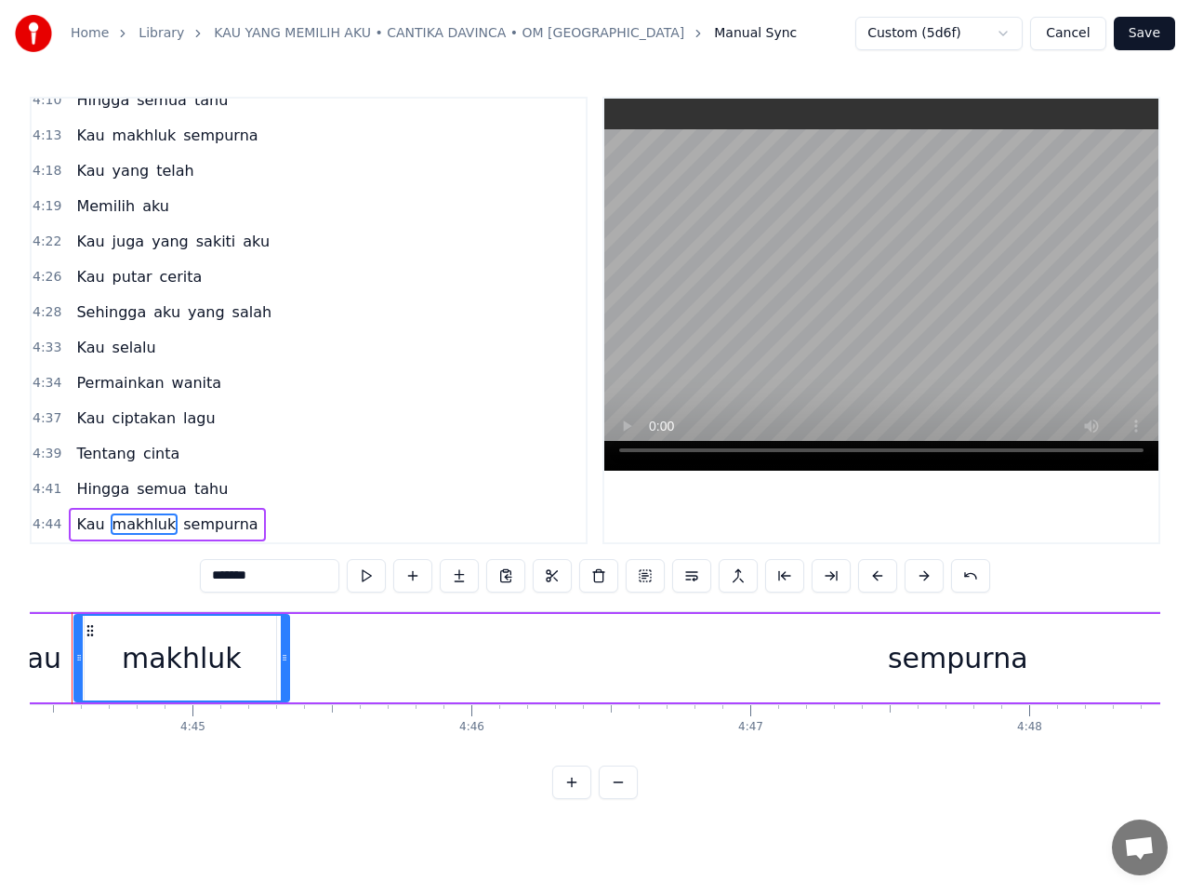
scroll to position [0, 79299]
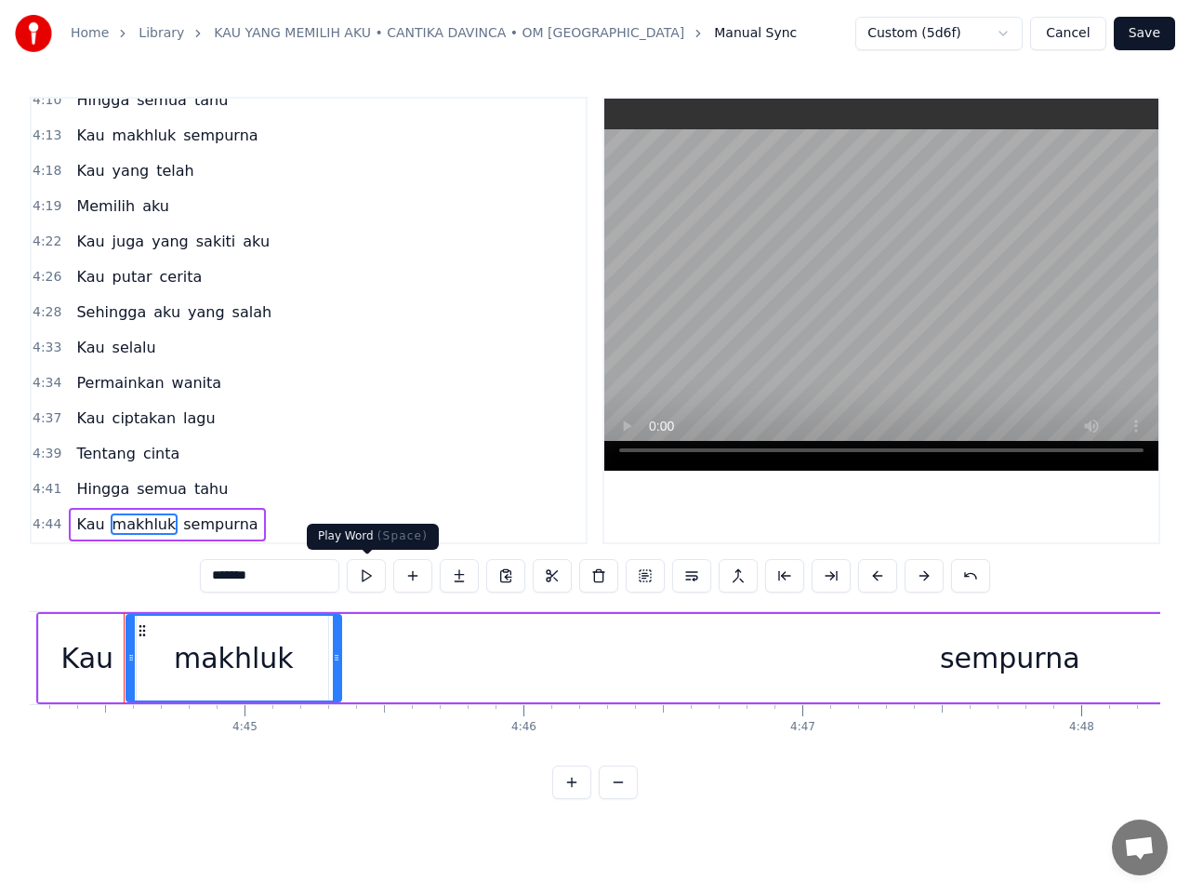
click at [376, 577] on button at bounding box center [366, 575] width 39 height 33
click at [376, 575] on button at bounding box center [366, 575] width 39 height 33
click at [703, 654] on div "sempurna" at bounding box center [1010, 658] width 1362 height 88
type input "********"
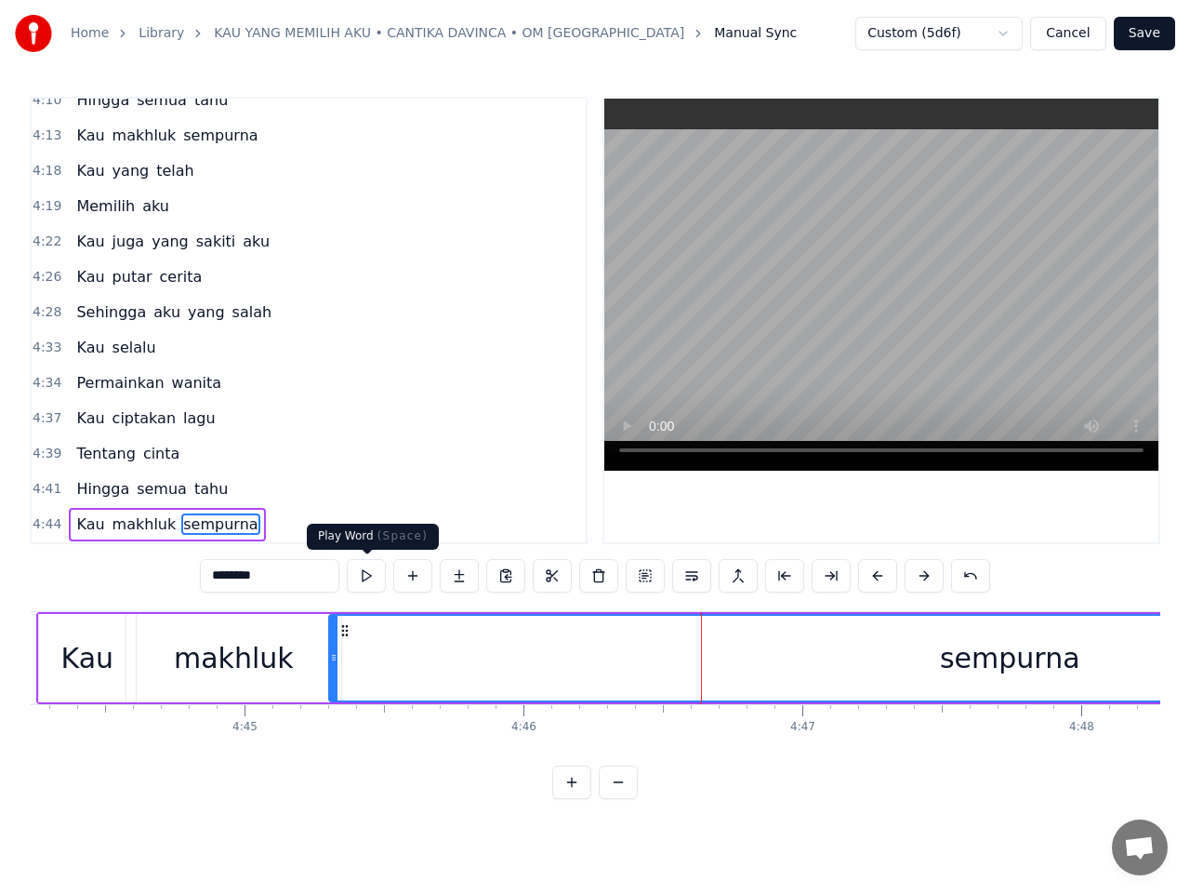
click at [372, 578] on button at bounding box center [366, 575] width 39 height 33
click at [371, 575] on button at bounding box center [366, 575] width 39 height 33
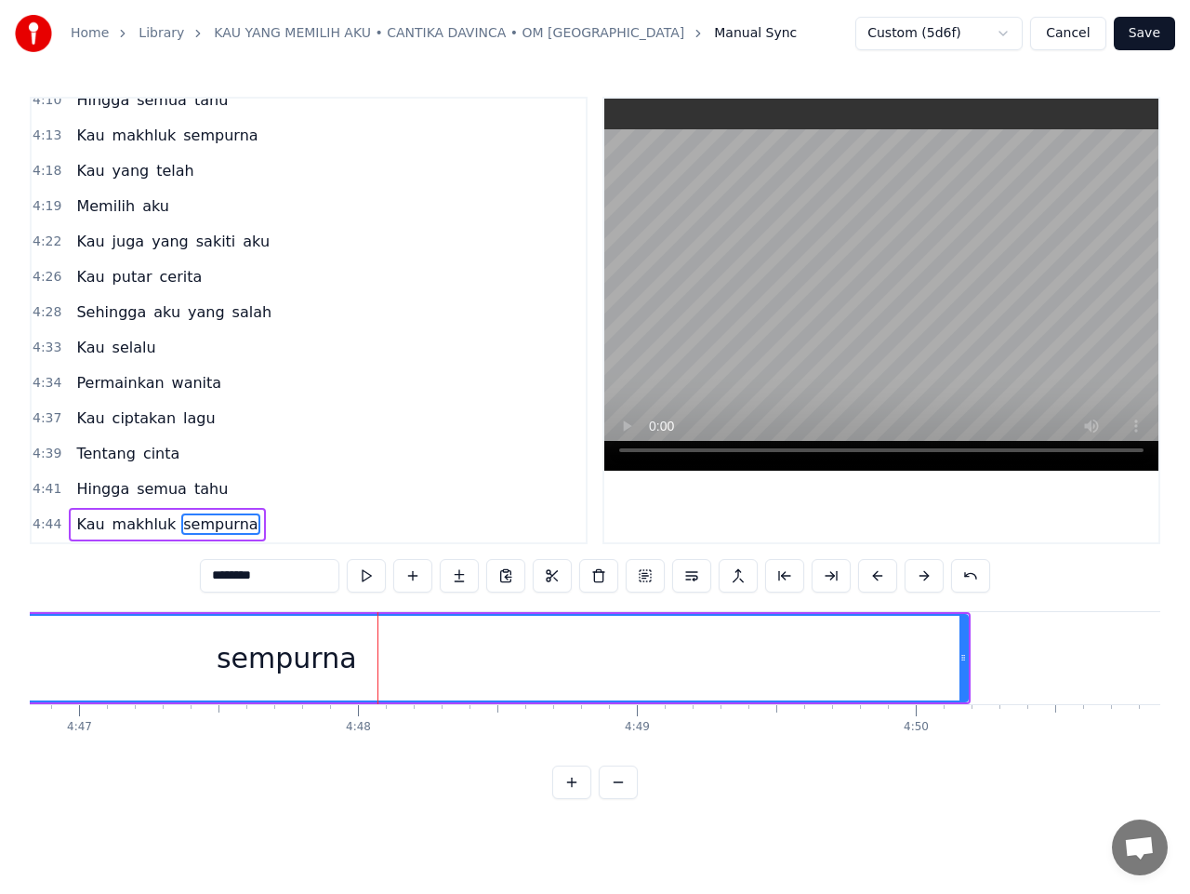
scroll to position [0, 80277]
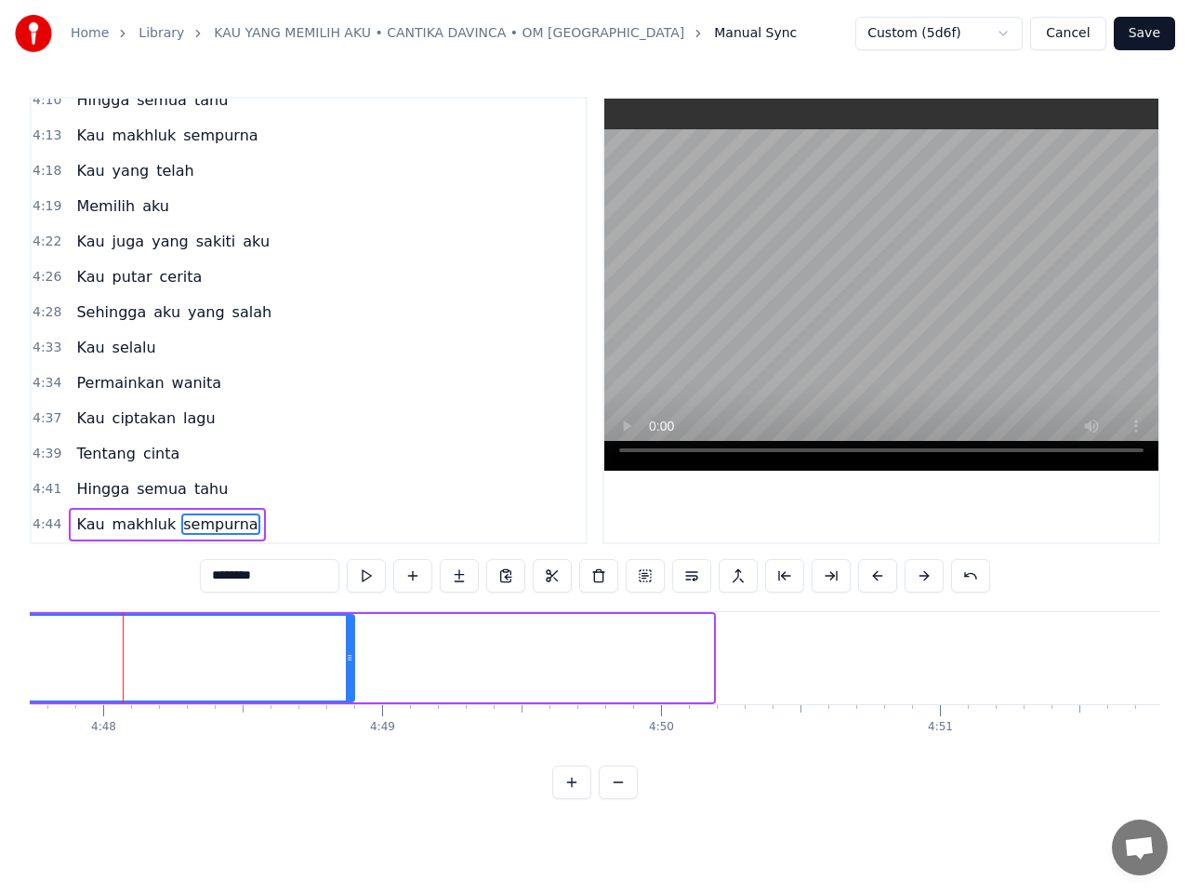
drag, startPoint x: 707, startPoint y: 652, endPoint x: 343, endPoint y: 658, distance: 363.7
click at [346, 658] on icon at bounding box center [349, 657] width 7 height 15
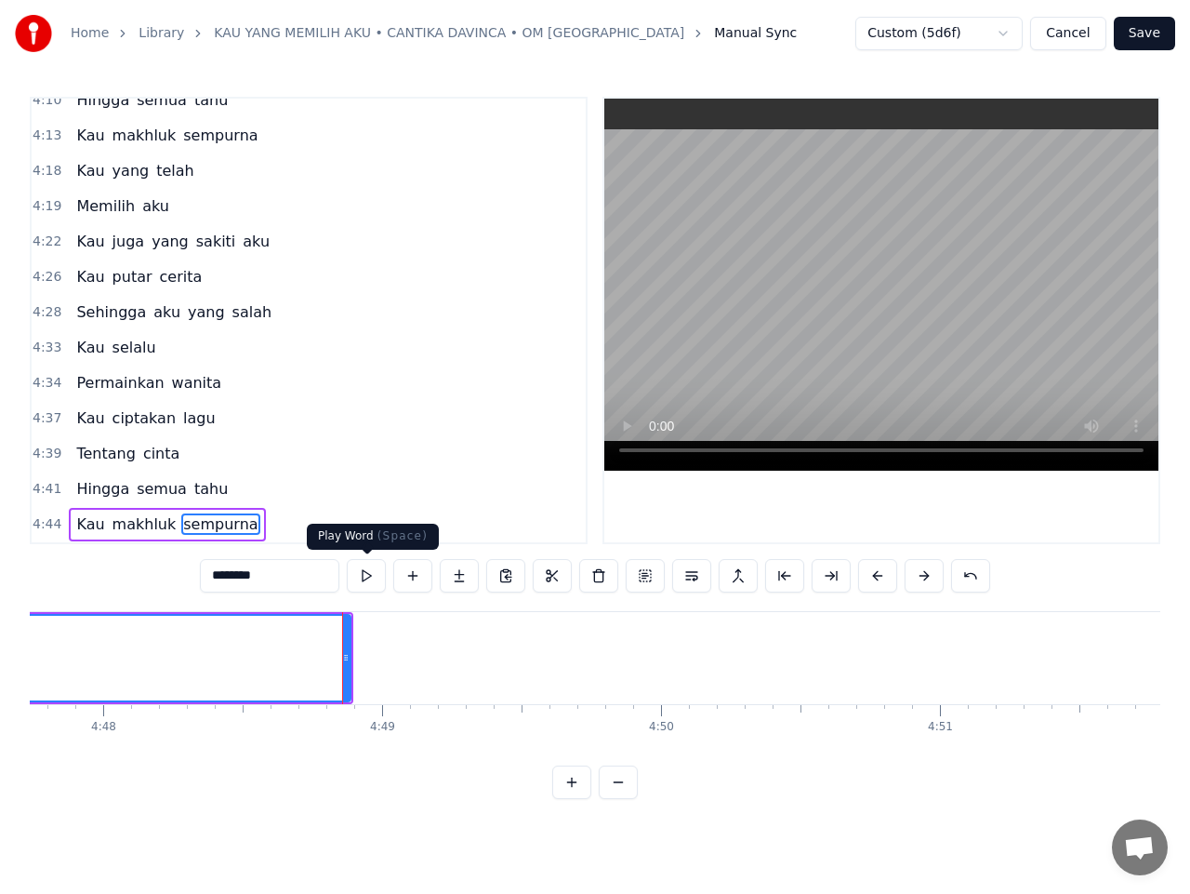
click at [369, 577] on button at bounding box center [366, 575] width 39 height 33
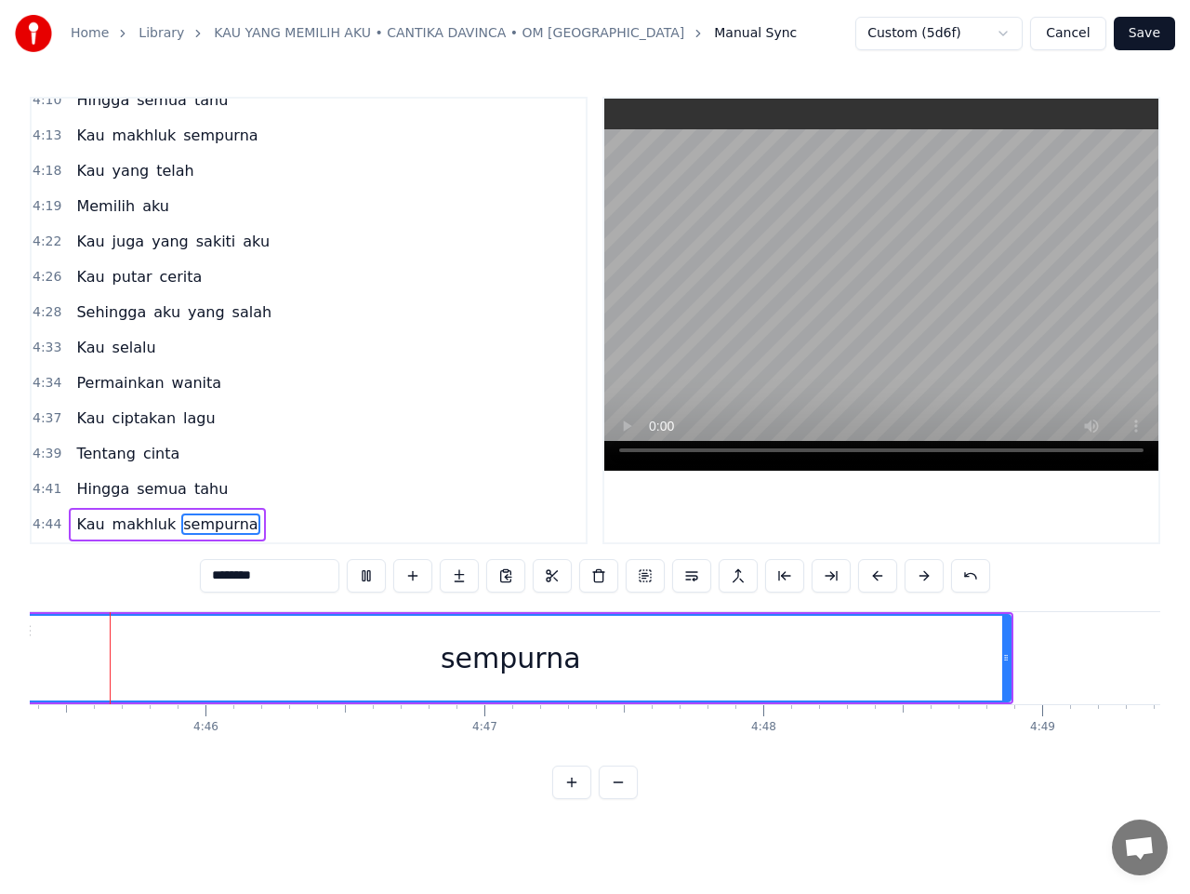
scroll to position [0, 79561]
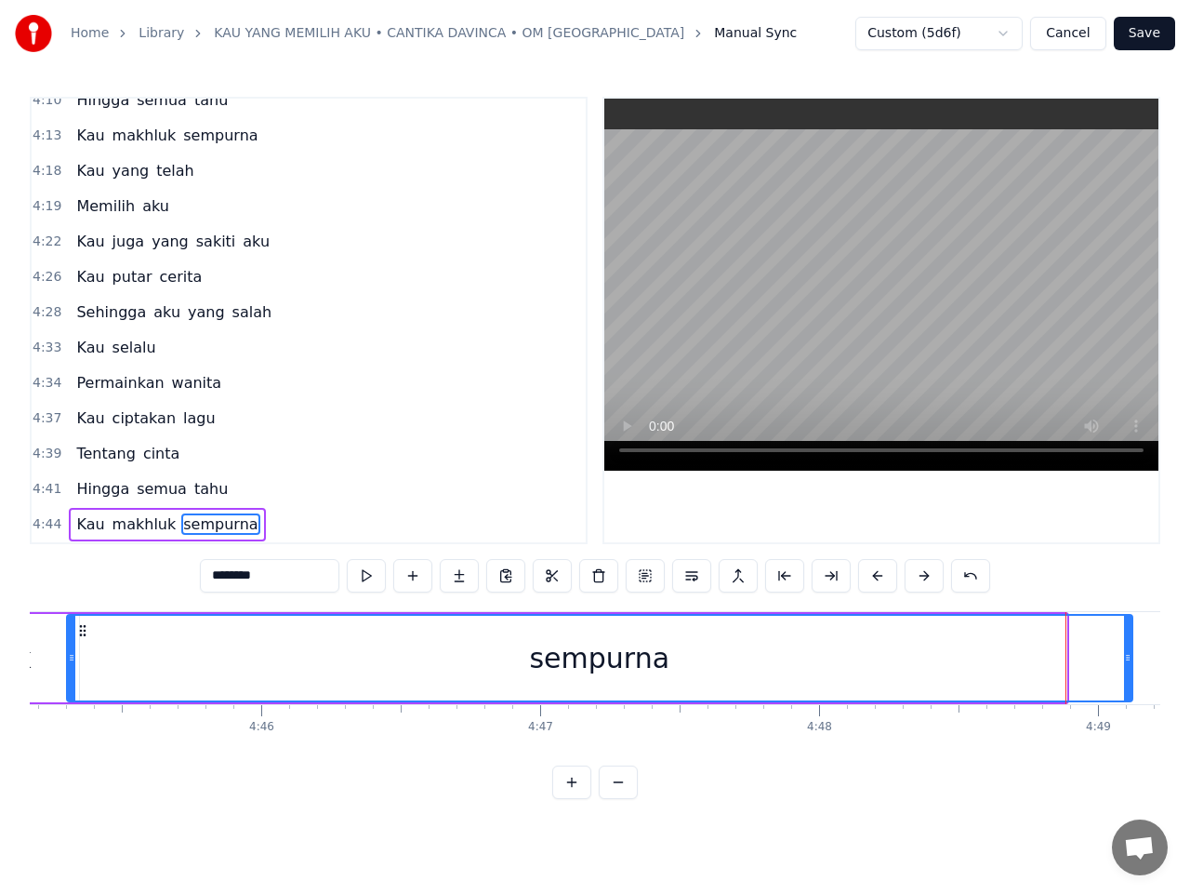
drag, startPoint x: 1062, startPoint y: 654, endPoint x: 1119, endPoint y: 654, distance: 56.7
click at [1129, 654] on icon at bounding box center [1127, 657] width 7 height 15
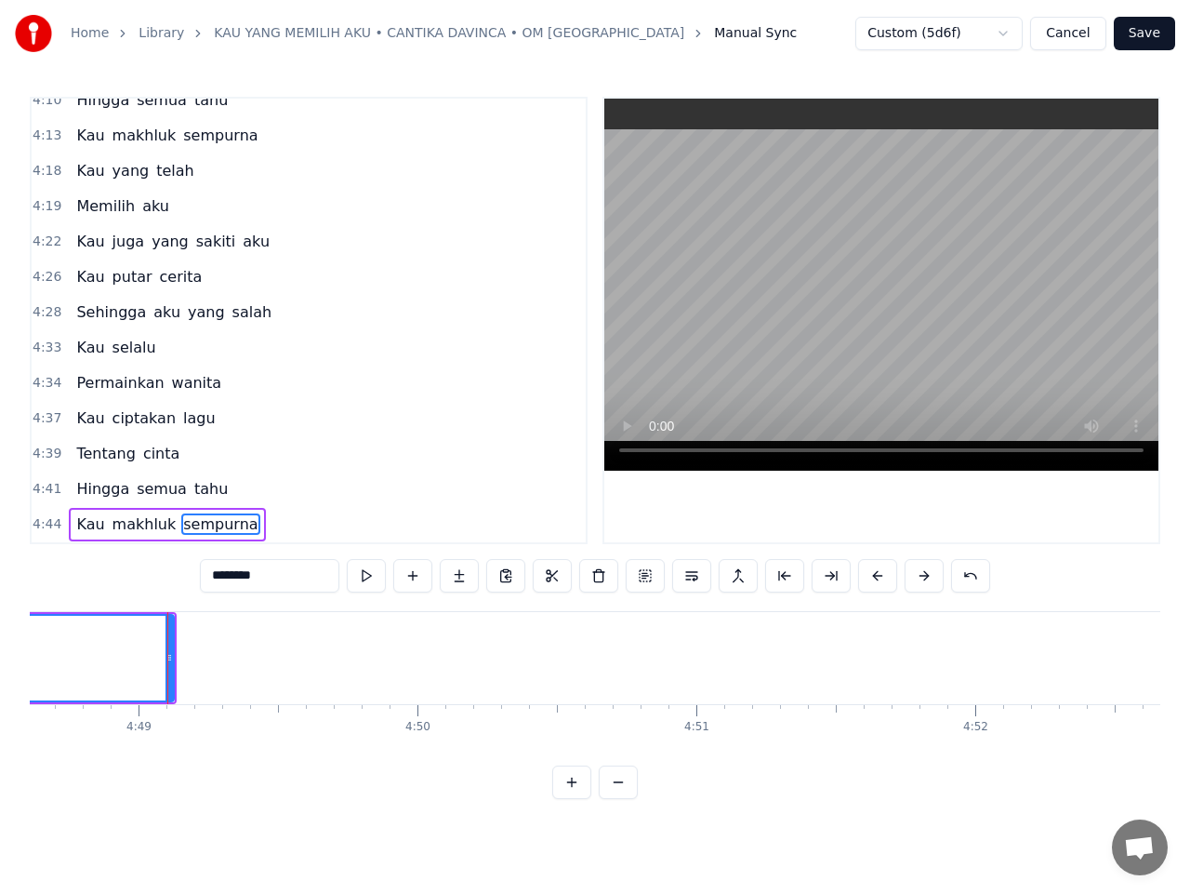
scroll to position [0, 80566]
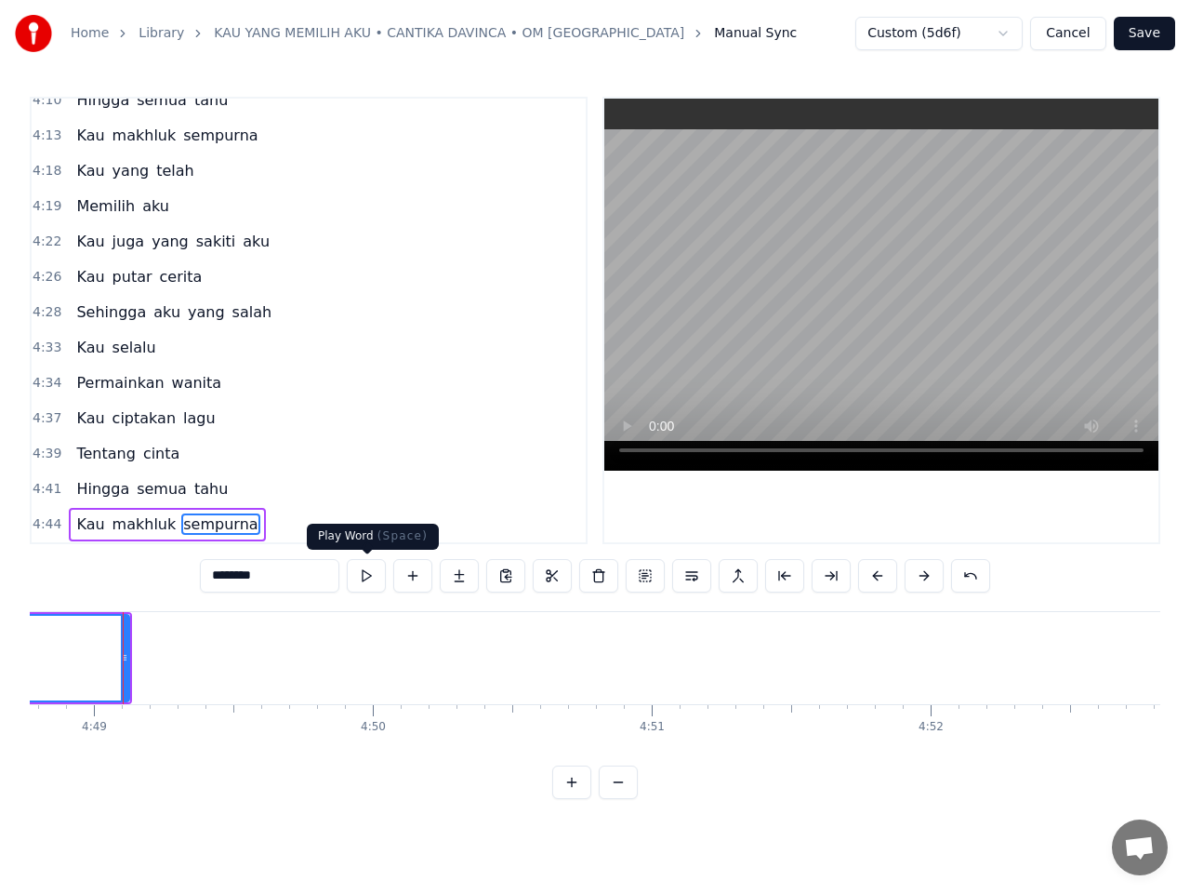
click at [377, 579] on button at bounding box center [366, 575] width 39 height 33
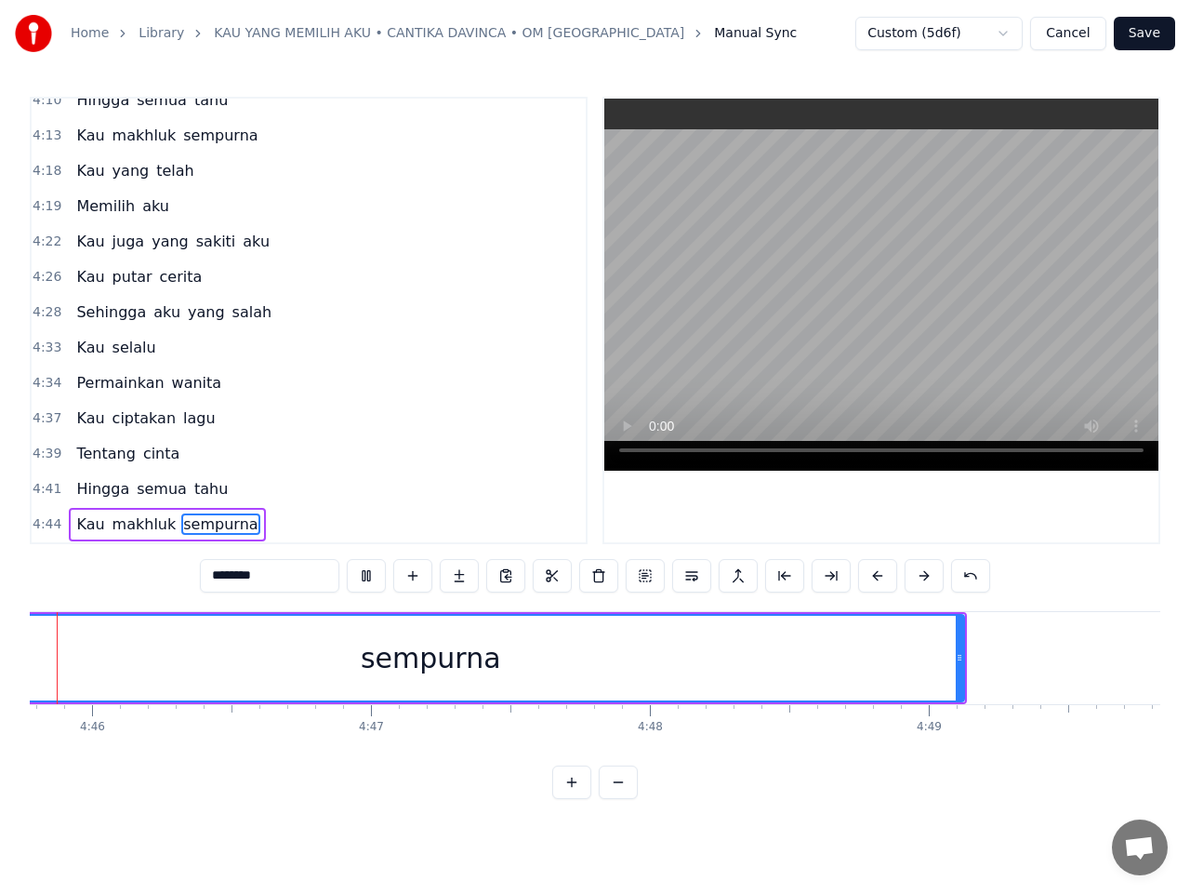
scroll to position [0, 79634]
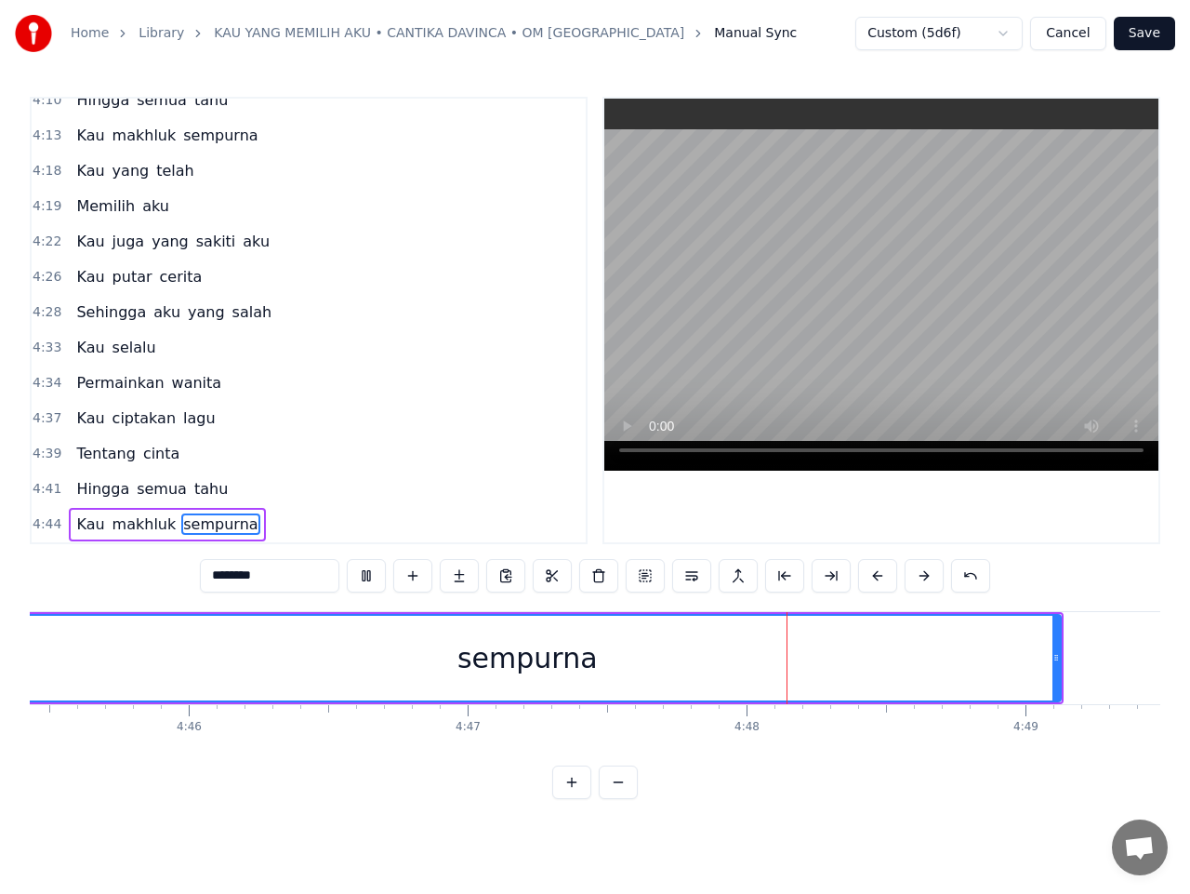
click at [375, 575] on button at bounding box center [366, 575] width 39 height 33
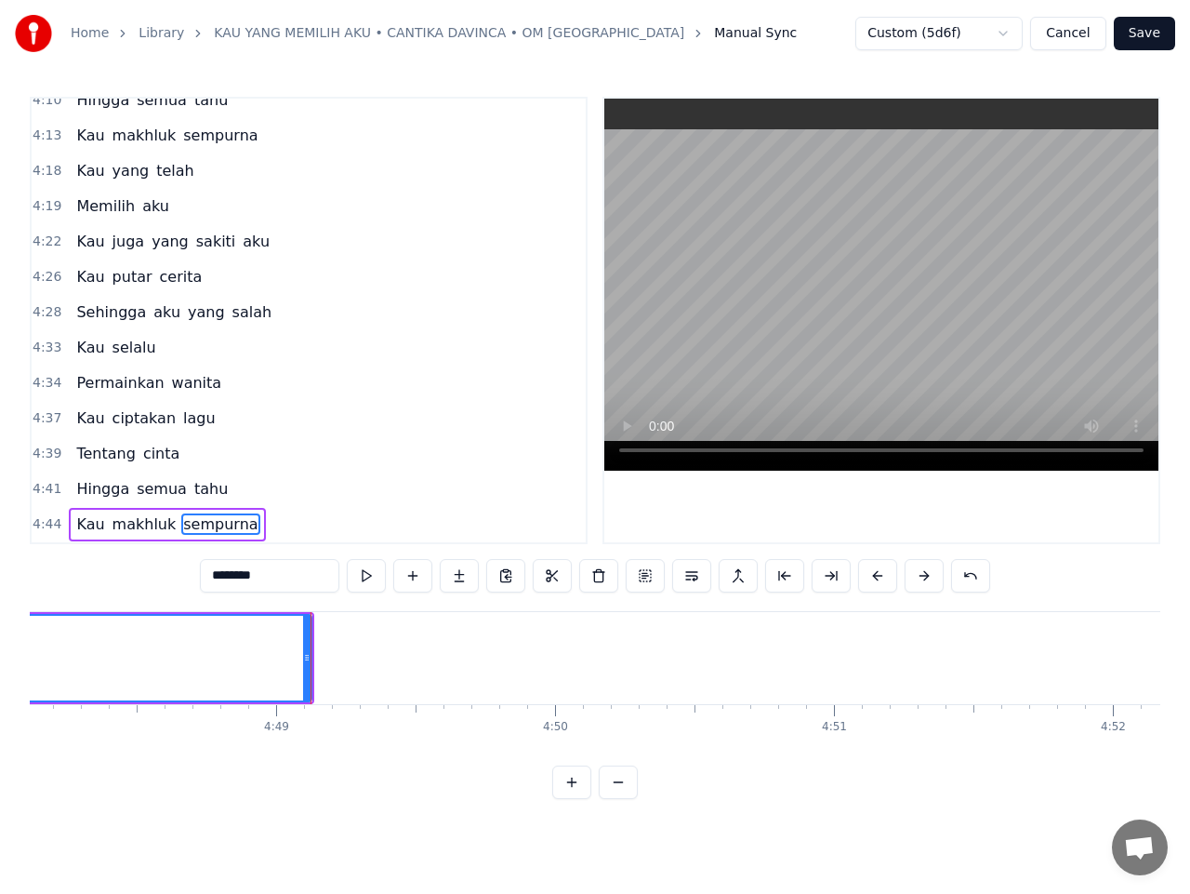
scroll to position [0, 80451]
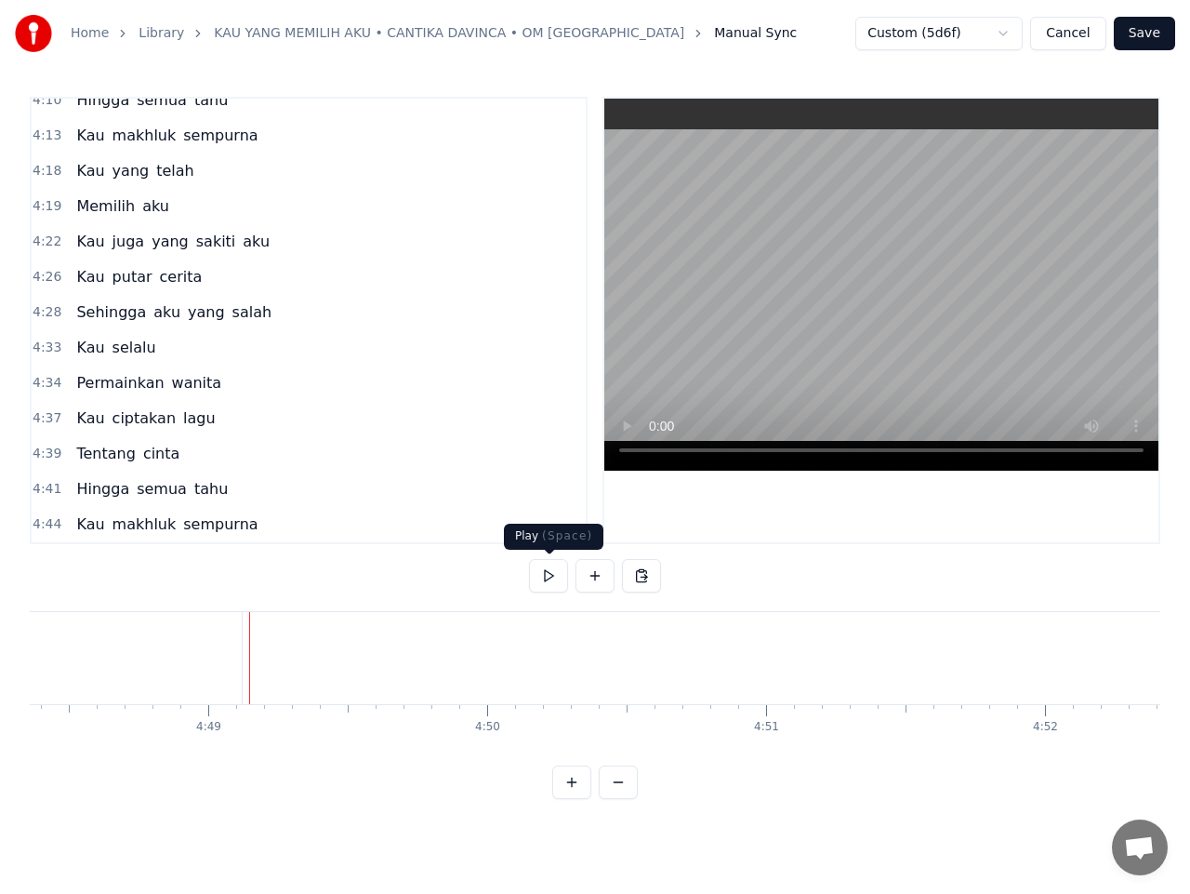
click at [552, 578] on button at bounding box center [548, 575] width 39 height 33
click at [1158, 34] on button "Save" at bounding box center [1144, 33] width 61 height 33
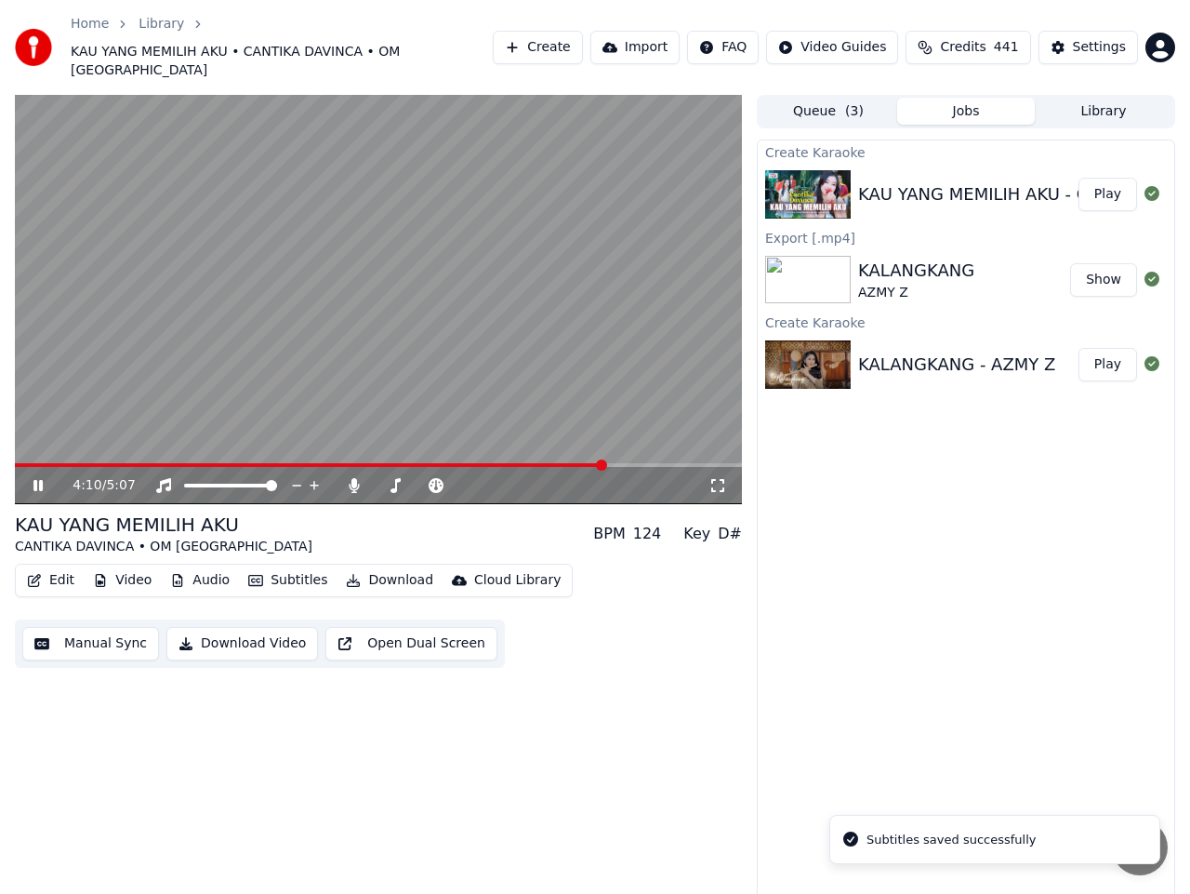
click at [605, 463] on span at bounding box center [378, 465] width 727 height 4
click at [530, 360] on video at bounding box center [378, 299] width 727 height 409
click at [526, 359] on video at bounding box center [378, 299] width 727 height 409
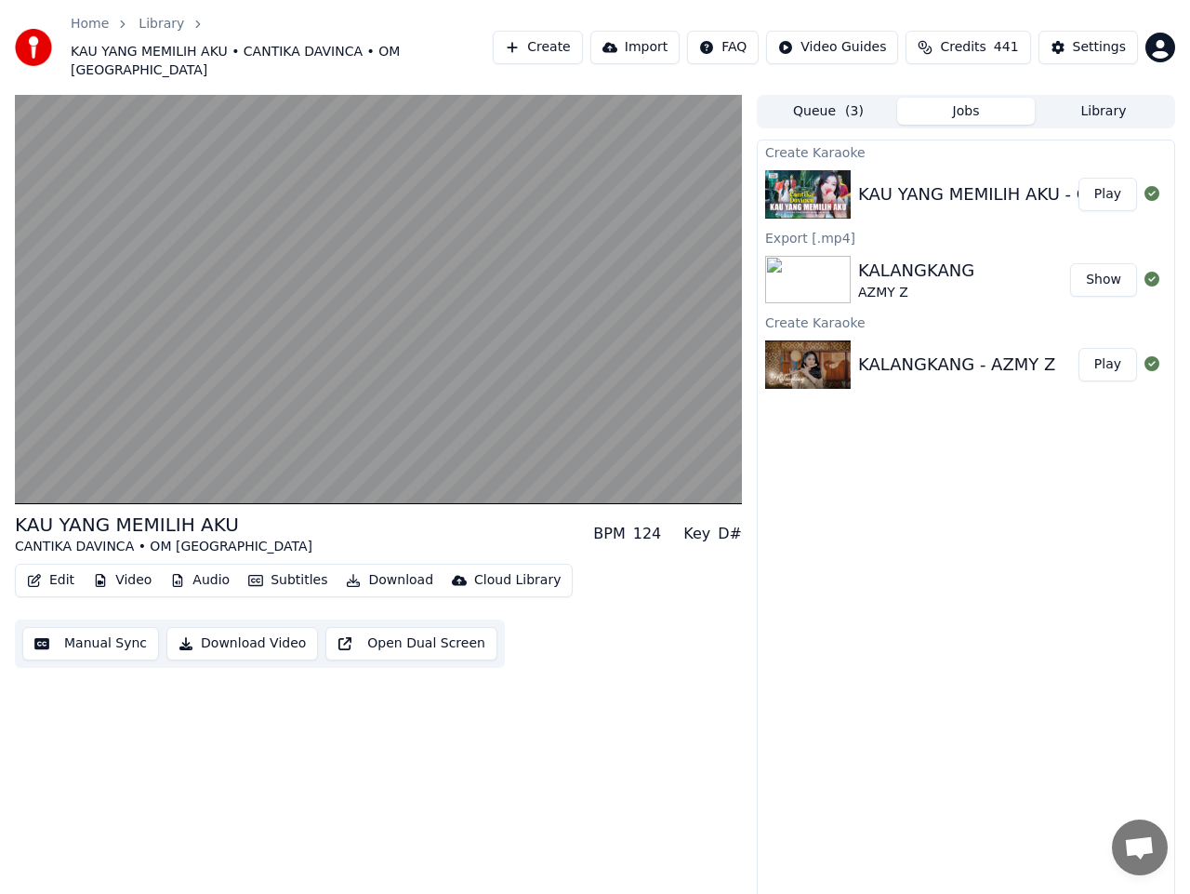
click at [81, 627] on button "Manual Sync" at bounding box center [90, 643] width 137 height 33
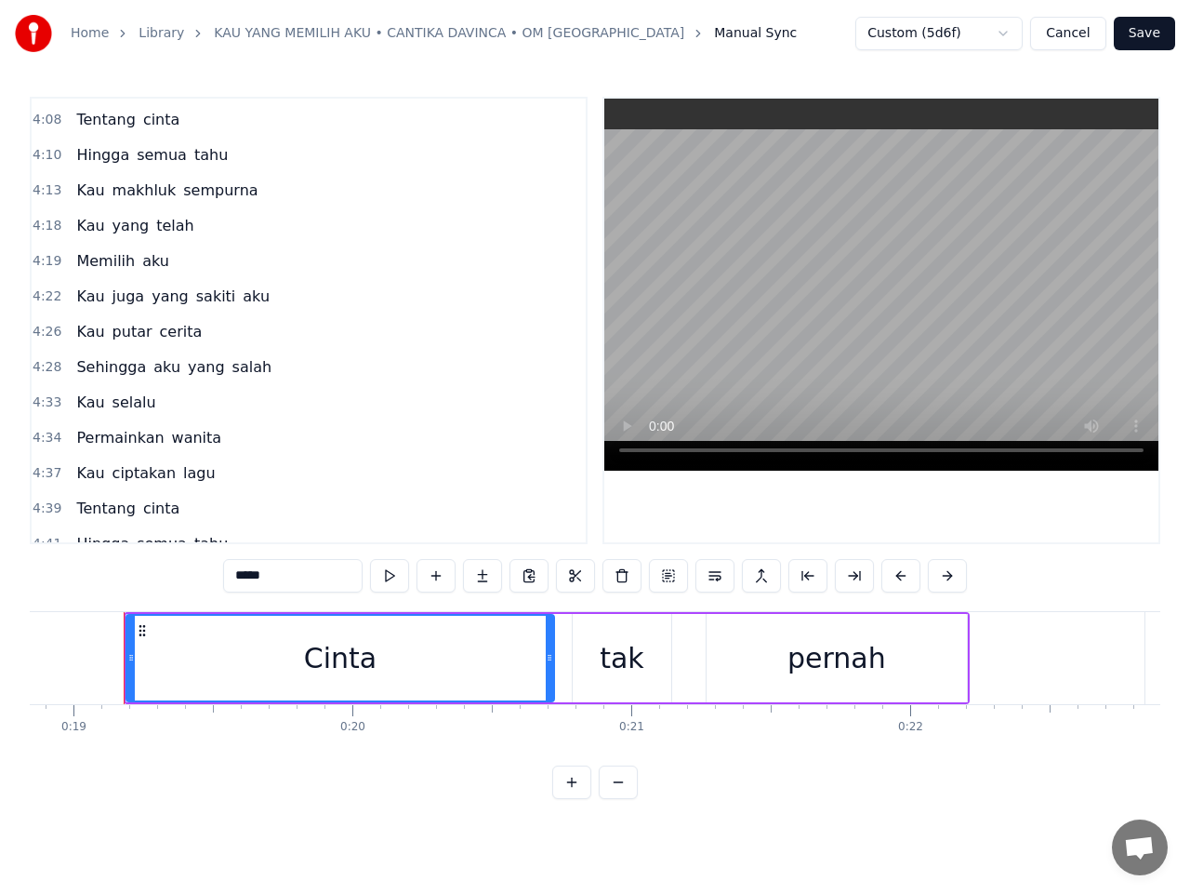
scroll to position [2101, 0]
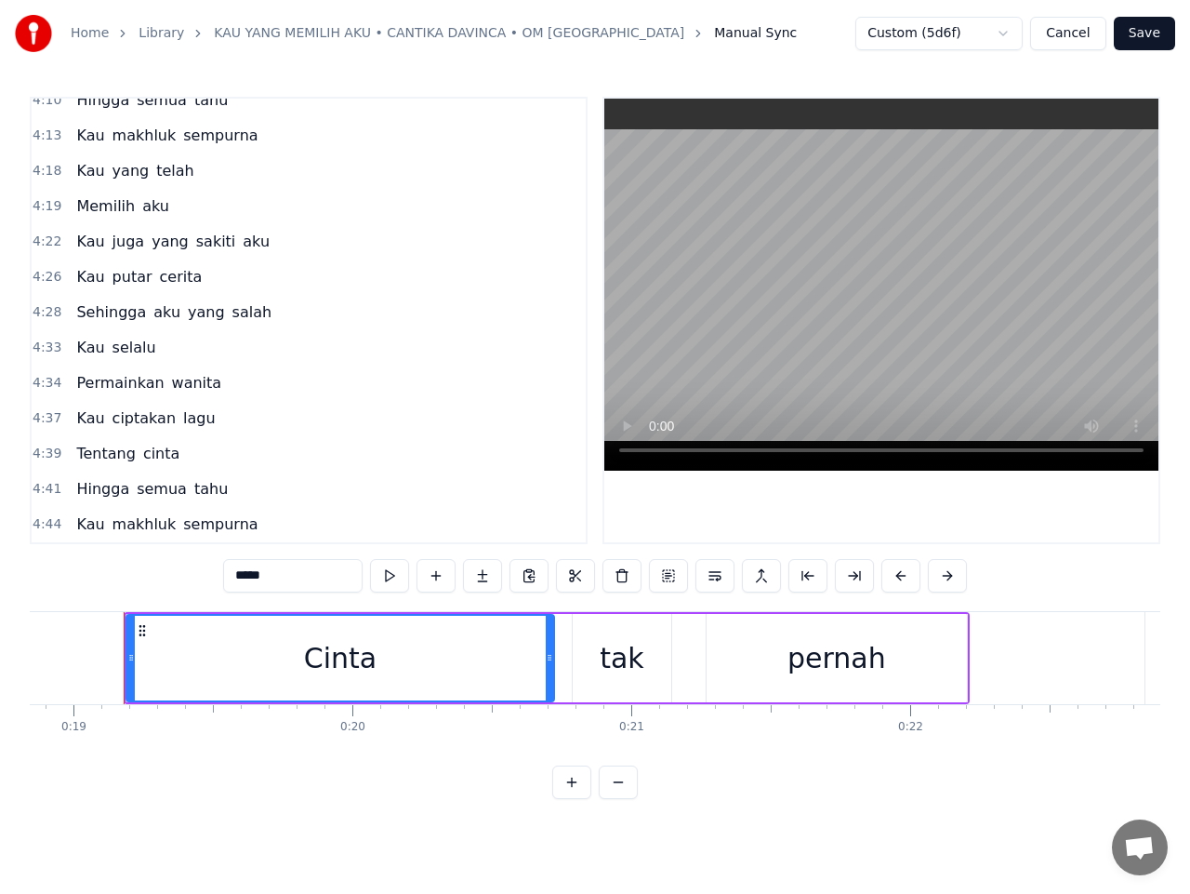
click at [193, 531] on span "sempurna" at bounding box center [220, 523] width 78 height 21
type input "********"
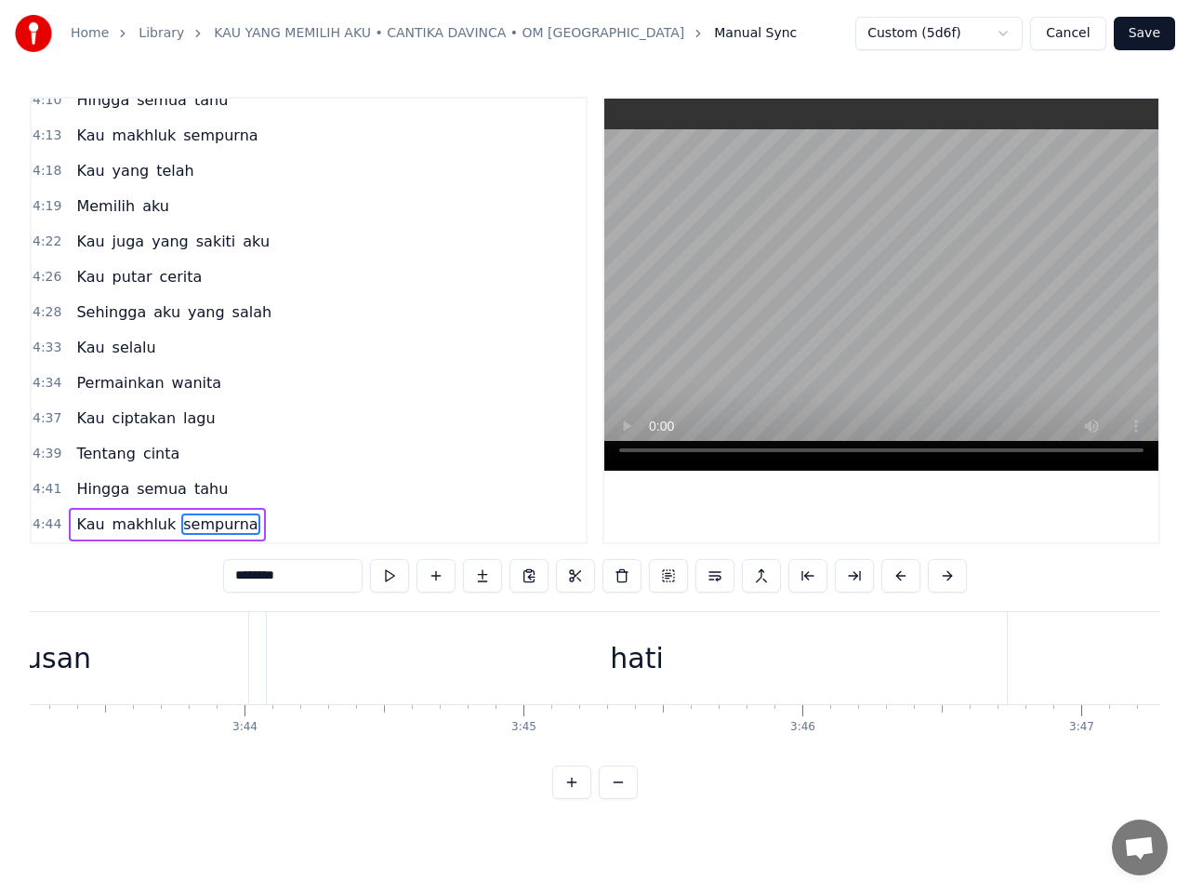
scroll to position [0, 79502]
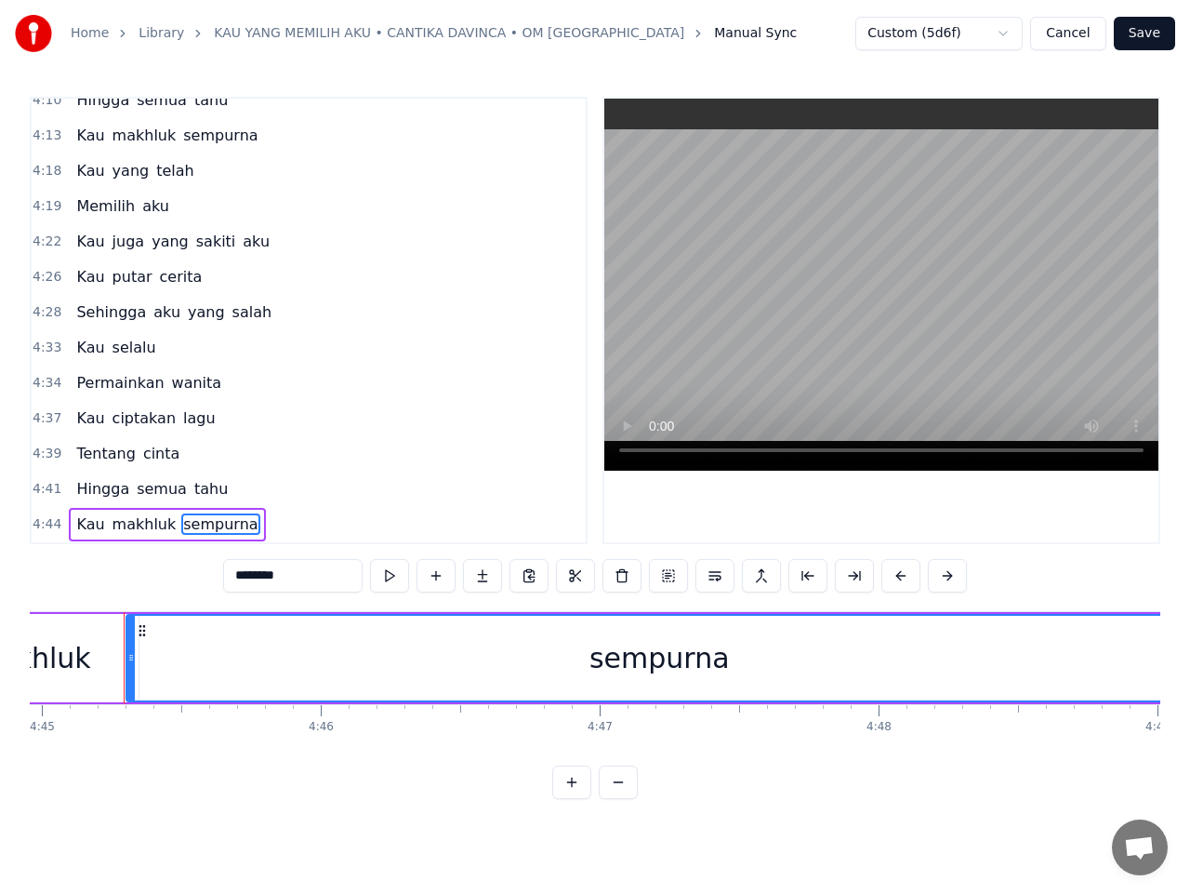
click at [691, 655] on div "sempurna" at bounding box center [660, 658] width 140 height 42
click at [1148, 43] on button "Save" at bounding box center [1144, 33] width 61 height 33
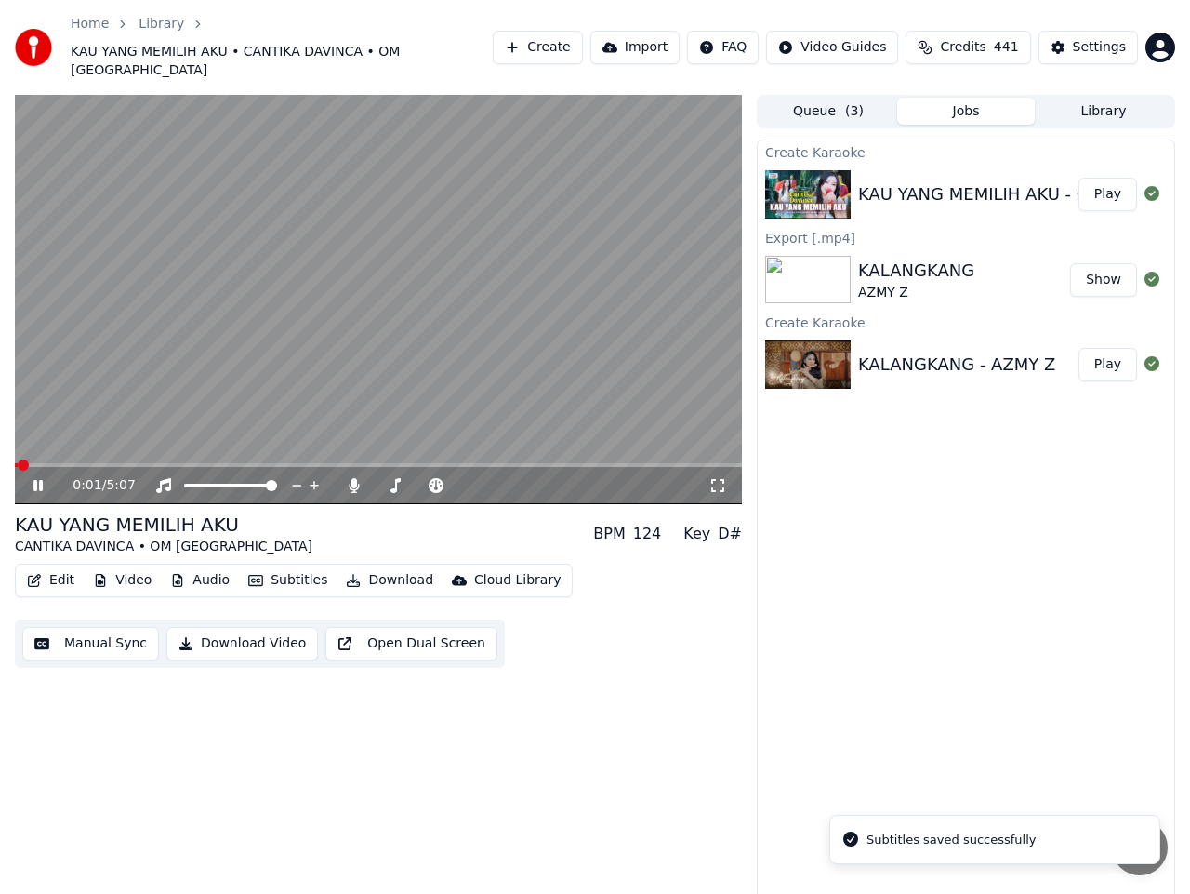
click at [79, 627] on button "Manual Sync" at bounding box center [90, 643] width 137 height 33
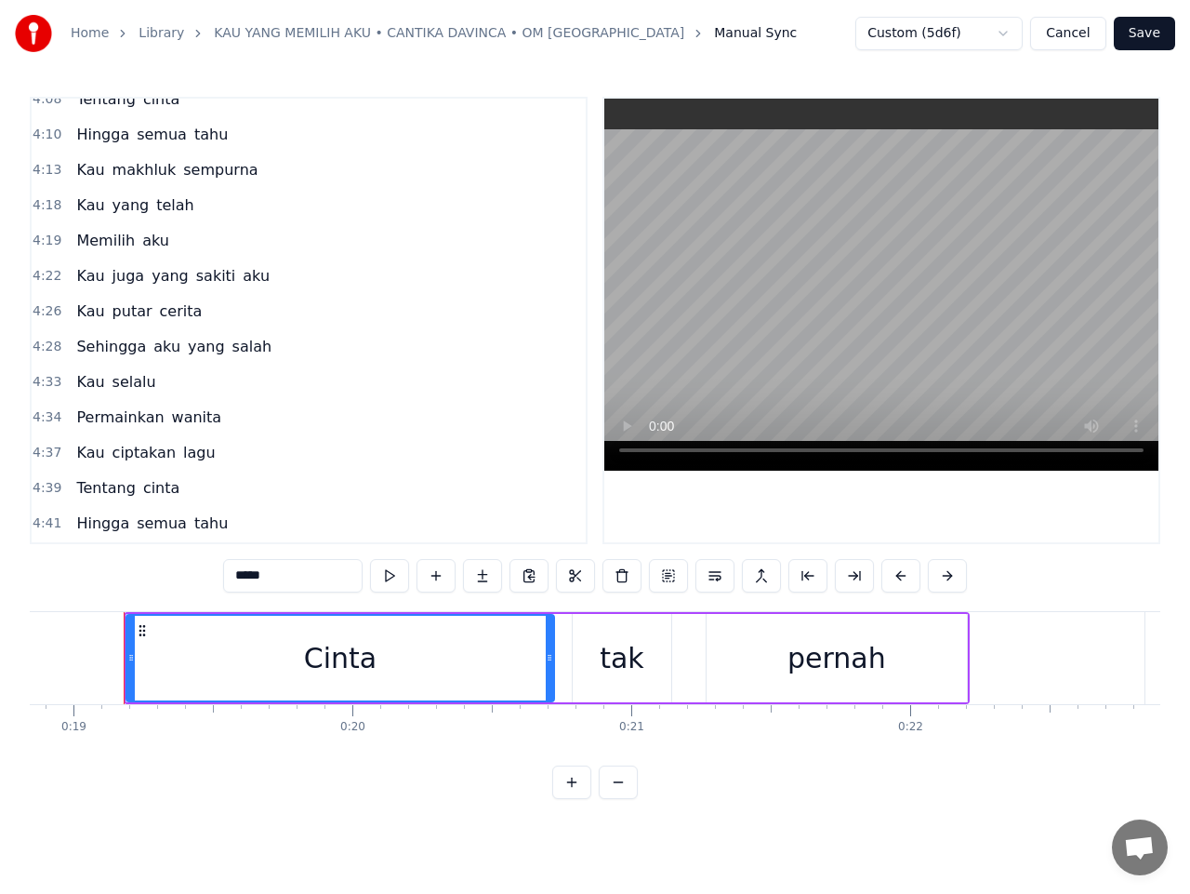
scroll to position [2101, 0]
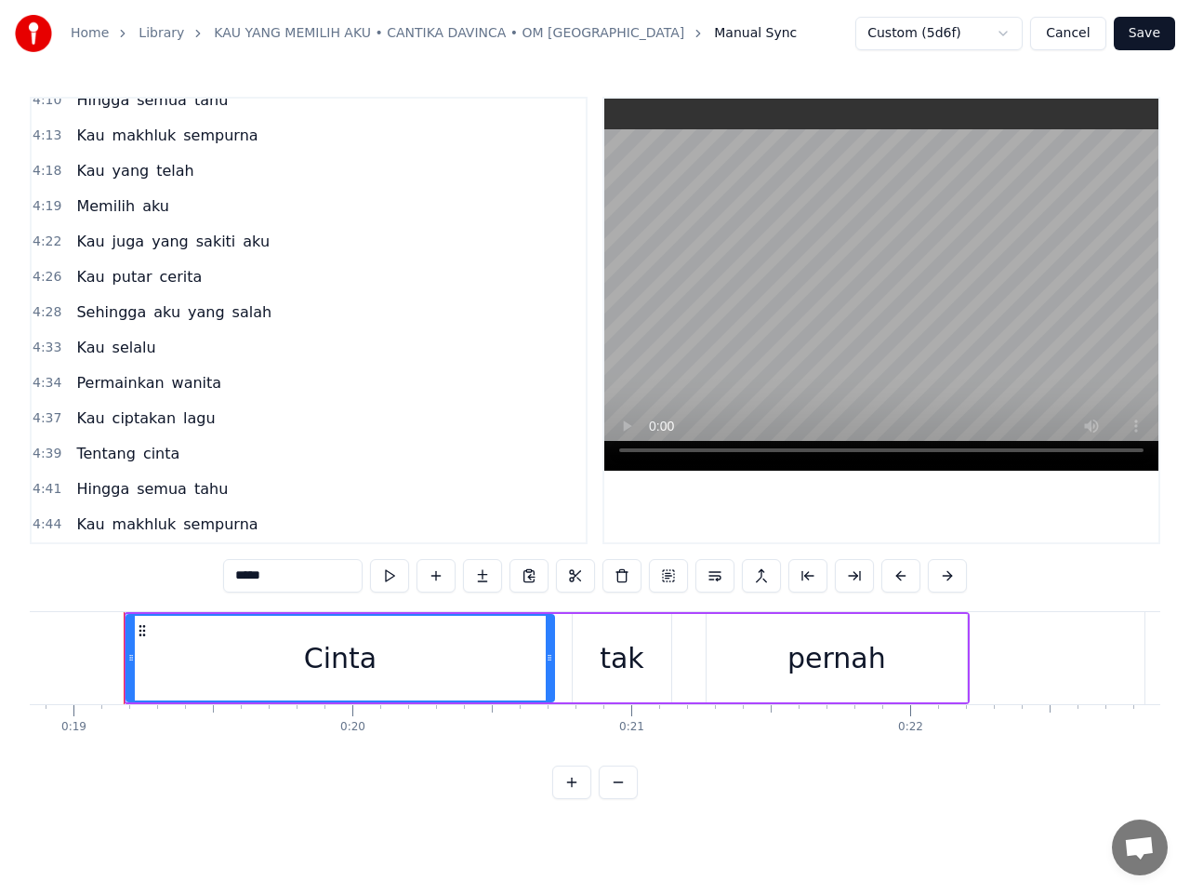
click at [200, 529] on span "sempurna" at bounding box center [220, 523] width 78 height 21
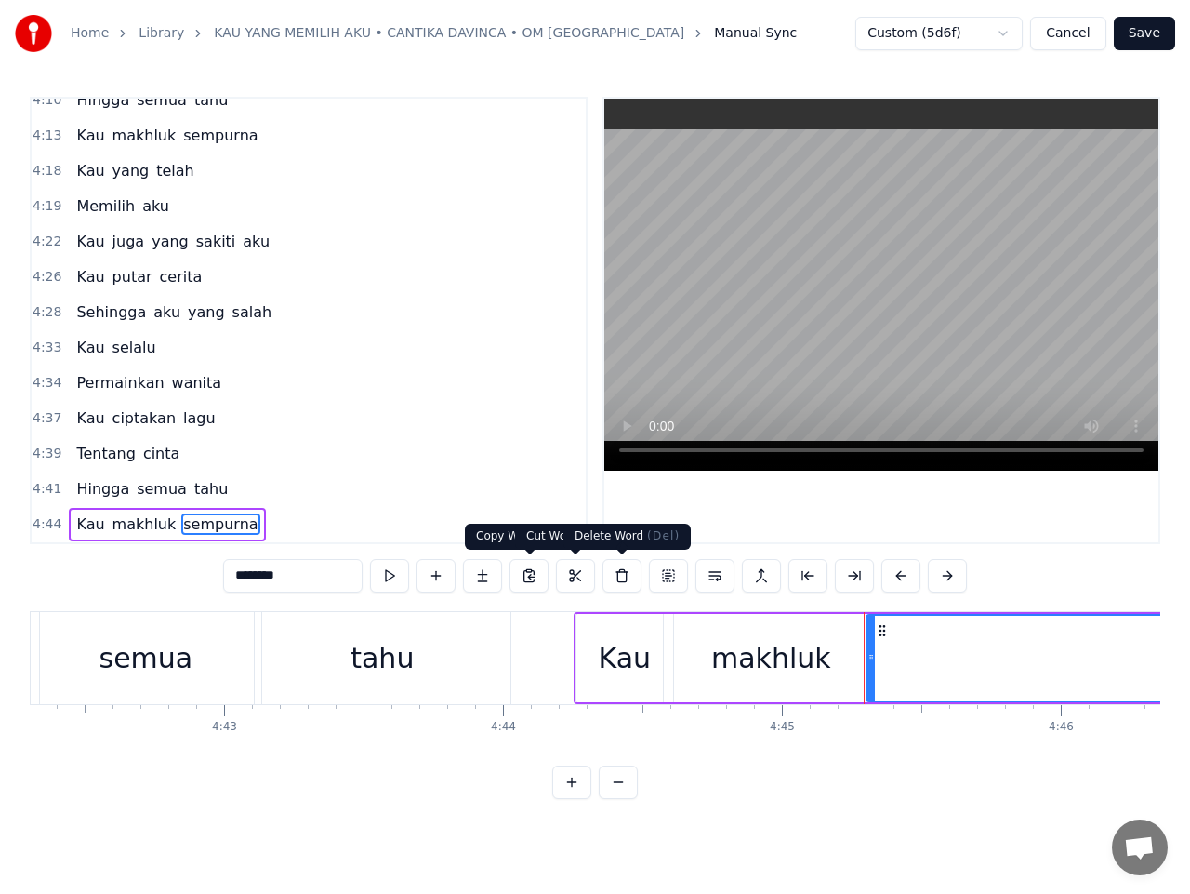
scroll to position [0, 79502]
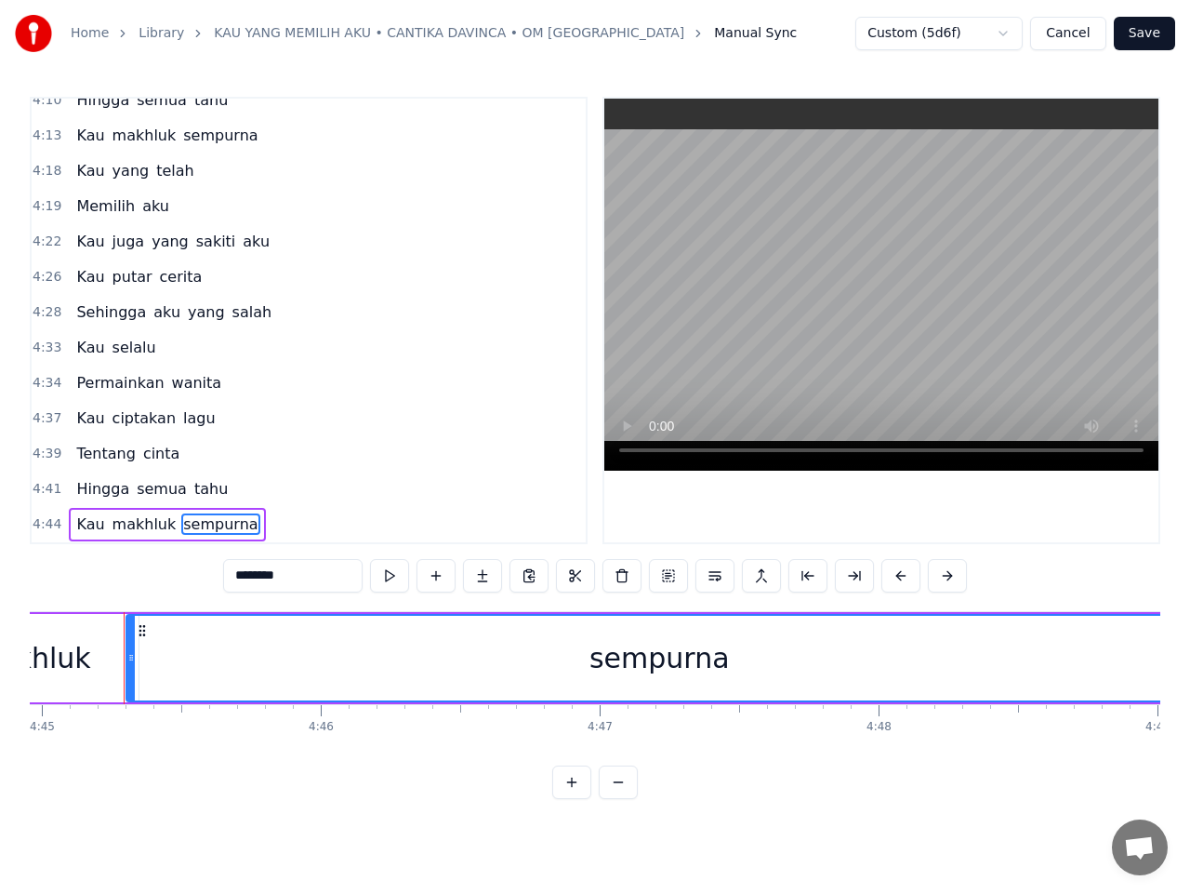
click at [690, 657] on div "sempurna" at bounding box center [660, 658] width 140 height 42
click at [691, 661] on div "sempurna" at bounding box center [660, 658] width 140 height 42
click at [278, 578] on input "********" at bounding box center [292, 575] width 139 height 33
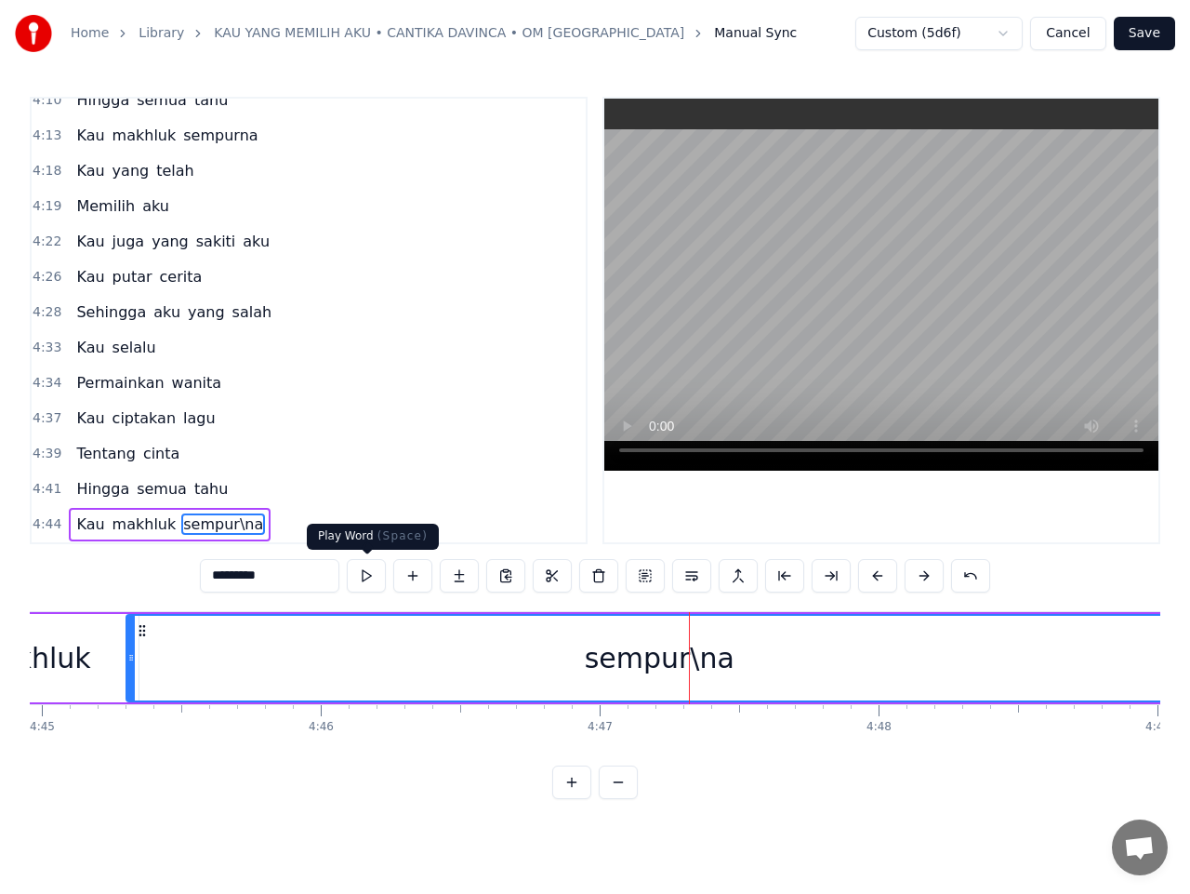
click at [366, 580] on button at bounding box center [366, 575] width 39 height 33
click at [262, 575] on input "*********" at bounding box center [269, 575] width 139 height 33
type input "********"
click at [366, 582] on button at bounding box center [366, 575] width 39 height 33
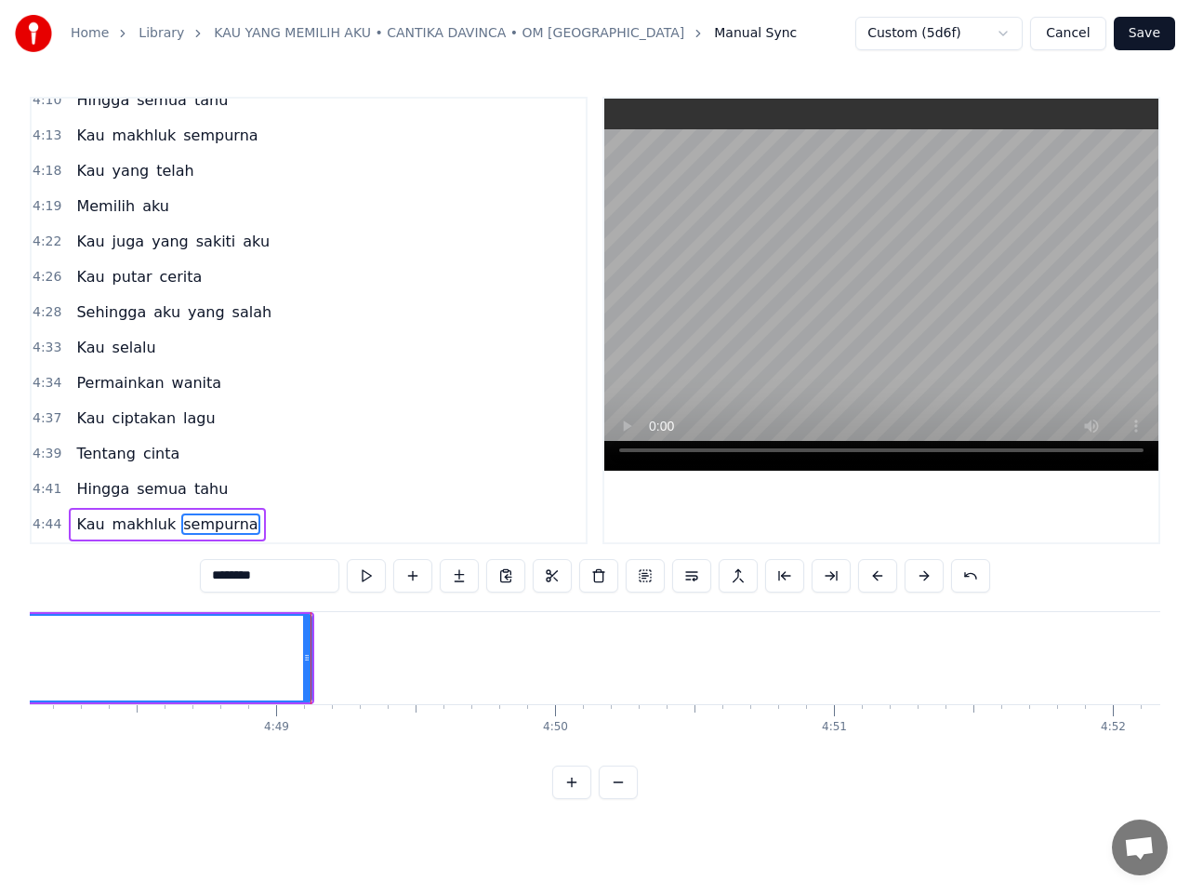
scroll to position [0, 80450]
click at [1134, 31] on button "Save" at bounding box center [1144, 33] width 61 height 33
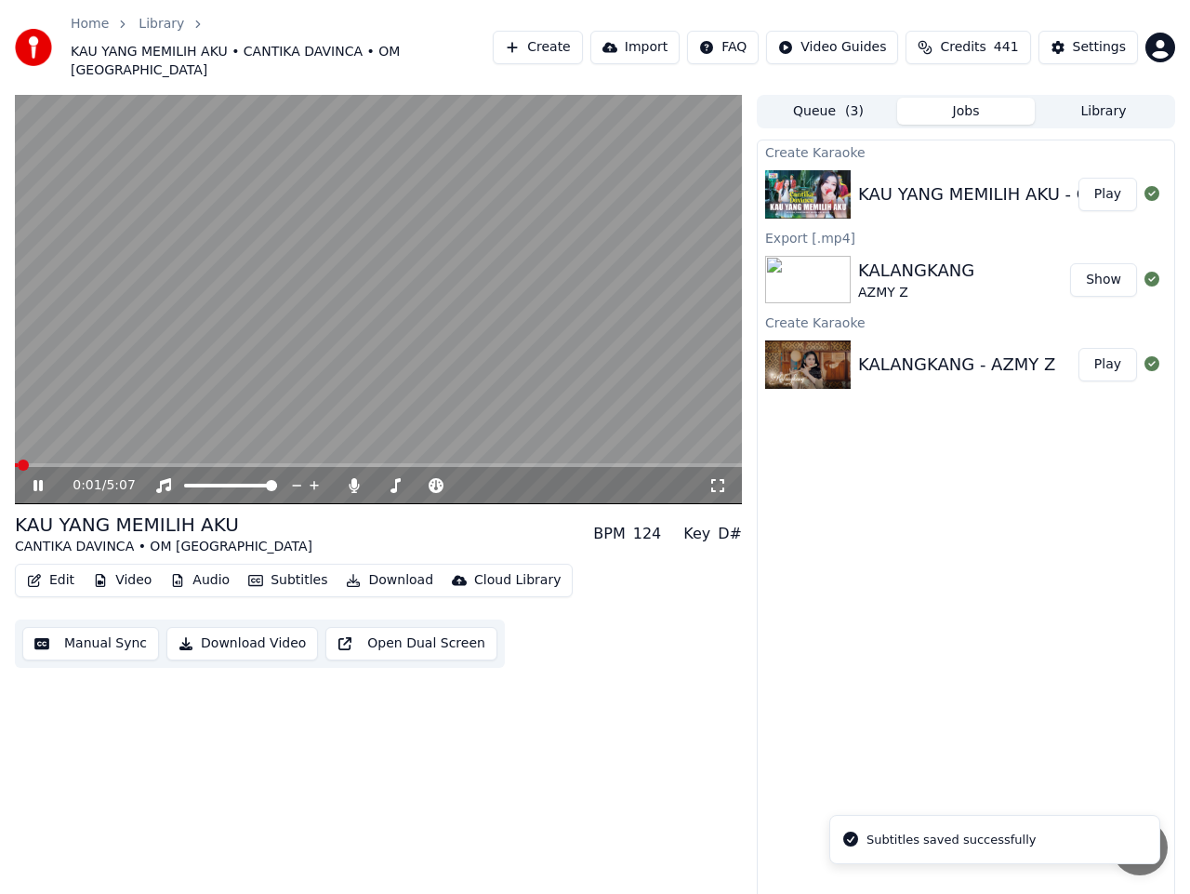
click at [607, 467] on div "0:01 / 5:07" at bounding box center [378, 485] width 727 height 37
click at [607, 463] on span at bounding box center [378, 465] width 727 height 4
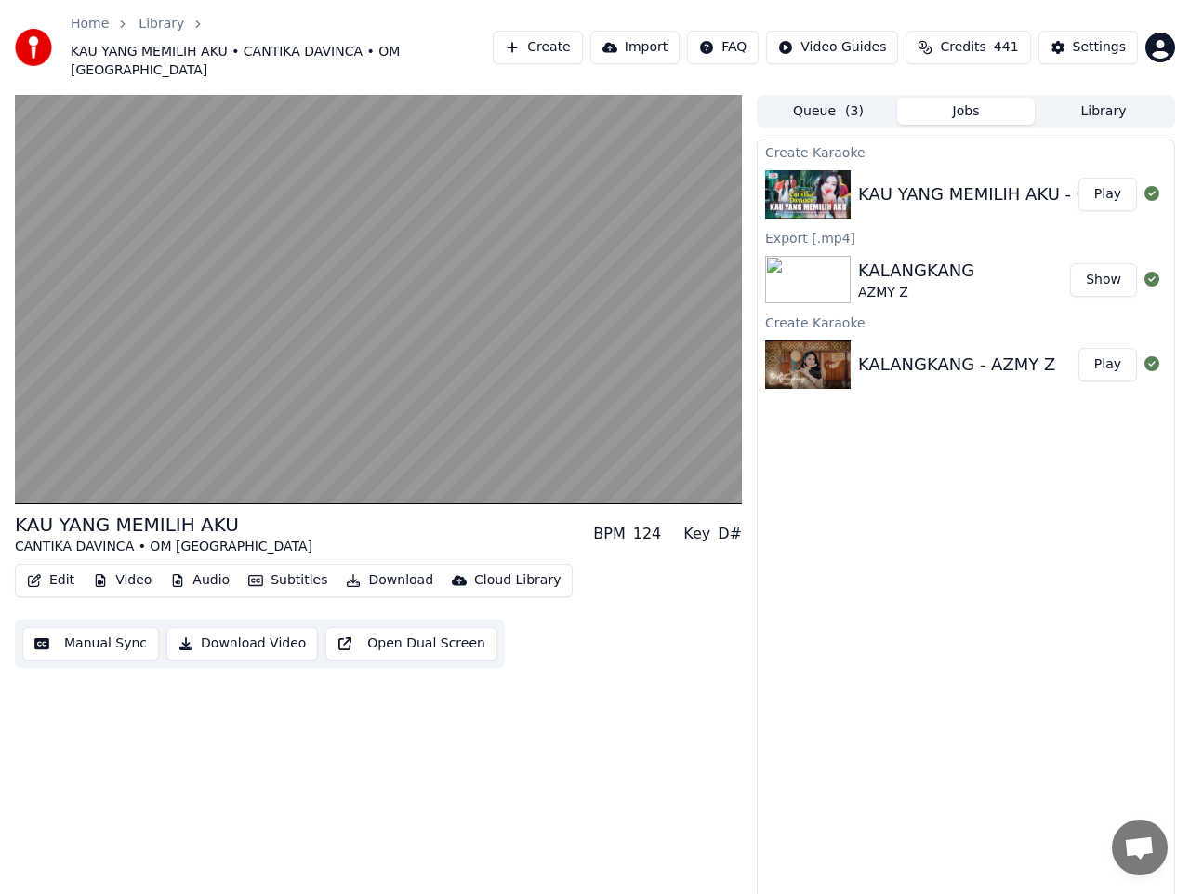
click at [207, 734] on div "KAU YANG MEMILIH AKU CANTIKA DAVINCA • OM NIRWANA BPM 124 Key D# Edit Video Aud…" at bounding box center [378, 497] width 727 height 804
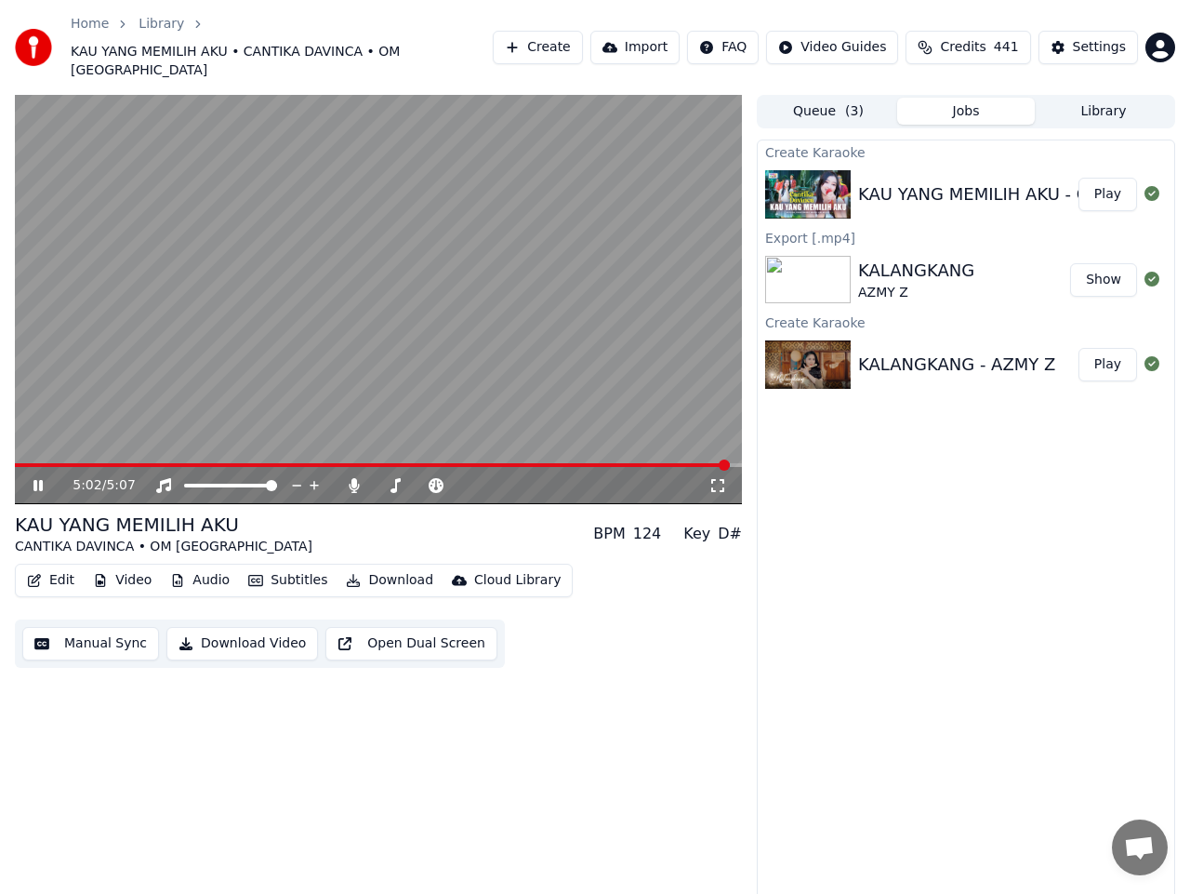
click at [39, 478] on icon at bounding box center [51, 485] width 43 height 15
click at [123, 627] on button "Manual Sync" at bounding box center [90, 643] width 137 height 33
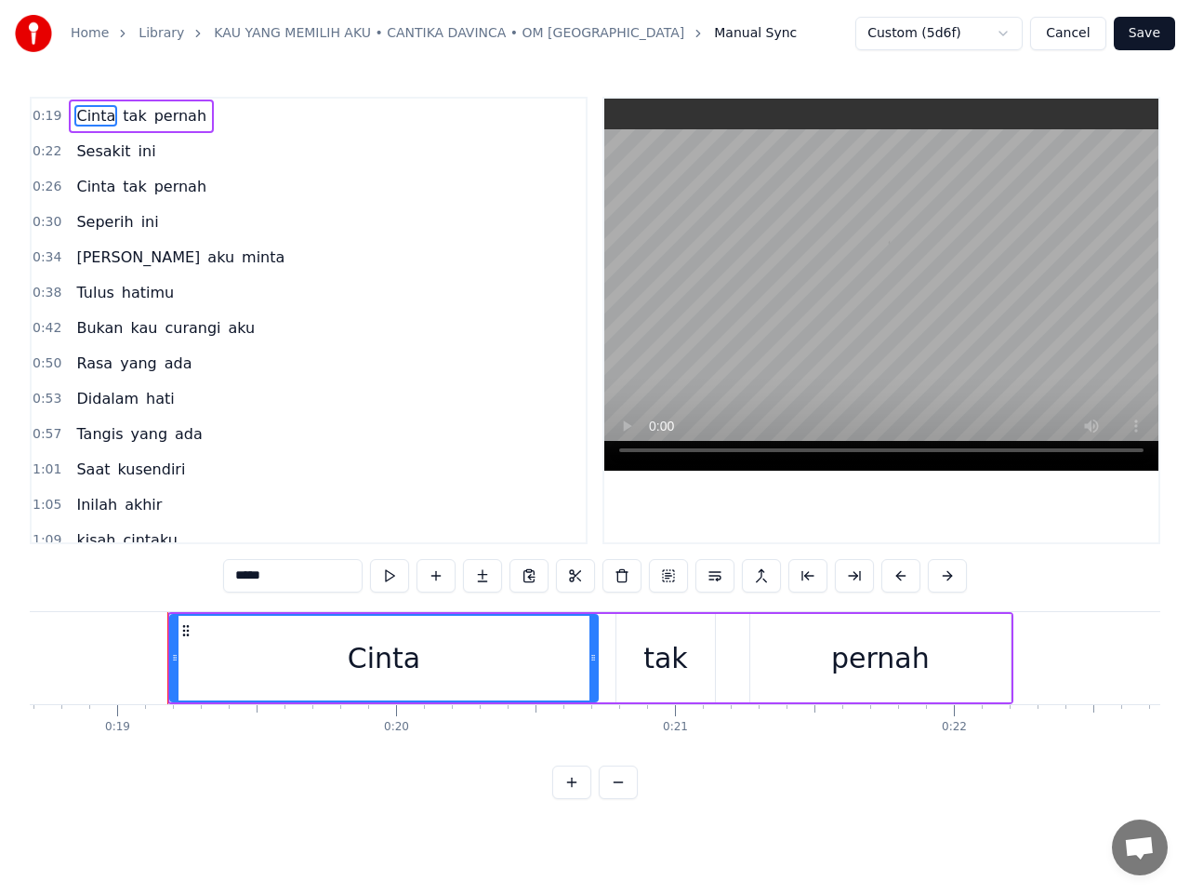
scroll to position [0, 5257]
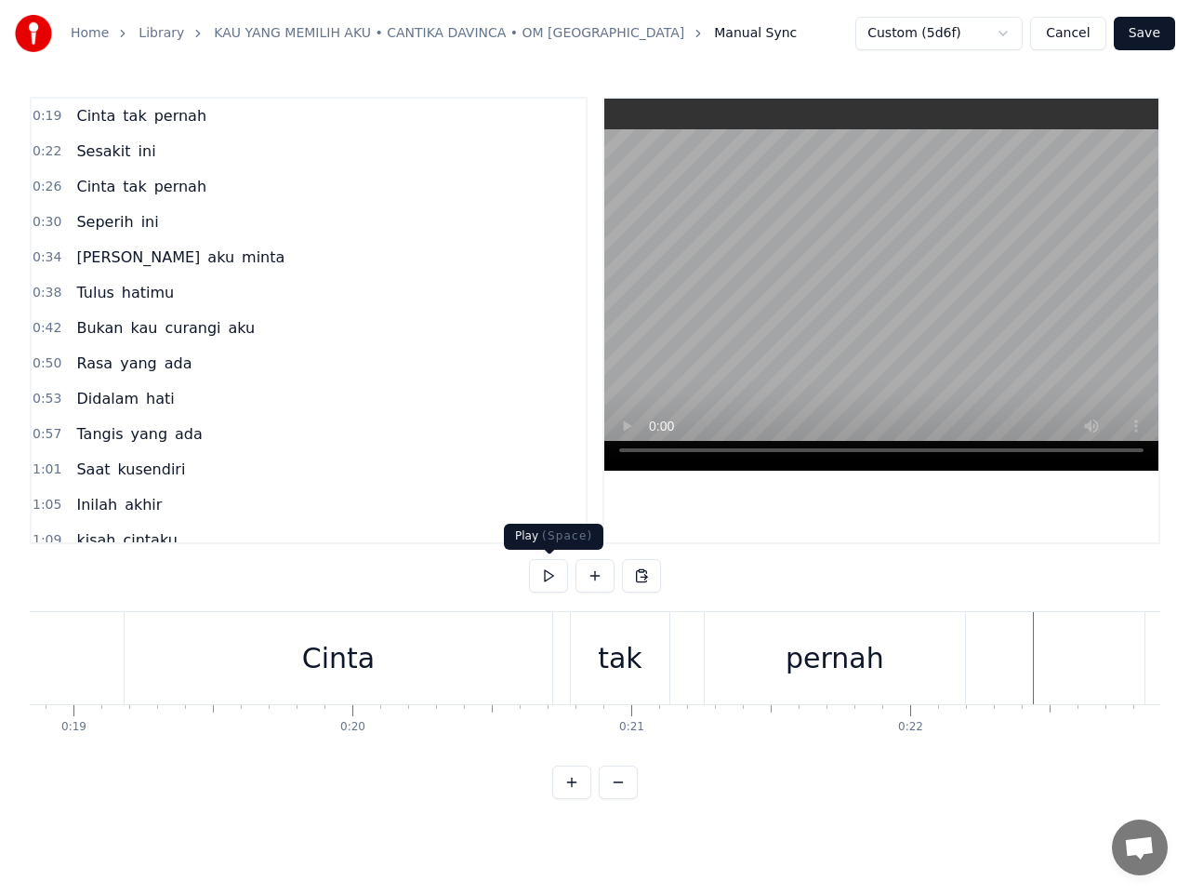
click at [545, 579] on button at bounding box center [548, 575] width 39 height 33
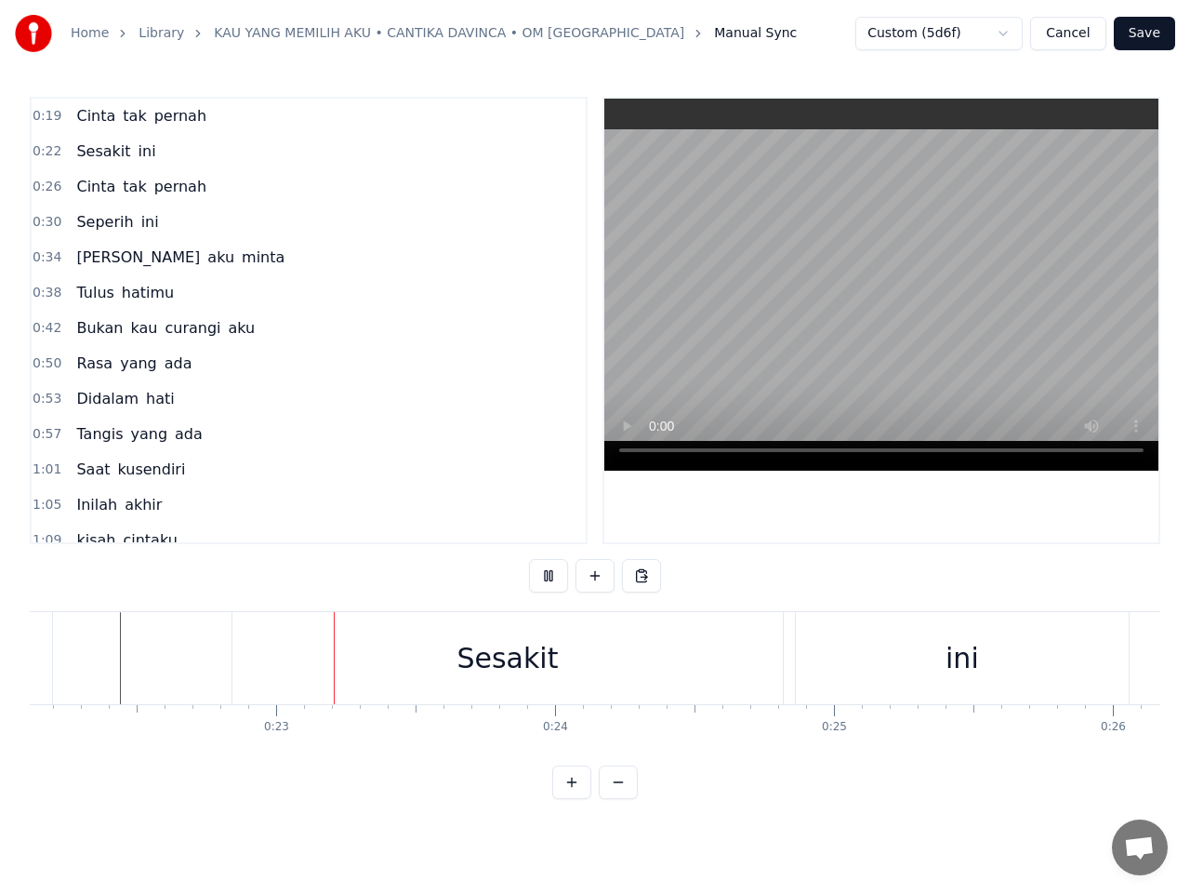
scroll to position [0, 6222]
click at [547, 578] on button at bounding box center [548, 575] width 39 height 33
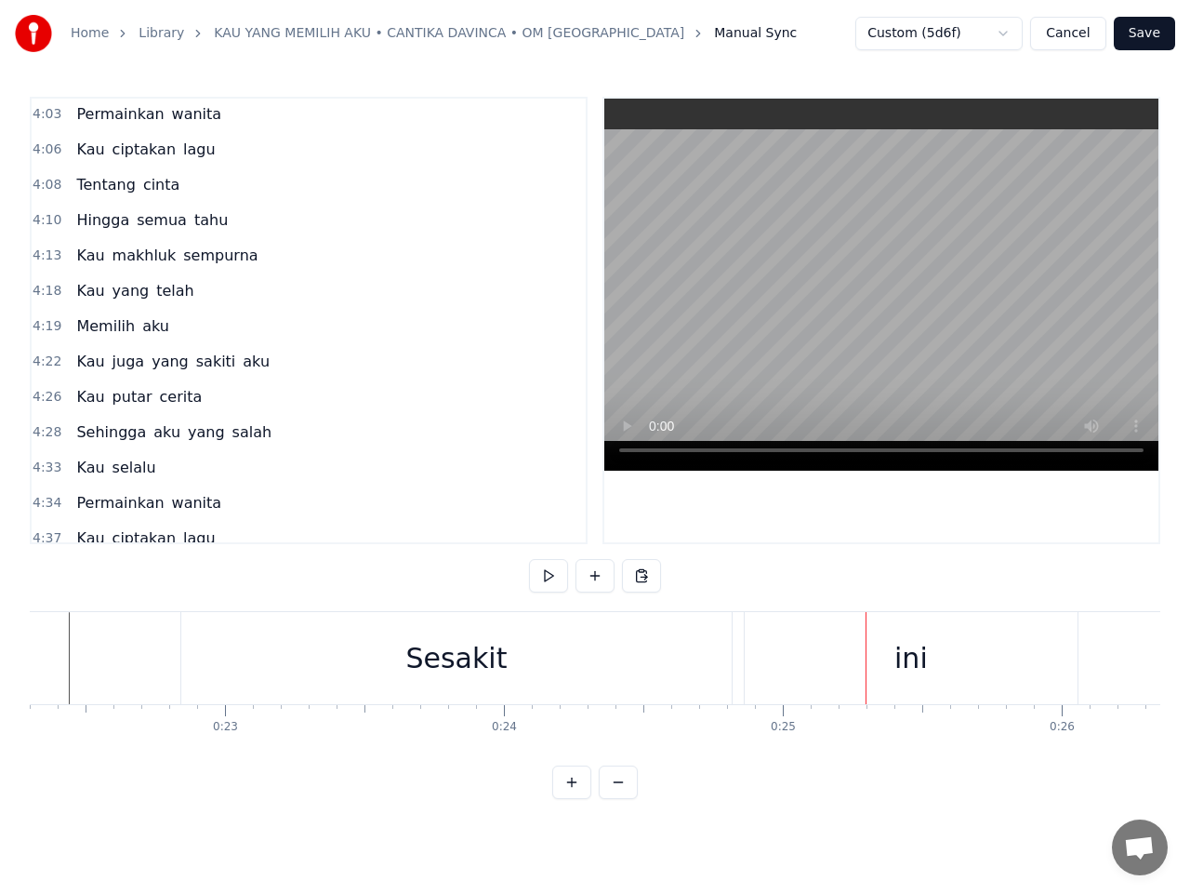
scroll to position [2101, 0]
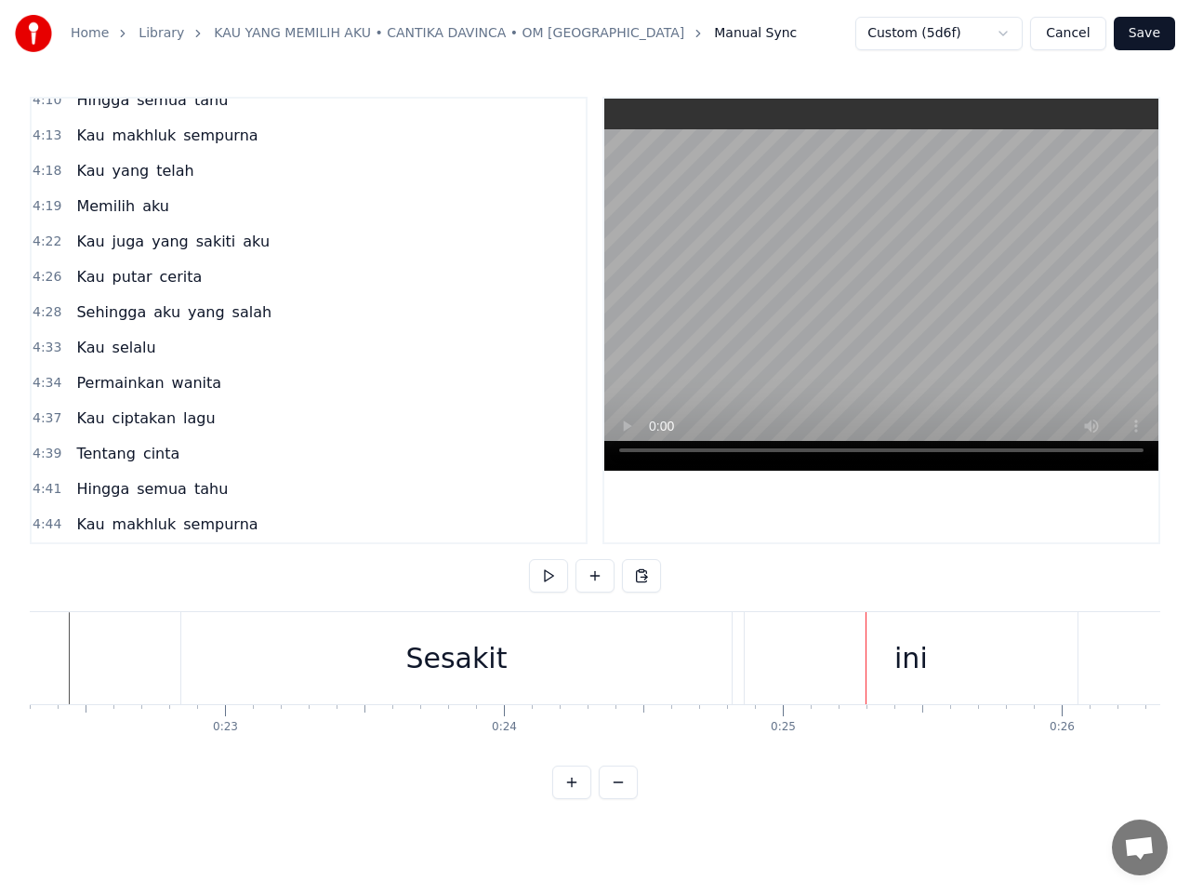
click at [216, 525] on span "sempurna" at bounding box center [220, 523] width 78 height 21
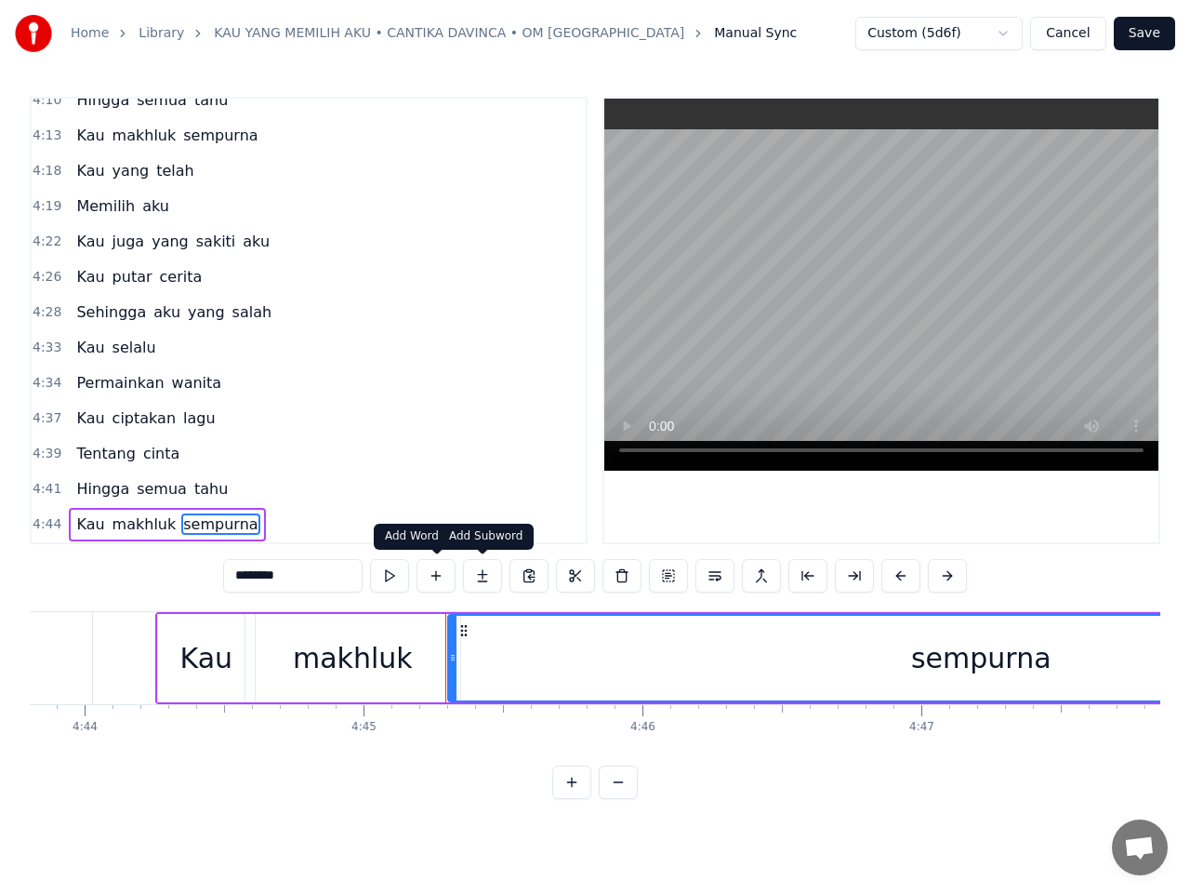
scroll to position [0, 79502]
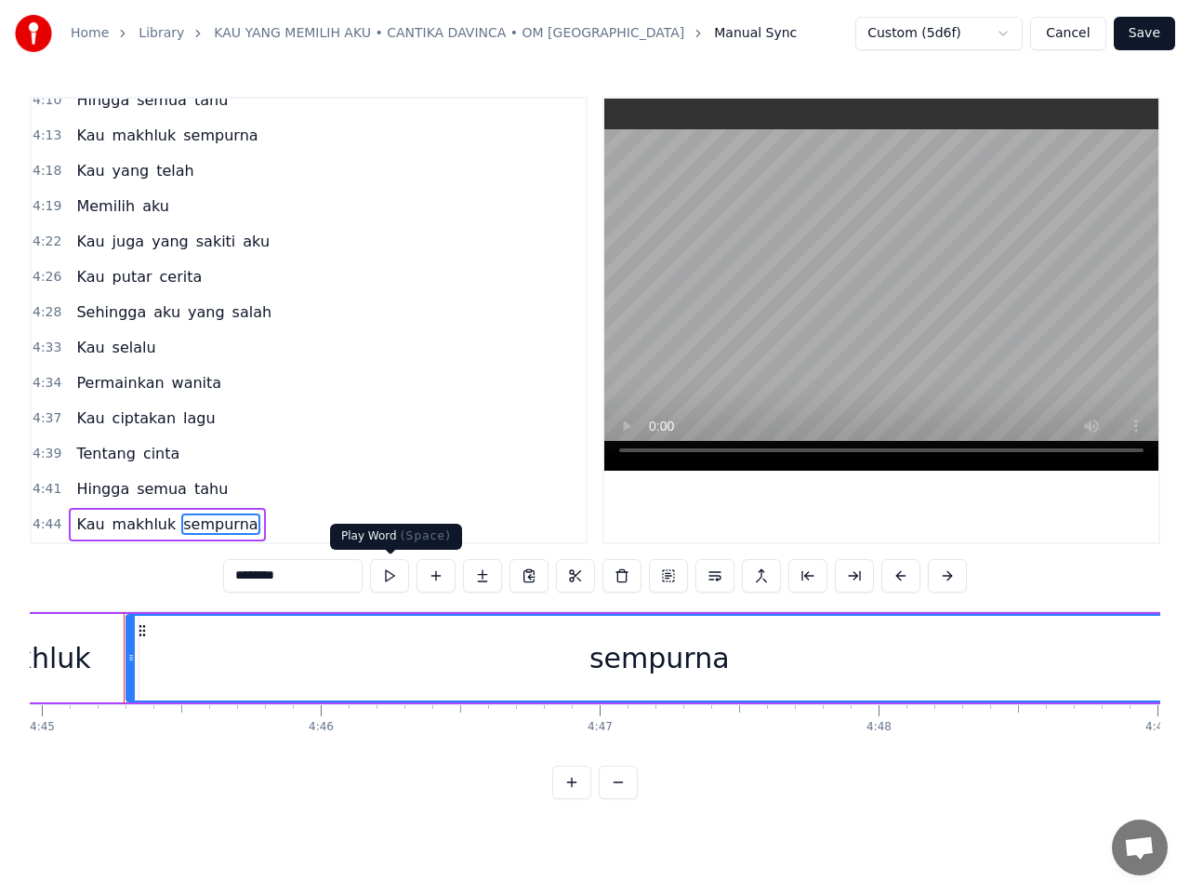
click at [393, 577] on button at bounding box center [389, 575] width 39 height 33
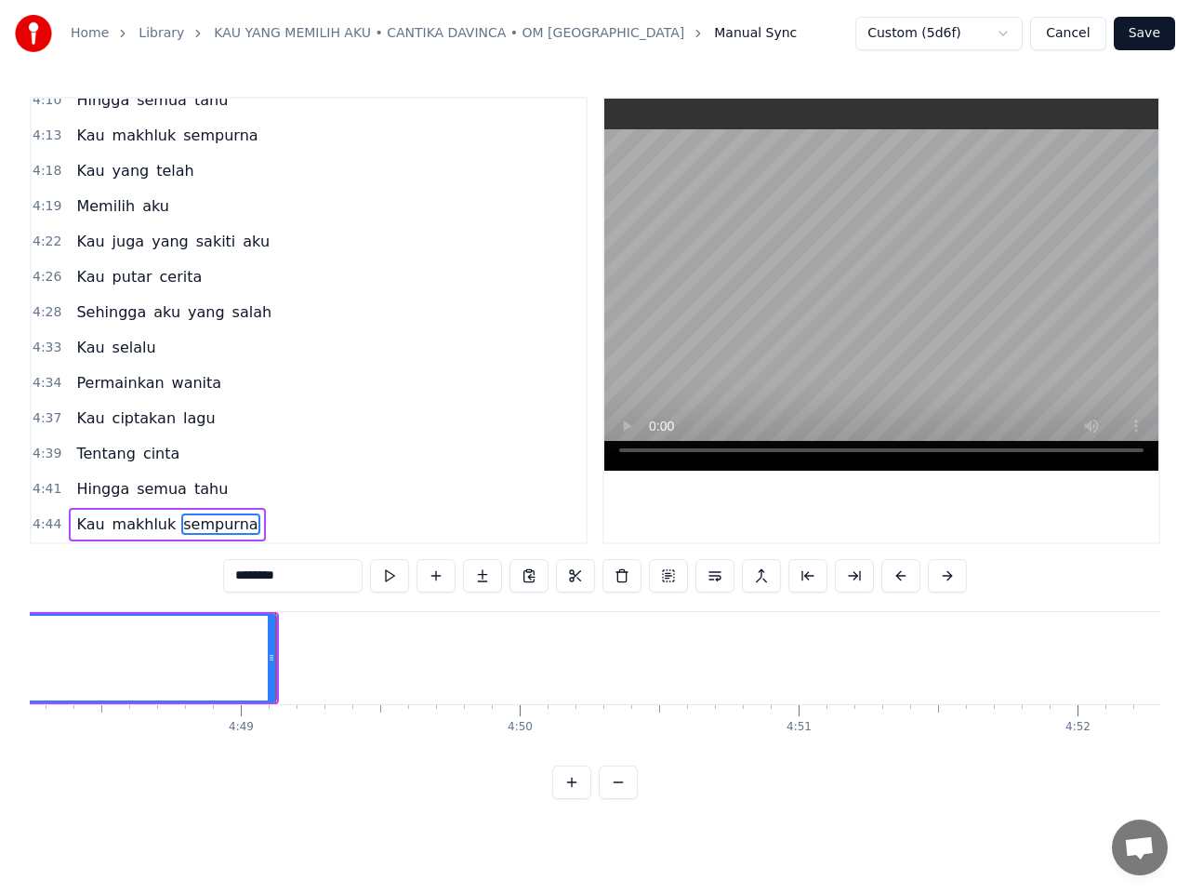
scroll to position [0, 80447]
drag, startPoint x: 245, startPoint y: 653, endPoint x: 262, endPoint y: 653, distance: 17.7
click at [262, 653] on icon at bounding box center [261, 657] width 7 height 15
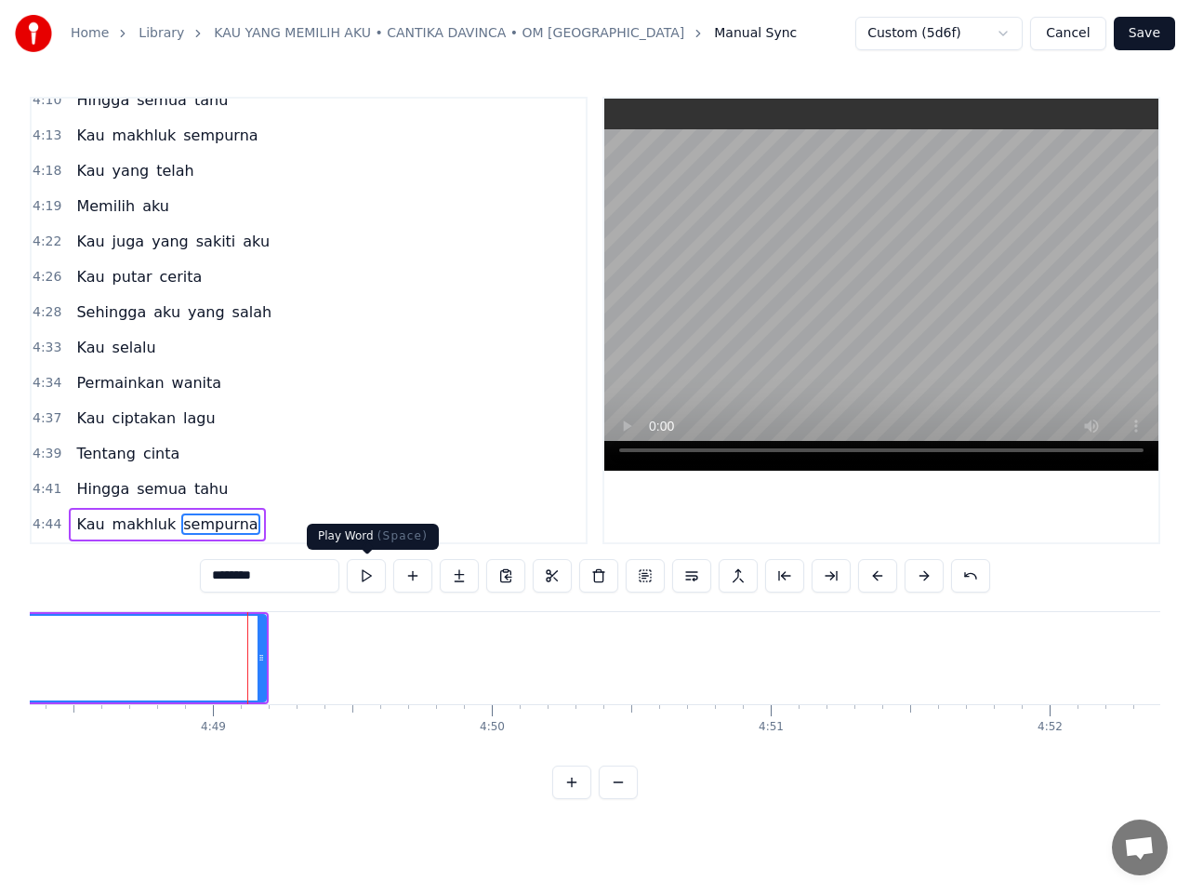
click at [364, 577] on button at bounding box center [366, 575] width 39 height 33
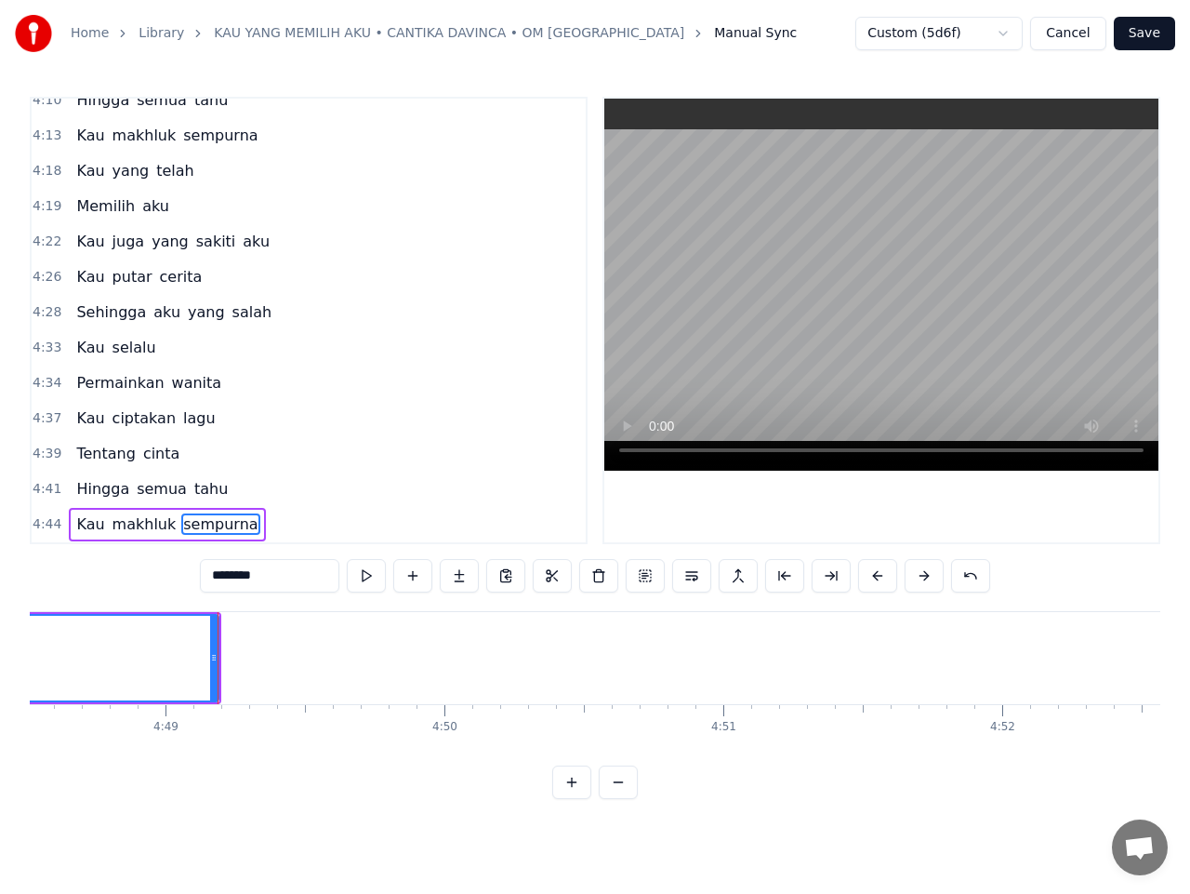
scroll to position [0, 80588]
drag, startPoint x: 120, startPoint y: 648, endPoint x: 193, endPoint y: 645, distance: 73.5
click at [193, 645] on div at bounding box center [193, 658] width 7 height 85
click at [367, 575] on button at bounding box center [366, 575] width 39 height 33
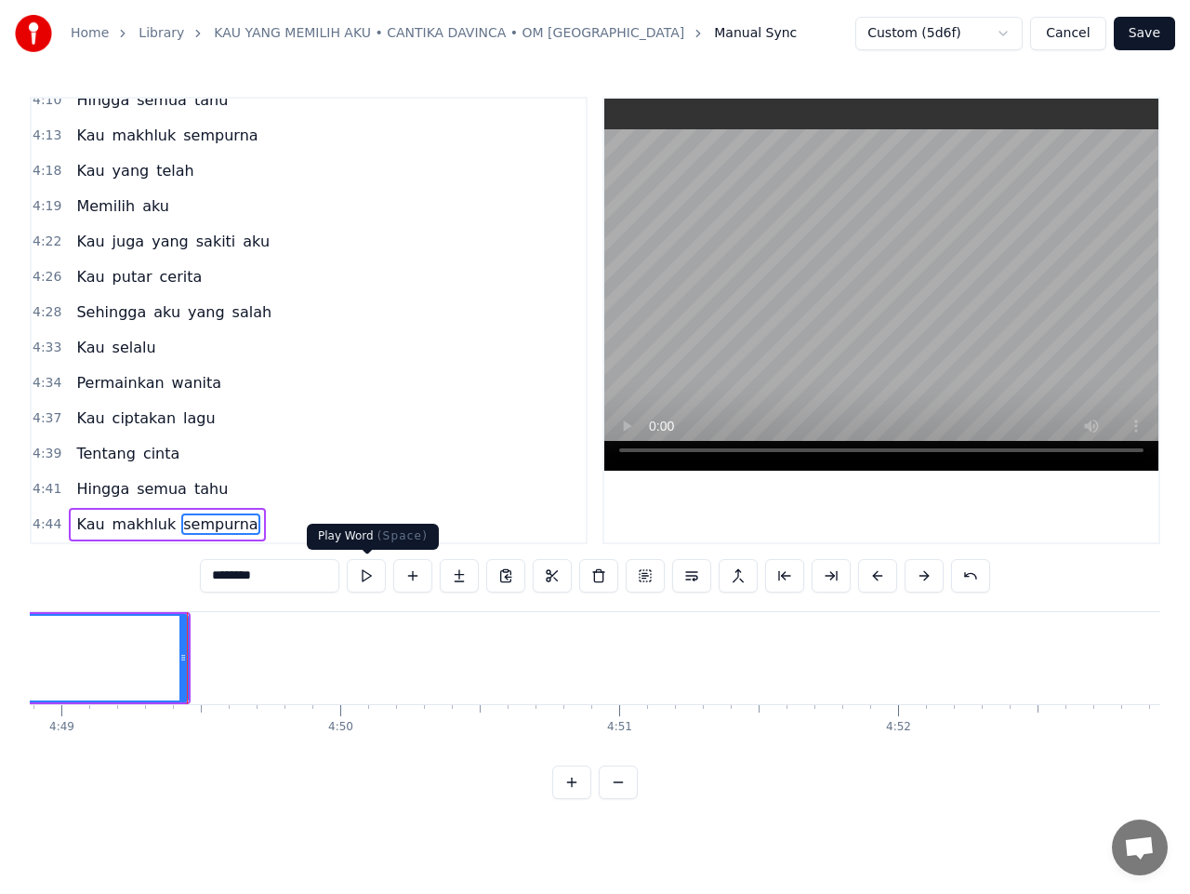
click at [378, 572] on button at bounding box center [366, 575] width 39 height 33
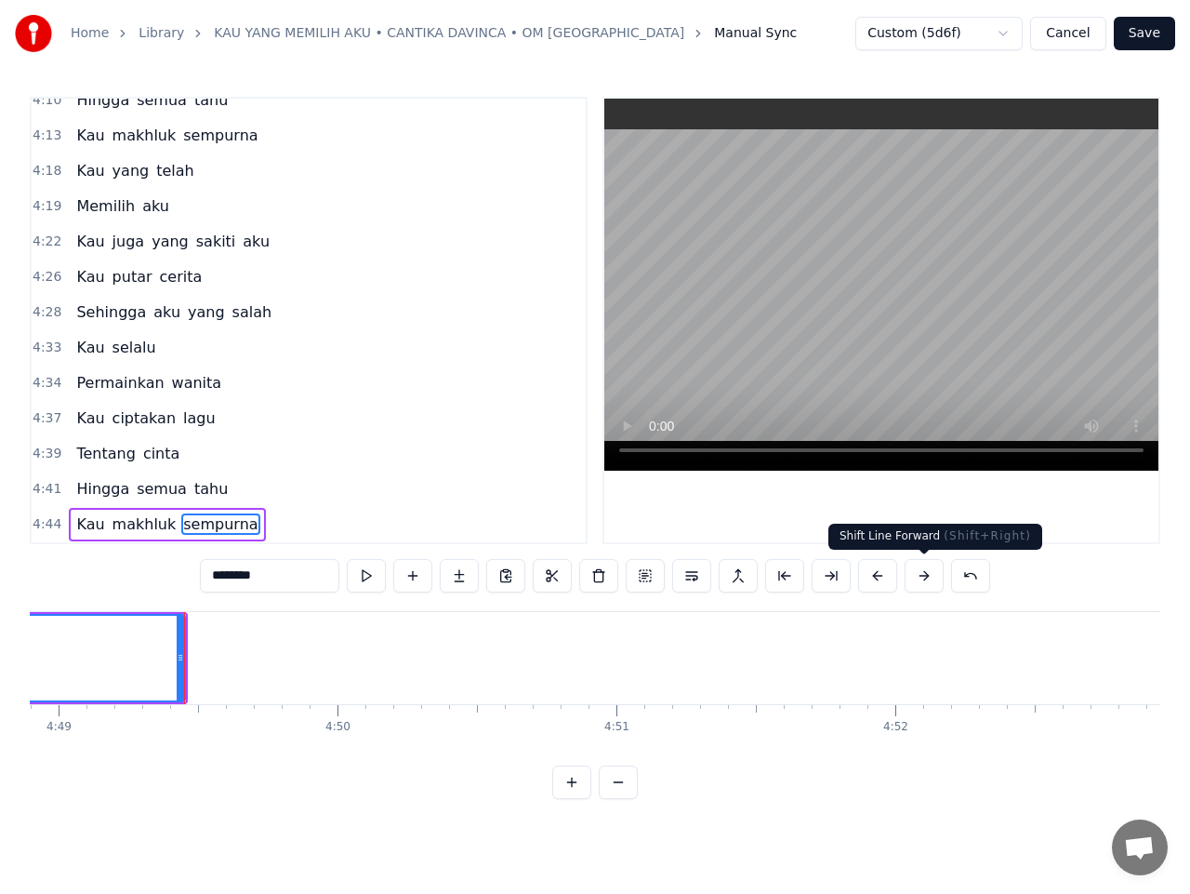
click at [926, 576] on button at bounding box center [924, 575] width 39 height 33
click at [927, 576] on button at bounding box center [924, 575] width 39 height 33
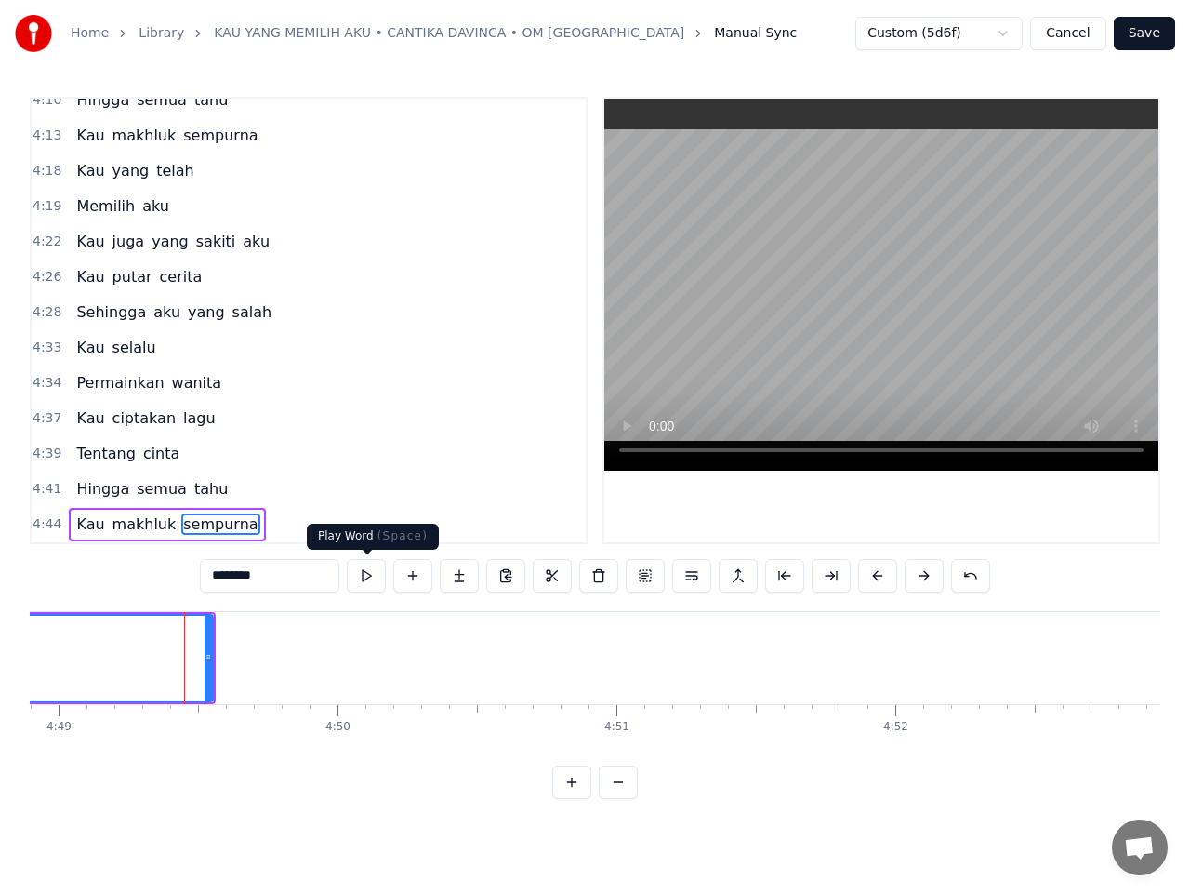
click at [372, 583] on button at bounding box center [366, 575] width 39 height 33
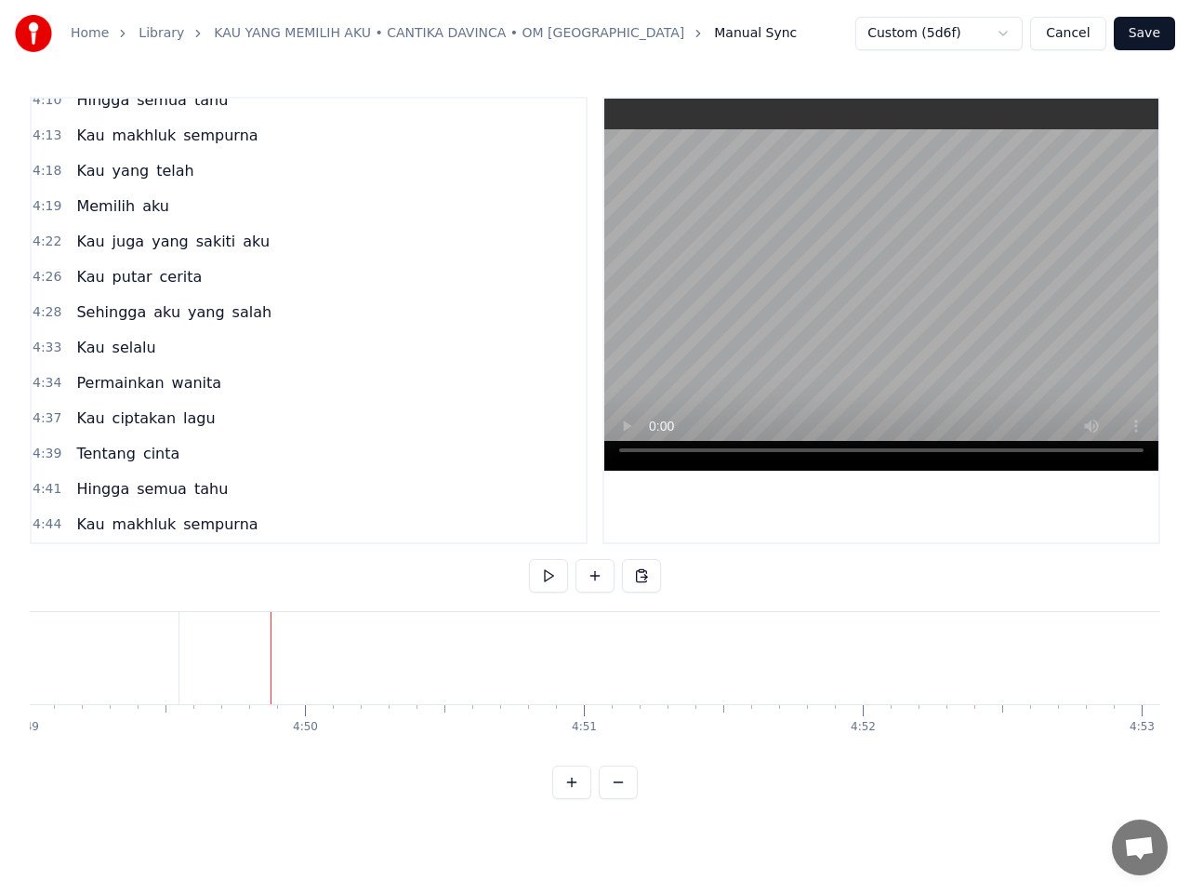
click at [1164, 27] on button "Save" at bounding box center [1144, 33] width 61 height 33
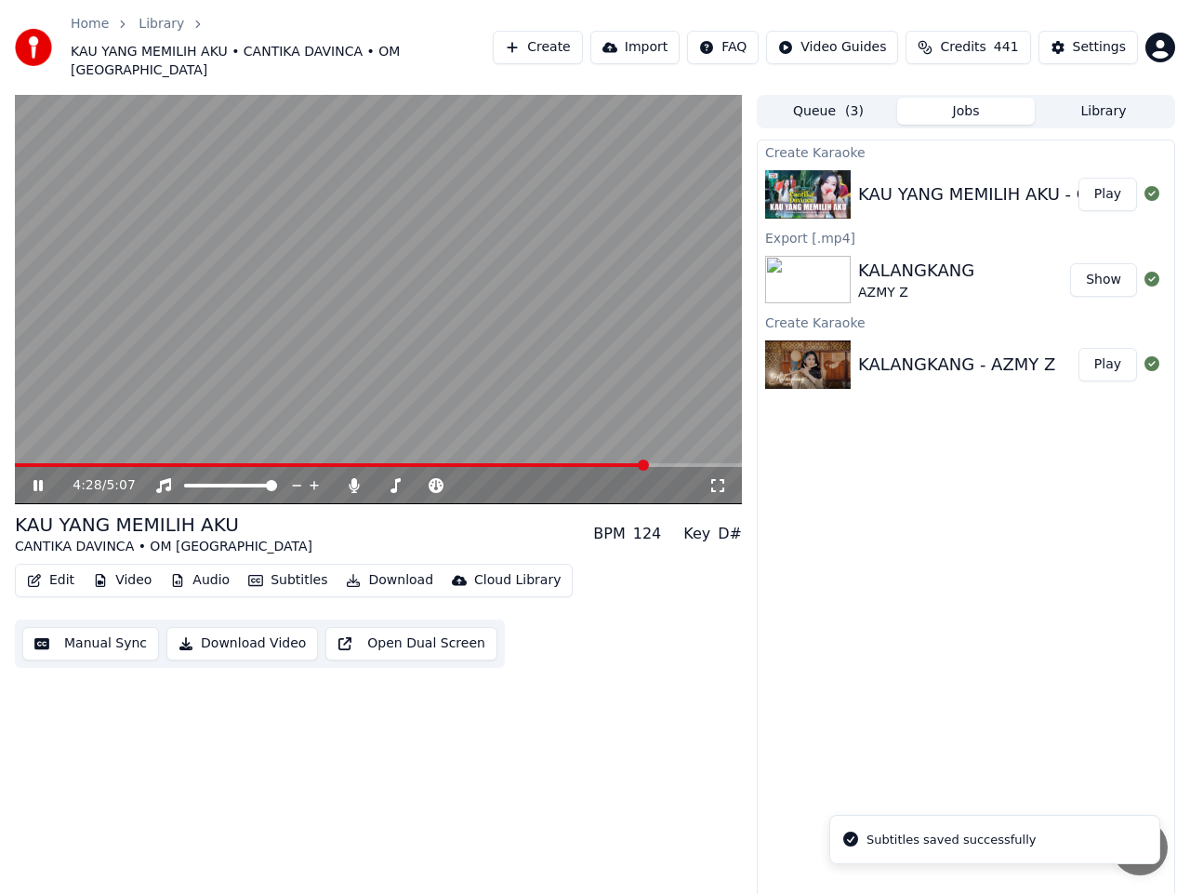
click at [647, 463] on span at bounding box center [378, 465] width 727 height 4
click at [517, 352] on video at bounding box center [378, 299] width 727 height 409
click at [38, 478] on icon at bounding box center [51, 485] width 43 height 15
click at [312, 763] on div "4:54 / 5:07 KAU YANG MEMILIH AKU CANTIKA DAVINCA • OM NIRWANA BPM 124 Key D# Ed…" at bounding box center [378, 497] width 727 height 804
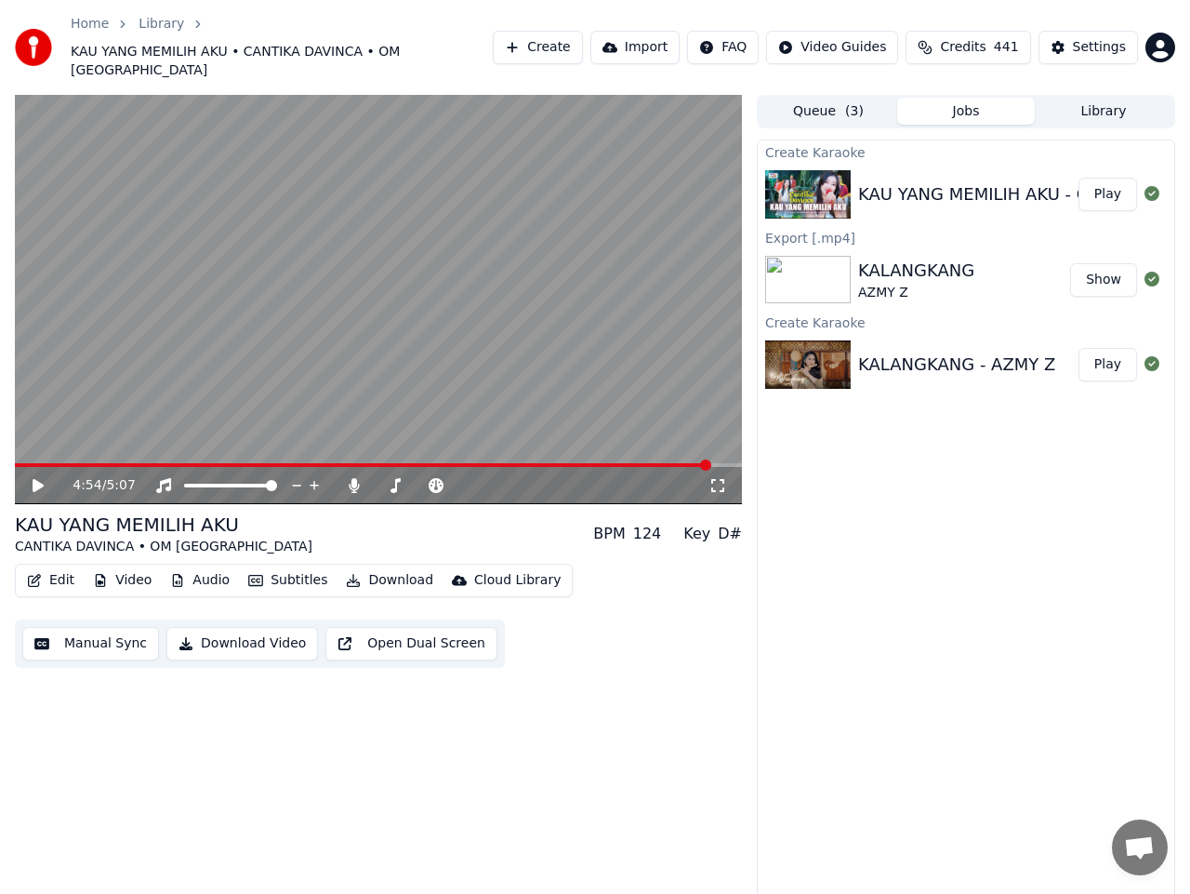
click at [563, 48] on button "Create" at bounding box center [538, 47] width 90 height 33
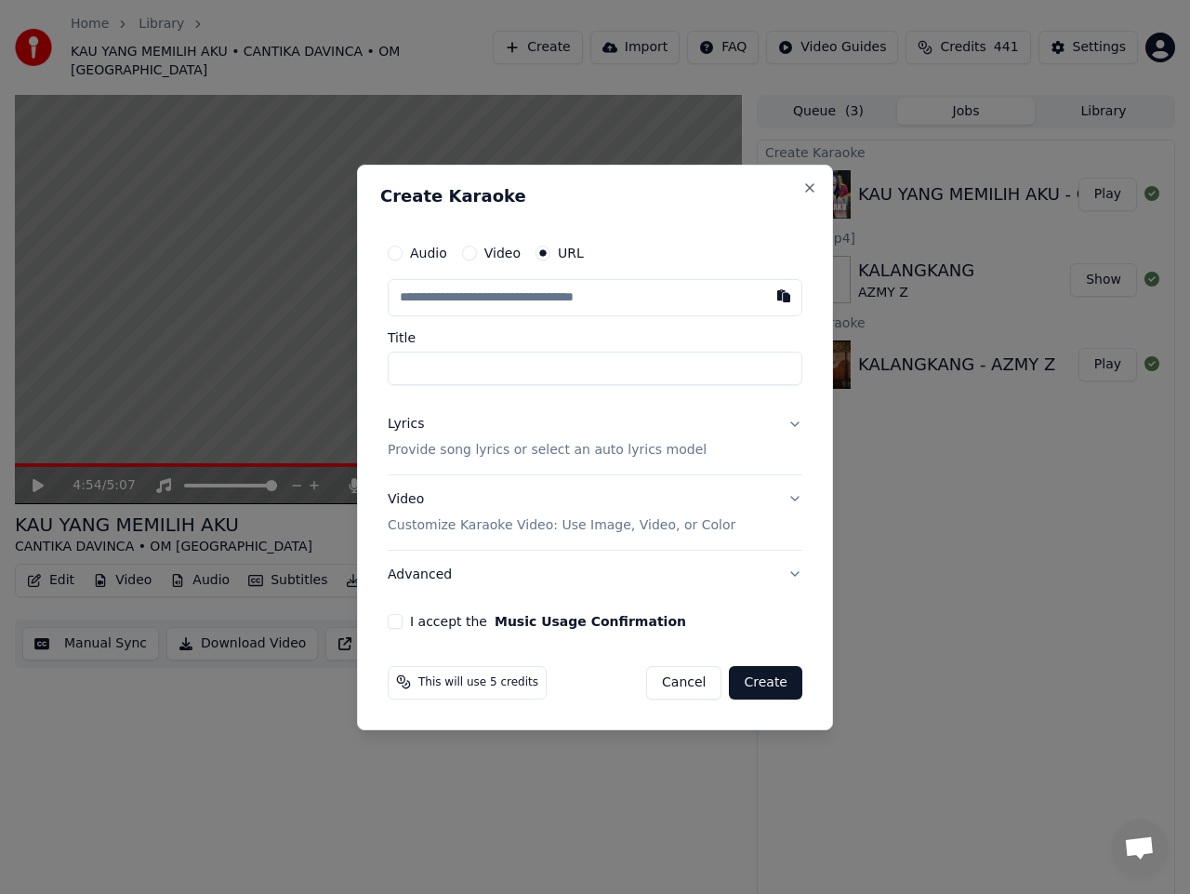
click at [472, 291] on input "text" at bounding box center [595, 297] width 415 height 37
type input "**********"
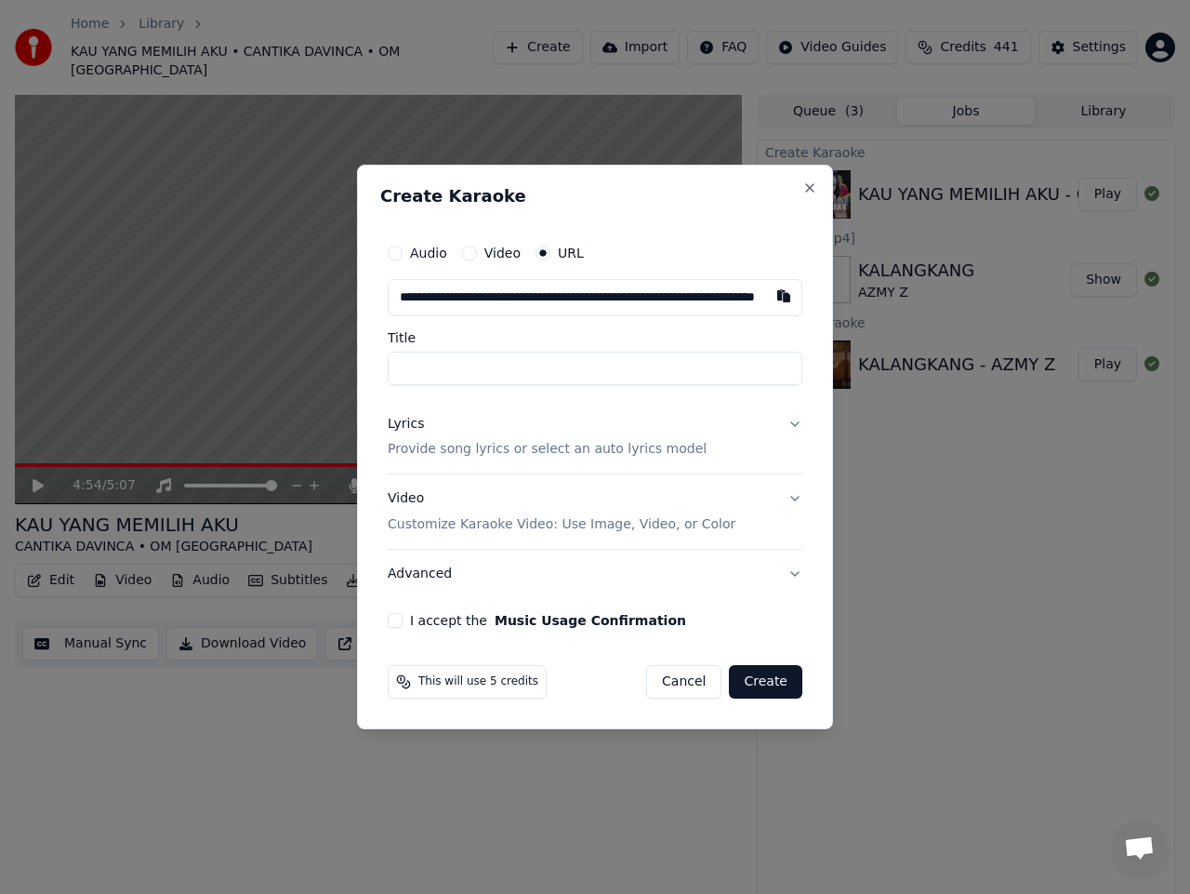
scroll to position [0, 122]
type input "**********"
click at [797, 426] on button "Lyrics Provide song lyrics or select an auto lyrics model" at bounding box center [595, 437] width 415 height 74
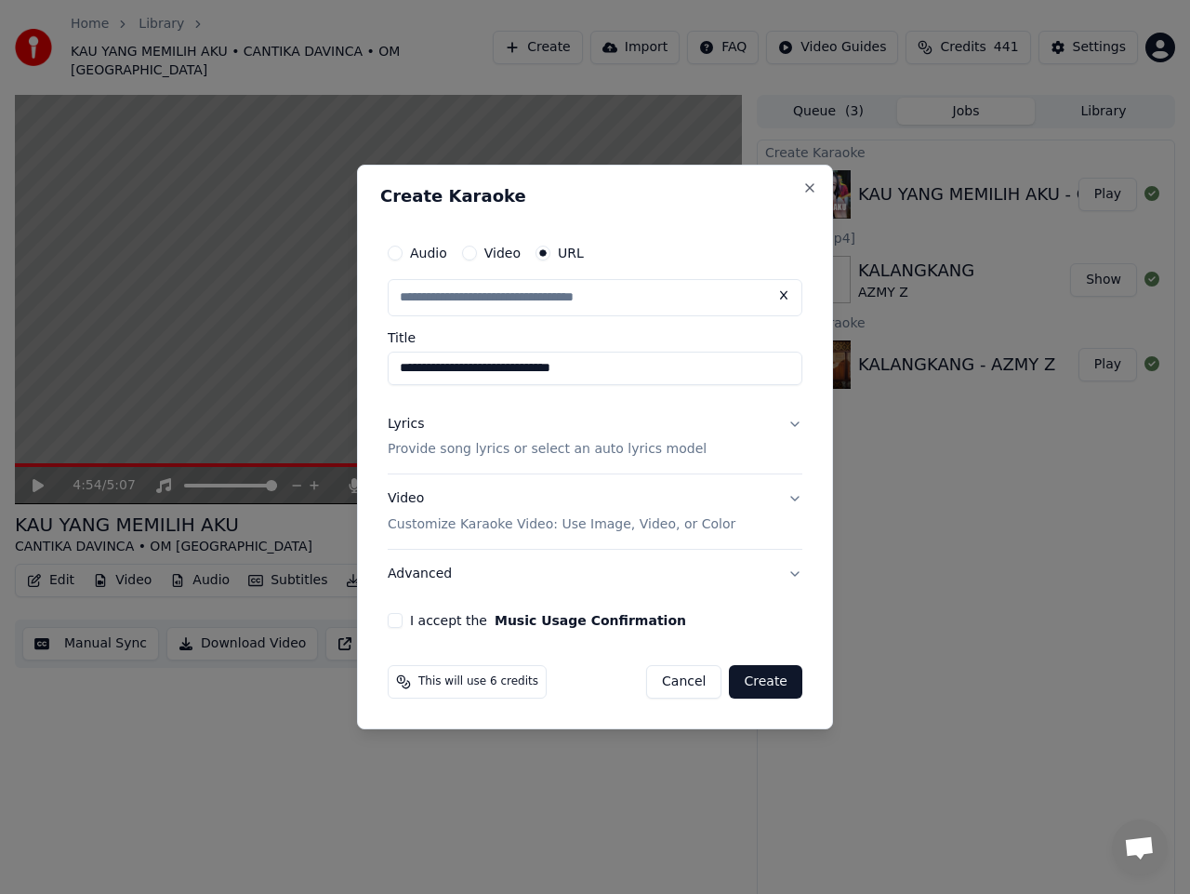
type input "**********"
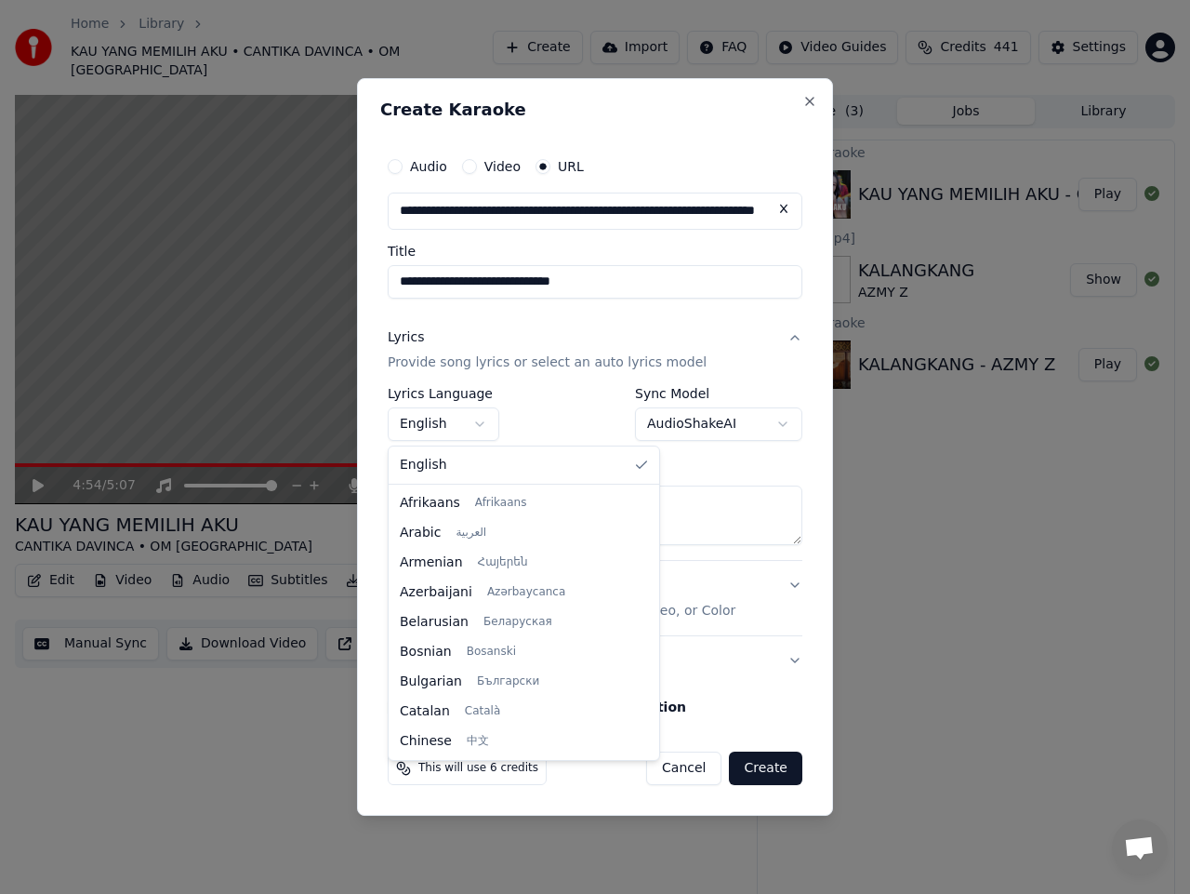
click at [476, 420] on body "**********" at bounding box center [595, 447] width 1190 height 894
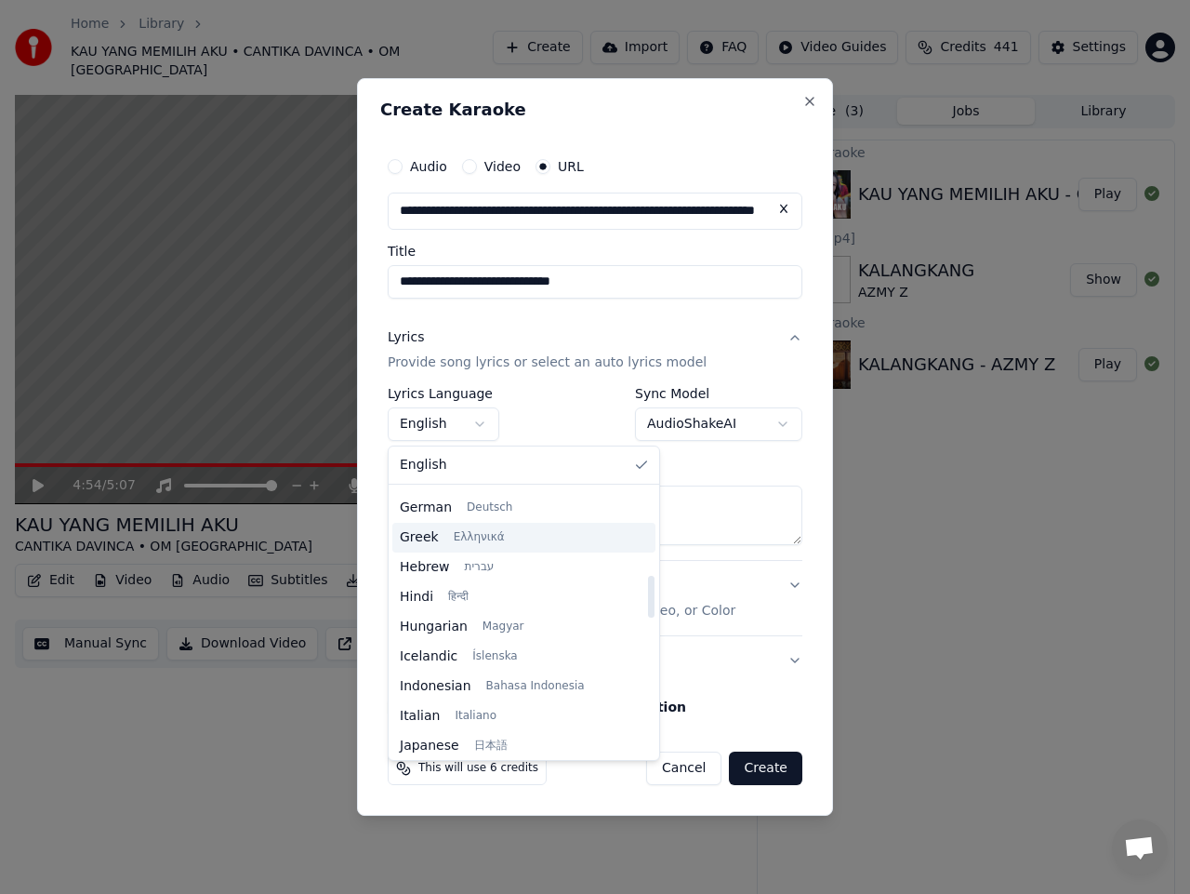
scroll to position [558, 0]
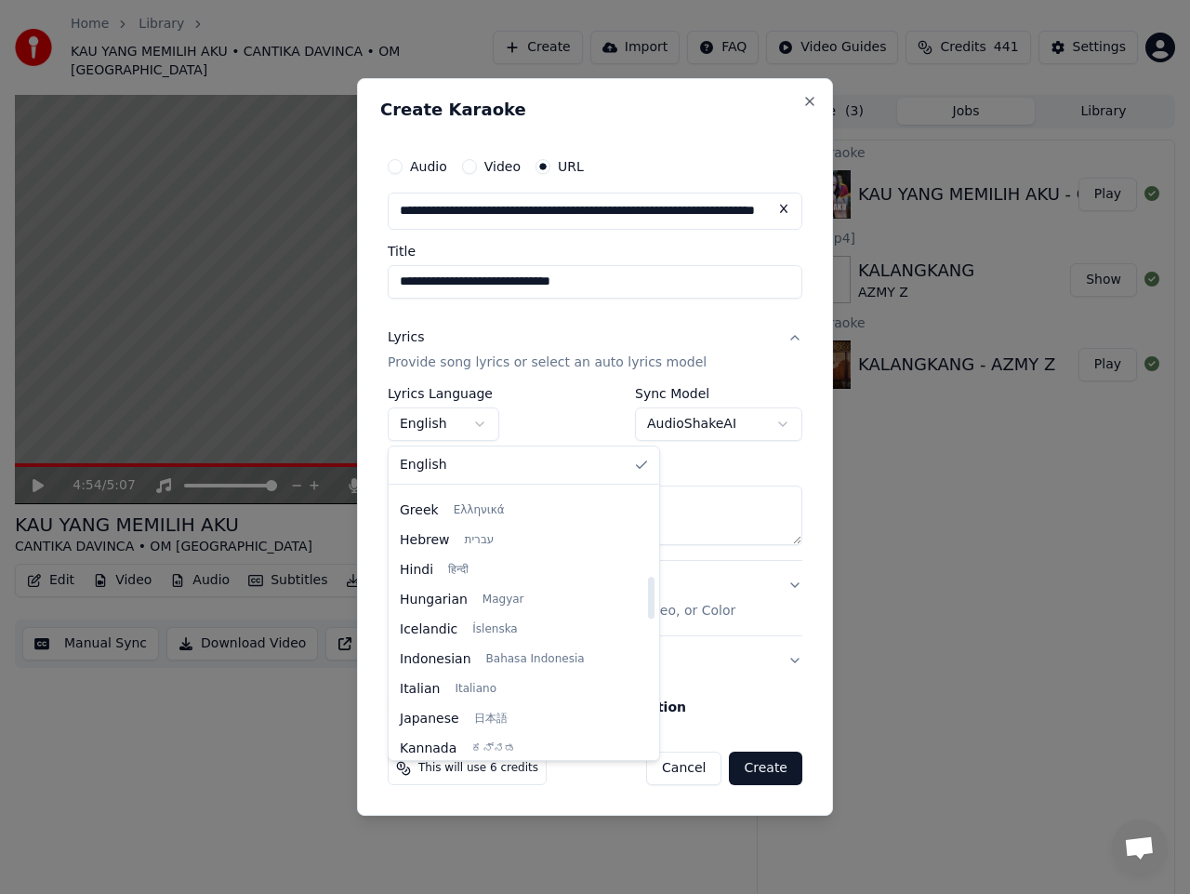
select select "**"
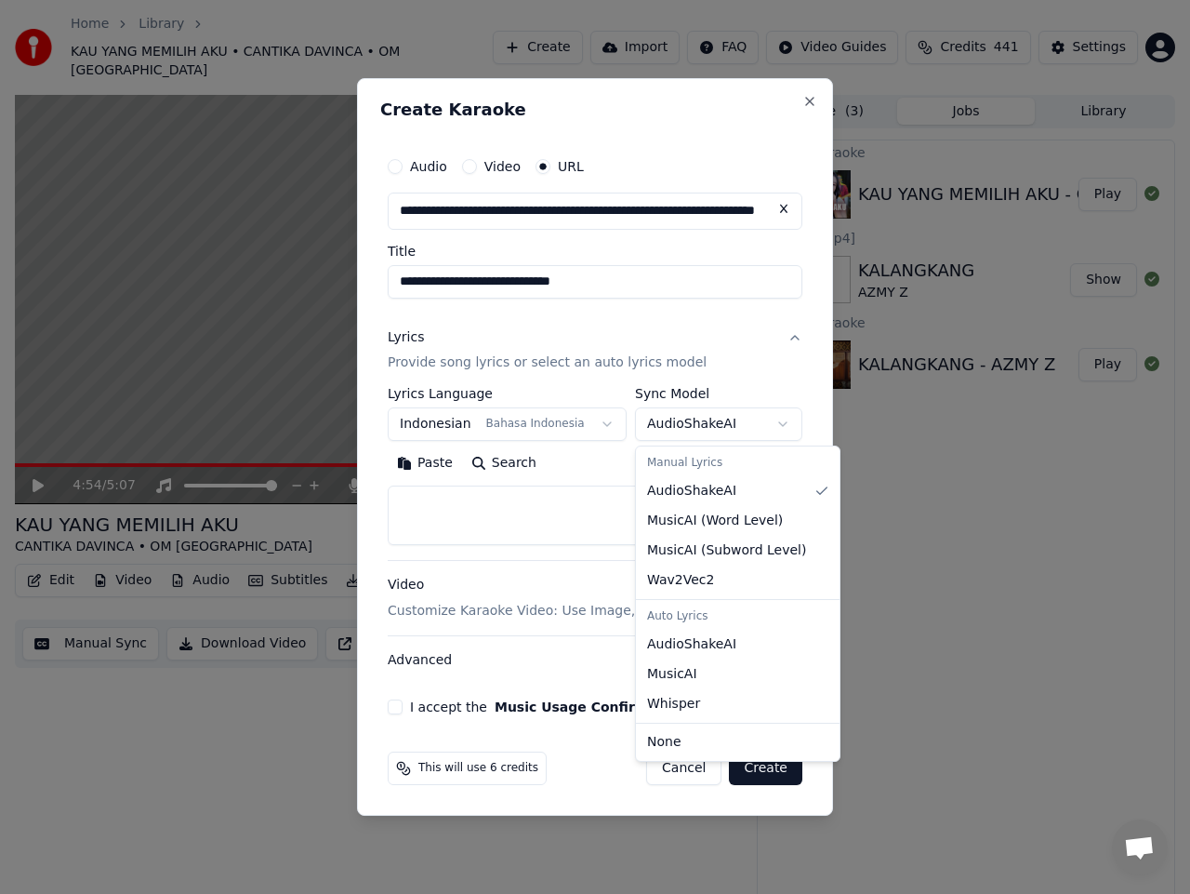
click at [759, 429] on body "**********" at bounding box center [595, 447] width 1190 height 894
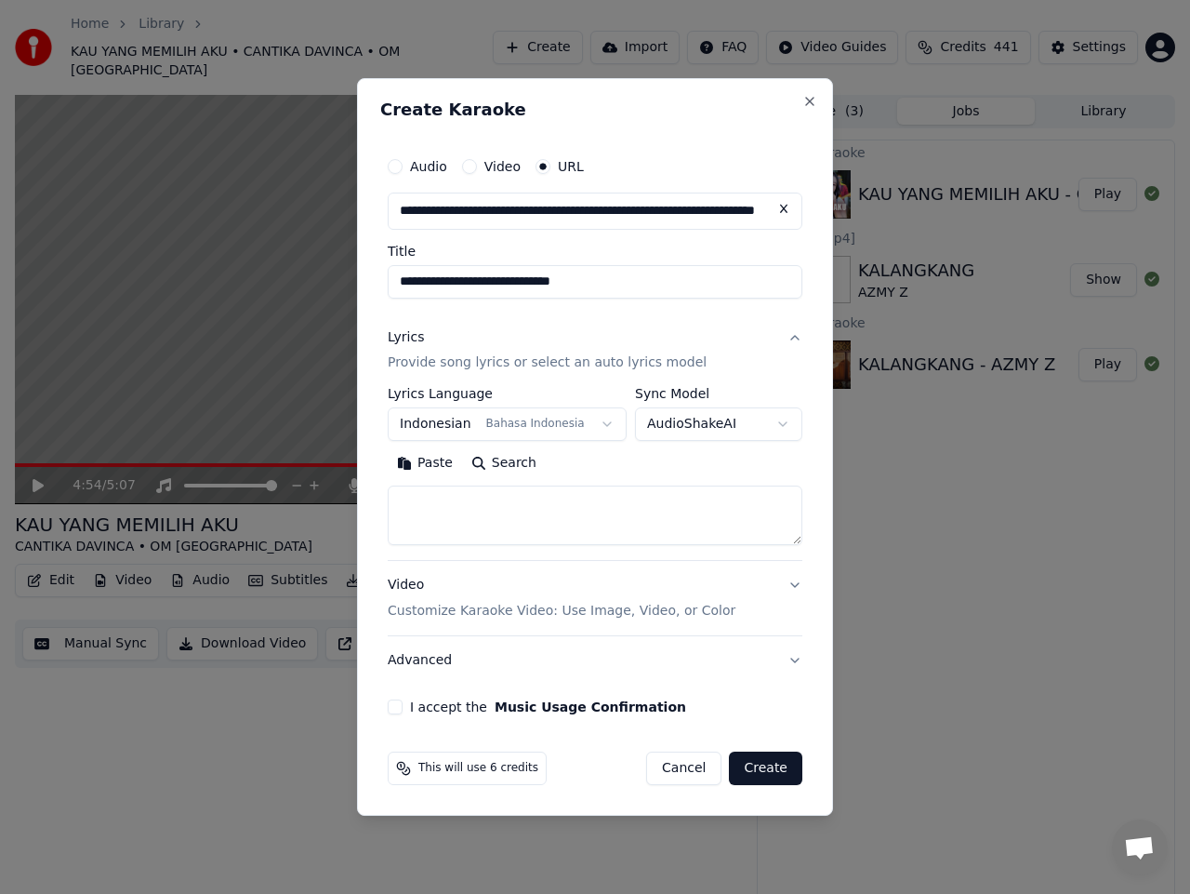
click at [455, 522] on textarea at bounding box center [595, 516] width 415 height 60
paste textarea "**********"
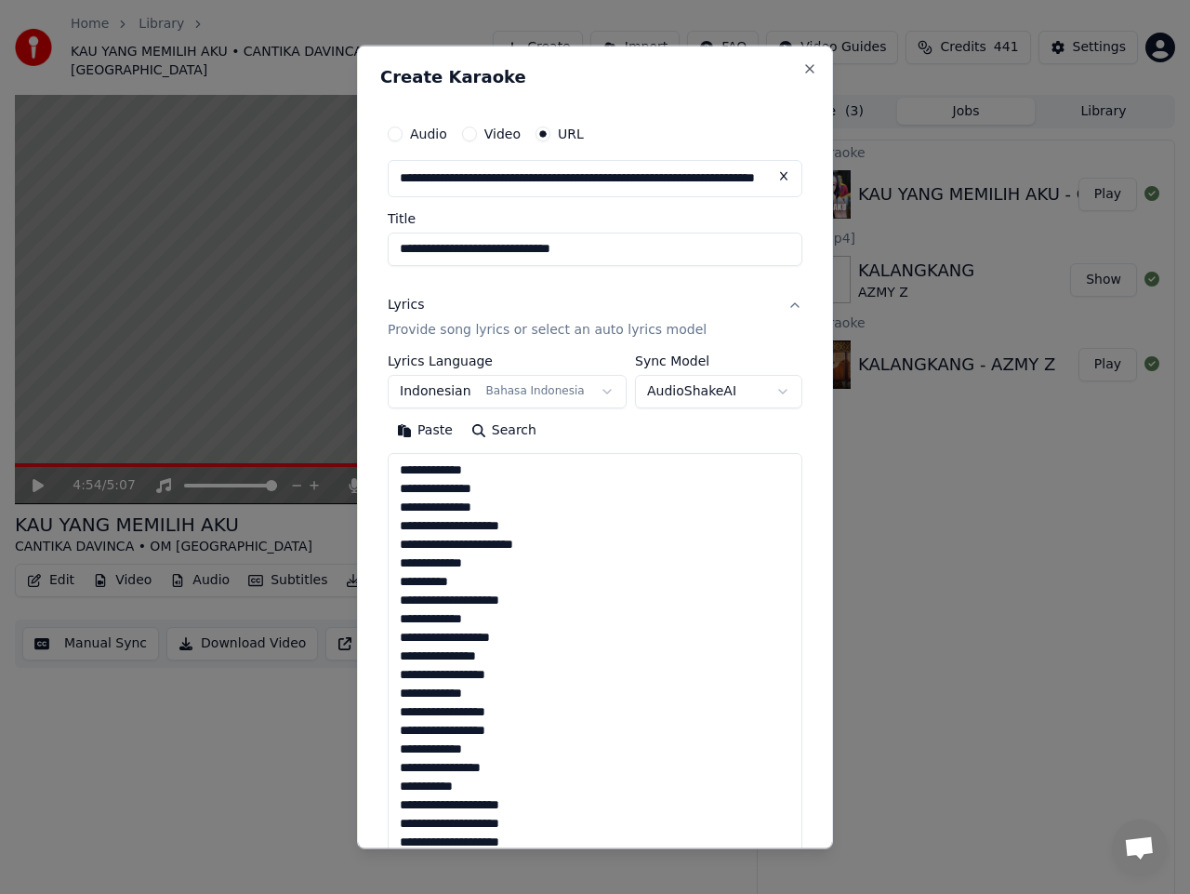
scroll to position [1214, 0]
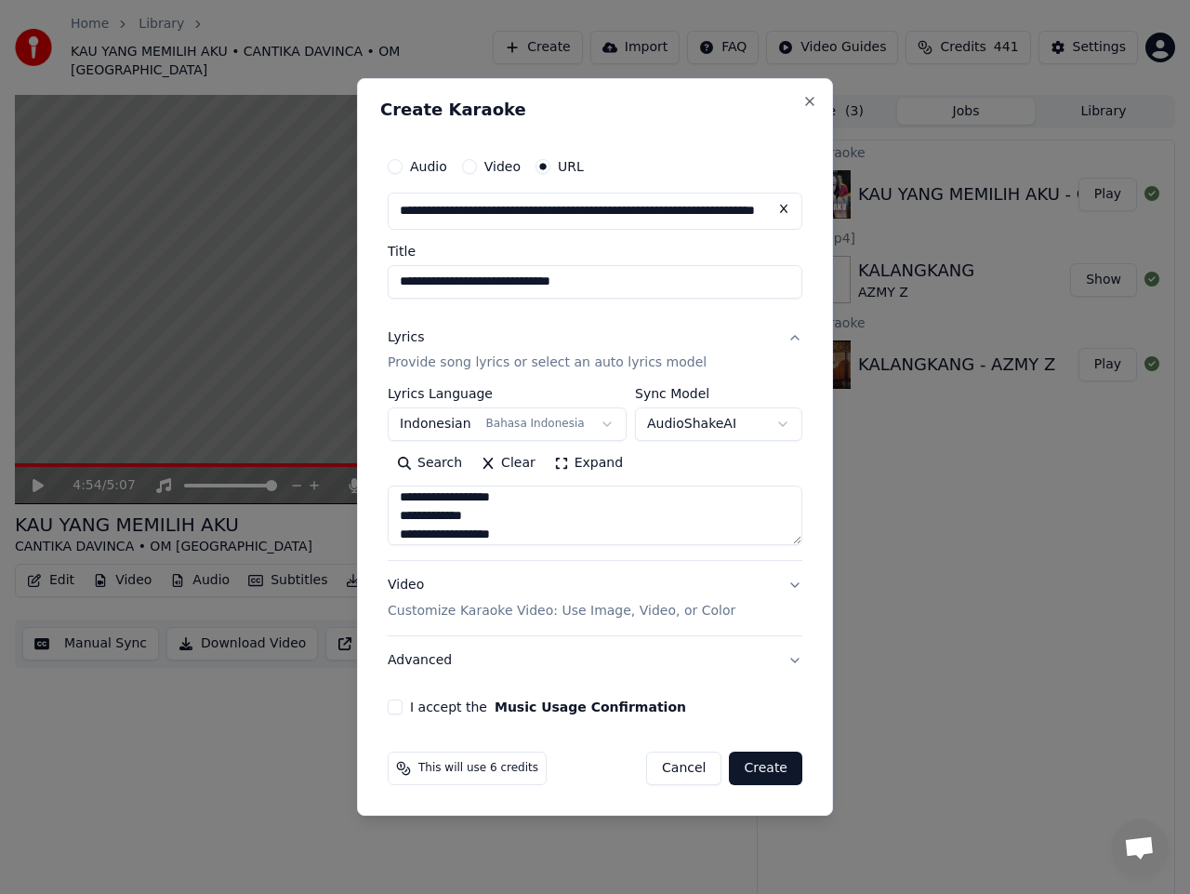
type textarea "**********"
click at [399, 711] on button "I accept the Music Usage Confirmation" at bounding box center [395, 706] width 15 height 15
click at [775, 762] on button "Create" at bounding box center [765, 767] width 73 height 33
select select "**"
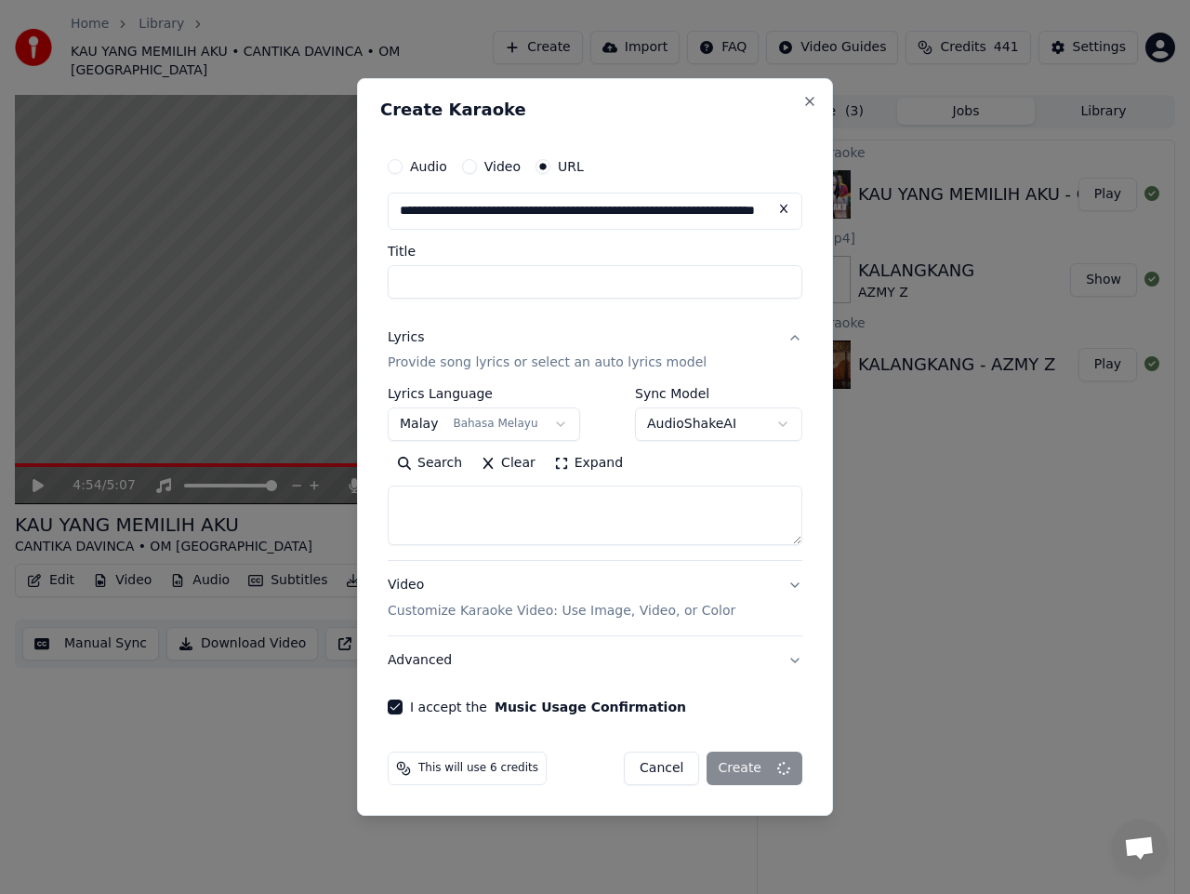
scroll to position [0, 0]
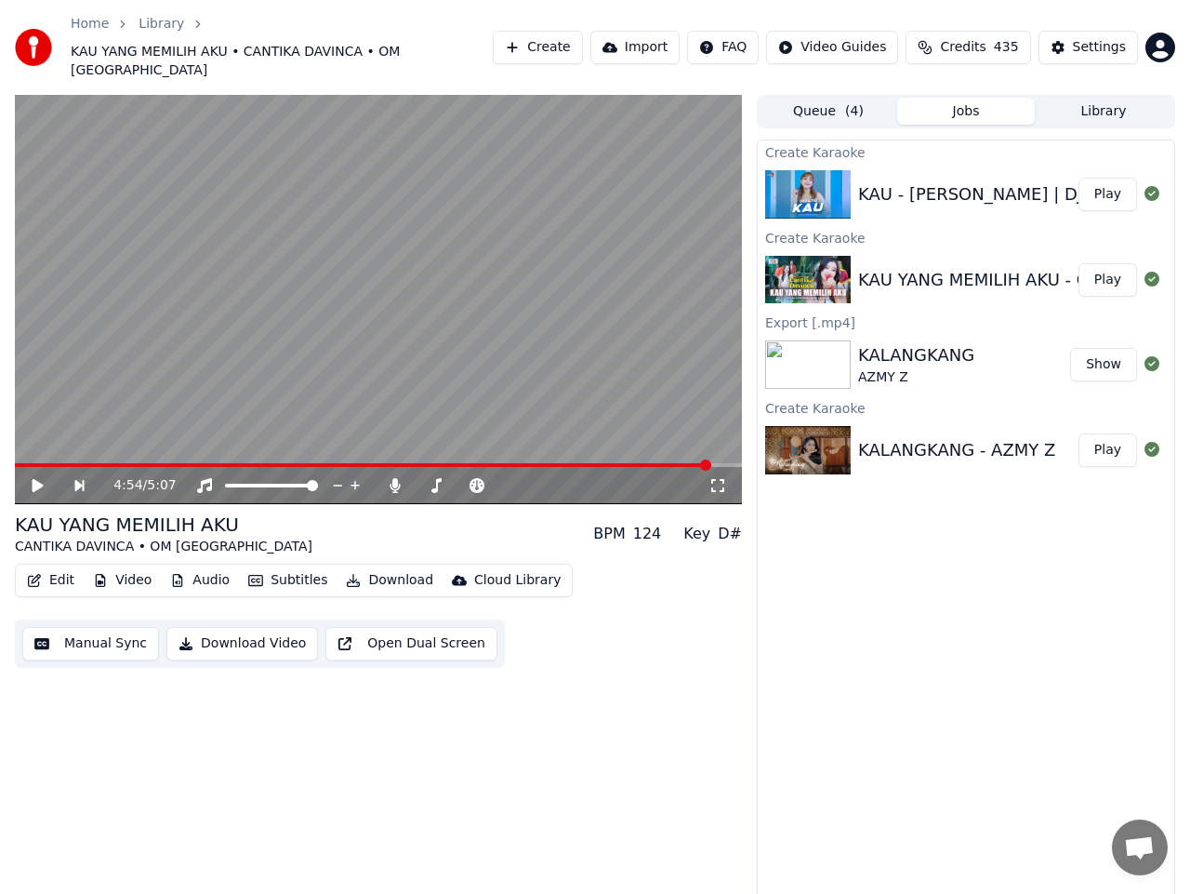
click at [1112, 179] on button "Play" at bounding box center [1108, 194] width 59 height 33
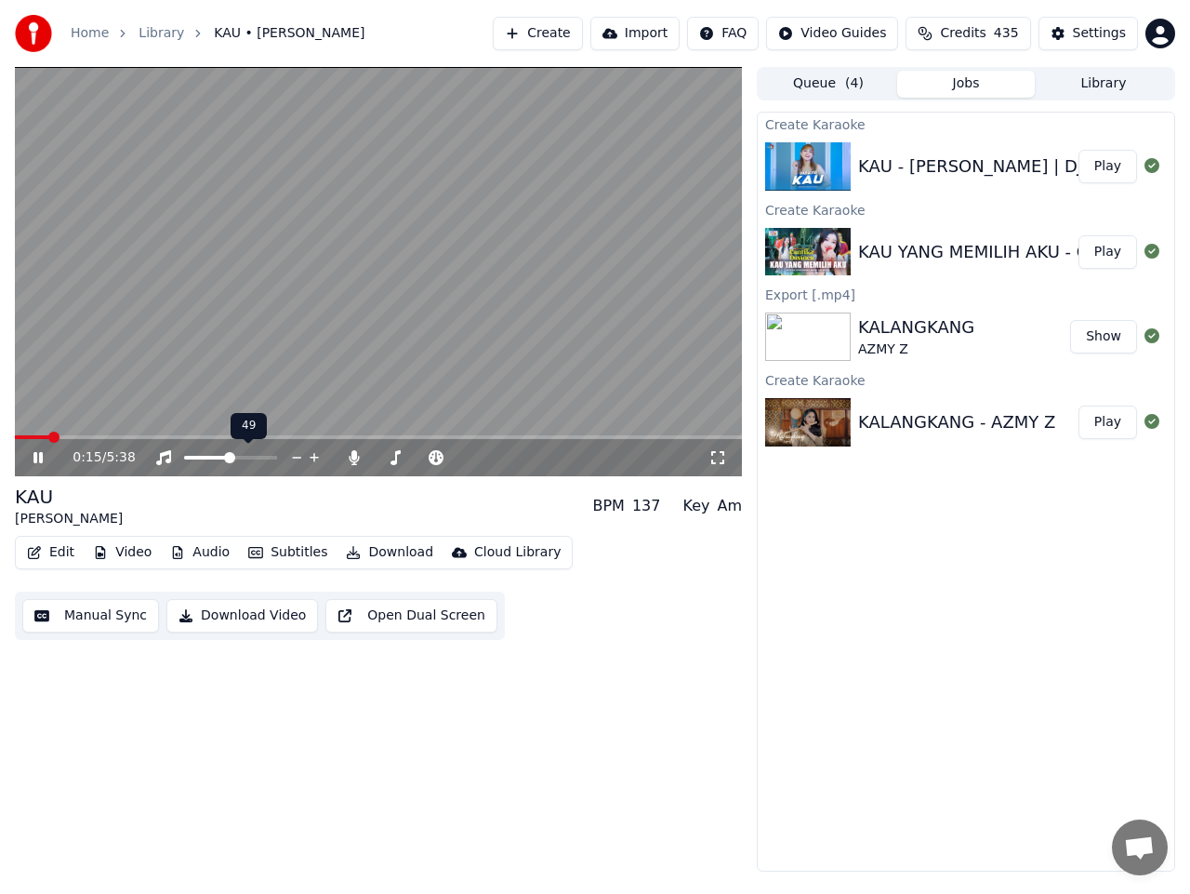
click at [230, 459] on span at bounding box center [229, 457] width 11 height 11
click at [234, 459] on span at bounding box center [234, 457] width 11 height 11
click at [38, 455] on icon at bounding box center [51, 457] width 43 height 15
click at [35, 456] on icon at bounding box center [38, 457] width 11 height 13
click at [38, 458] on icon at bounding box center [51, 457] width 43 height 15
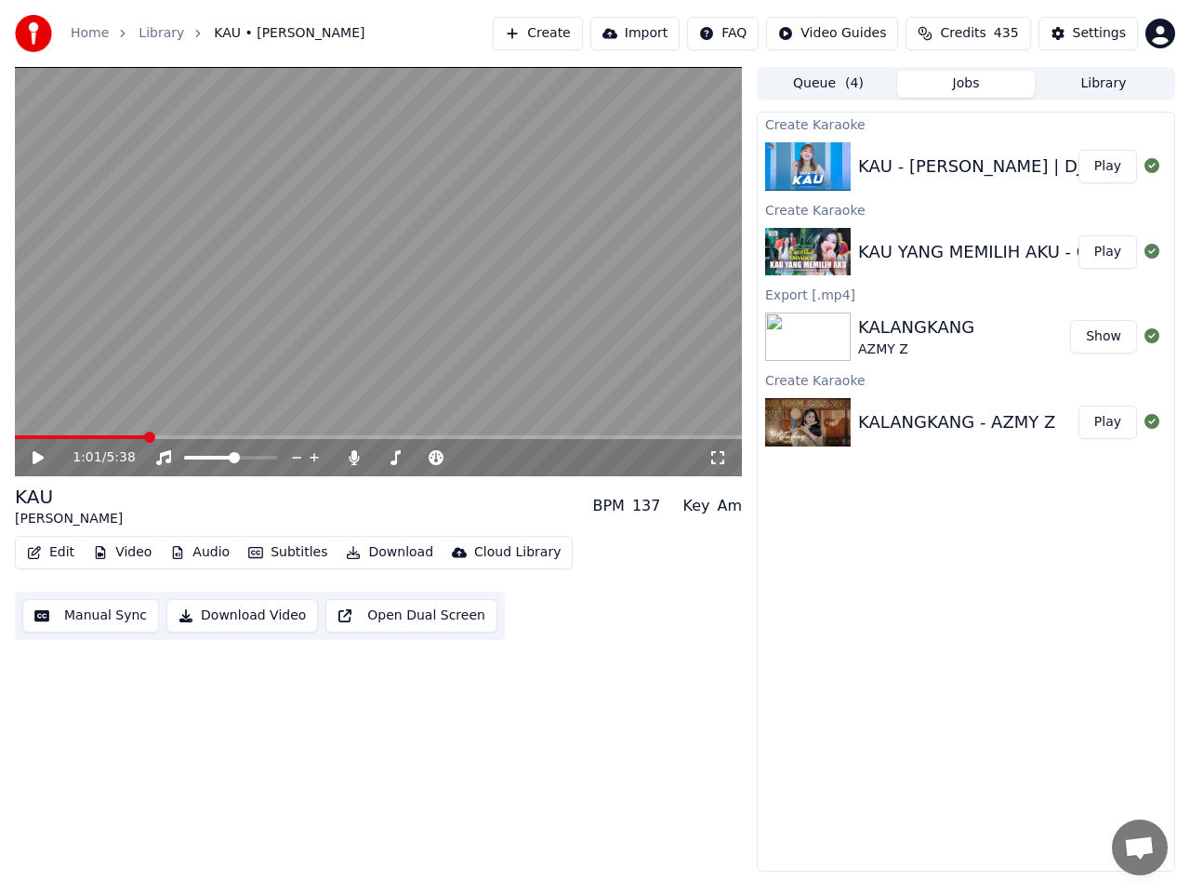
click at [132, 612] on button "Manual Sync" at bounding box center [90, 615] width 137 height 33
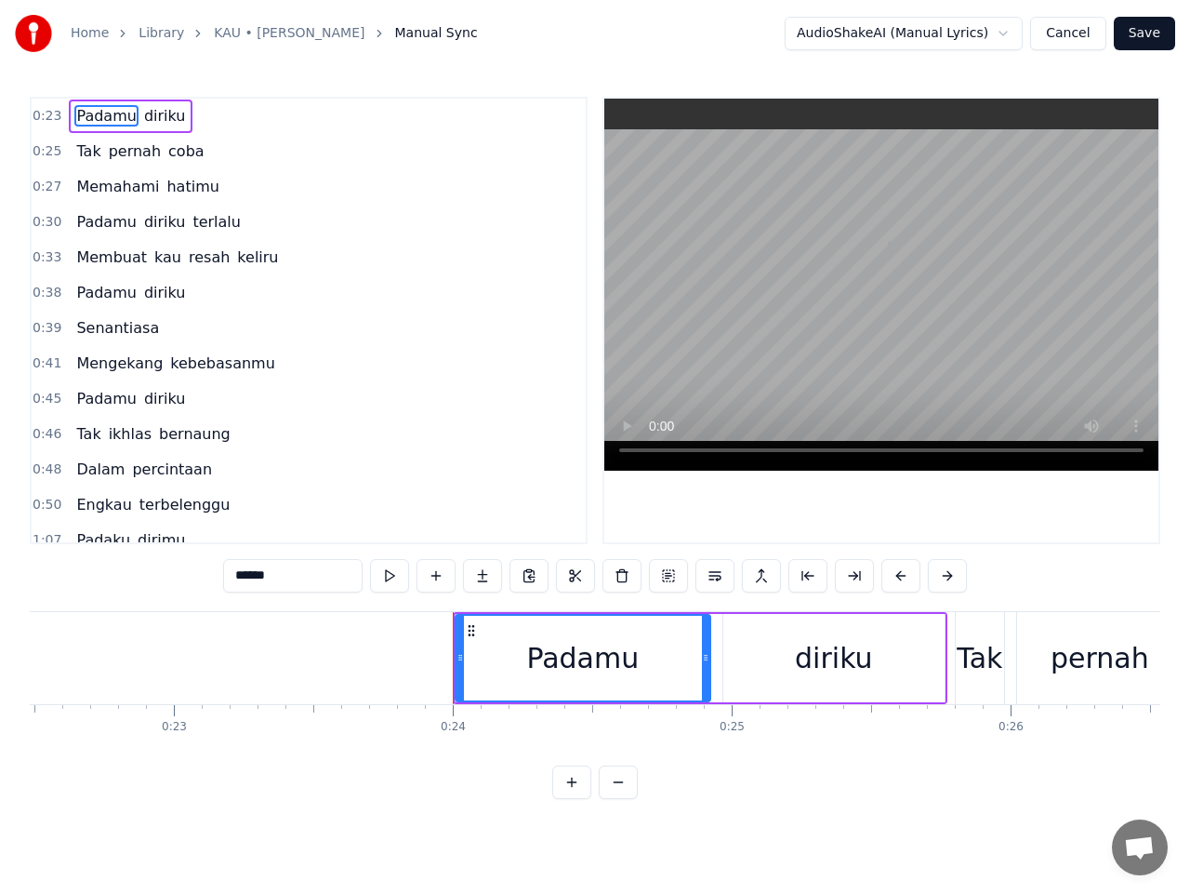
scroll to position [0, 6602]
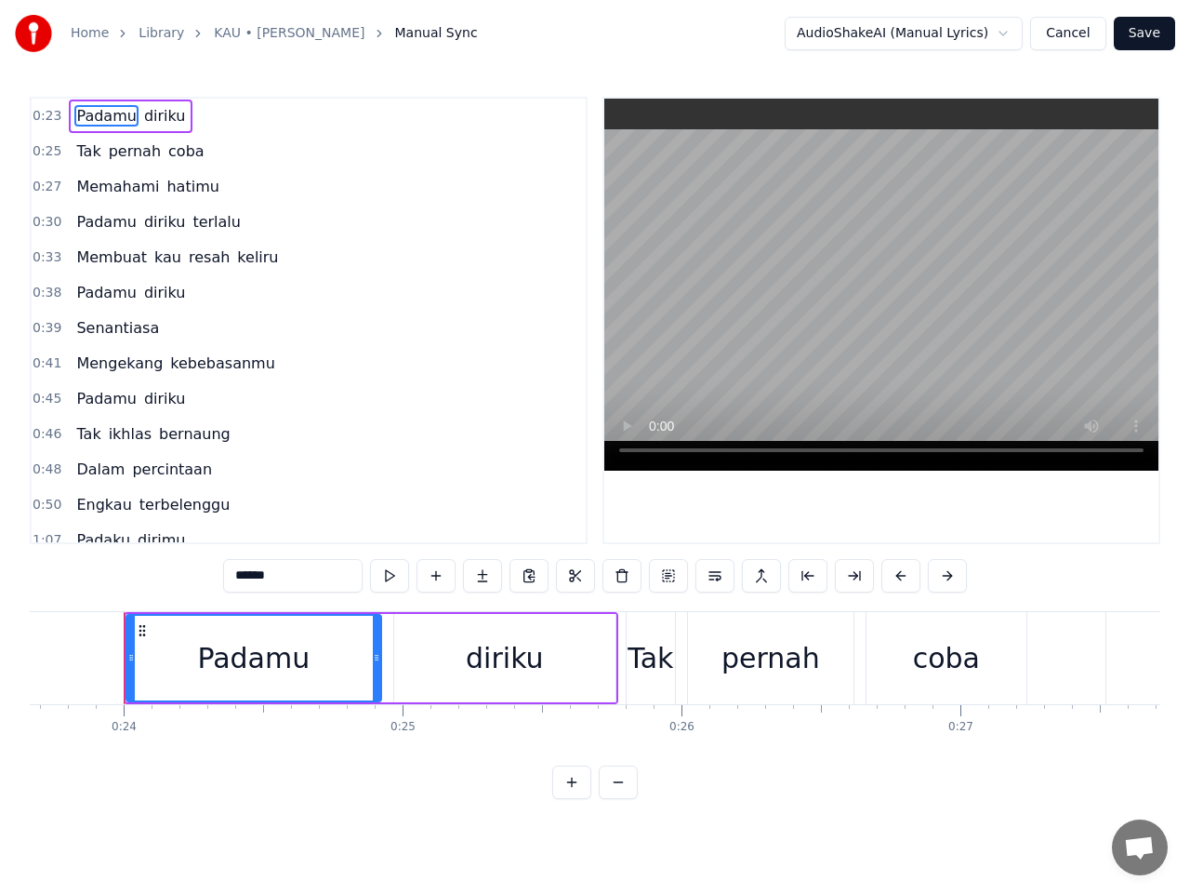
click at [166, 500] on span "terbelenggu" at bounding box center [185, 504] width 95 height 21
type input "**********"
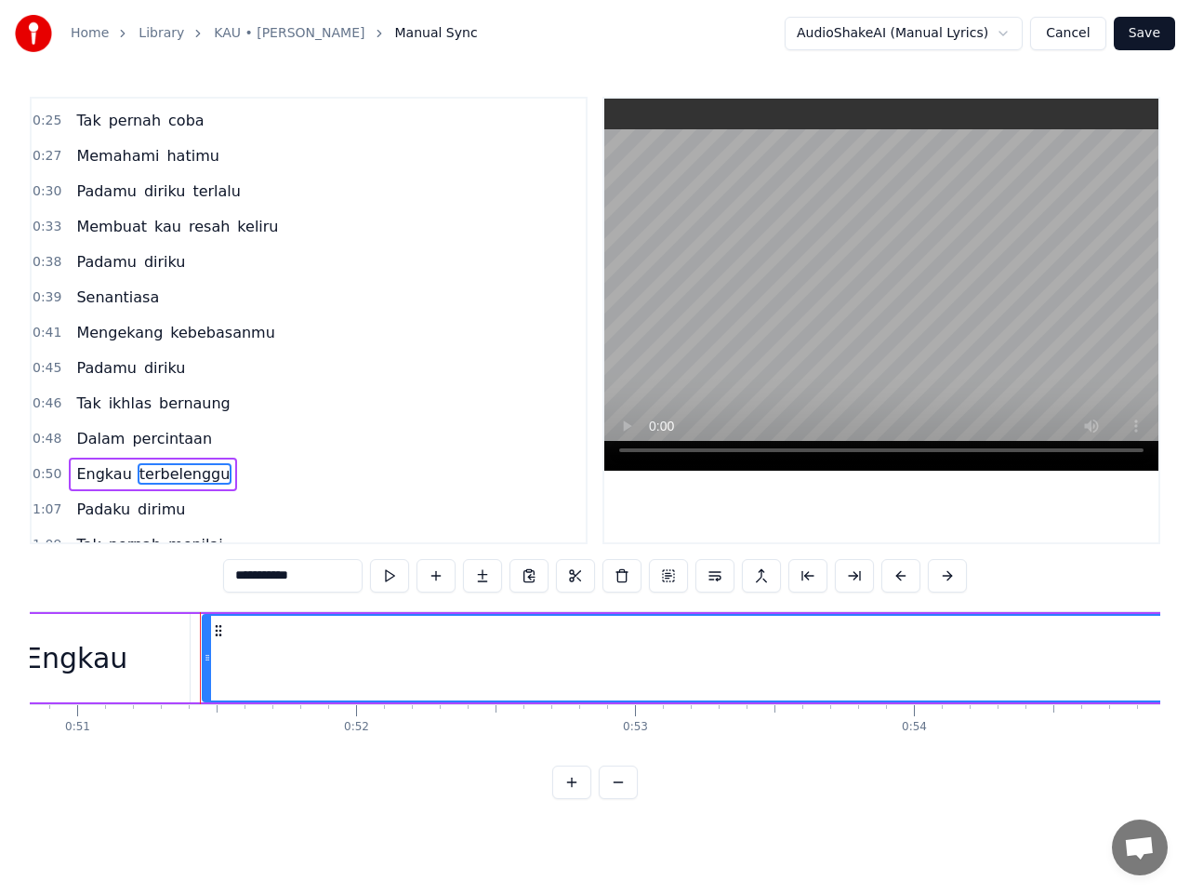
scroll to position [0, 14258]
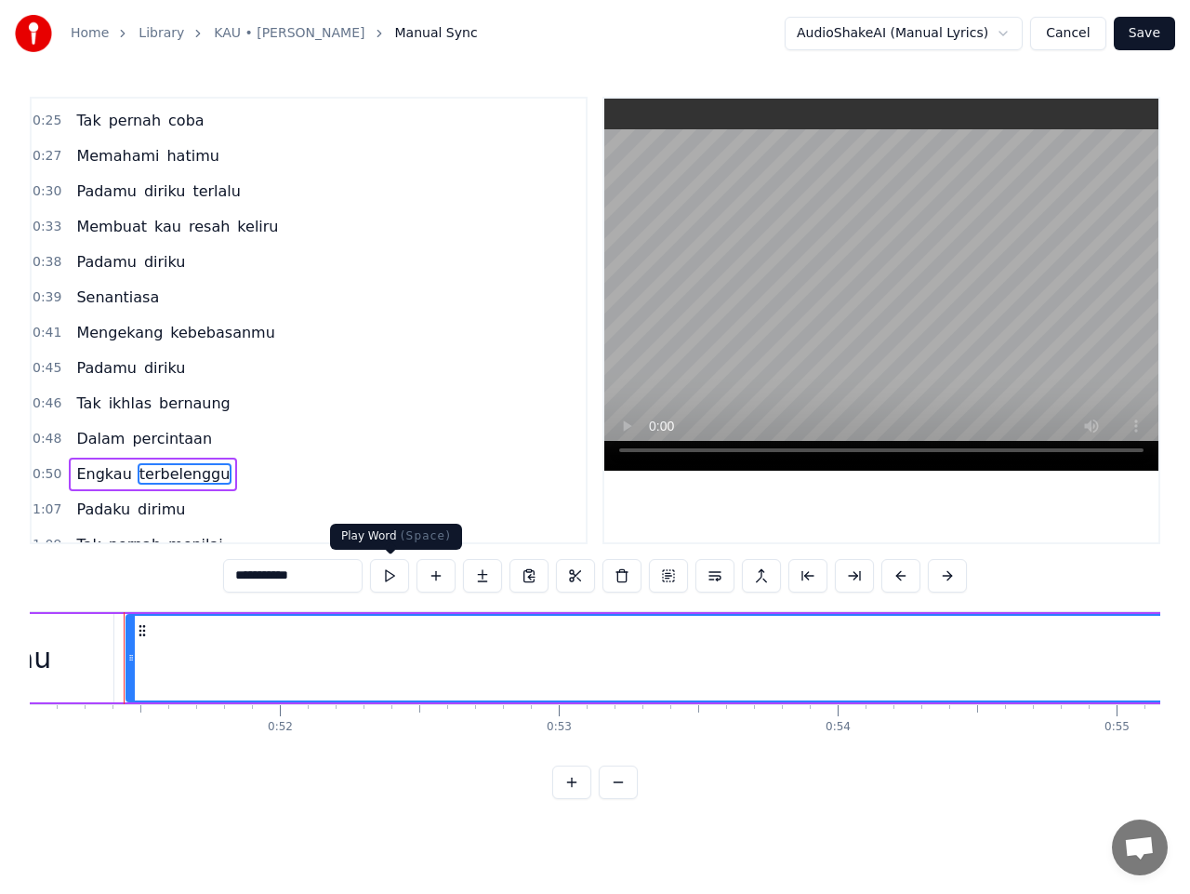
click at [390, 583] on button at bounding box center [389, 575] width 39 height 33
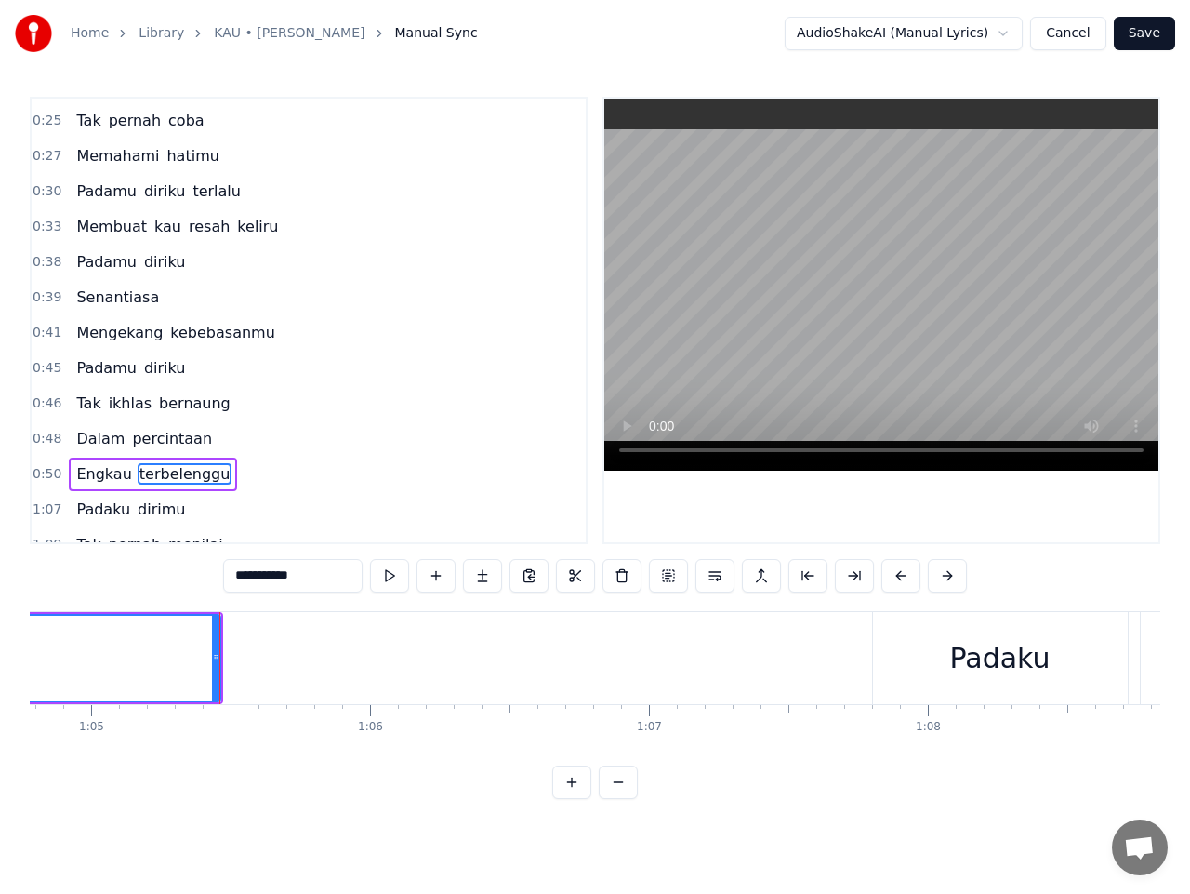
scroll to position [0, 18092]
drag, startPoint x: 195, startPoint y: 658, endPoint x: 60, endPoint y: 662, distance: 134.9
click at [60, 662] on icon at bounding box center [62, 657] width 7 height 15
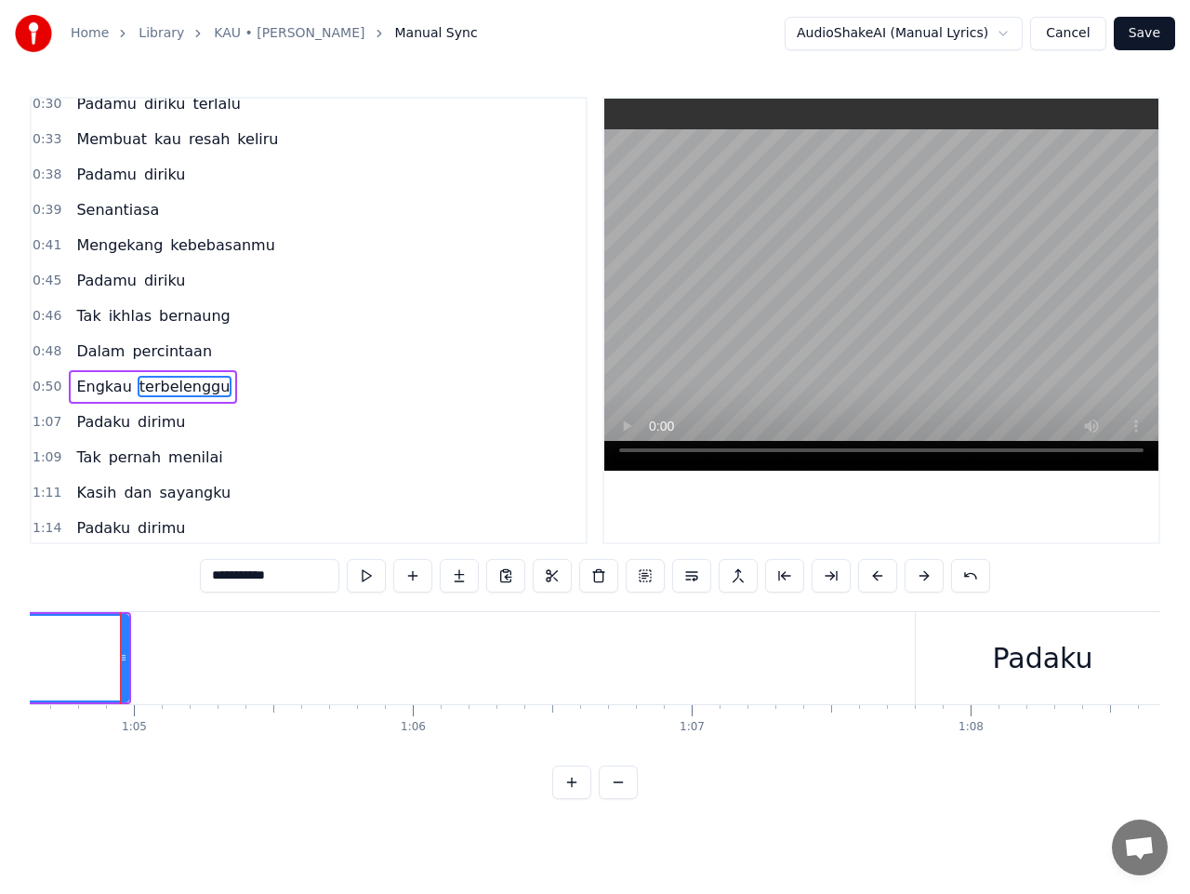
scroll to position [0, 18028]
drag, startPoint x: 128, startPoint y: 662, endPoint x: 27, endPoint y: 672, distance: 101.9
click at [27, 672] on div "Home Library KAU • Dara Fu Manual Sync AudioShakeAI (Manual Lyrics) Cancel Save…" at bounding box center [595, 399] width 1190 height 799
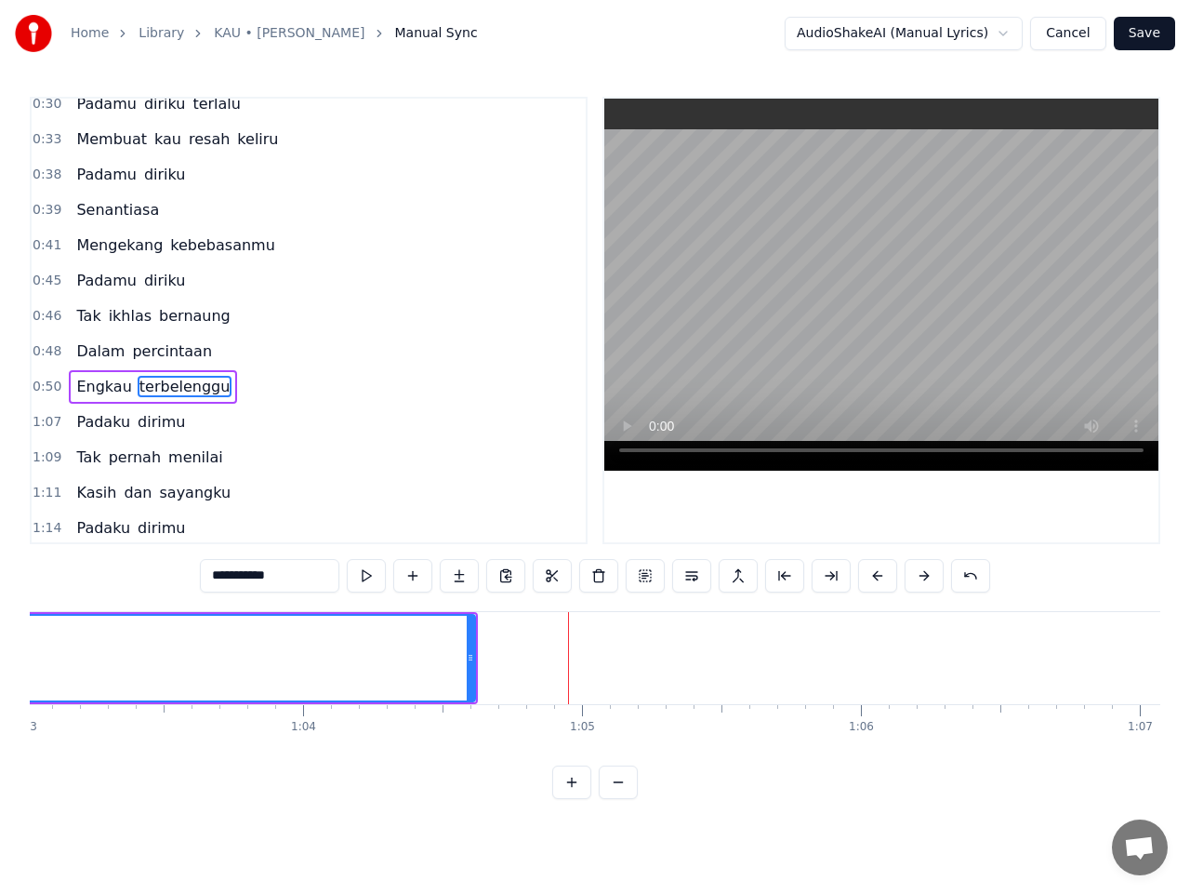
scroll to position [0, 17581]
click at [1162, 37] on button "Save" at bounding box center [1144, 33] width 61 height 33
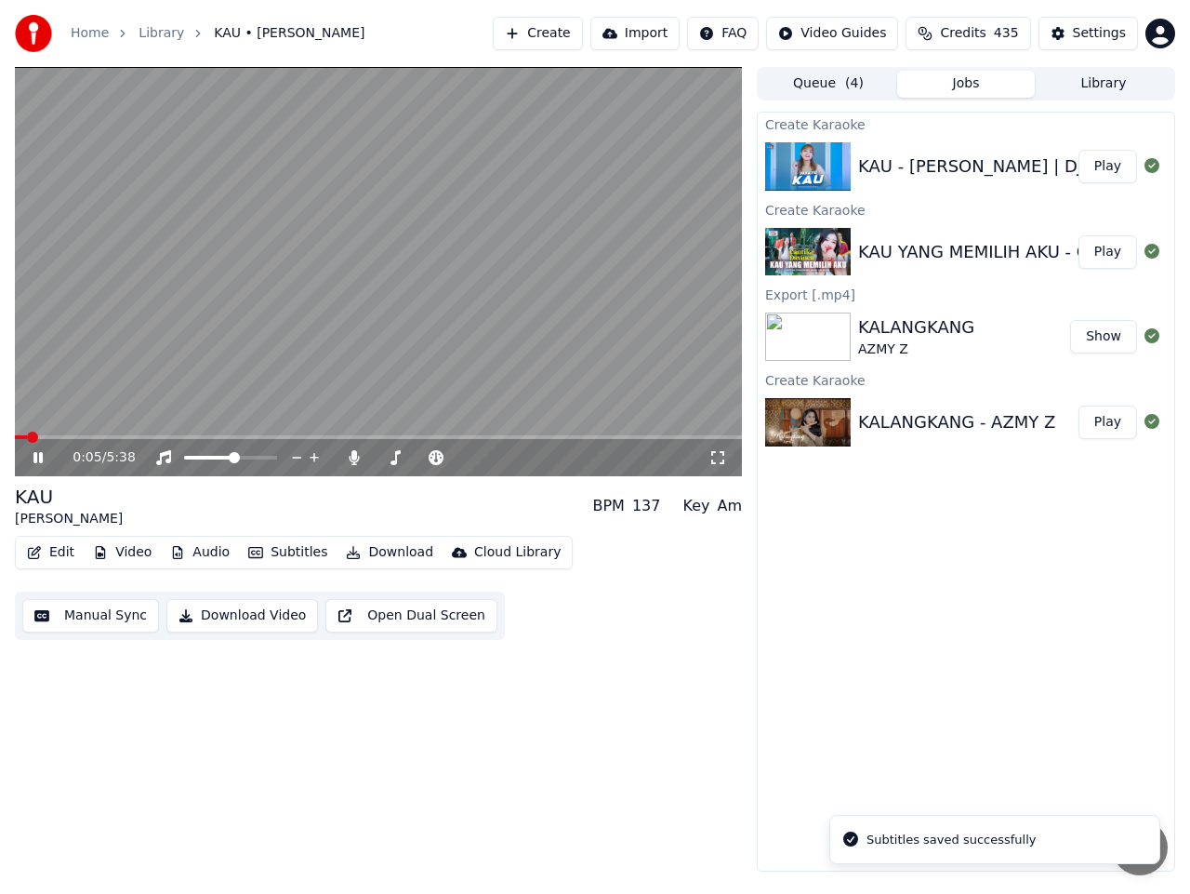
click at [34, 459] on icon at bounding box center [37, 457] width 9 height 11
